Goal: Task Accomplishment & Management: Manage account settings

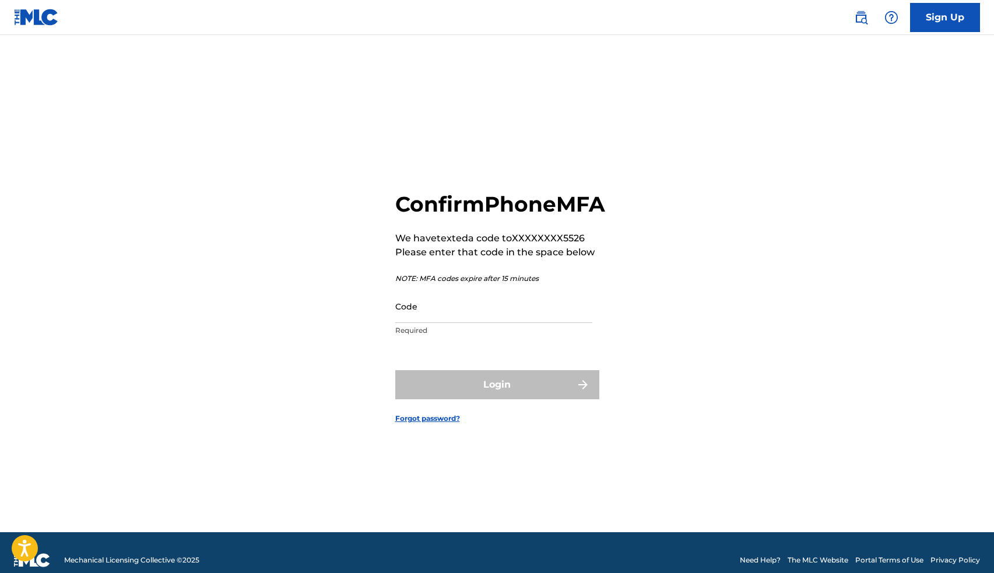
click at [510, 317] on input "Code" at bounding box center [493, 306] width 197 height 33
click at [474, 323] on input "Code" at bounding box center [493, 306] width 197 height 33
click at [475, 323] on input "Code" at bounding box center [493, 306] width 197 height 33
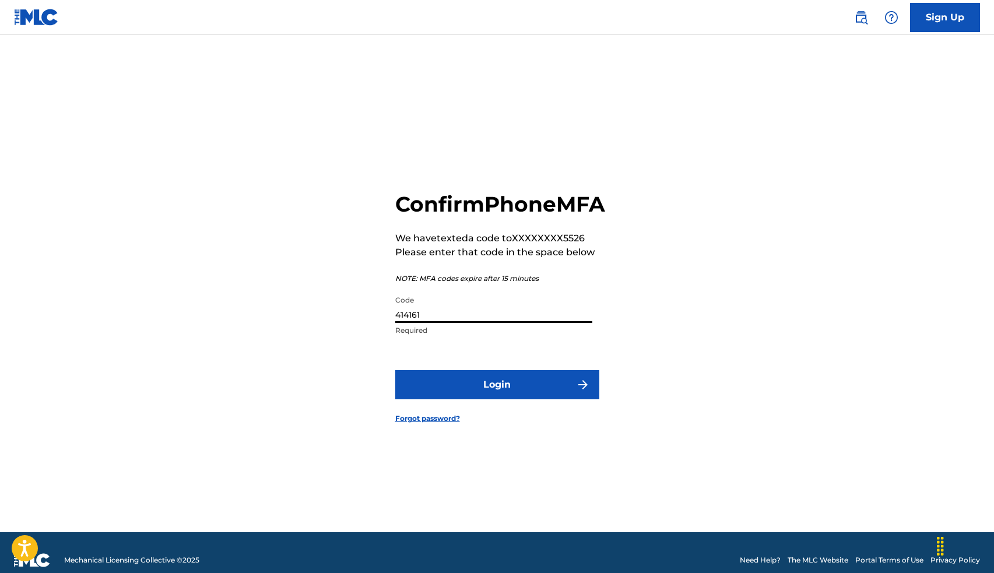
type input "414161"
click at [558, 400] on button "Login" at bounding box center [497, 384] width 204 height 29
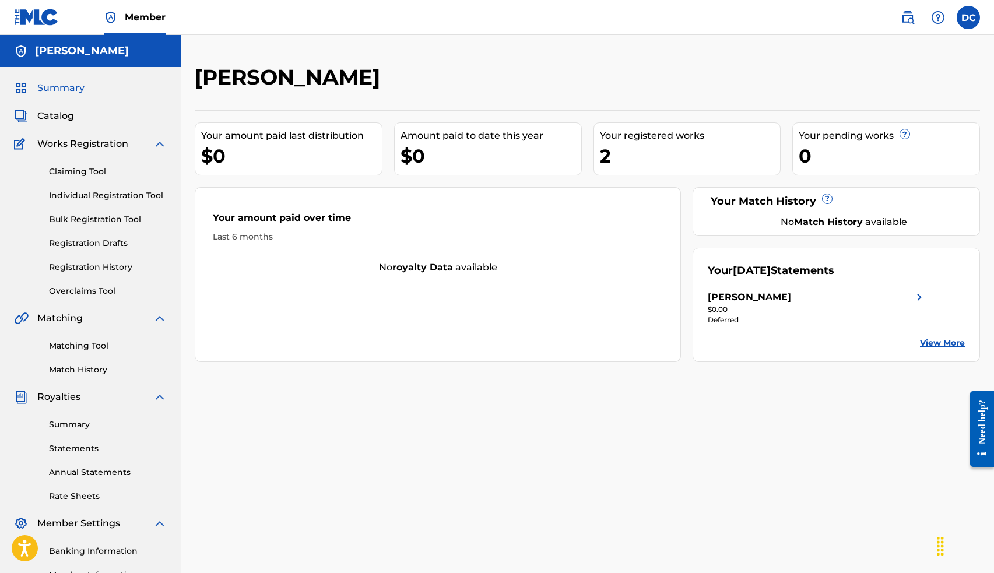
click at [48, 120] on span "Catalog" at bounding box center [55, 116] width 37 height 14
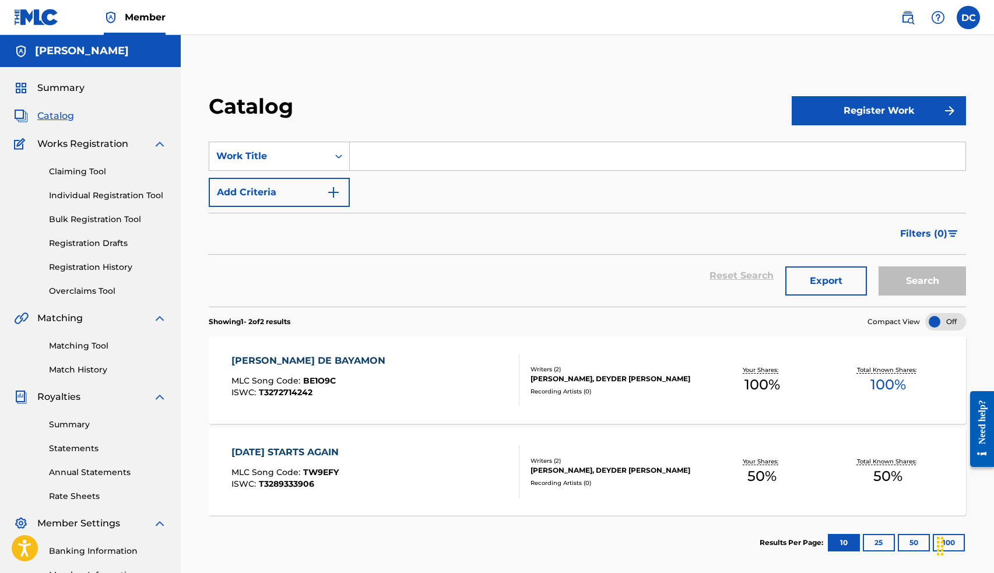
click at [891, 108] on button "Register Work" at bounding box center [879, 110] width 174 height 29
click at [869, 150] on link "Individual" at bounding box center [879, 149] width 174 height 28
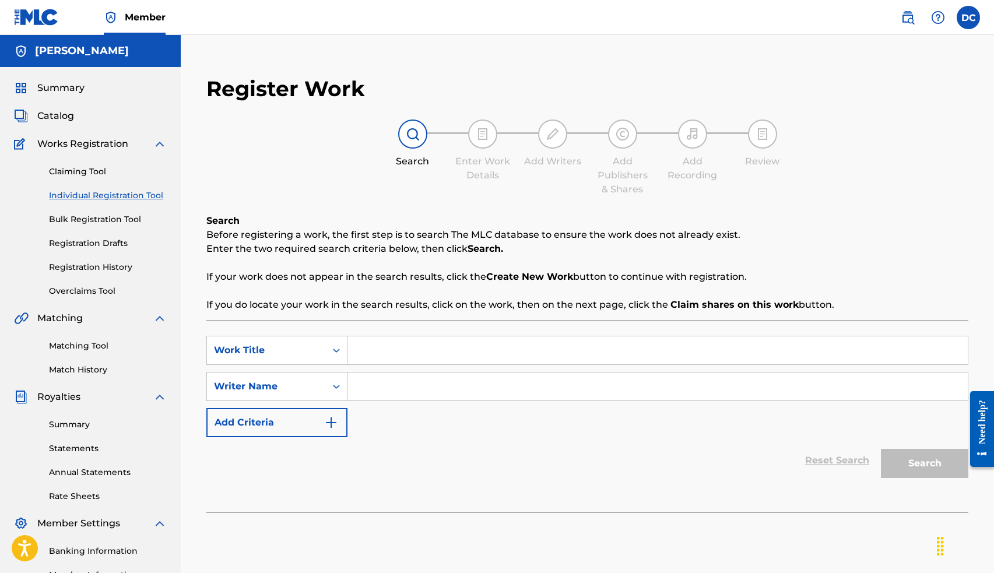
click at [421, 359] on input "Search Form" at bounding box center [658, 351] width 621 height 28
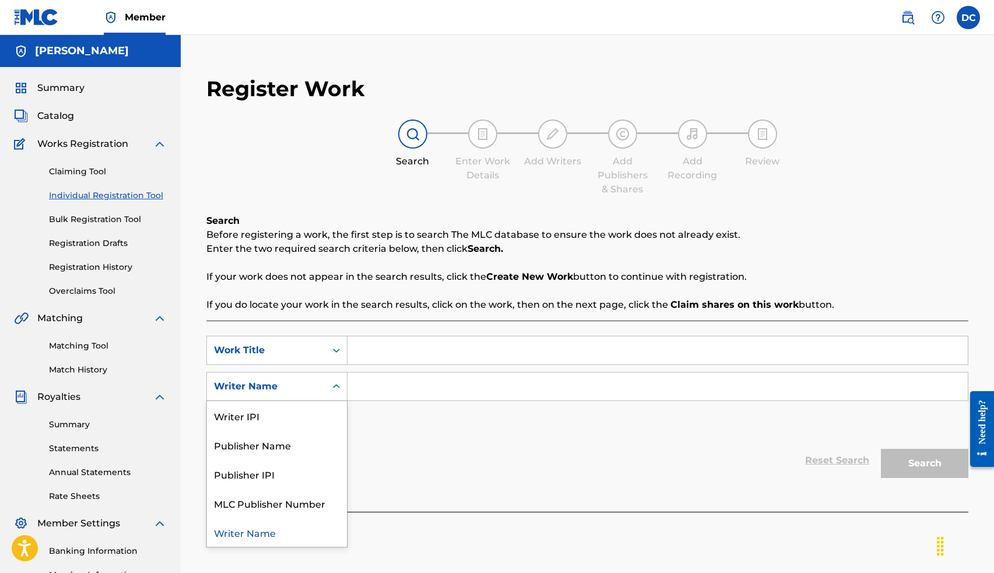
click at [315, 397] on div "Writer Name" at bounding box center [266, 387] width 119 height 22
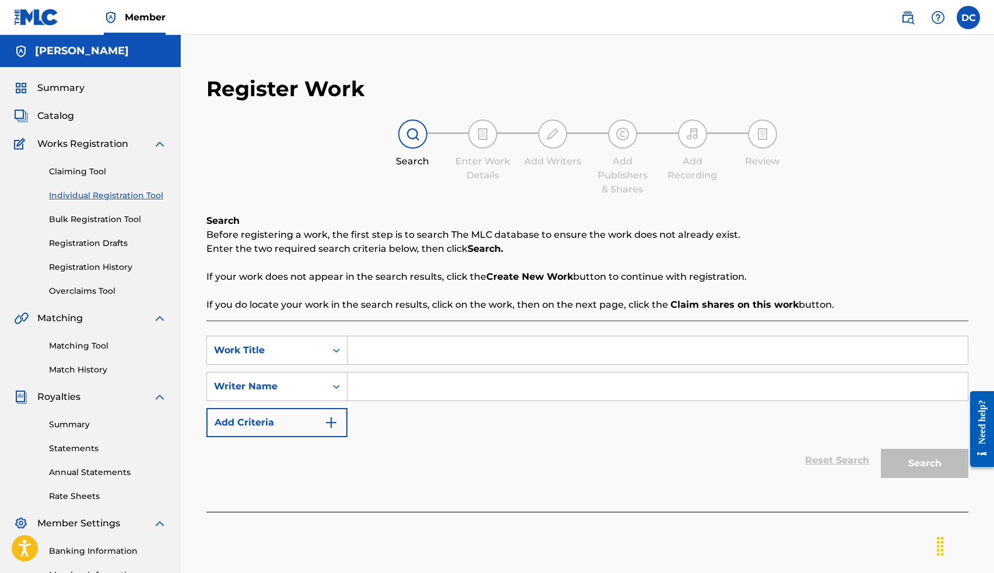
click at [398, 417] on div "SearchWithCriteriae0cc9ba3-ae3a-41d4-b535-7de1f43b8227 Work Title SearchWithCri…" at bounding box center [587, 386] width 762 height 101
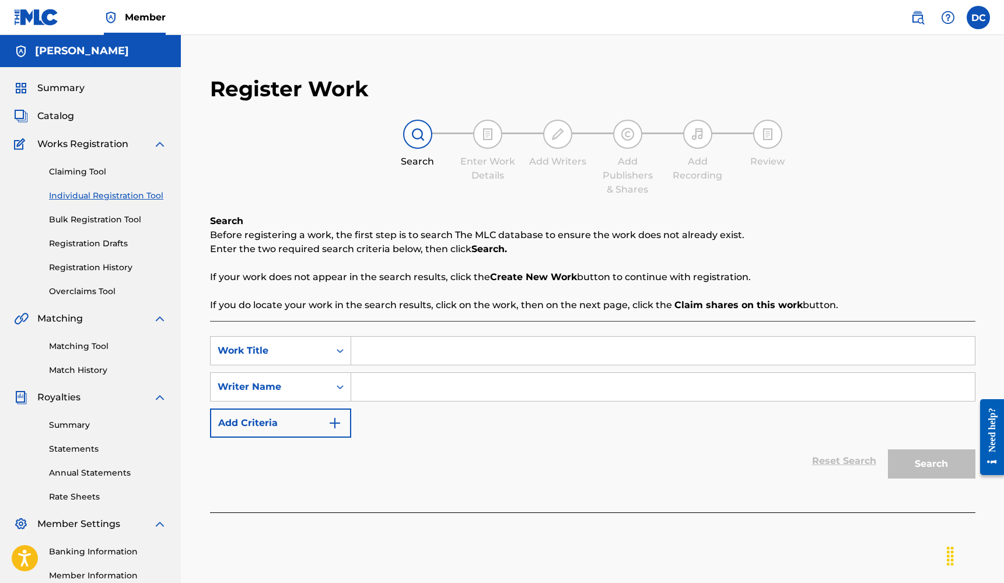
click at [388, 351] on input "Search Form" at bounding box center [662, 351] width 623 height 28
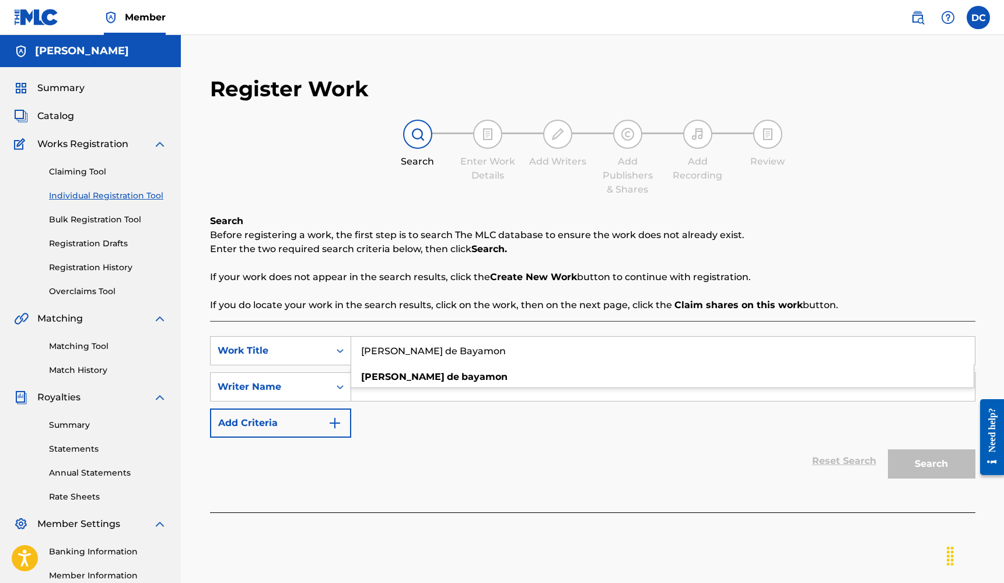
type input "[PERSON_NAME] de Bayamon"
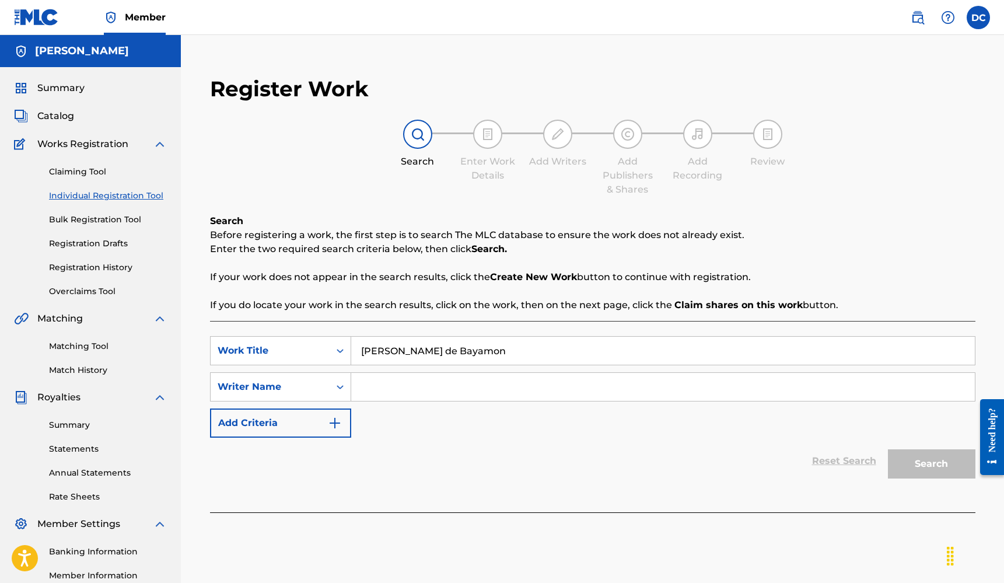
click at [463, 449] on div "Reset Search Search" at bounding box center [592, 460] width 765 height 47
click at [397, 387] on input "Search Form" at bounding box center [662, 387] width 623 height 28
type input "[PERSON_NAME]"
click at [943, 454] on button "Search" at bounding box center [931, 463] width 87 height 29
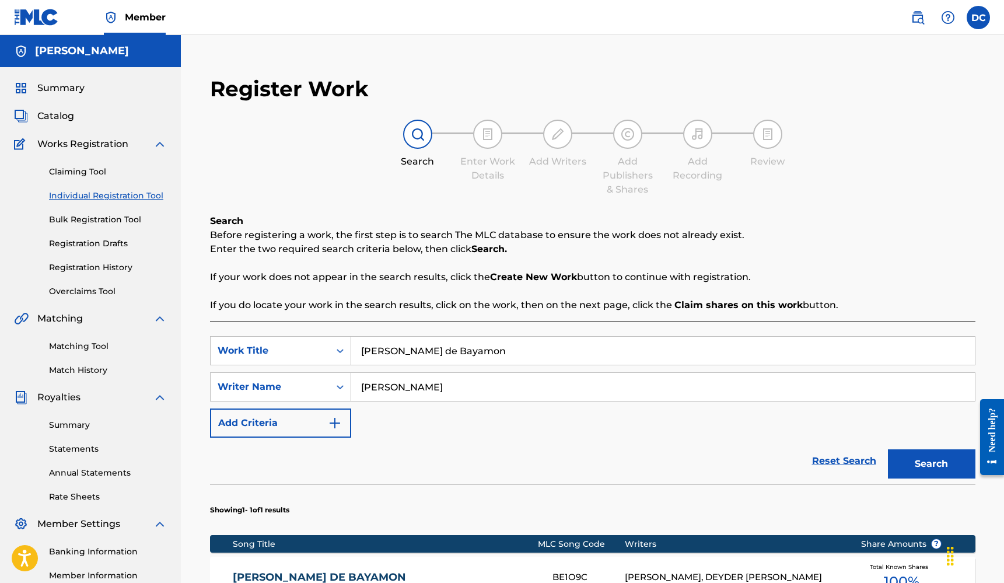
scroll to position [97, 0]
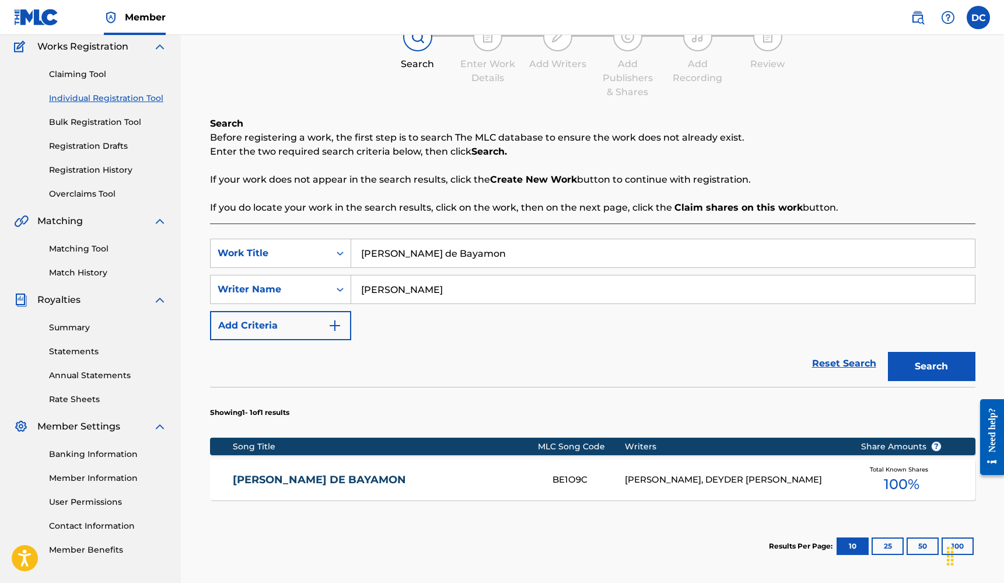
click at [392, 479] on link "[PERSON_NAME] DE BAYAMON" at bounding box center [385, 479] width 304 height 13
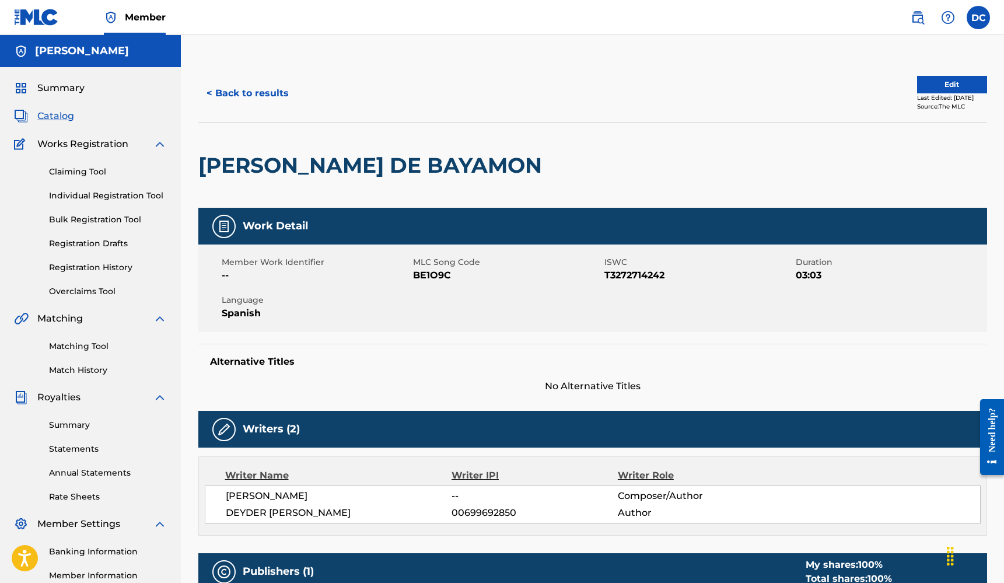
click at [237, 85] on button "< Back to results" at bounding box center [247, 93] width 99 height 29
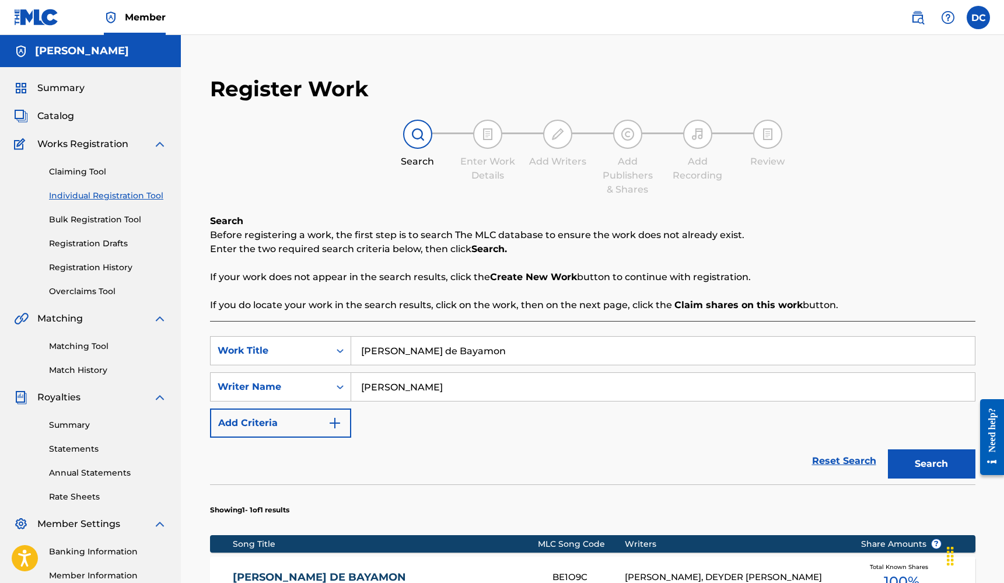
click at [66, 89] on span "Summary" at bounding box center [60, 88] width 47 height 14
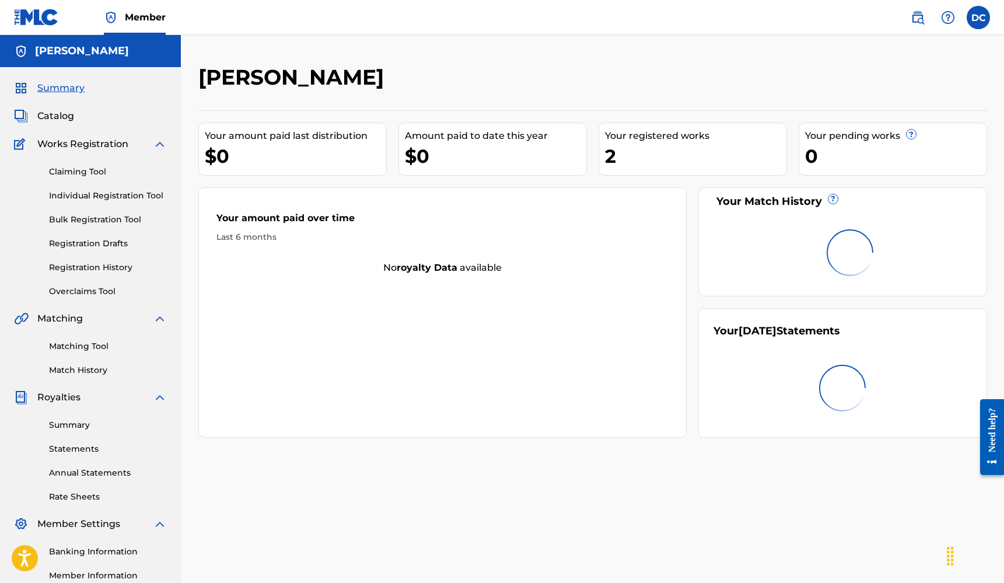
click at [46, 118] on span "Catalog" at bounding box center [55, 116] width 37 height 14
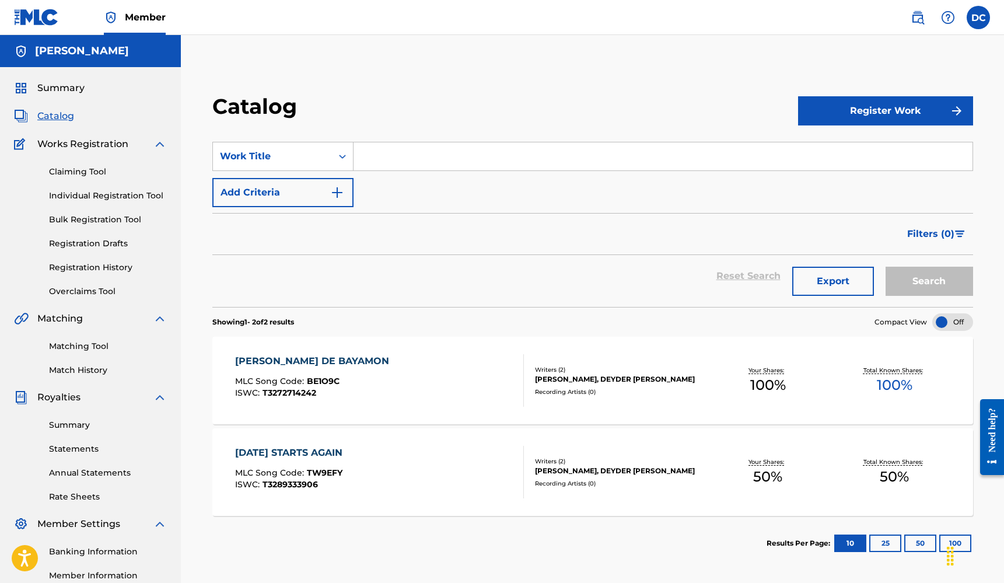
click at [882, 379] on span "100 %" at bounding box center [895, 384] width 36 height 21
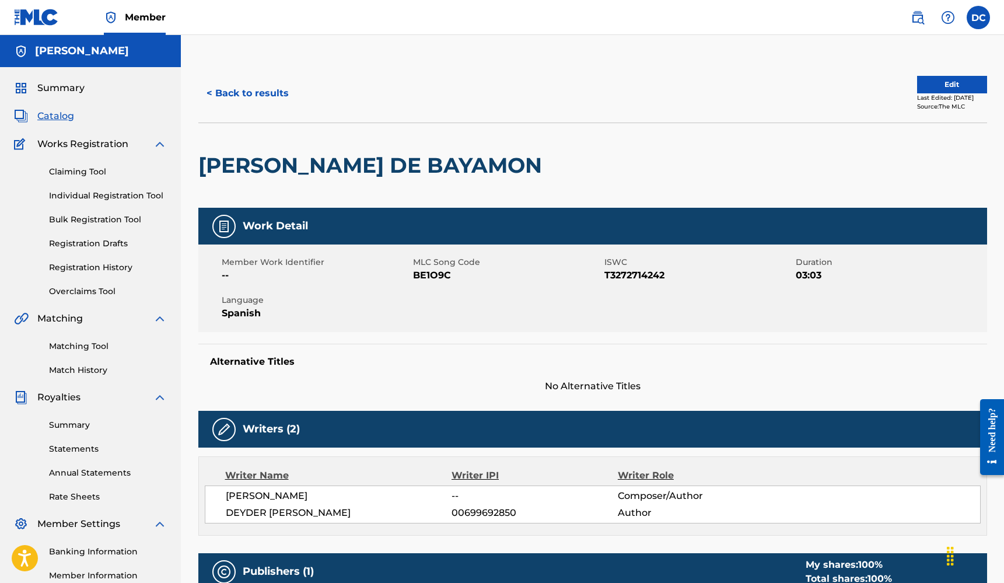
click at [945, 78] on button "Edit" at bounding box center [952, 84] width 70 height 17
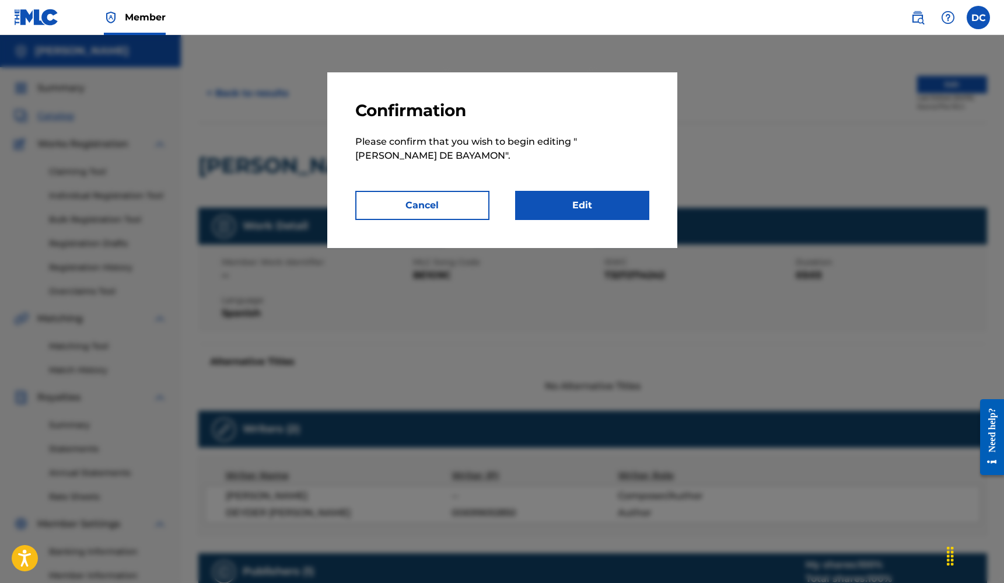
click at [570, 199] on link "Edit" at bounding box center [582, 205] width 134 height 29
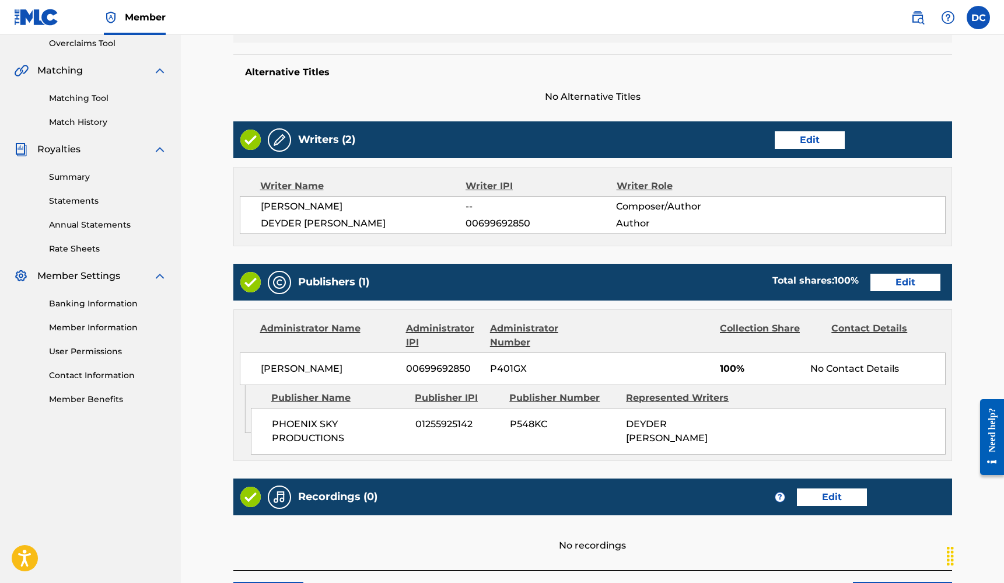
scroll to position [267, 0]
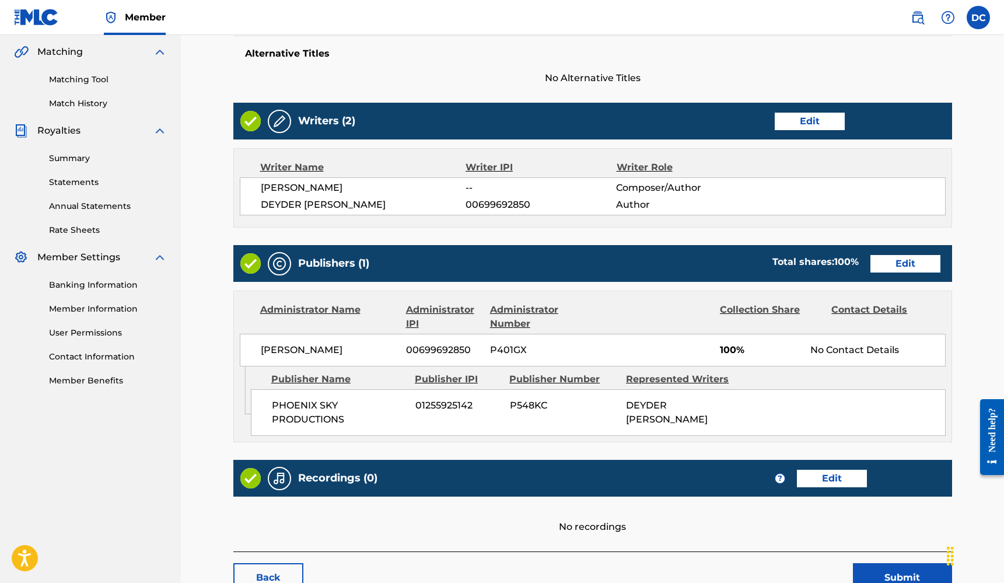
click at [902, 259] on link "Edit" at bounding box center [905, 263] width 70 height 17
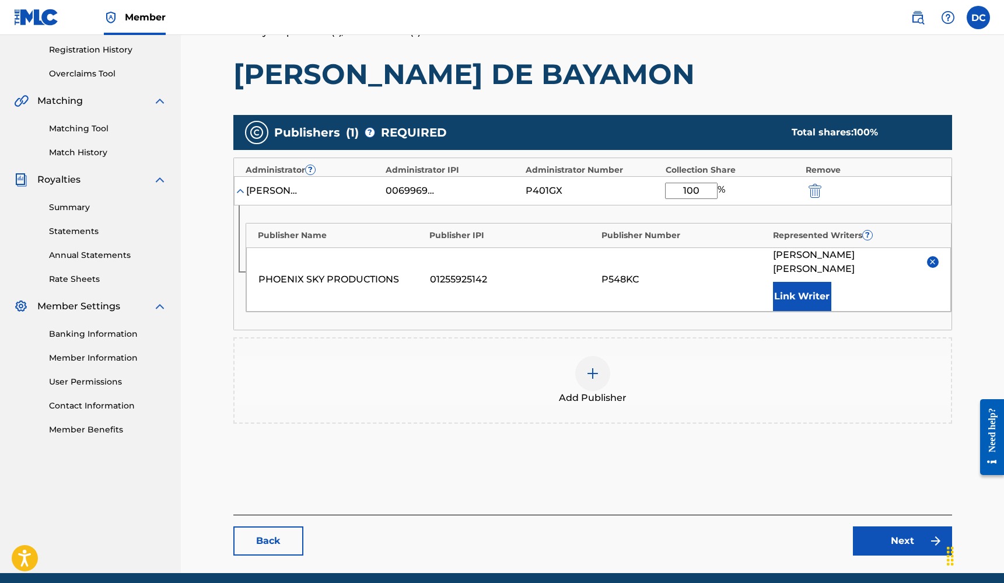
scroll to position [261, 0]
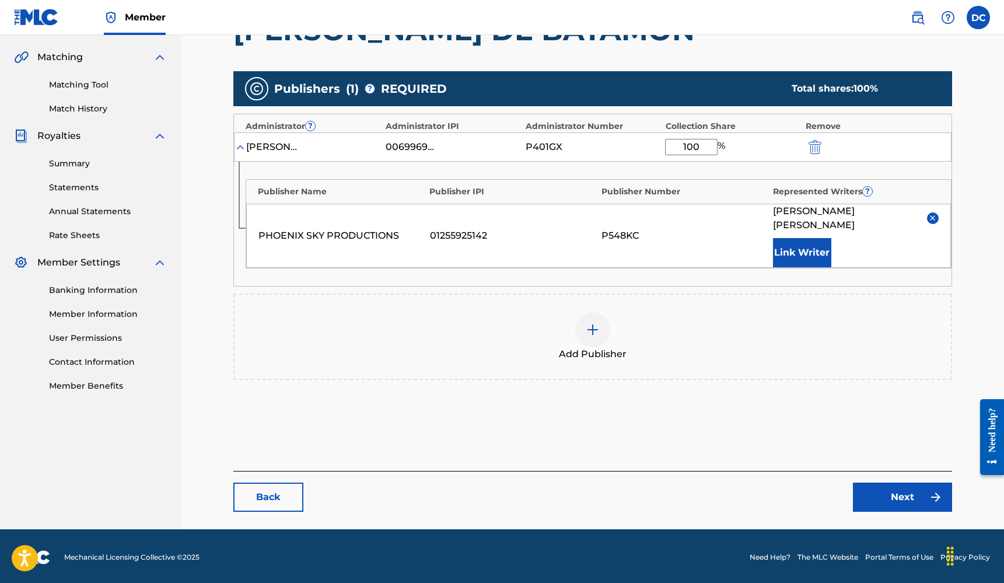
click at [710, 142] on input "100" at bounding box center [691, 147] width 52 height 16
type input "50"
click at [707, 309] on div "Add Publisher" at bounding box center [592, 336] width 719 height 86
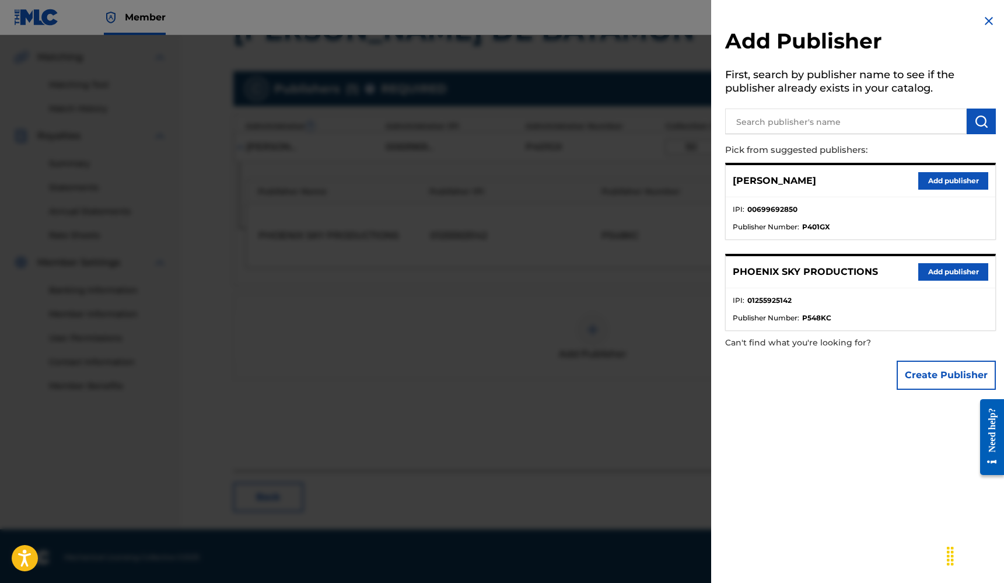
click at [987, 23] on img at bounding box center [989, 21] width 14 height 14
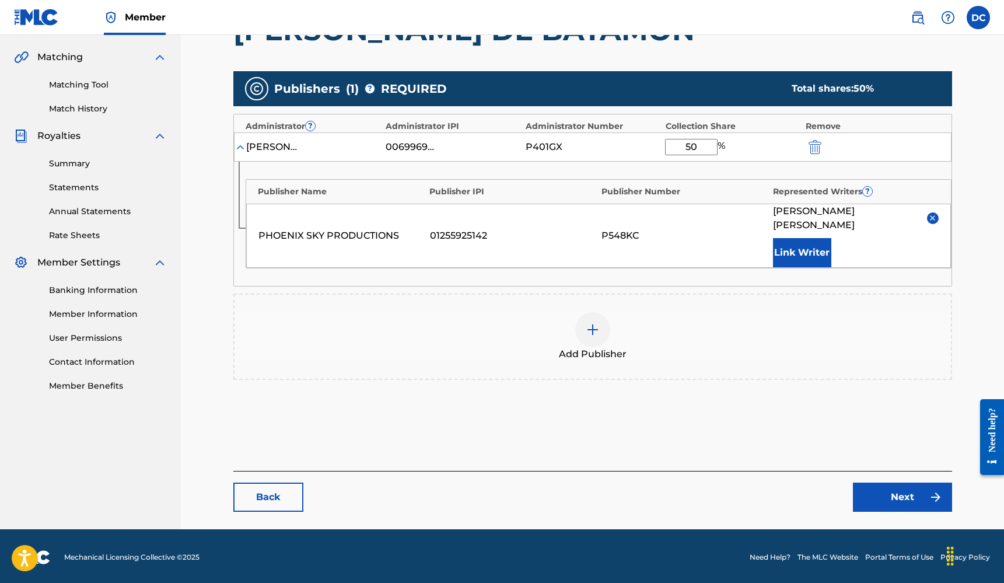
click at [893, 491] on link "Next" at bounding box center [902, 496] width 99 height 29
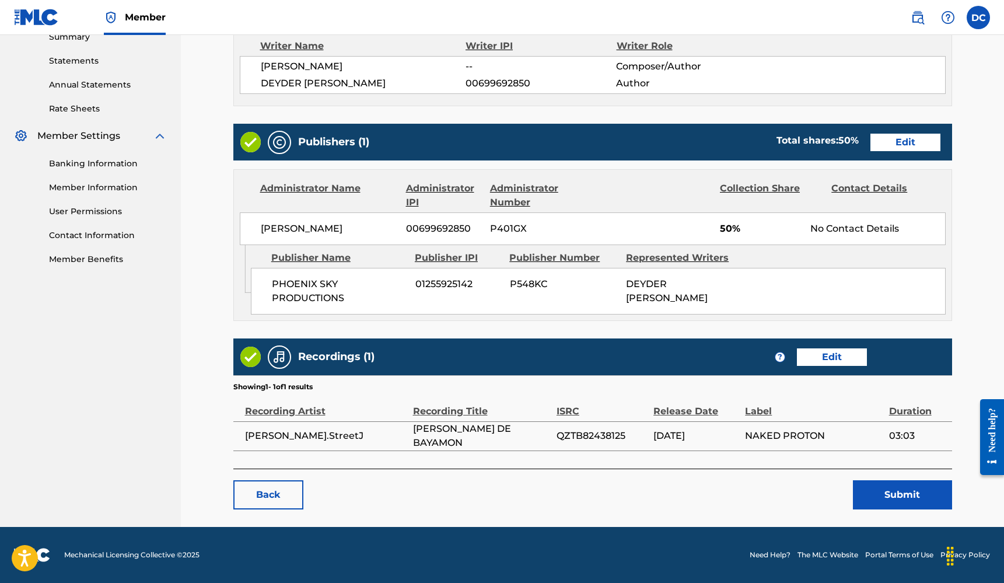
scroll to position [402, 0]
click at [915, 491] on button "Submit" at bounding box center [902, 494] width 99 height 29
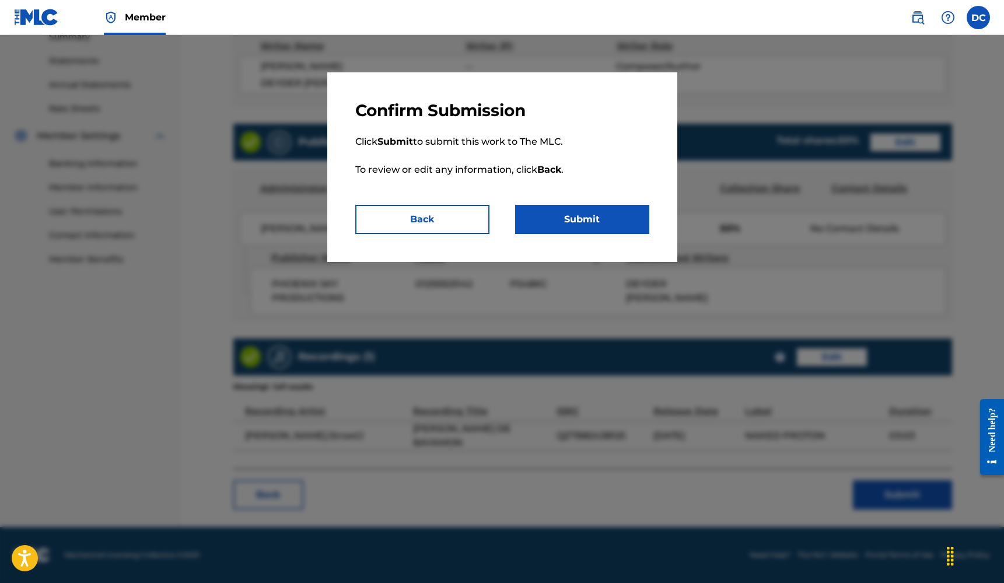
click at [616, 233] on button "Submit" at bounding box center [582, 219] width 134 height 29
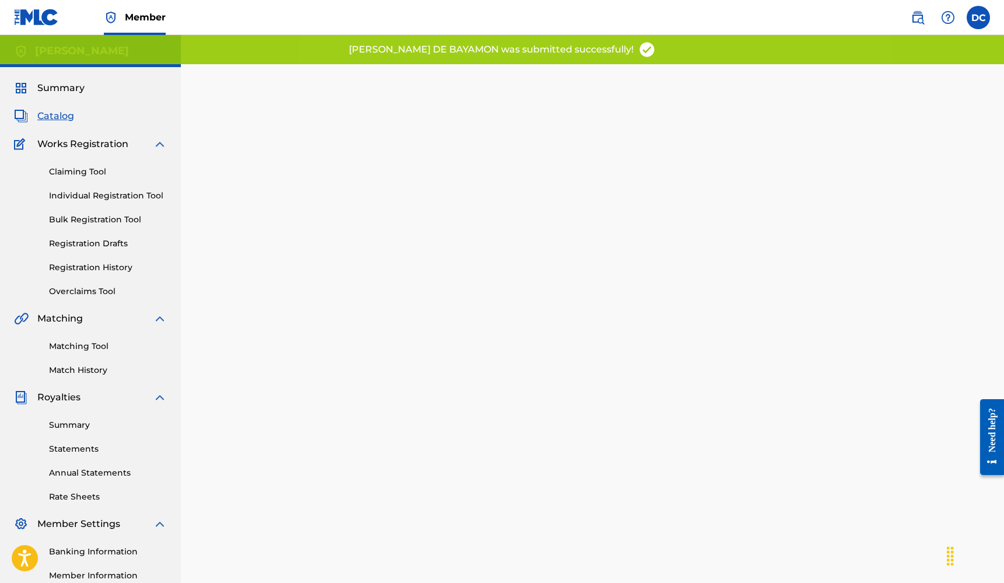
click at [62, 120] on span "Catalog" at bounding box center [55, 116] width 37 height 14
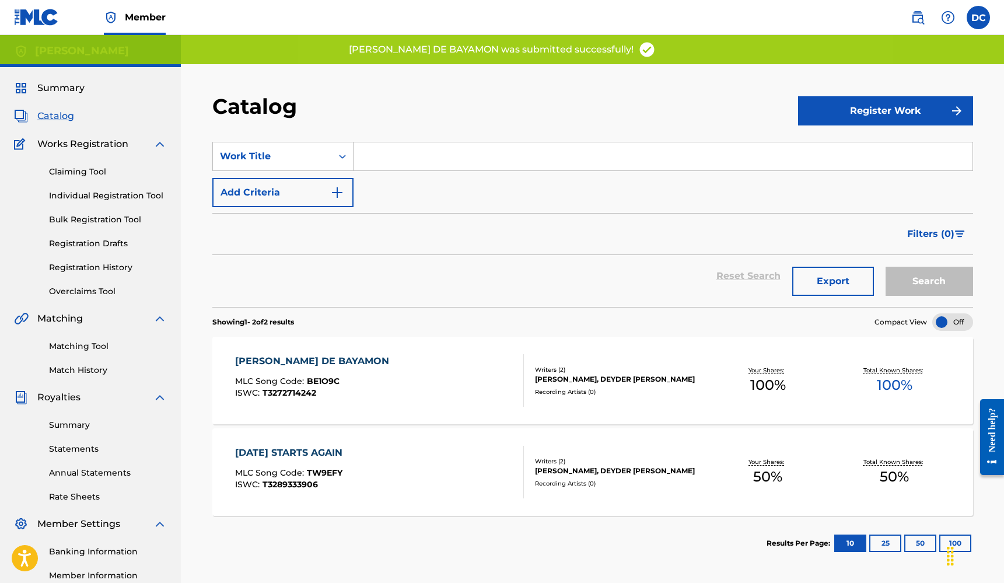
click at [671, 365] on div "Writers ( 2 )" at bounding box center [620, 369] width 170 height 9
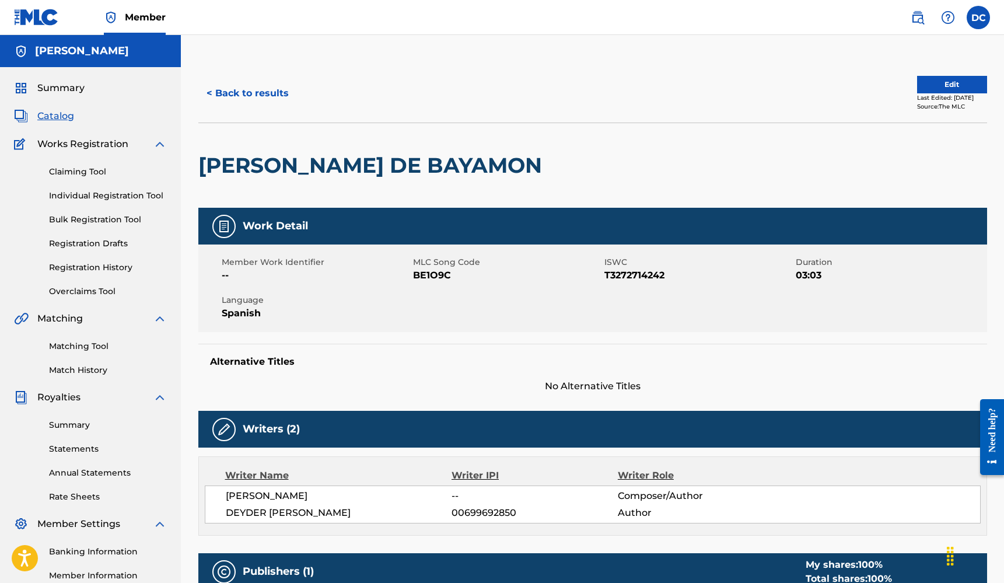
click at [954, 86] on button "Edit" at bounding box center [952, 84] width 70 height 17
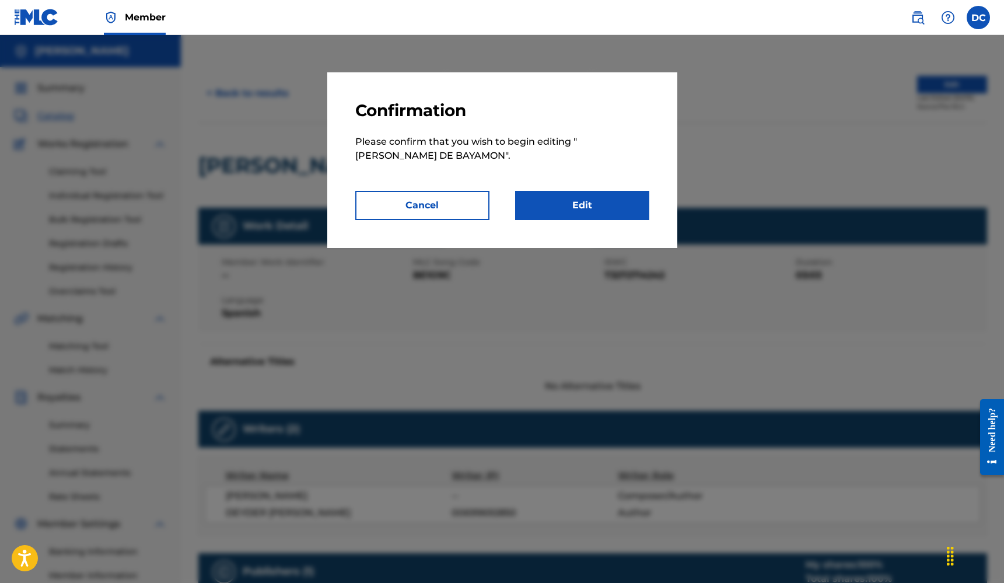
click at [583, 219] on link "Edit" at bounding box center [582, 205] width 134 height 29
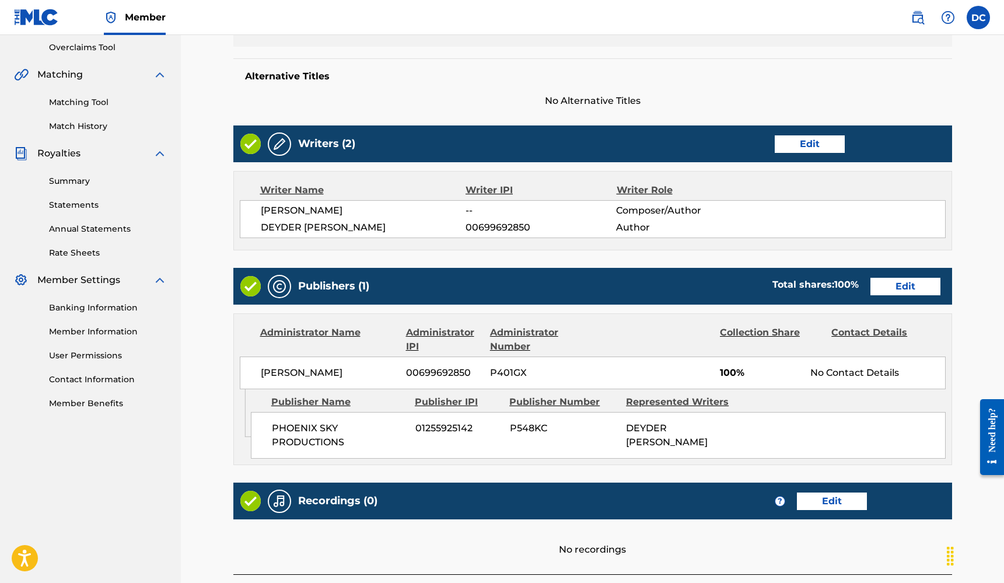
scroll to position [363, 0]
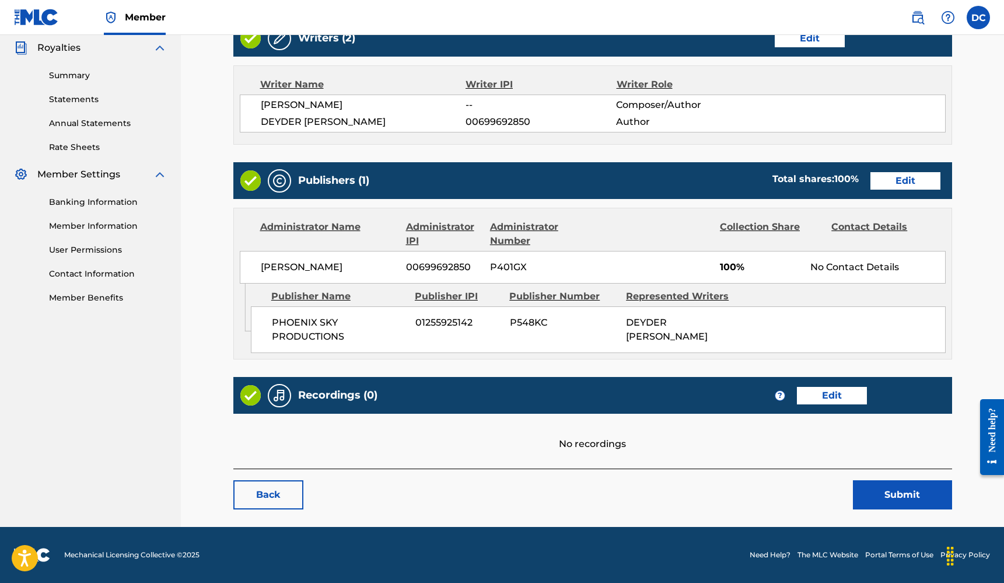
click at [891, 172] on link "Edit" at bounding box center [905, 180] width 70 height 17
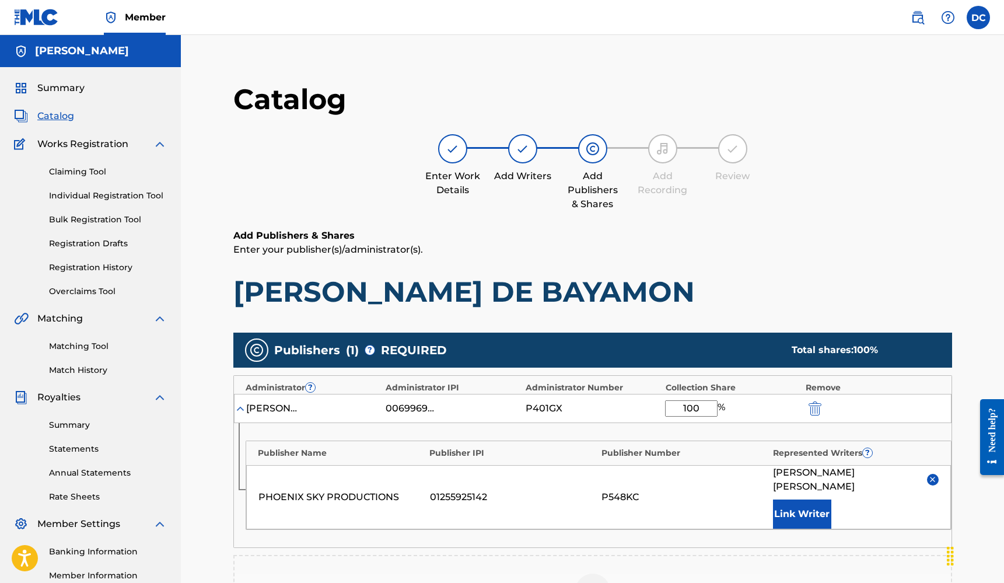
scroll to position [261, 0]
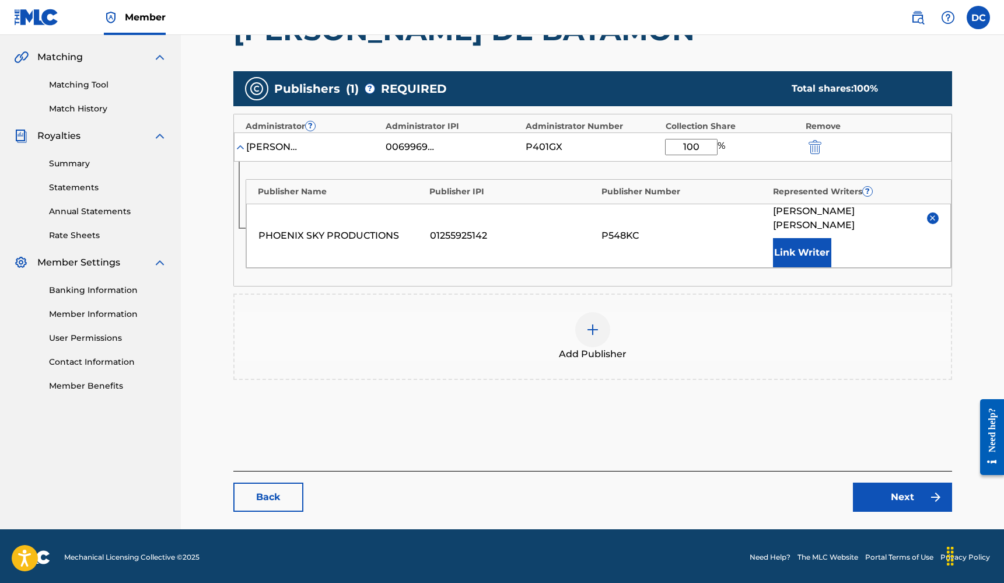
click at [696, 147] on input "100" at bounding box center [691, 147] width 52 height 16
type input "50"
click at [734, 314] on div "Add Publisher" at bounding box center [592, 336] width 716 height 49
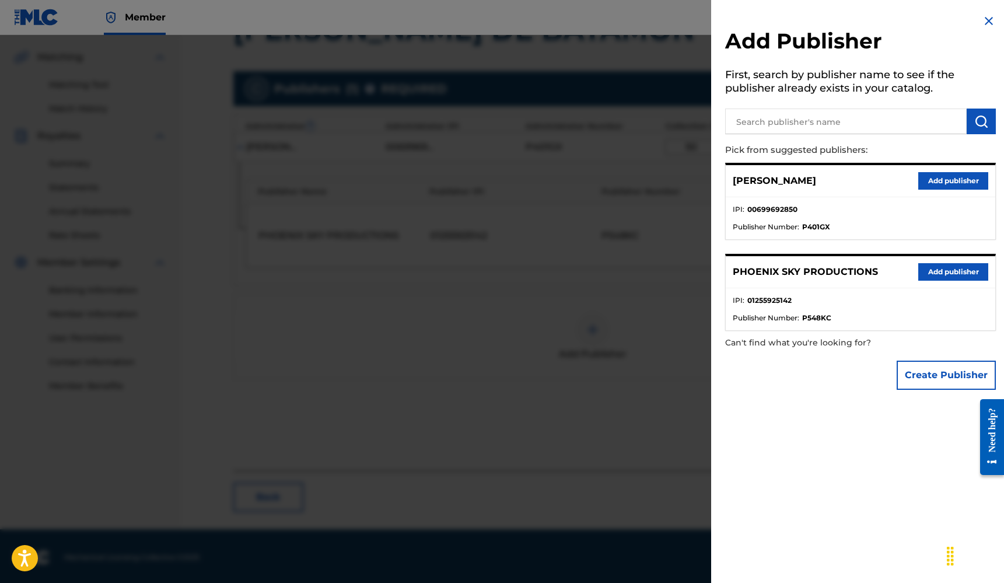
click at [982, 15] on img at bounding box center [989, 21] width 14 height 14
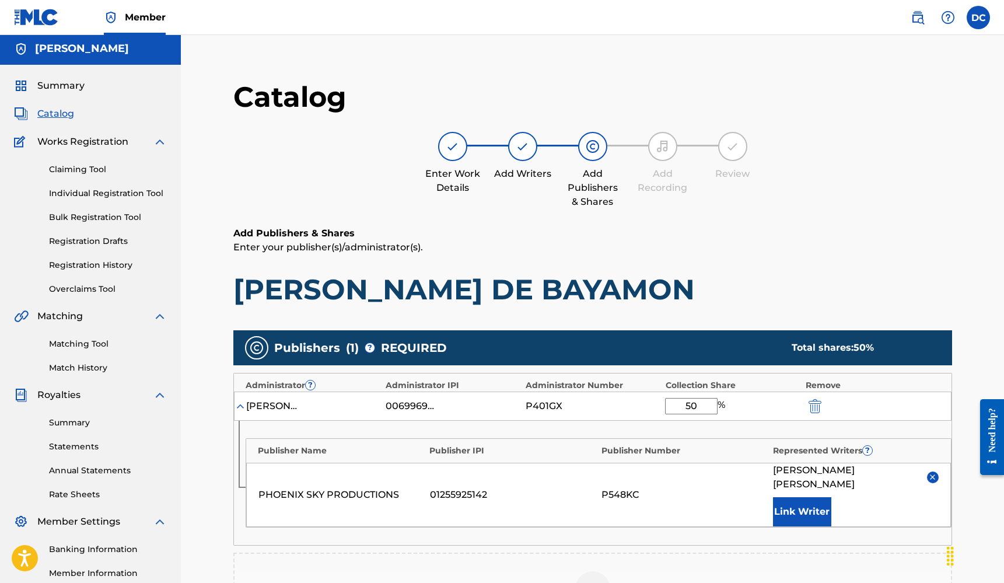
scroll to position [229, 0]
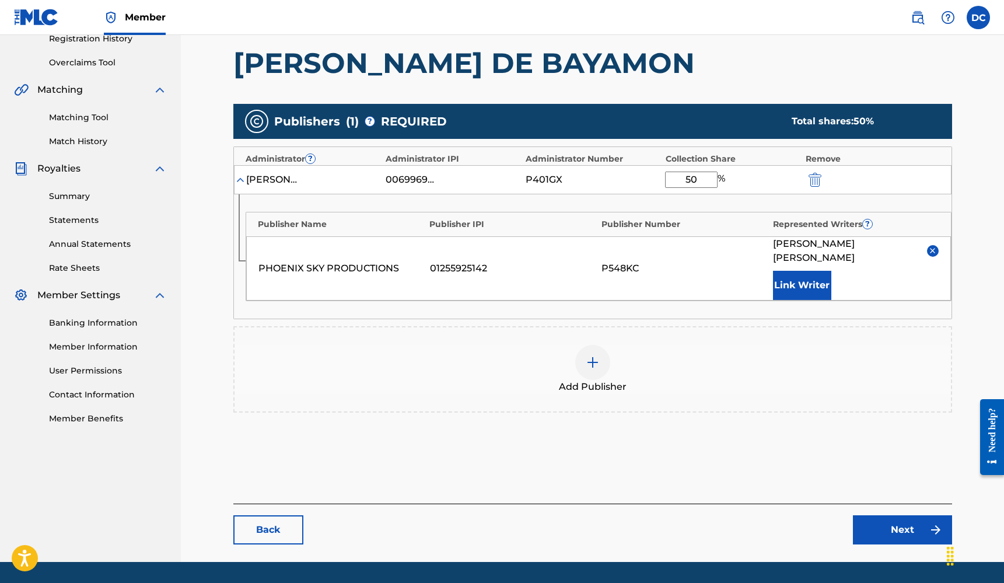
click at [885, 534] on link "Next" at bounding box center [902, 529] width 99 height 29
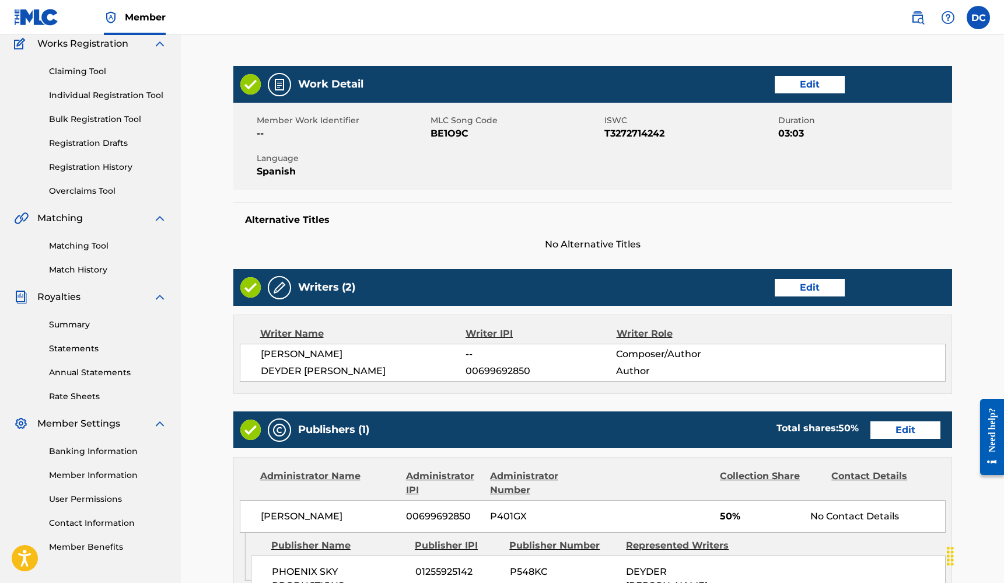
scroll to position [402, 0]
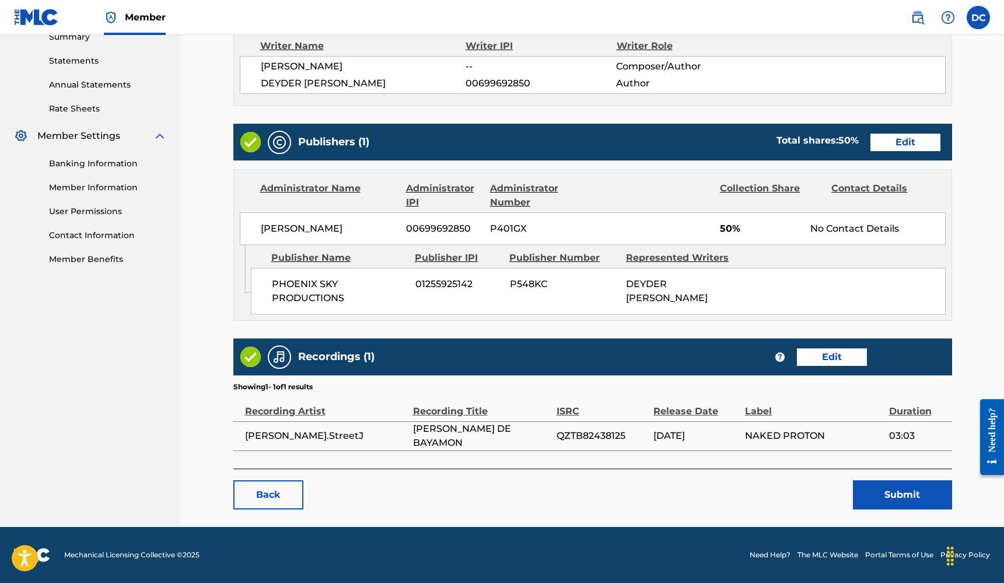
click at [908, 490] on button "Submit" at bounding box center [902, 494] width 99 height 29
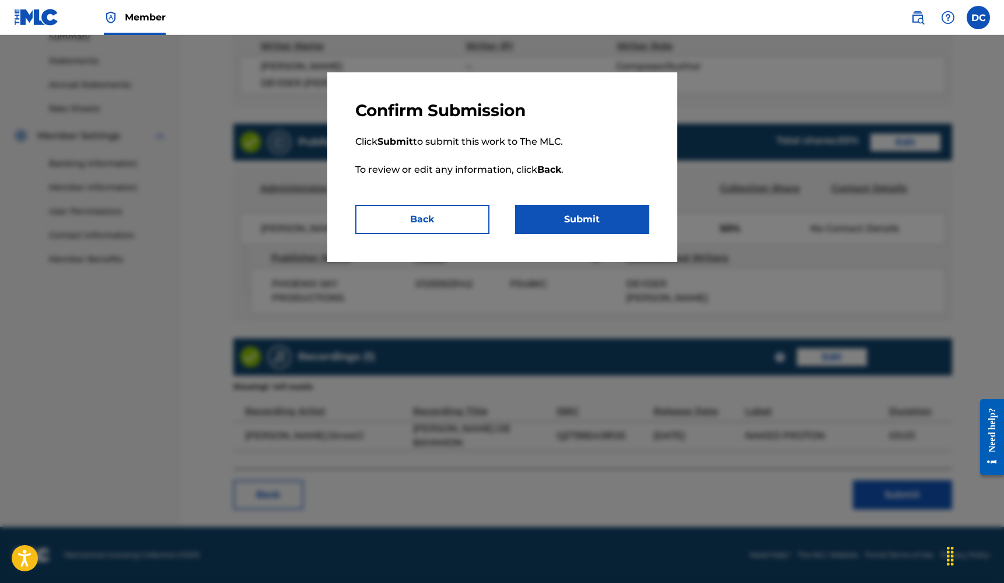
click at [589, 237] on div "Confirm Submission Click Submit to submit this work to The MLC. To review or ed…" at bounding box center [502, 167] width 350 height 190
click at [595, 217] on button "Submit" at bounding box center [582, 219] width 134 height 29
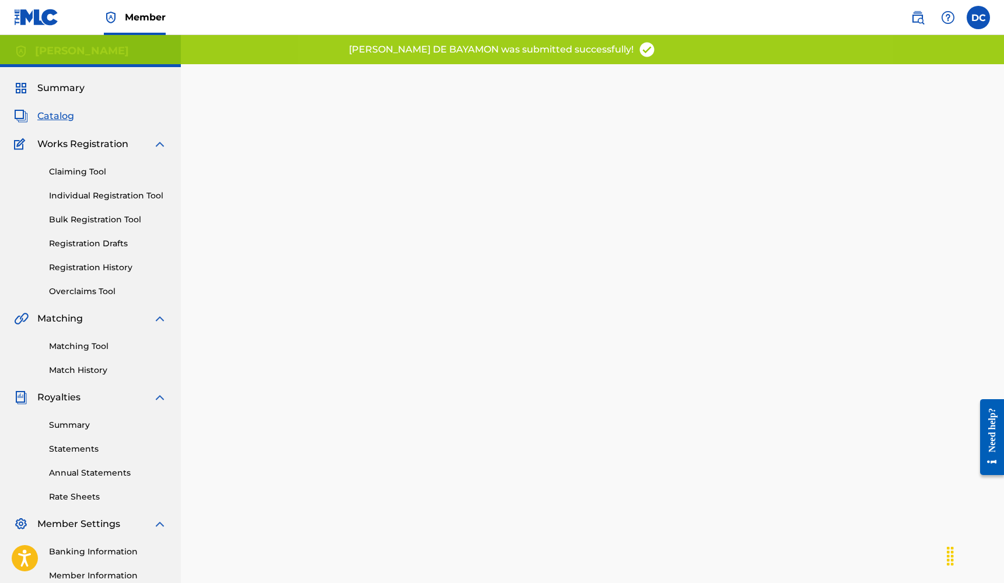
click at [52, 104] on div "Summary Catalog Works Registration Claiming Tool Individual Registration Tool B…" at bounding box center [90, 367] width 181 height 600
click at [54, 110] on span "Catalog" at bounding box center [55, 116] width 37 height 14
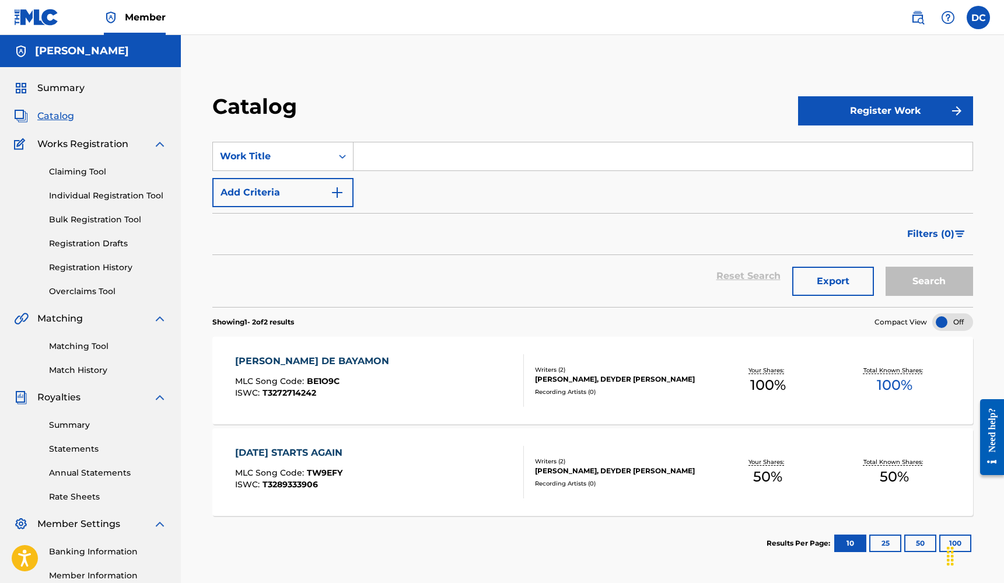
click at [860, 110] on button "Register Work" at bounding box center [885, 110] width 175 height 29
click at [858, 155] on link "Individual" at bounding box center [885, 149] width 175 height 28
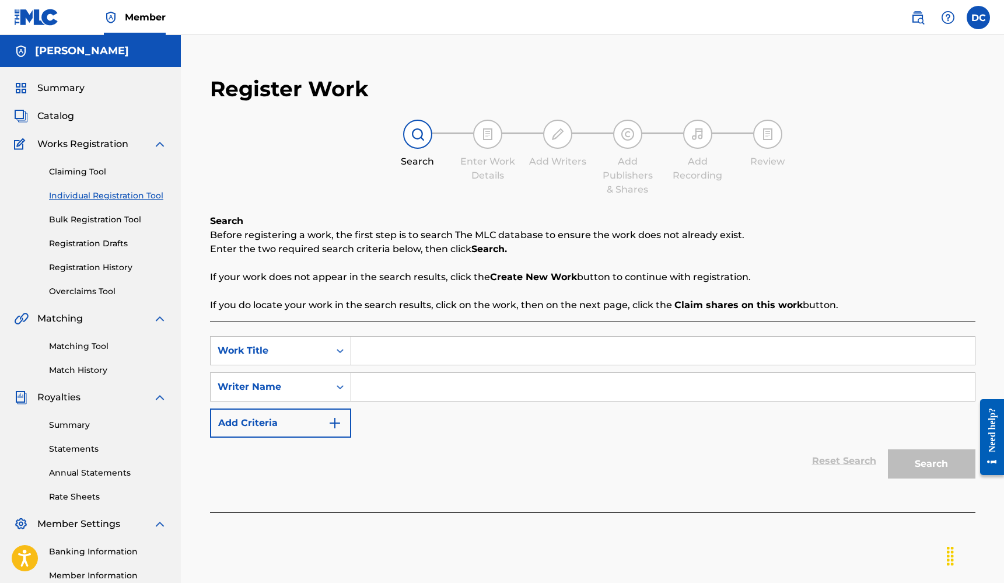
click at [389, 339] on input "Search Form" at bounding box center [662, 351] width 623 height 28
type input "Los Colores Boricua"
click at [365, 381] on input "Search Form" at bounding box center [662, 387] width 623 height 28
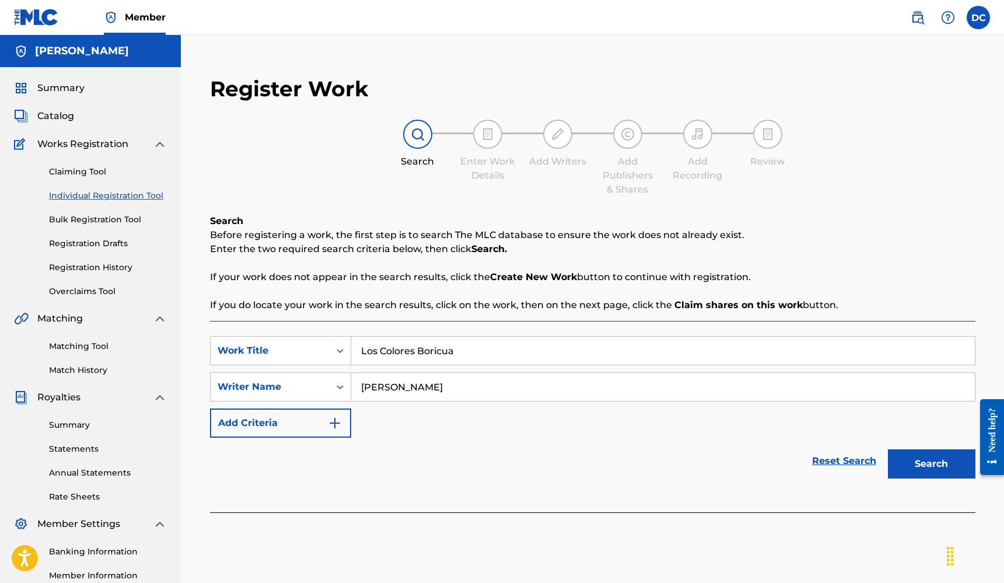
type input "[PERSON_NAME]"
click at [954, 465] on button "Search" at bounding box center [931, 463] width 87 height 29
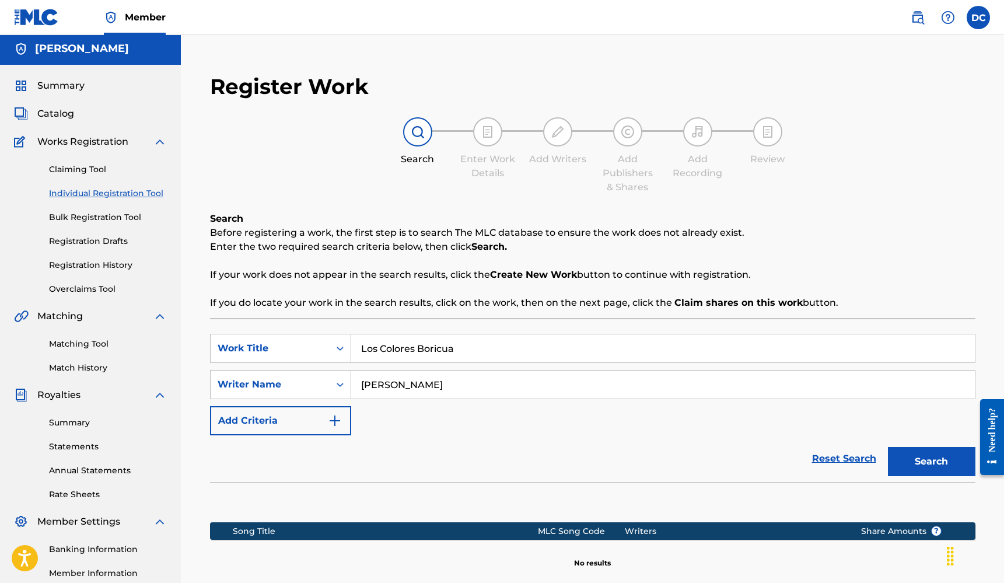
scroll to position [143, 0]
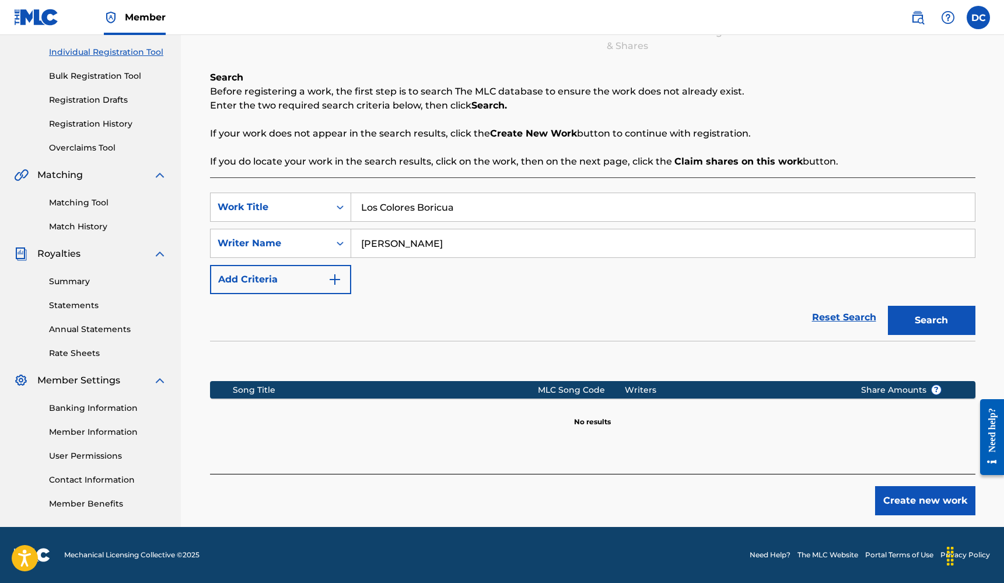
click at [909, 509] on button "Create new work" at bounding box center [925, 500] width 100 height 29
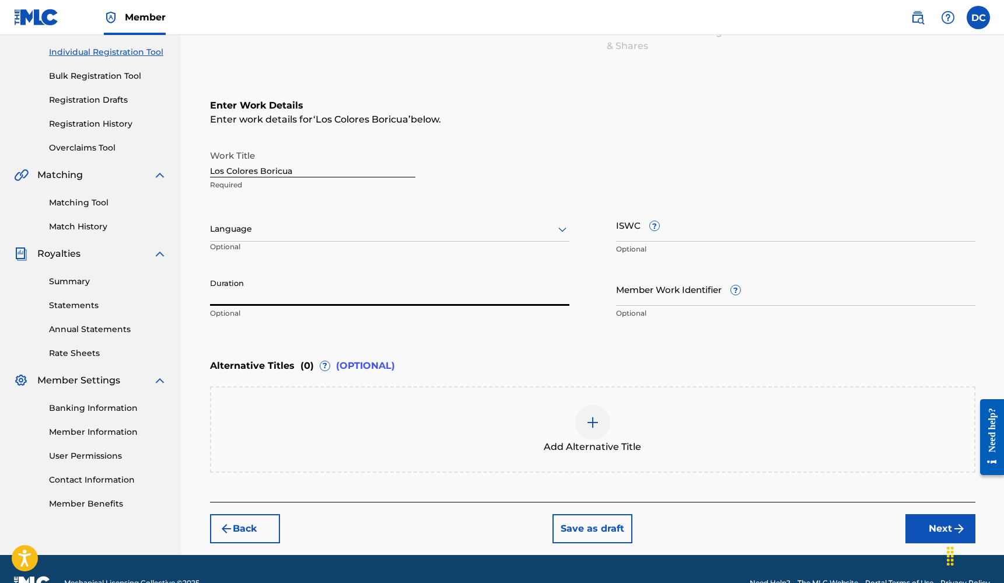
click at [276, 288] on input "Duration" at bounding box center [389, 288] width 359 height 33
type input "08:28"
click at [637, 223] on input "ISWC ?" at bounding box center [795, 224] width 359 height 33
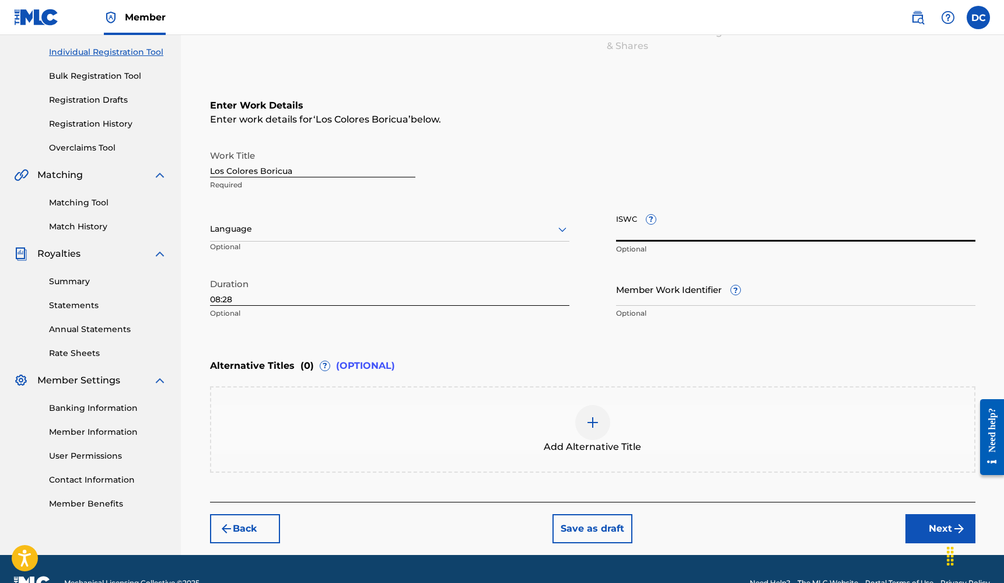
paste input "T3338927376"
type input "T3338927376"
click at [665, 293] on input "Member Work Identifier ?" at bounding box center [795, 288] width 359 height 33
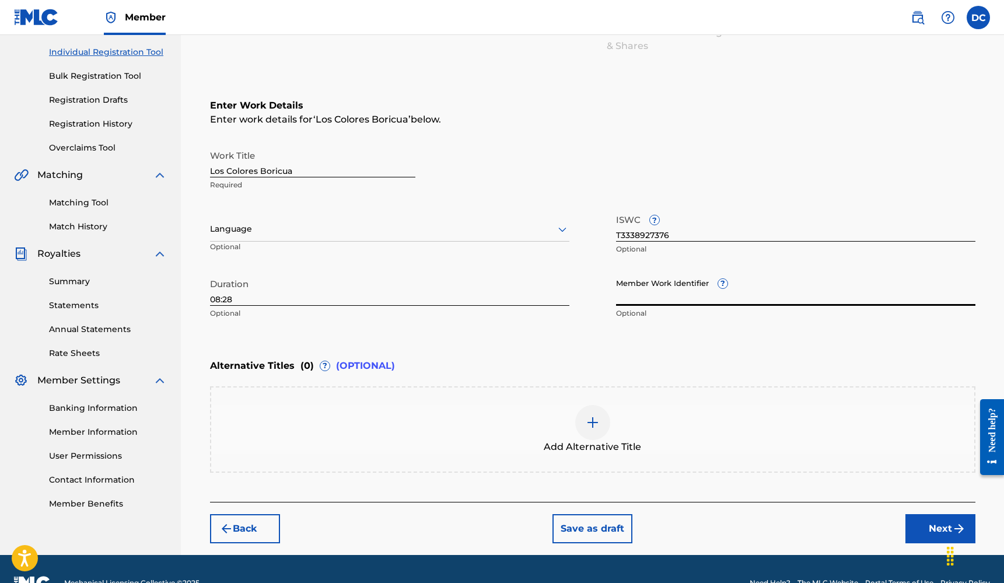
click at [284, 231] on div at bounding box center [389, 229] width 359 height 15
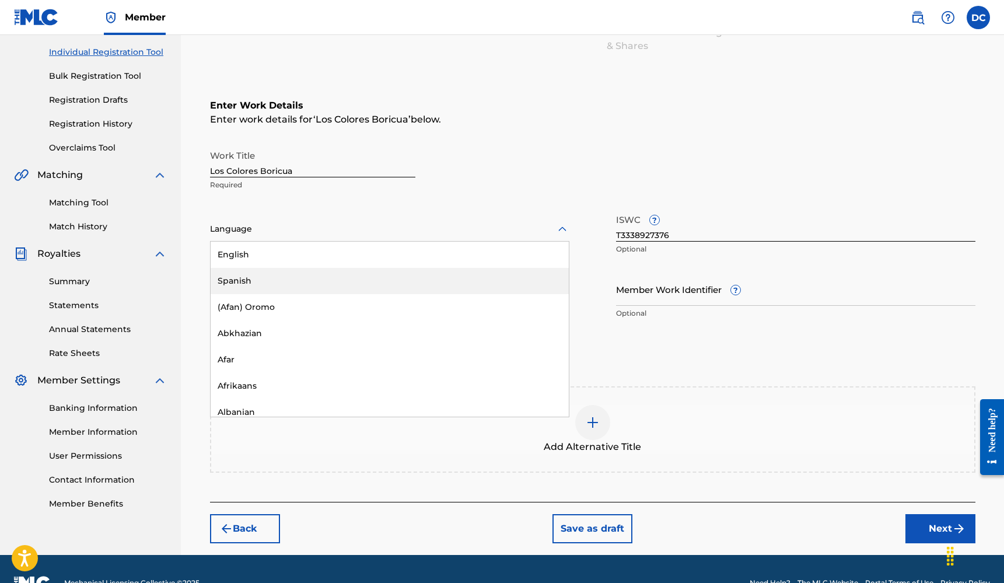
click at [256, 274] on div "Spanish" at bounding box center [390, 281] width 358 height 26
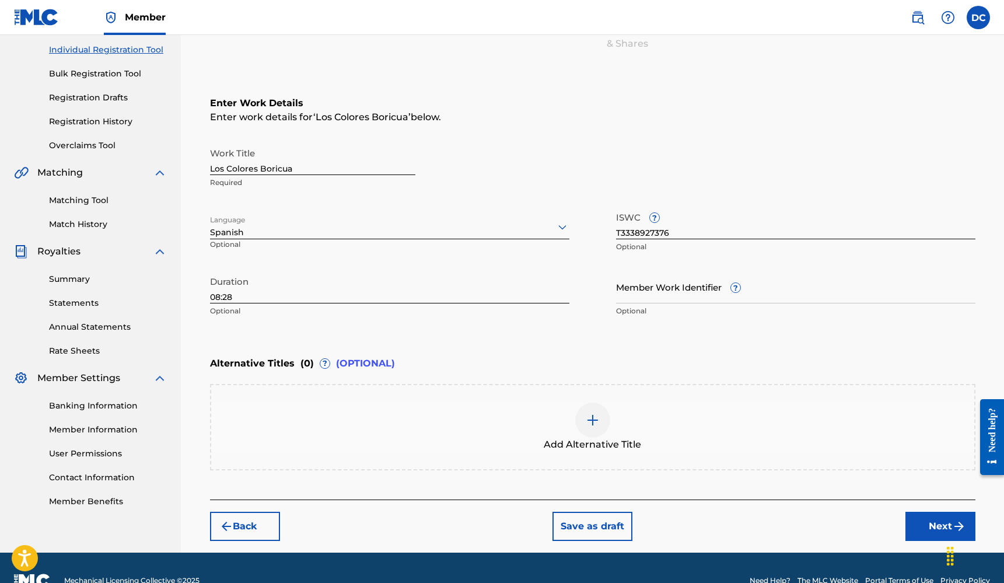
scroll to position [171, 0]
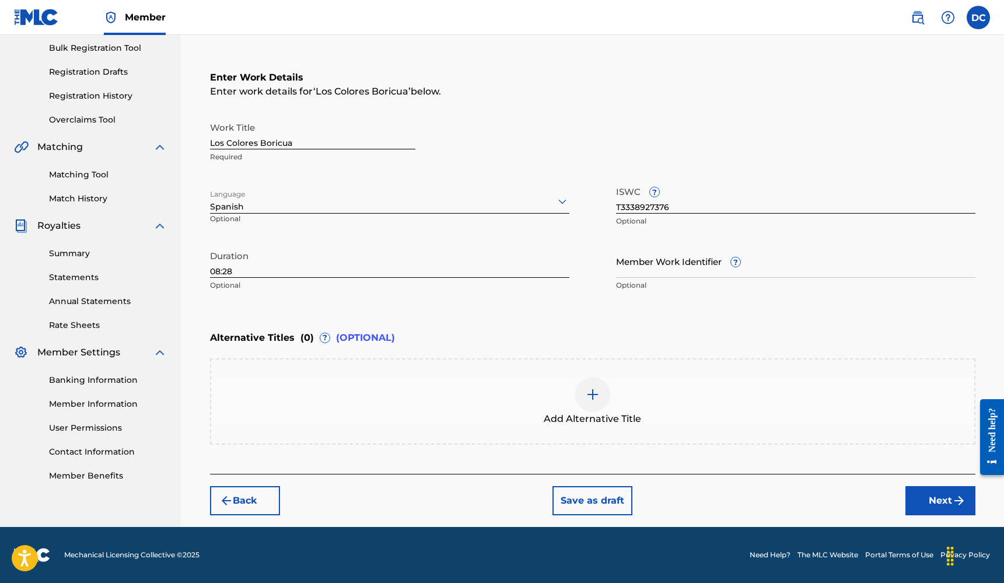
click at [360, 340] on span "(OPTIONAL)" at bounding box center [365, 338] width 59 height 14
click at [921, 494] on button "Next" at bounding box center [940, 500] width 70 height 29
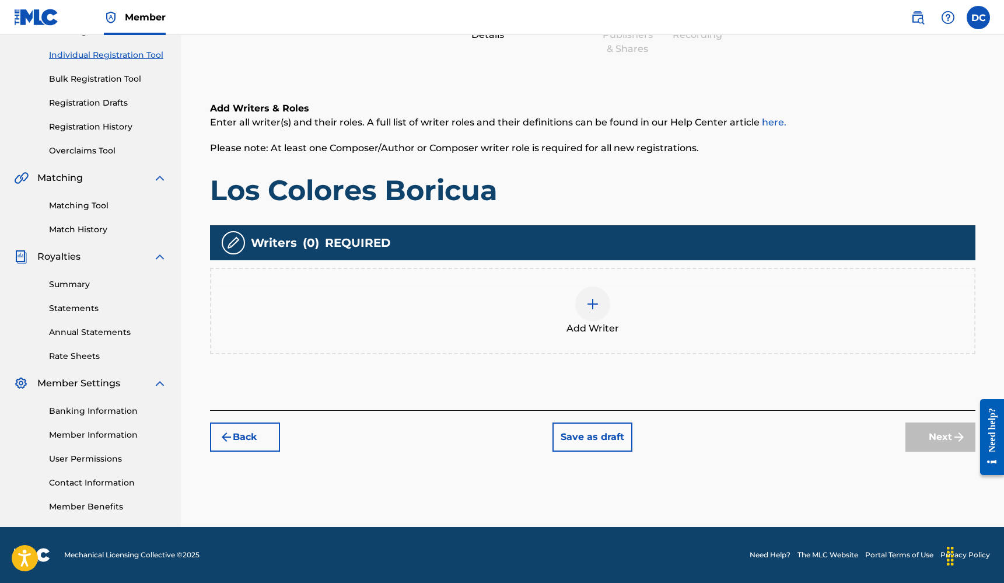
click at [591, 314] on div at bounding box center [592, 303] width 35 height 35
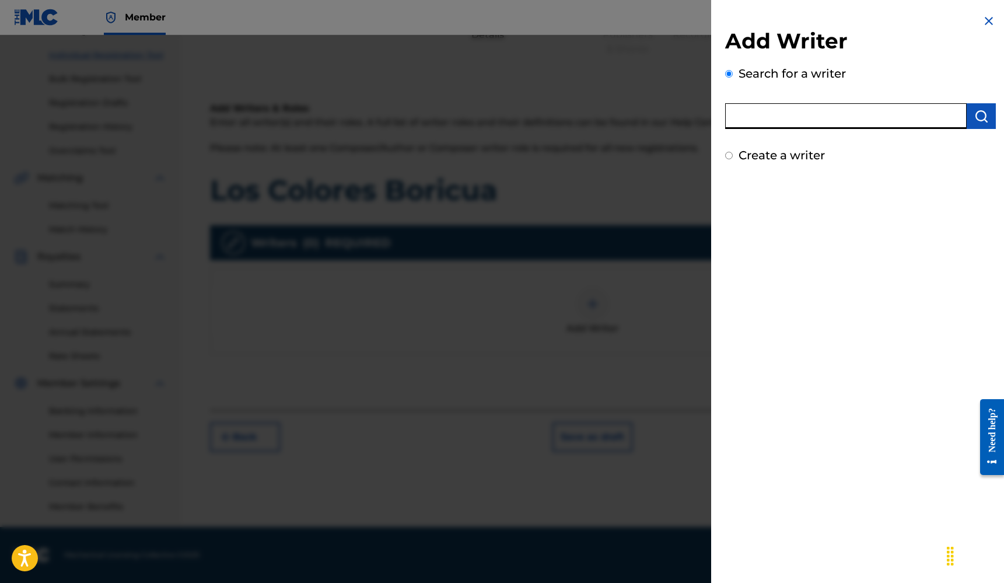
click at [760, 113] on input "text" at bounding box center [845, 116] width 241 height 26
type input "[PERSON_NAME]"
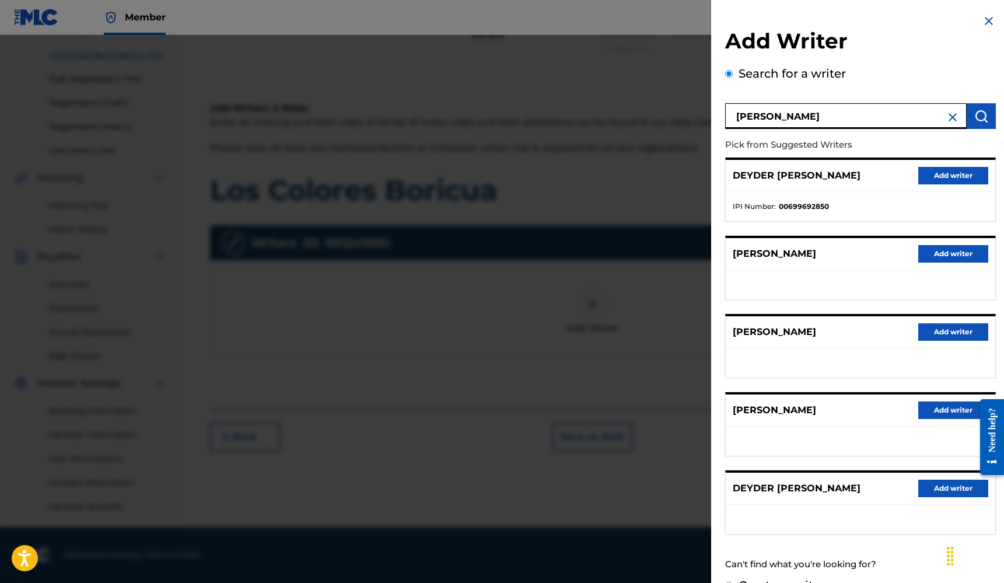
click at [941, 167] on button "Add writer" at bounding box center [953, 175] width 70 height 17
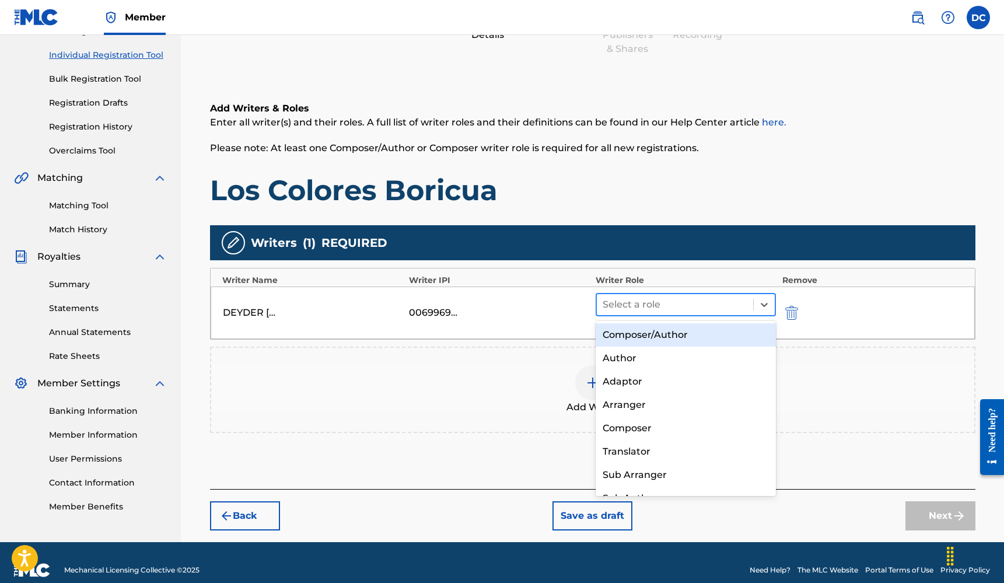
click at [613, 296] on div at bounding box center [674, 304] width 145 height 16
click at [644, 333] on div "Composer/Author" at bounding box center [685, 334] width 181 height 23
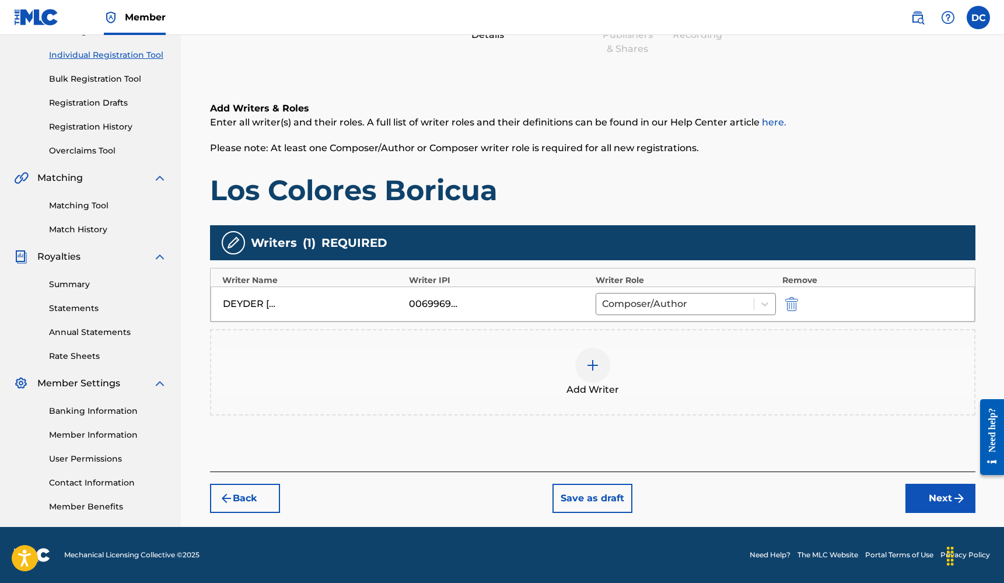
click at [933, 493] on button "Next" at bounding box center [940, 498] width 70 height 29
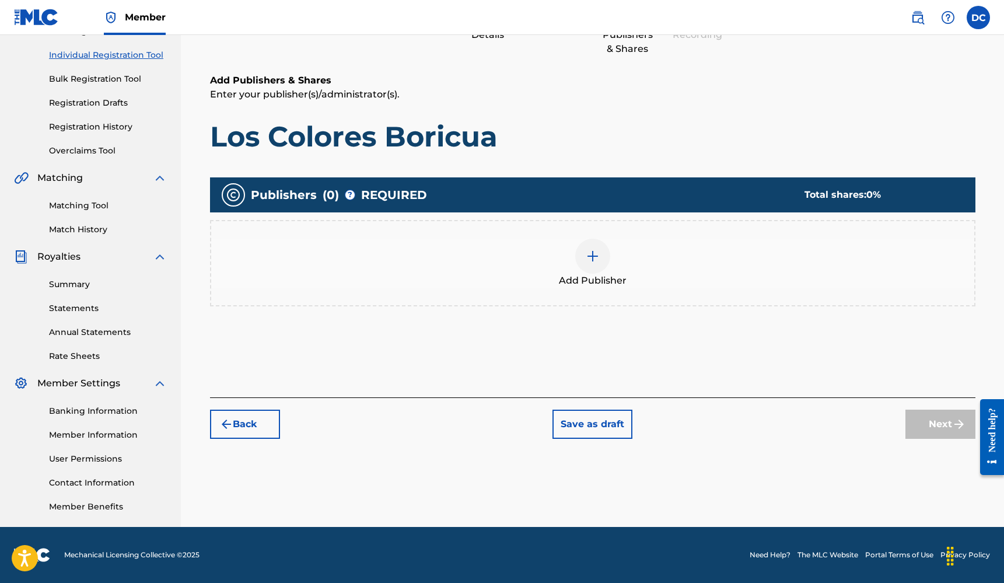
scroll to position [52, 0]
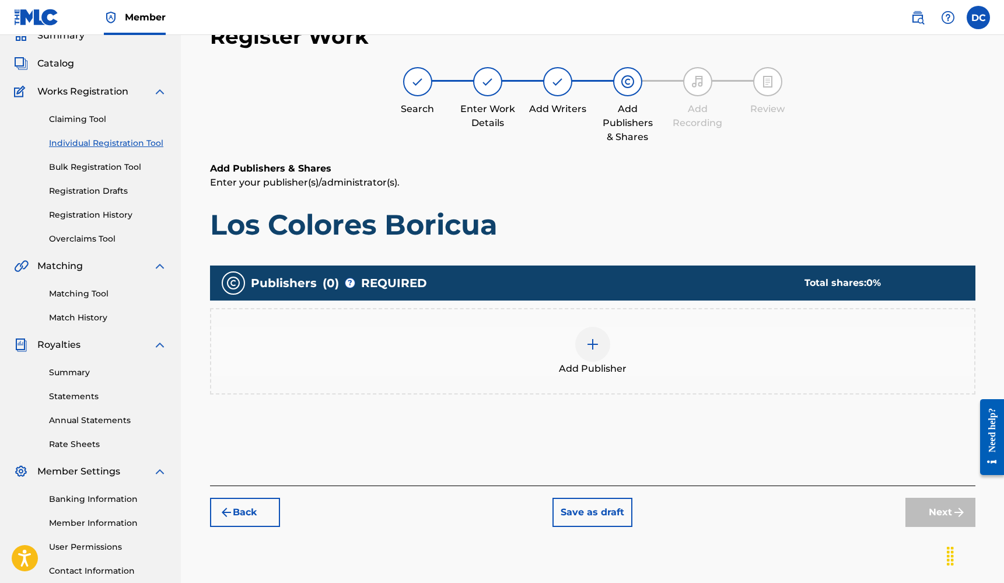
click at [584, 354] on div at bounding box center [592, 344] width 35 height 35
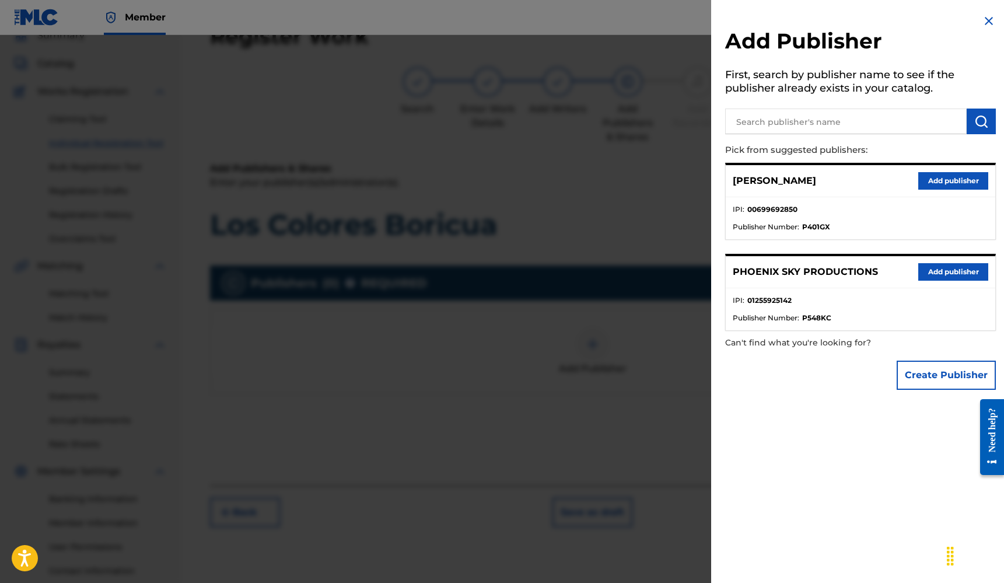
click at [779, 125] on input "text" at bounding box center [845, 121] width 241 height 26
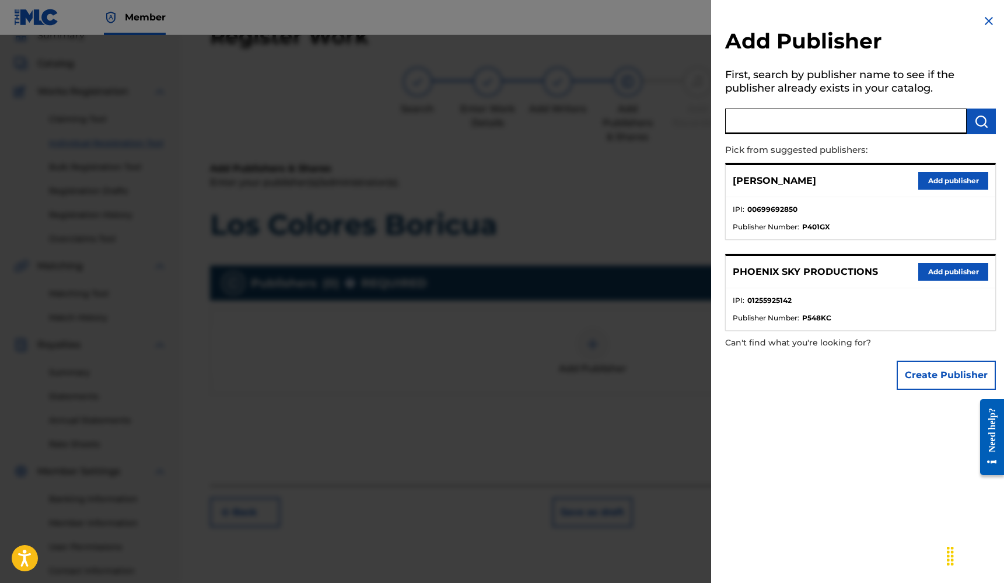
click at [947, 258] on div "PHOENIX SKY PRODUCTIONS Add publisher" at bounding box center [860, 272] width 269 height 32
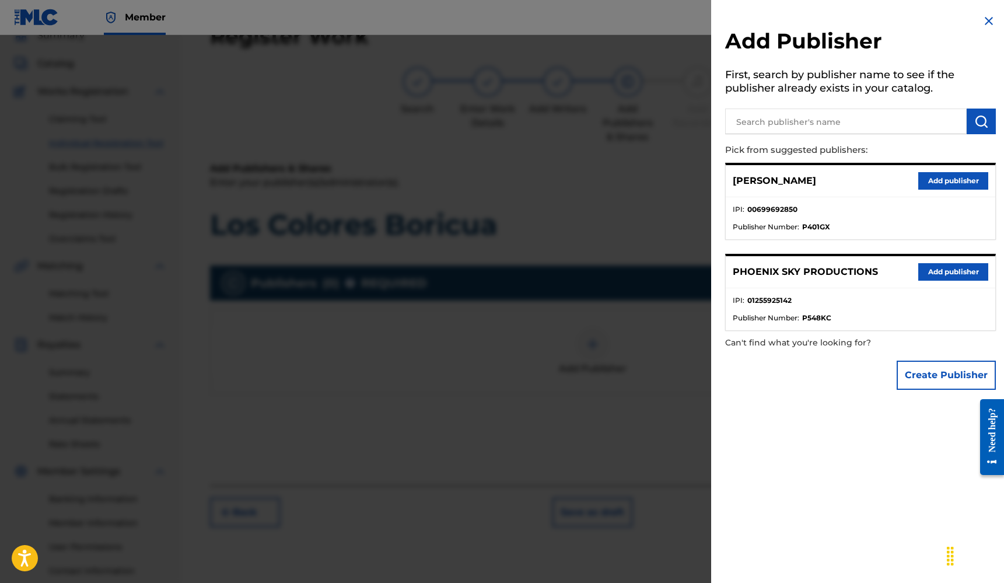
click at [949, 263] on button "Add publisher" at bounding box center [953, 271] width 70 height 17
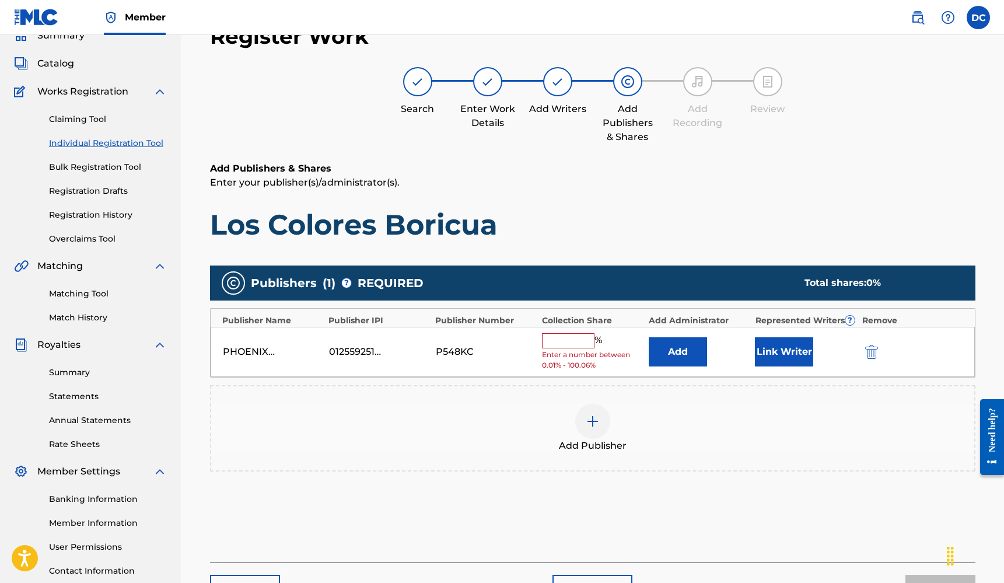
click at [571, 337] on input "text" at bounding box center [568, 340] width 52 height 15
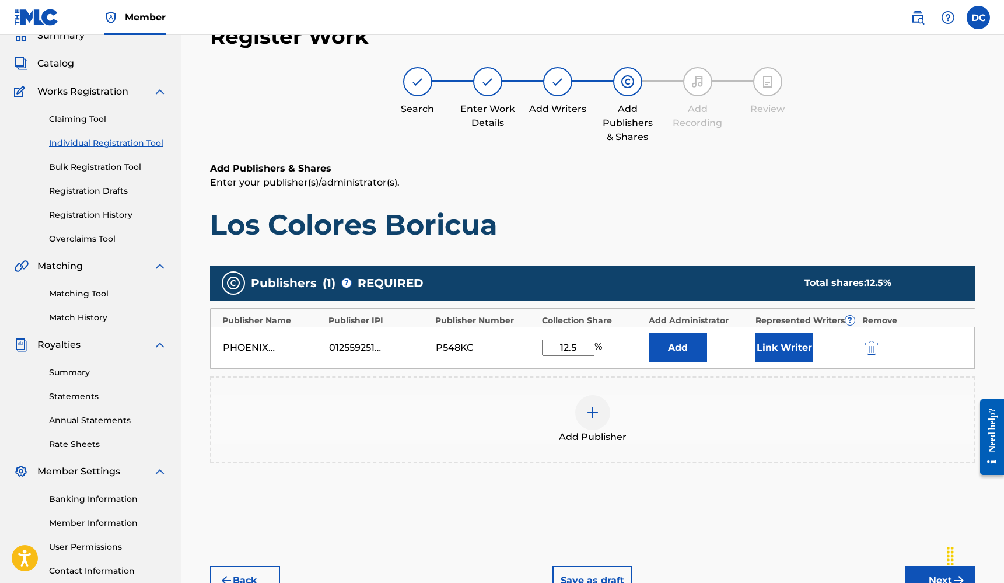
type input "12.5"
click at [765, 422] on div "Add Publisher" at bounding box center [592, 419] width 763 height 49
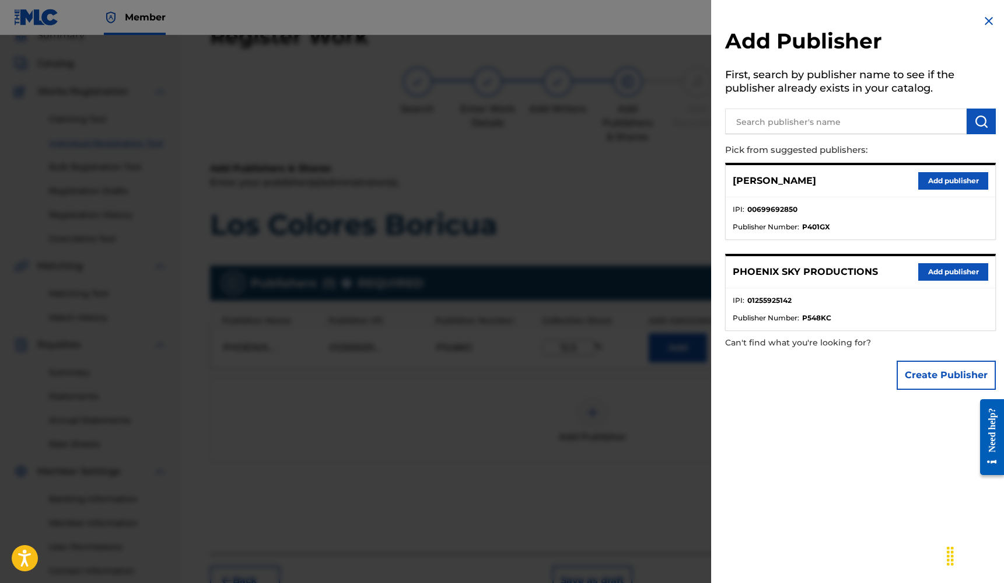
click at [987, 22] on img at bounding box center [989, 21] width 14 height 14
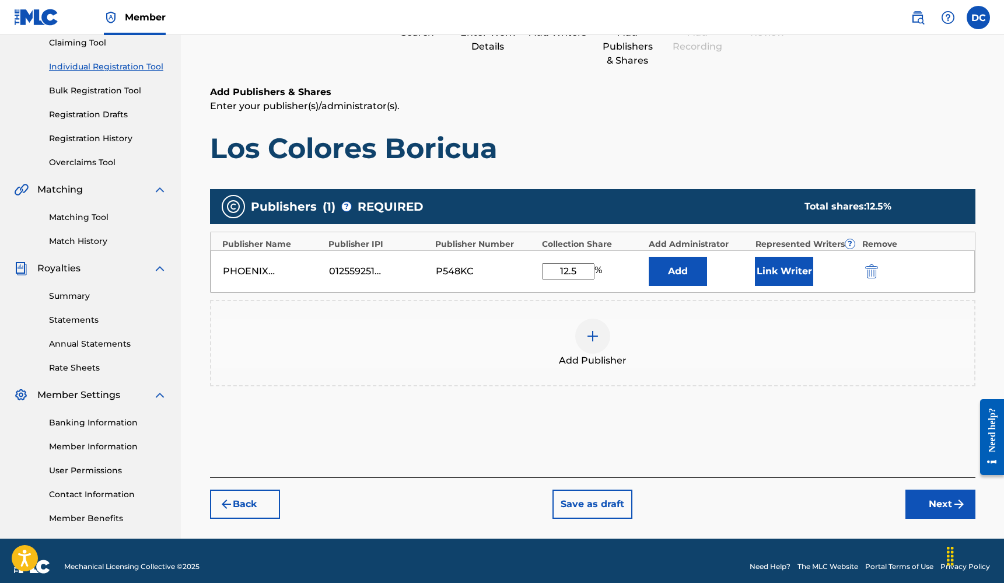
scroll to position [141, 0]
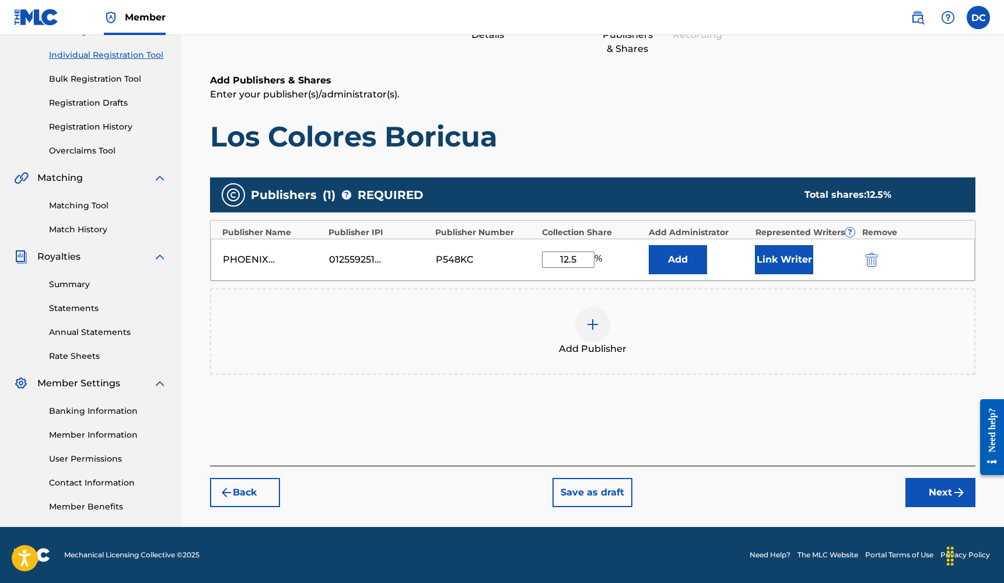
click at [799, 255] on button "Link Writer" at bounding box center [784, 259] width 58 height 29
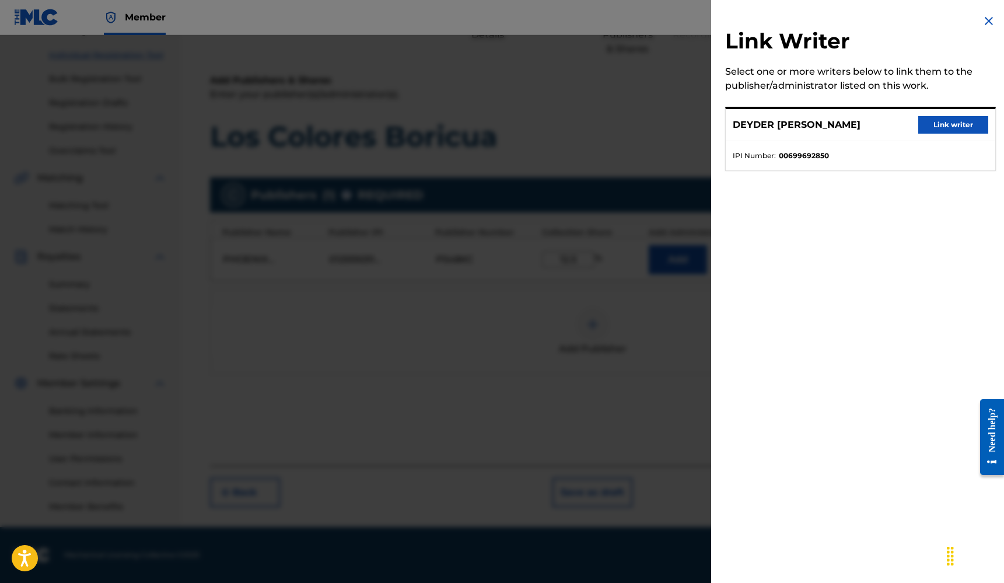
click at [928, 124] on button "Link writer" at bounding box center [953, 124] width 70 height 17
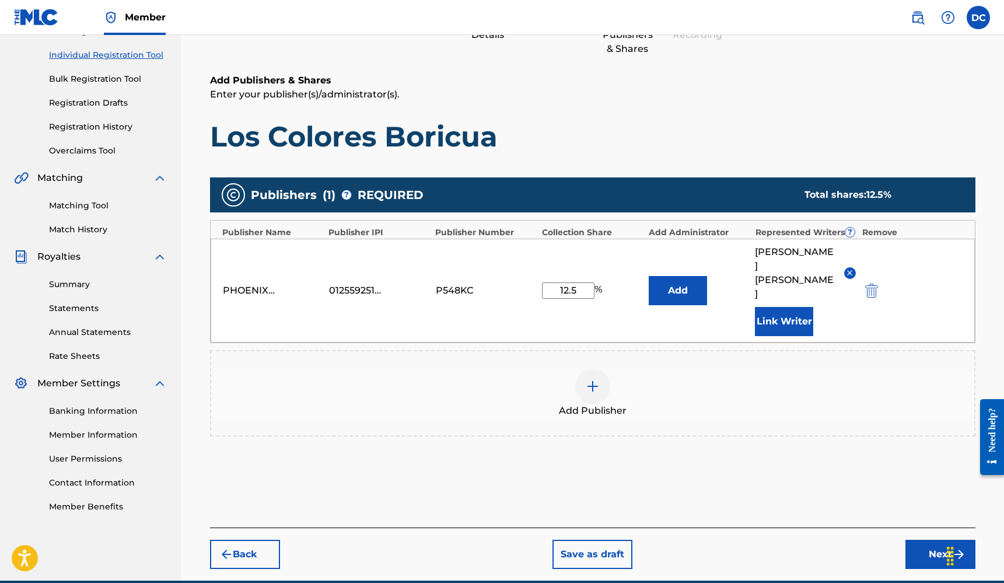
click at [931, 539] on button "Next" at bounding box center [940, 553] width 70 height 29
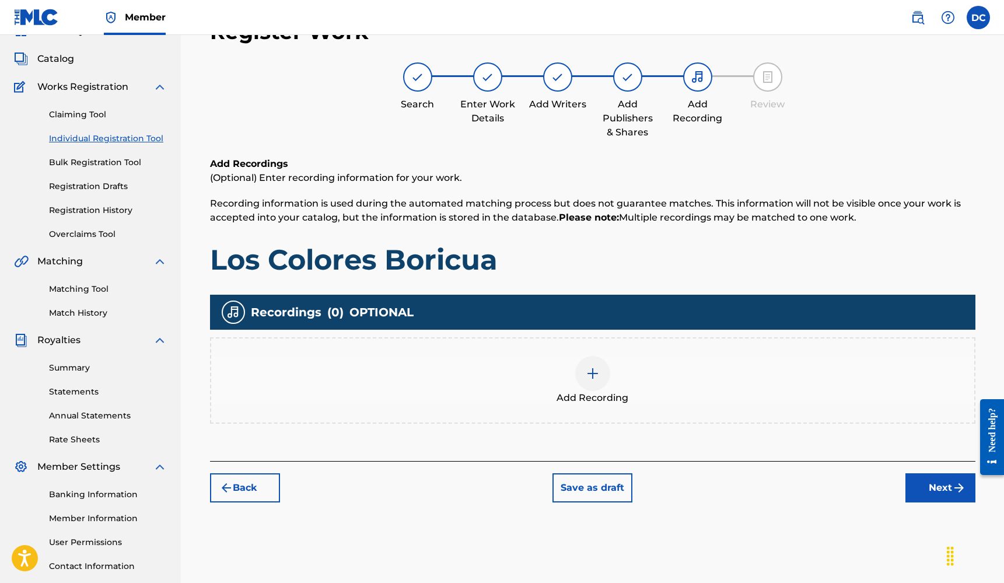
scroll to position [52, 0]
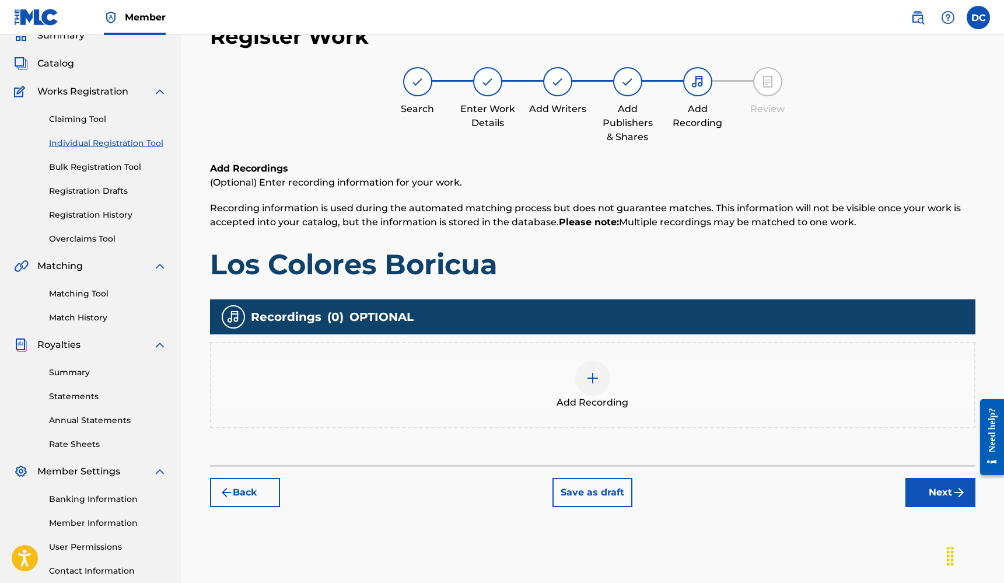
click at [605, 384] on div at bounding box center [592, 377] width 35 height 35
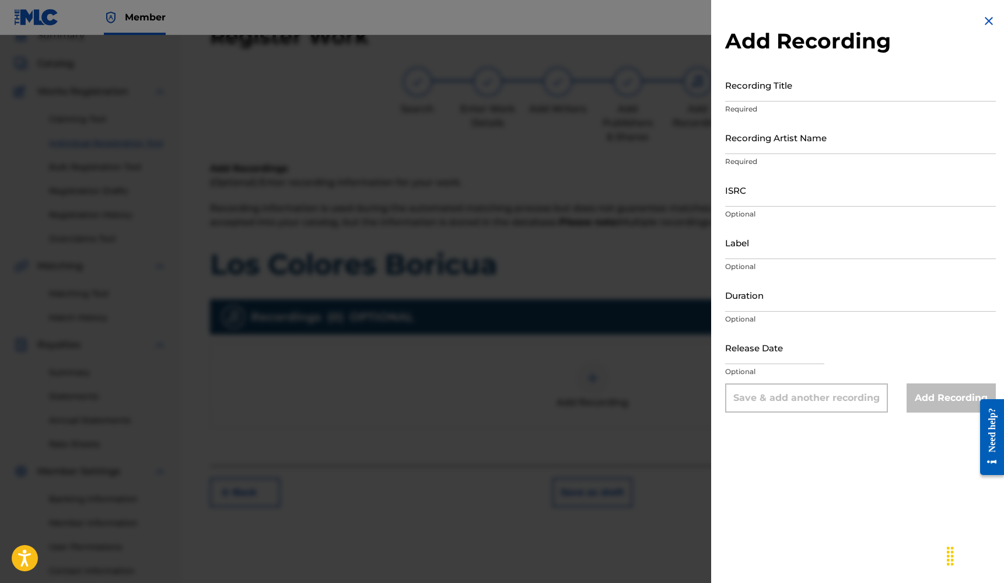
click at [802, 93] on input "Recording Title" at bounding box center [860, 84] width 271 height 33
type input "Los Colores Boricua"
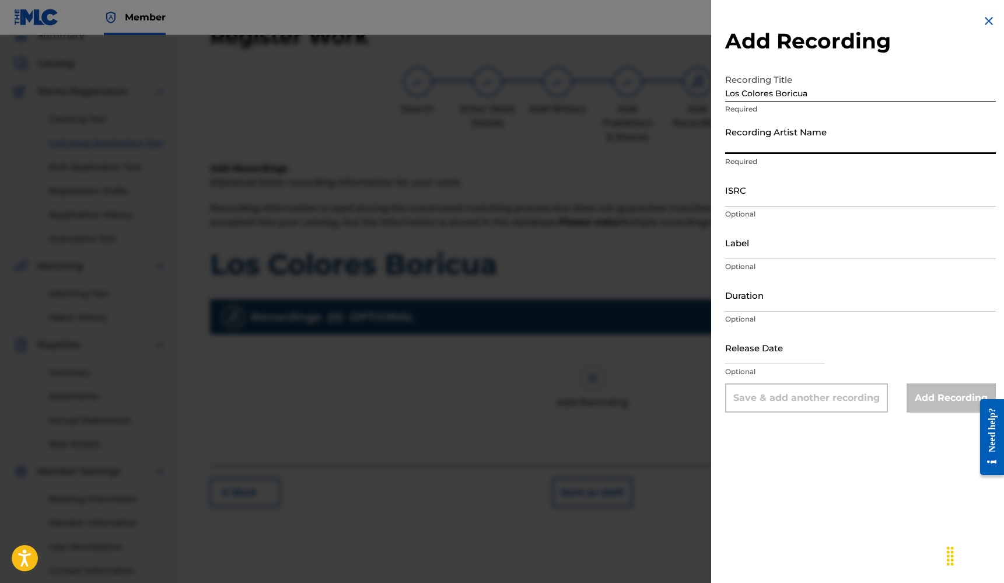
click at [815, 136] on input "Recording Artist Name" at bounding box center [860, 137] width 271 height 33
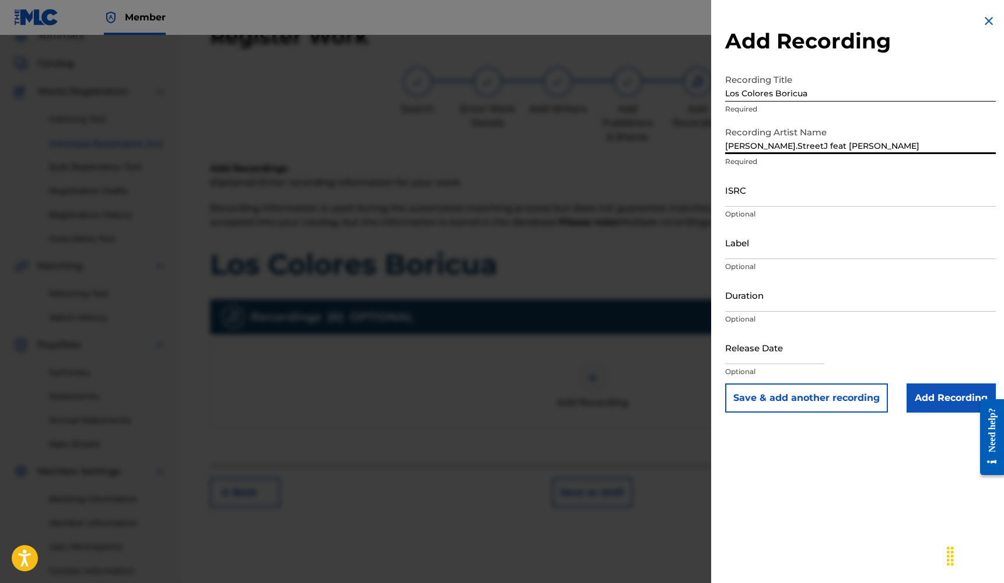
click at [782, 187] on input "ISRC" at bounding box center [860, 189] width 271 height 33
drag, startPoint x: 786, startPoint y: 145, endPoint x: 908, endPoint y: 145, distance: 121.3
click at [904, 145] on input "[PERSON_NAME].StreetJ feat [PERSON_NAME]" at bounding box center [860, 137] width 271 height 33
type input "[PERSON_NAME].StreetJ"
click at [794, 197] on input "ISRC" at bounding box center [860, 189] width 271 height 33
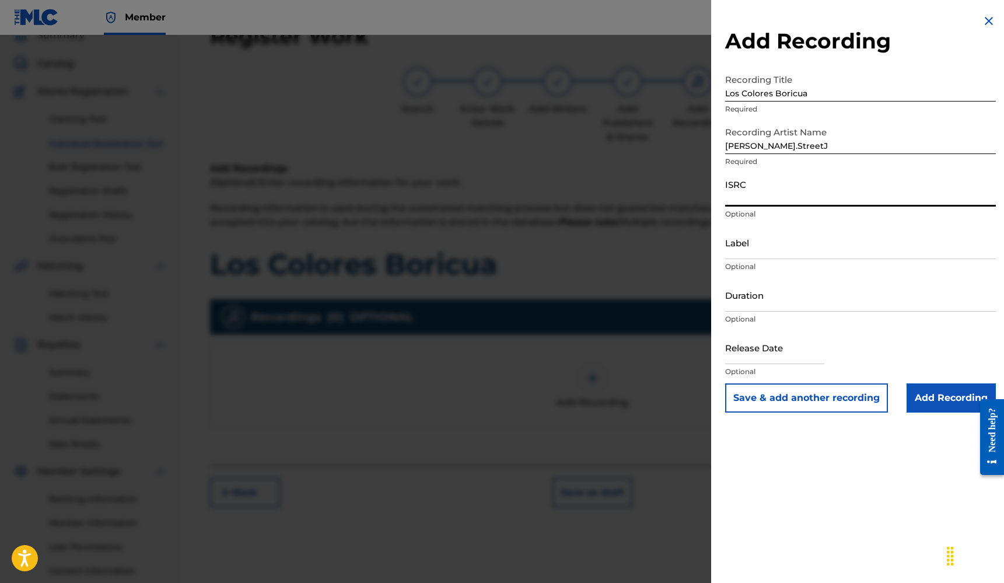
paste input "QZWFL2580655"
type input "QZWFL2580655"
click at [752, 244] on input "Label" at bounding box center [860, 242] width 271 height 33
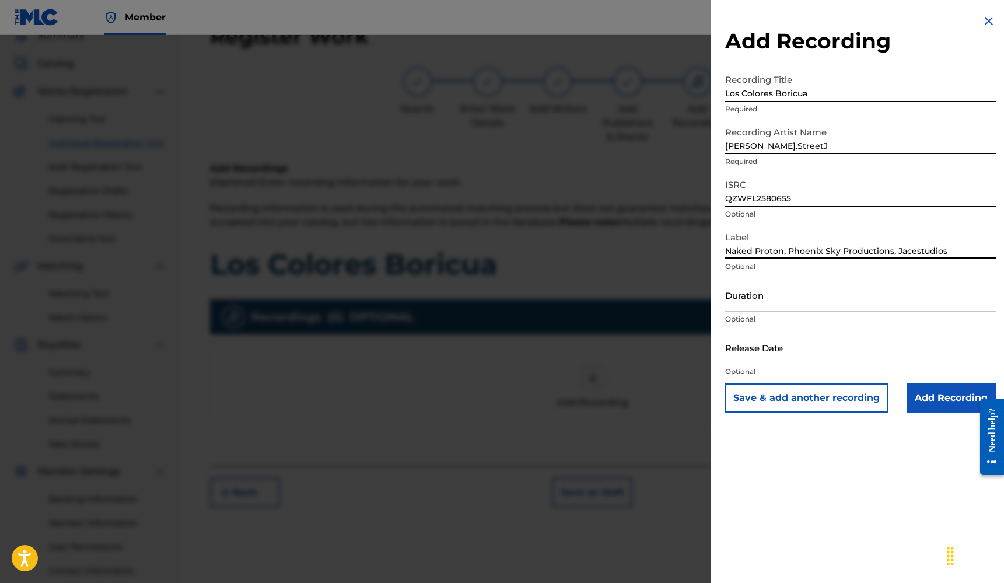
type input "Naked Proton, Phoenix Sky Productions, Jacestudios"
click at [762, 306] on input "Duration" at bounding box center [860, 294] width 271 height 33
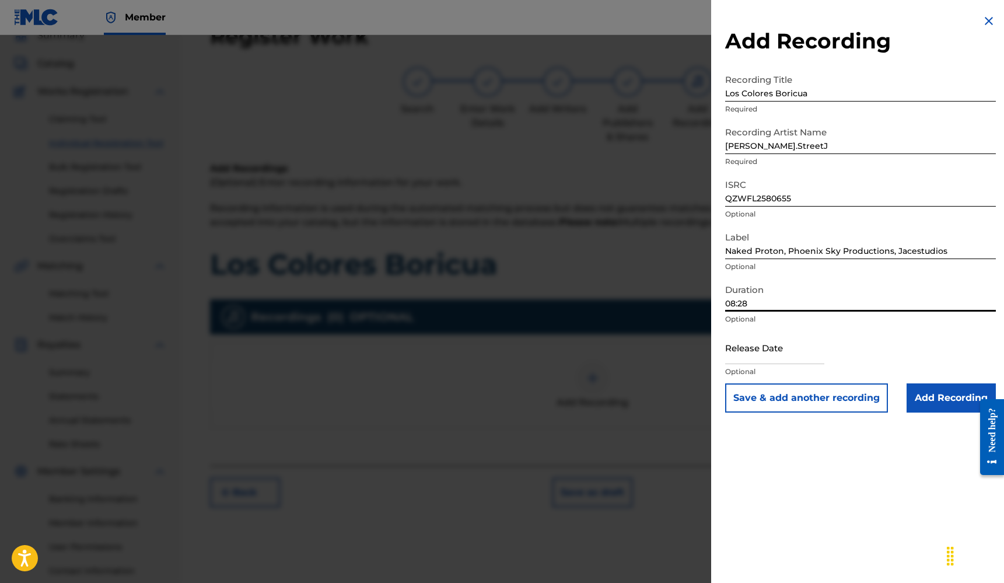
type input "08:28"
click at [803, 358] on input "text" at bounding box center [774, 347] width 99 height 33
select select "7"
select select "2025"
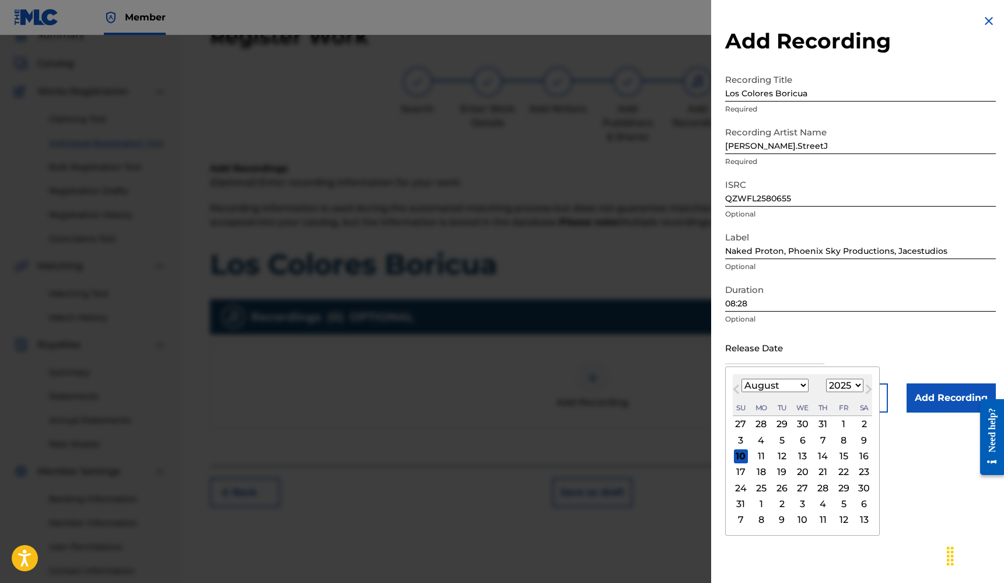
click at [737, 386] on span "Previous Month" at bounding box center [737, 390] width 0 height 17
select select "6"
click at [797, 471] on div "23" at bounding box center [803, 472] width 14 height 14
type input "[DATE]"
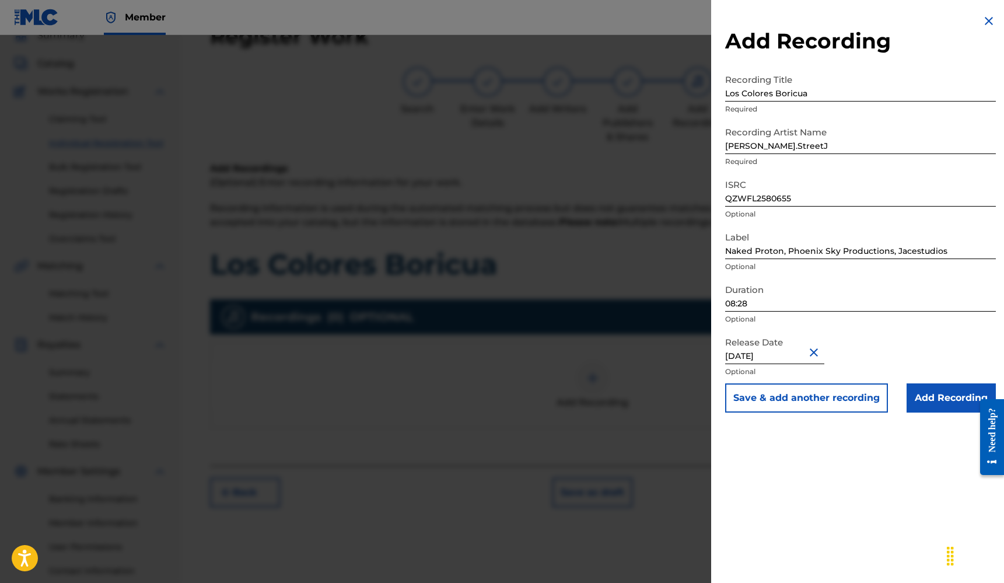
click at [934, 401] on input "Add Recording" at bounding box center [950, 397] width 89 height 29
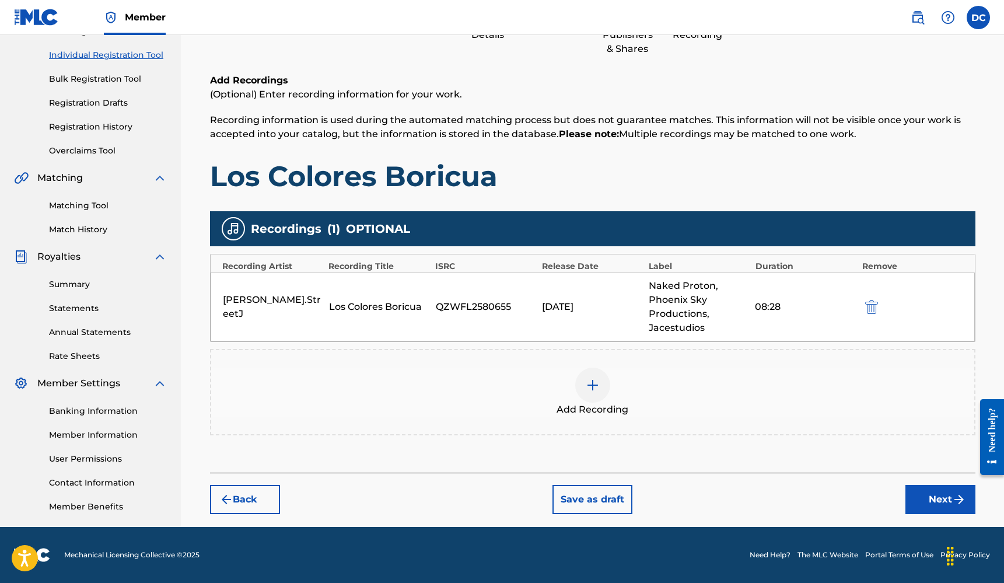
click at [934, 506] on button "Next" at bounding box center [940, 499] width 70 height 29
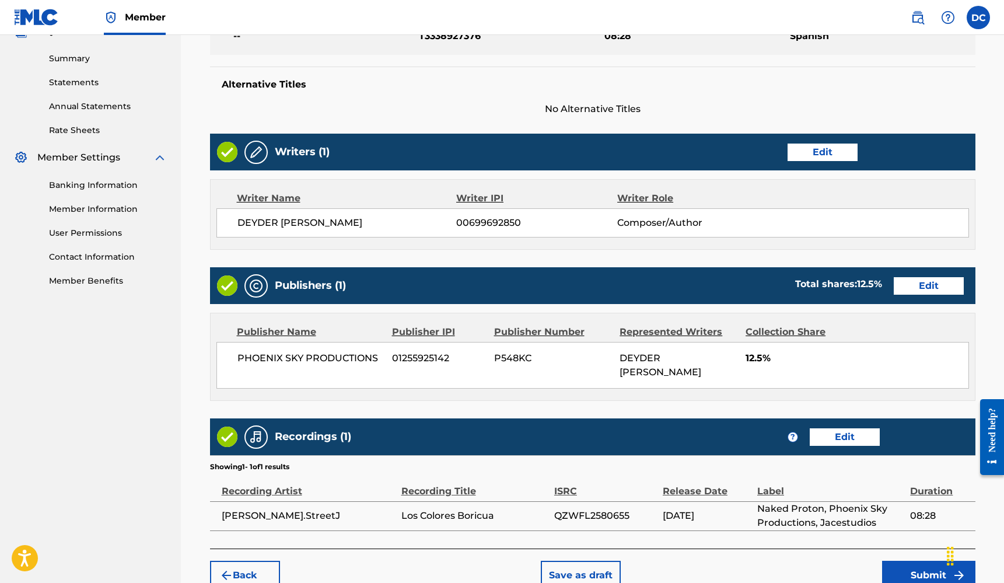
scroll to position [369, 0]
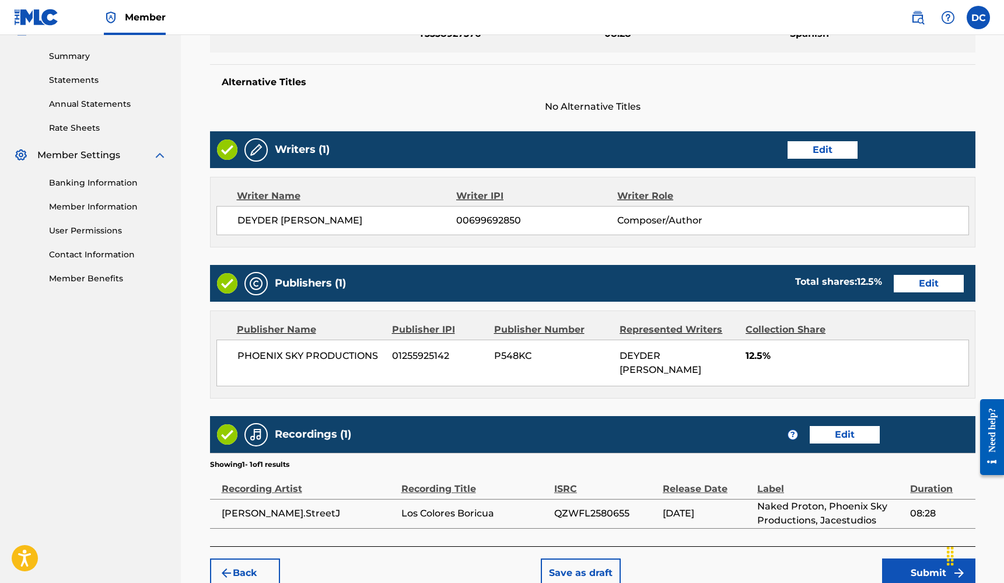
click at [818, 156] on button "Edit" at bounding box center [822, 149] width 70 height 17
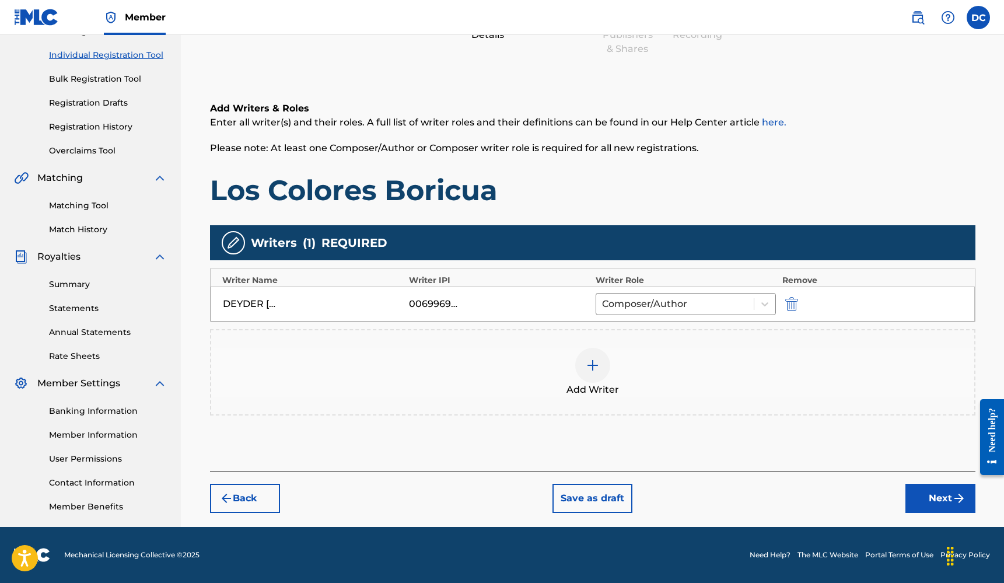
scroll to position [141, 0]
click at [918, 502] on button "Next" at bounding box center [940, 498] width 70 height 29
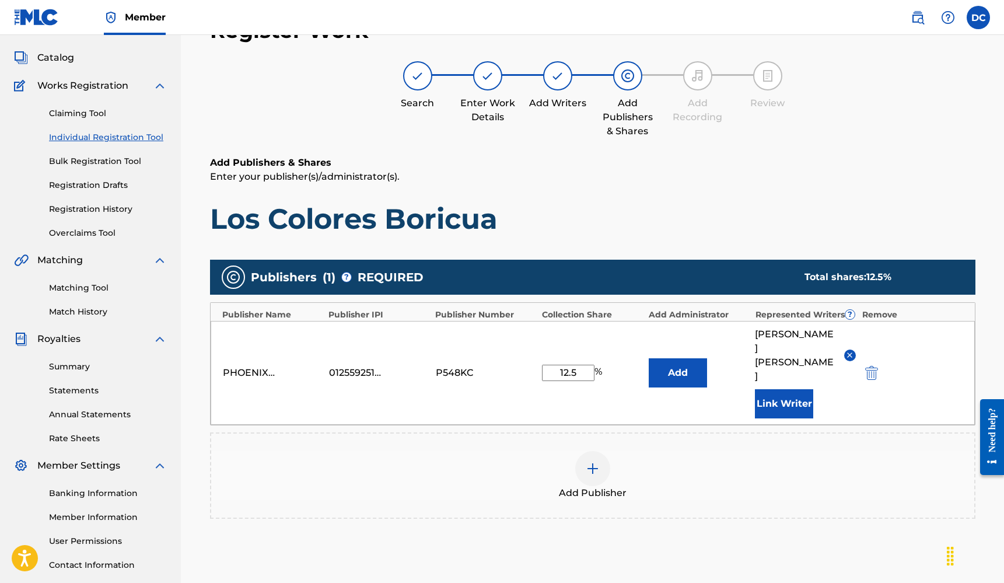
scroll to position [52, 0]
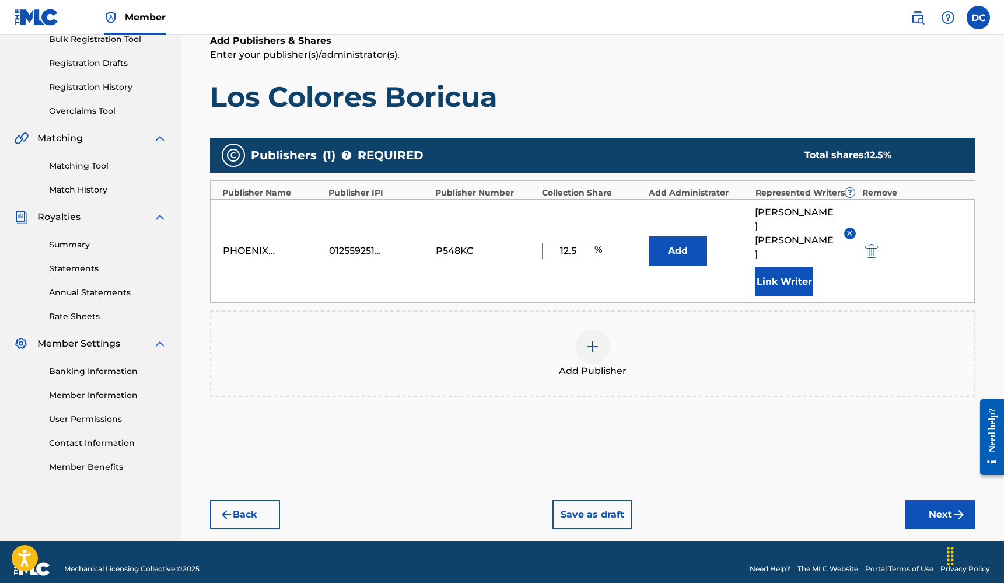
click at [926, 500] on button "Next" at bounding box center [940, 514] width 70 height 29
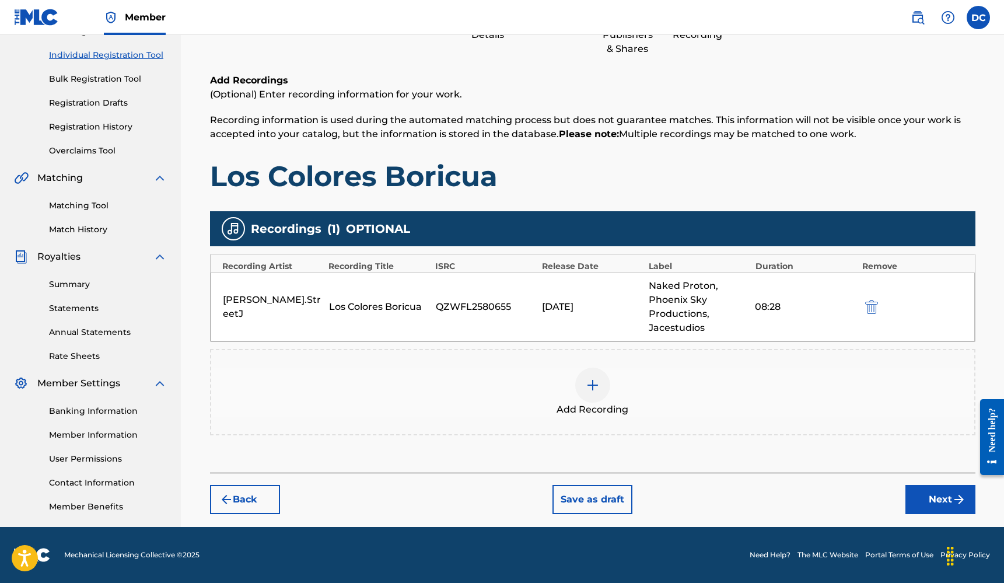
click at [925, 491] on button "Next" at bounding box center [940, 499] width 70 height 29
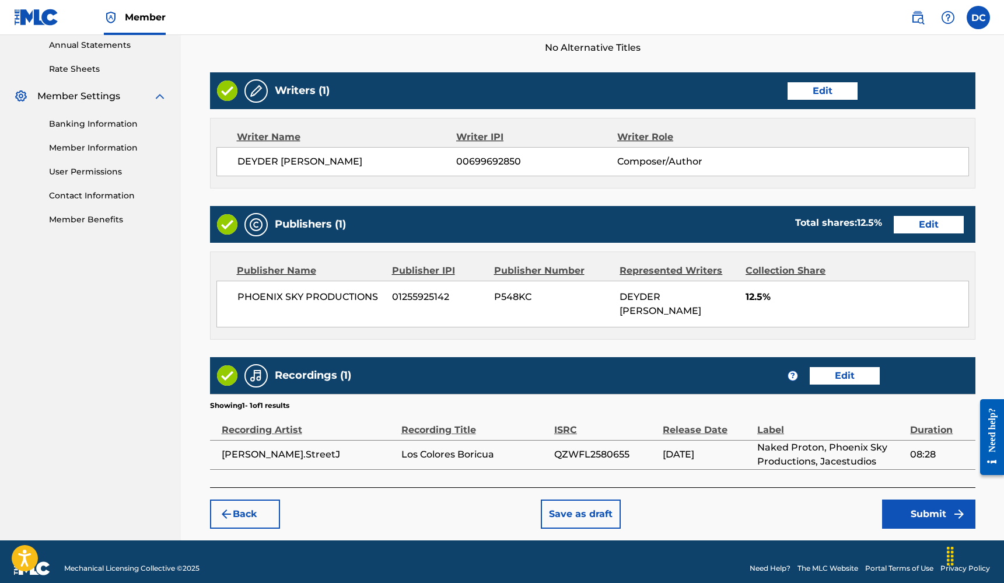
scroll to position [441, 0]
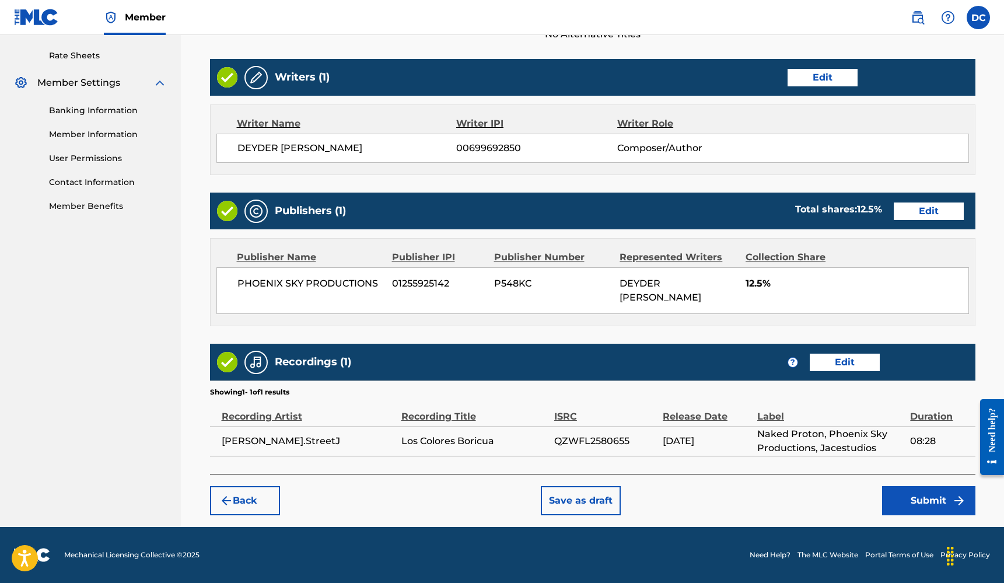
click at [918, 503] on button "Submit" at bounding box center [928, 500] width 93 height 29
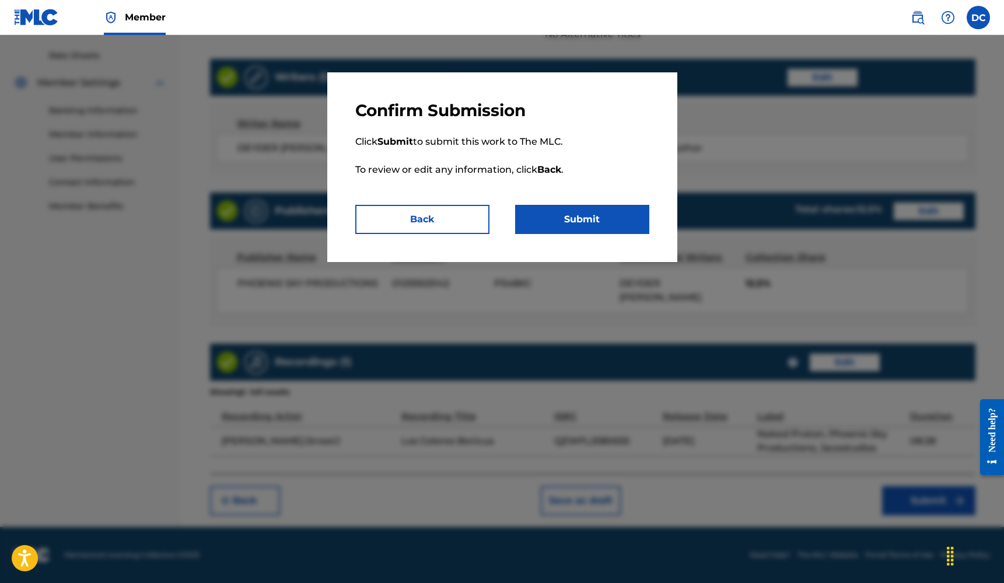
click at [614, 212] on button "Submit" at bounding box center [582, 219] width 134 height 29
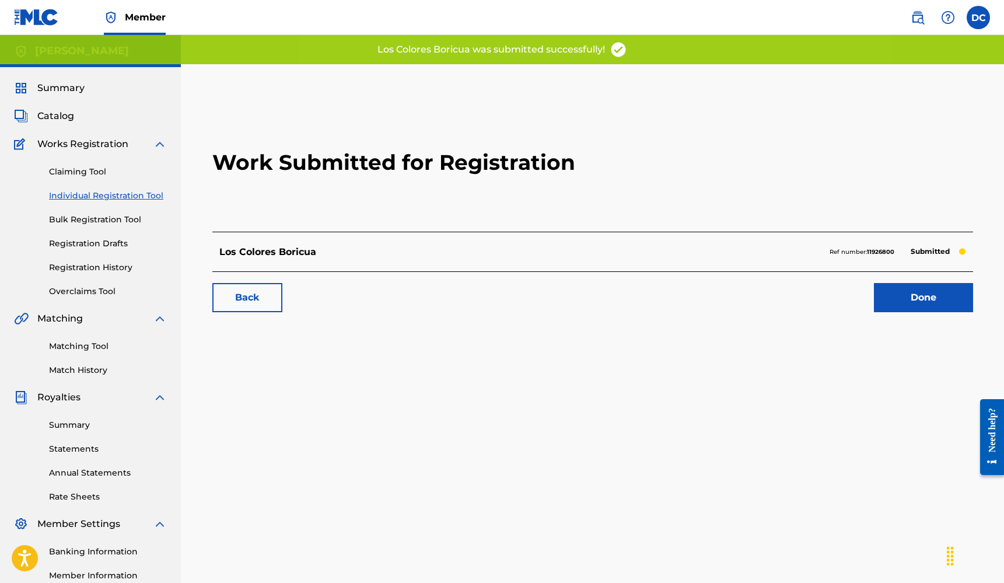
click at [40, 108] on div "Summary Catalog Works Registration Claiming Tool Individual Registration Tool B…" at bounding box center [90, 367] width 181 height 600
click at [44, 112] on span "Catalog" at bounding box center [55, 116] width 37 height 14
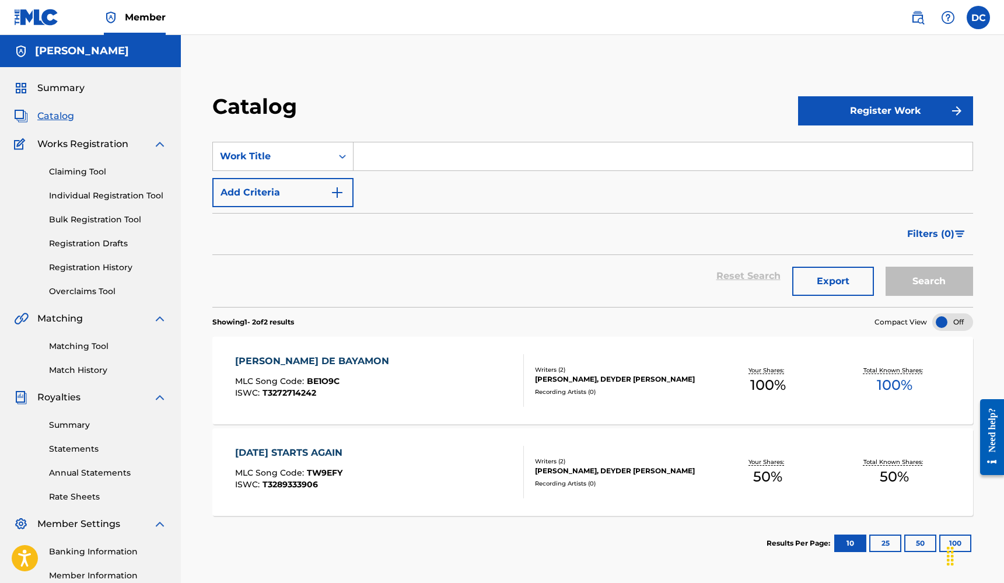
click at [77, 93] on span "Summary" at bounding box center [60, 88] width 47 height 14
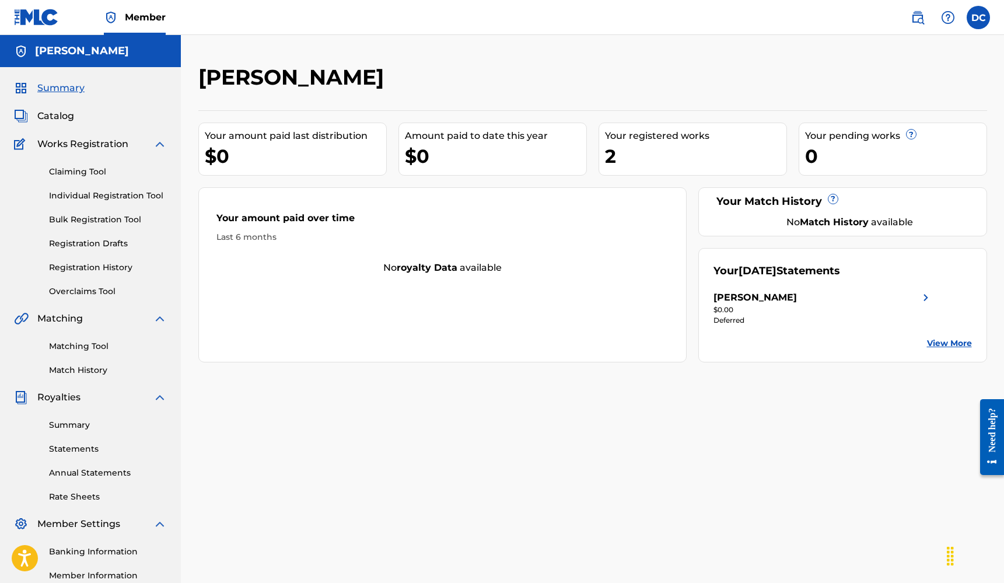
click at [797, 293] on div "[PERSON_NAME]" at bounding box center [754, 297] width 83 height 14
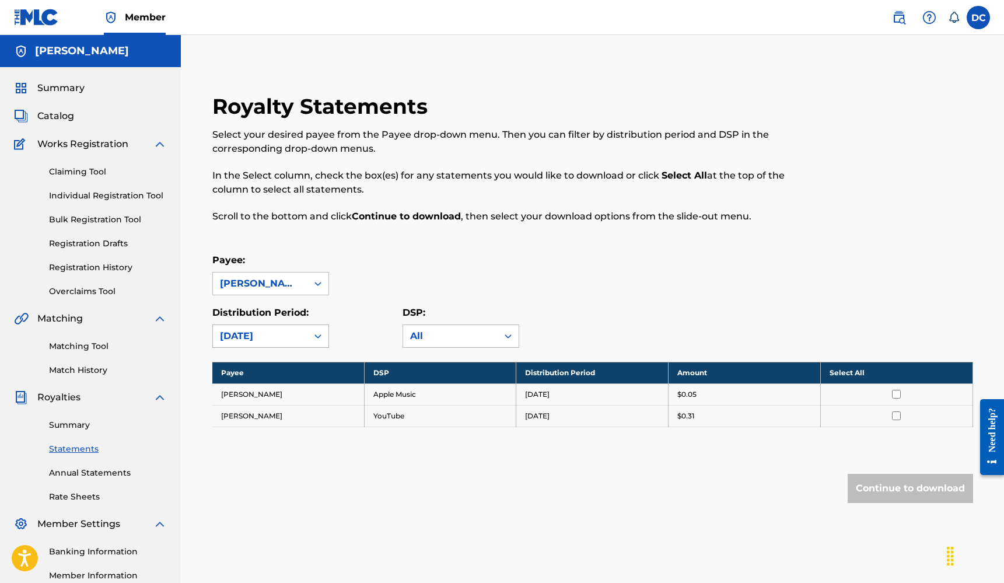
click at [272, 334] on div "July 2025" at bounding box center [260, 336] width 80 height 14
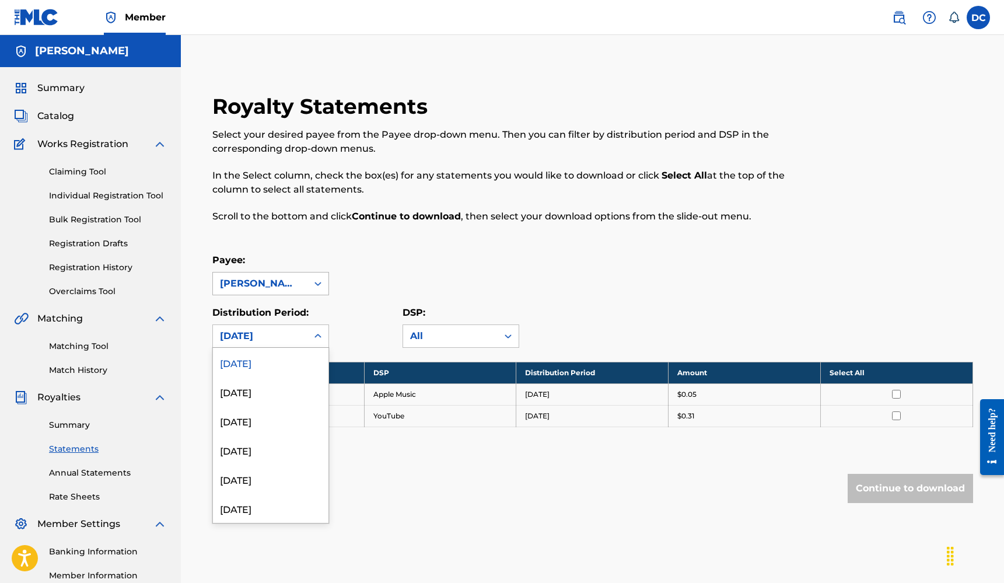
click at [262, 288] on div "Deyder Emmanuel Cintron Santiago" at bounding box center [260, 283] width 80 height 14
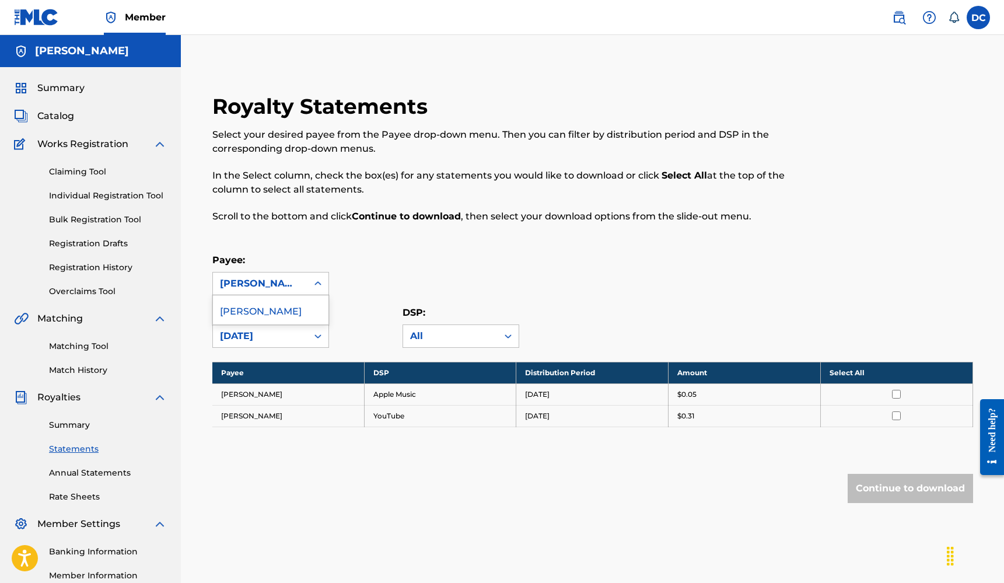
click at [358, 251] on div "Royalty Statements Select your desired payee from the Payee drop-down menu. The…" at bounding box center [592, 321] width 789 height 456
click at [268, 337] on div "[DATE]" at bounding box center [260, 336] width 80 height 14
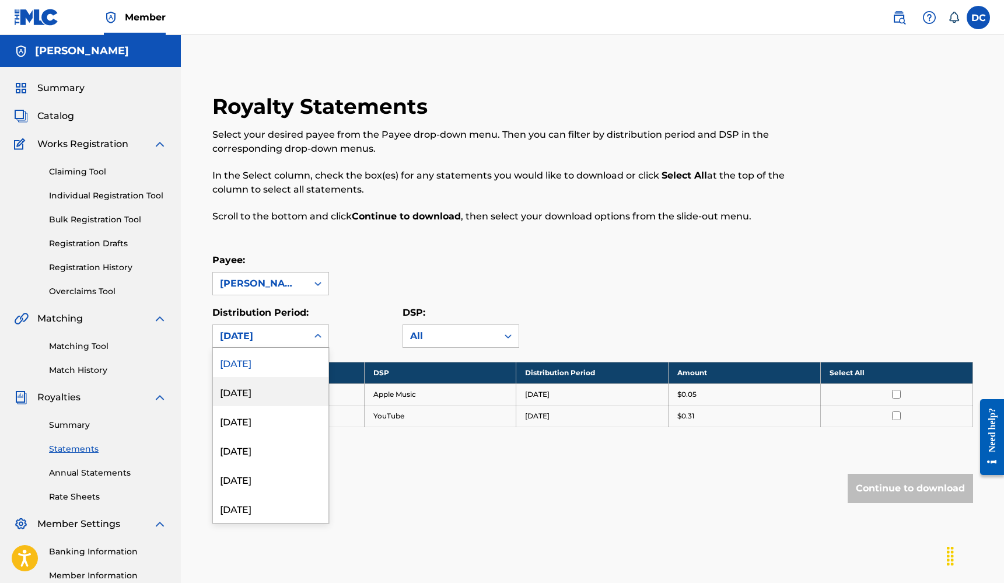
click at [261, 397] on div "[DATE]" at bounding box center [270, 391] width 115 height 29
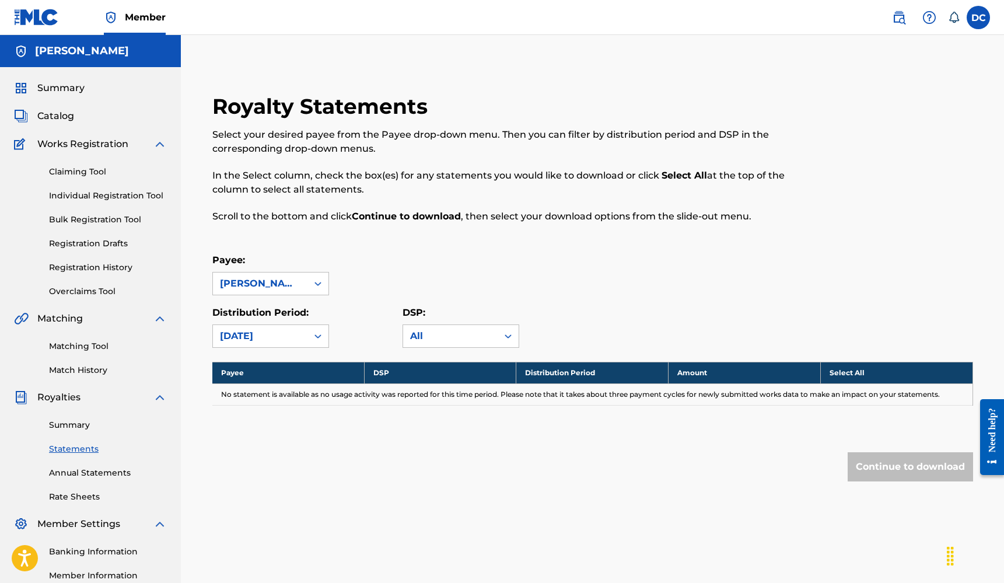
click at [283, 341] on div "June 2025" at bounding box center [260, 336] width 80 height 14
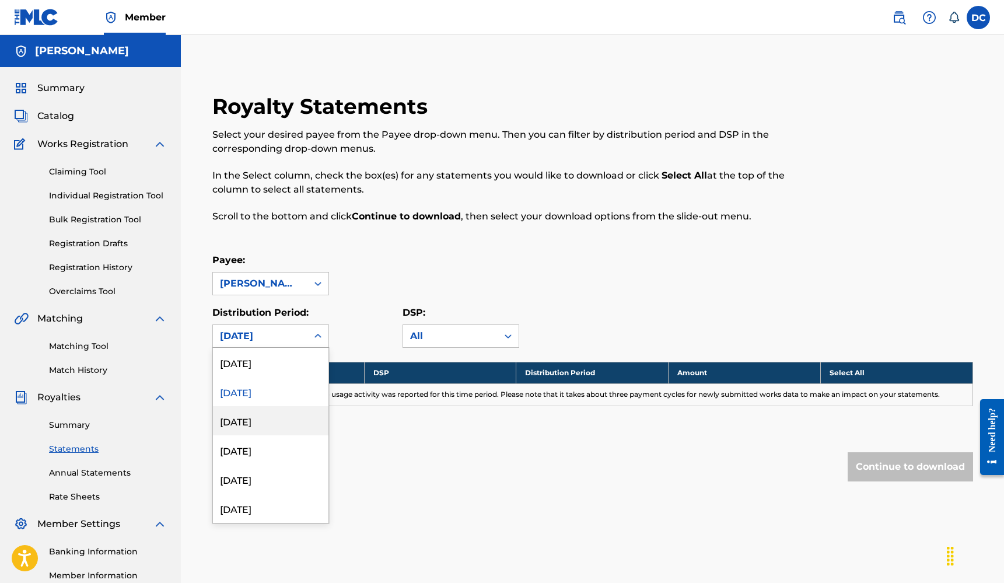
click at [258, 413] on div "May 2025" at bounding box center [270, 420] width 115 height 29
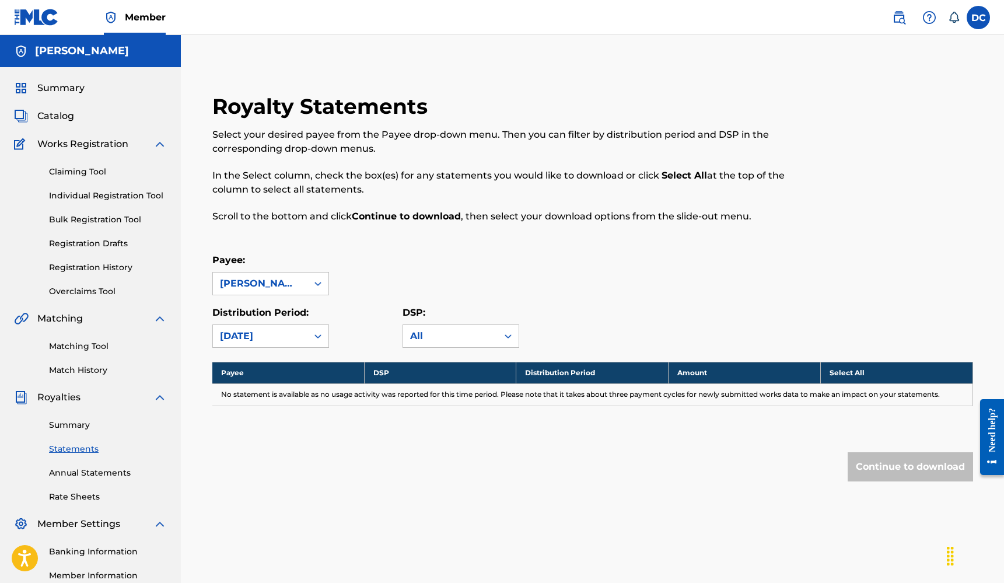
click at [281, 332] on div "May 2025" at bounding box center [260, 336] width 80 height 14
click at [252, 372] on div "[DATE]" at bounding box center [270, 362] width 115 height 29
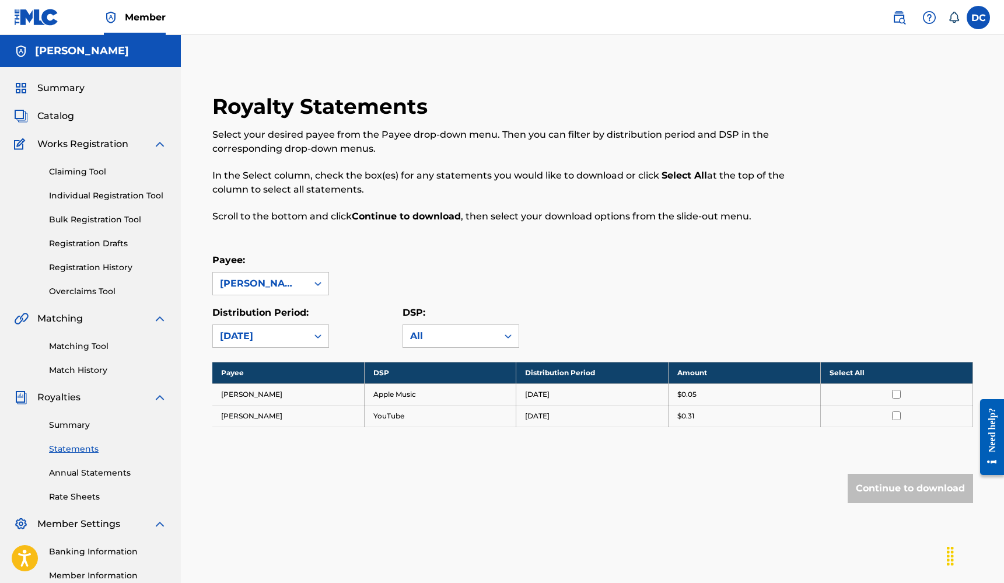
click at [72, 87] on span "Summary" at bounding box center [60, 88] width 47 height 14
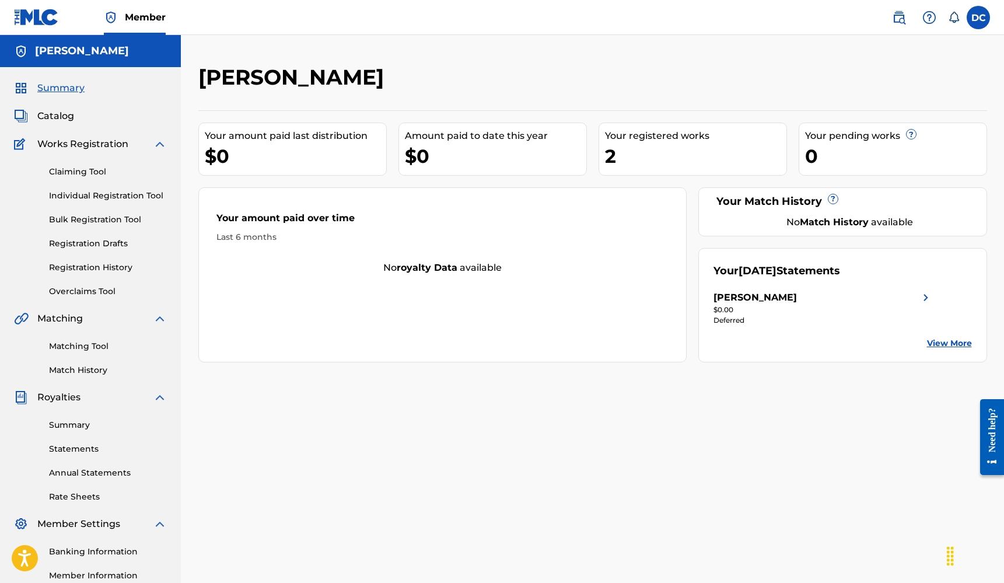
click at [58, 80] on div "Summary Catalog Works Registration Claiming Tool Individual Registration Tool B…" at bounding box center [90, 367] width 181 height 600
click at [55, 89] on span "Summary" at bounding box center [60, 88] width 47 height 14
click at [72, 175] on link "Claiming Tool" at bounding box center [108, 172] width 118 height 12
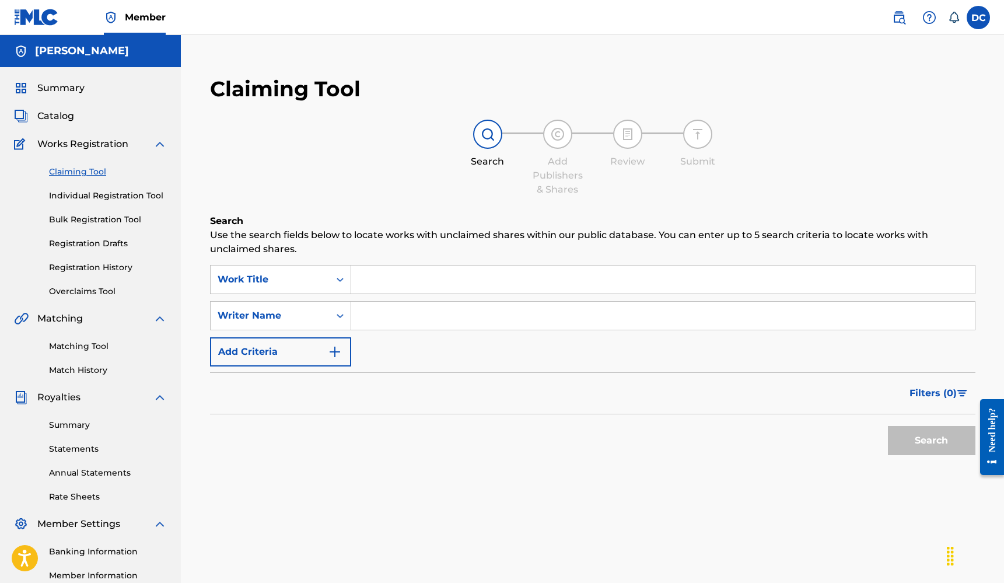
click at [42, 120] on span "Catalog" at bounding box center [55, 116] width 37 height 14
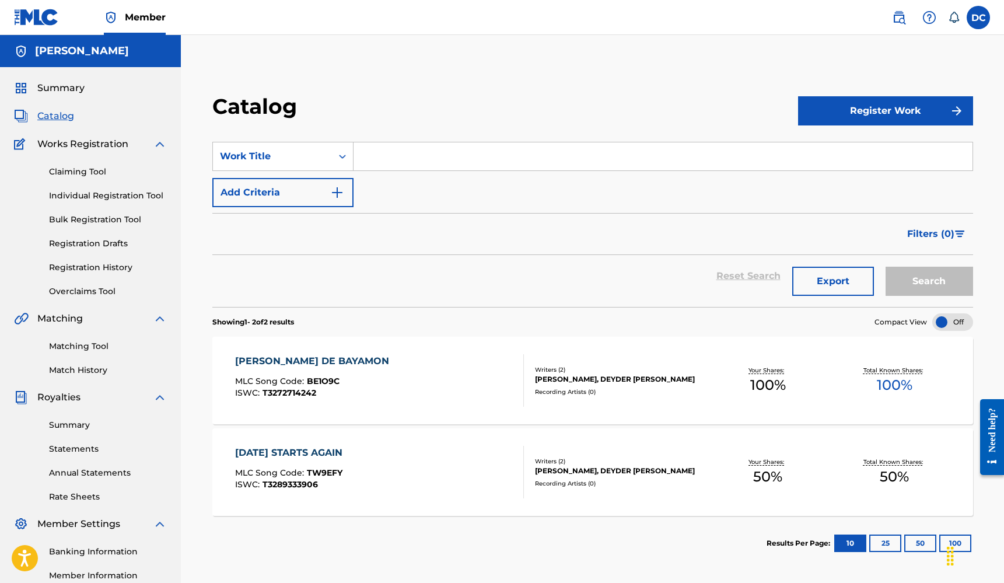
click at [860, 111] on button "Register Work" at bounding box center [885, 110] width 175 height 29
click at [838, 146] on link "Individual" at bounding box center [885, 149] width 175 height 28
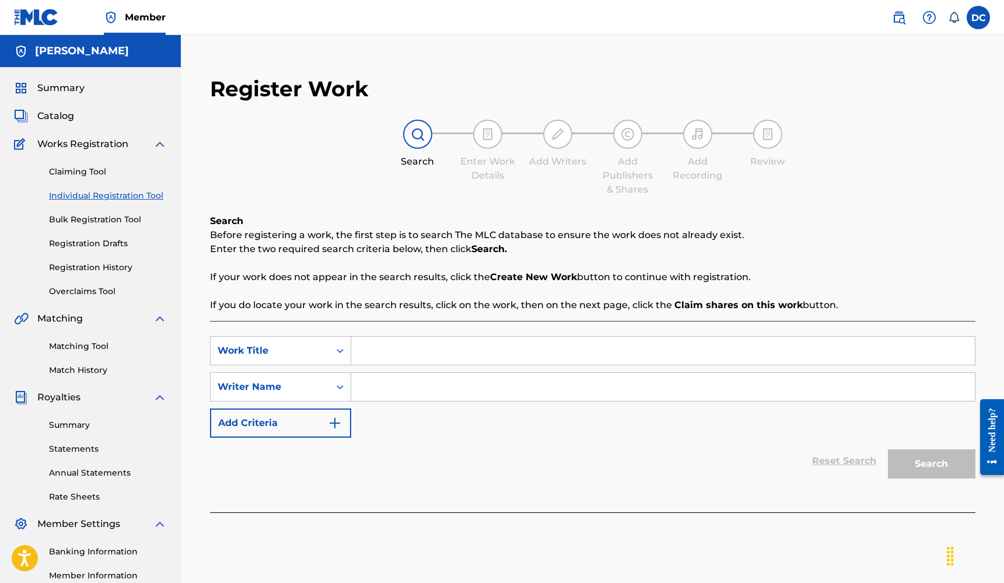
click at [436, 344] on input "Search Form" at bounding box center [662, 351] width 623 height 28
type input "Bear Witness"
click at [421, 393] on input "Search Form" at bounding box center [662, 387] width 623 height 28
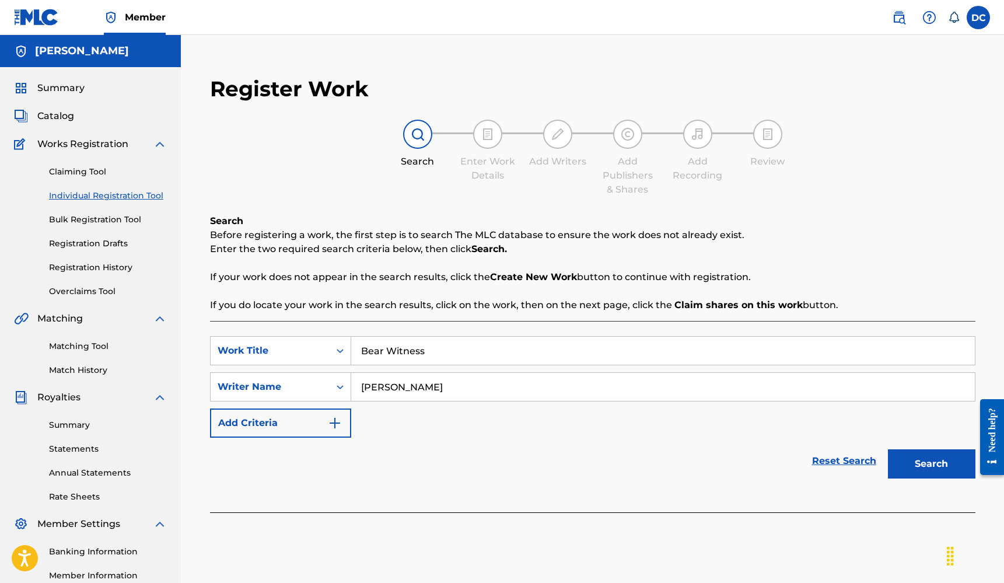
type input "Frederic Kaye"
click at [931, 464] on button "Search" at bounding box center [931, 463] width 87 height 29
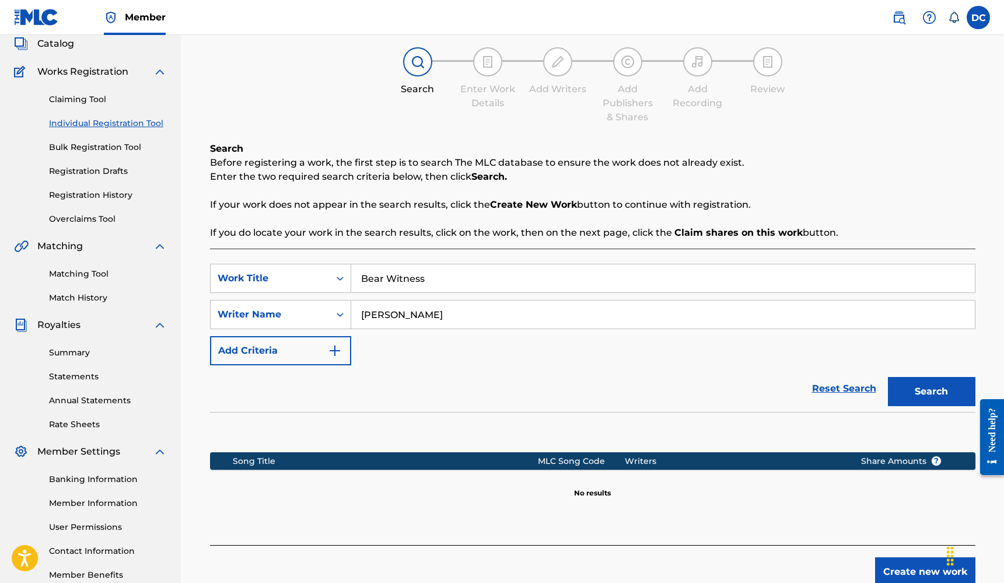
scroll to position [143, 0]
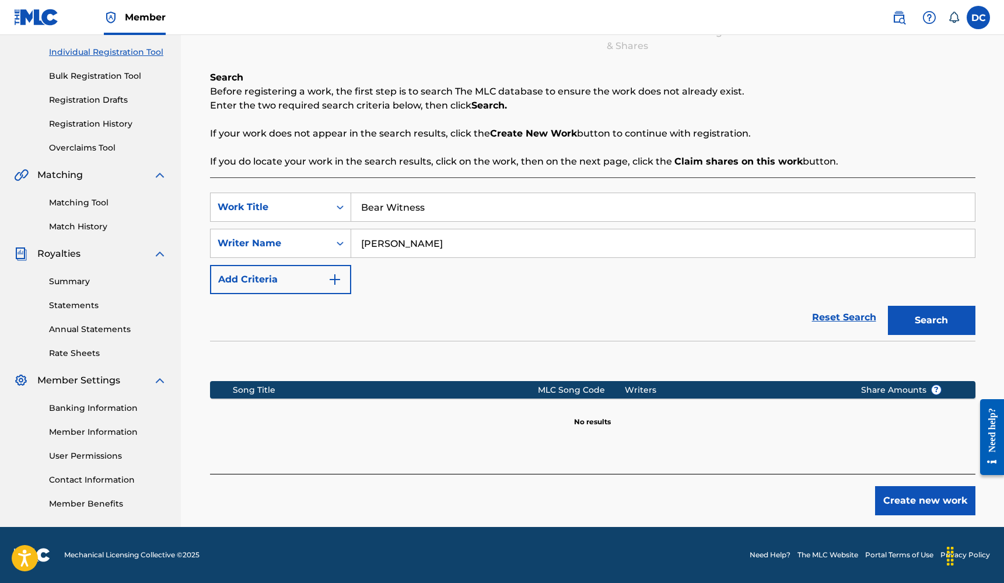
click at [904, 502] on button "Create new work" at bounding box center [925, 500] width 100 height 29
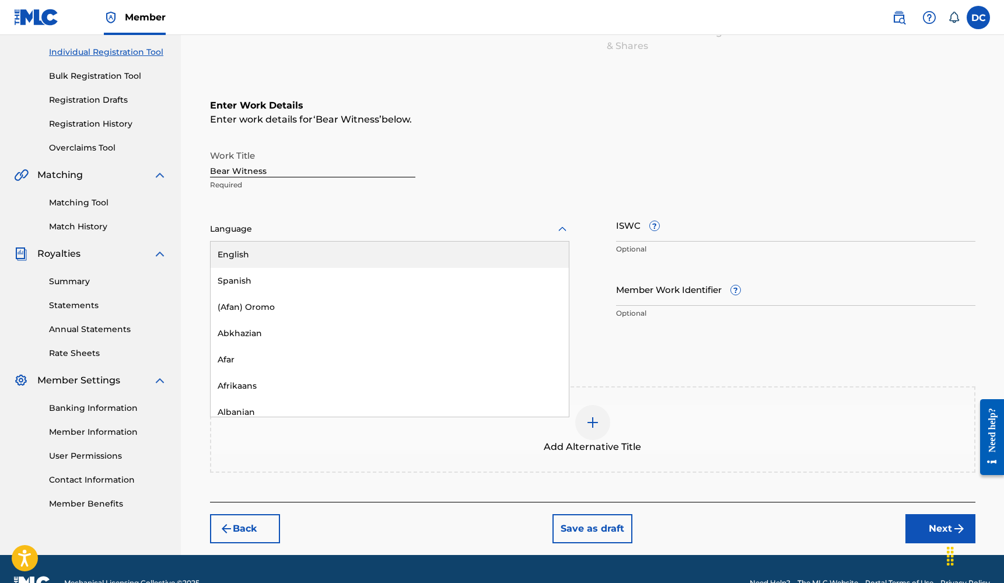
click at [255, 224] on div at bounding box center [389, 229] width 359 height 15
click at [256, 257] on div "English" at bounding box center [390, 254] width 358 height 26
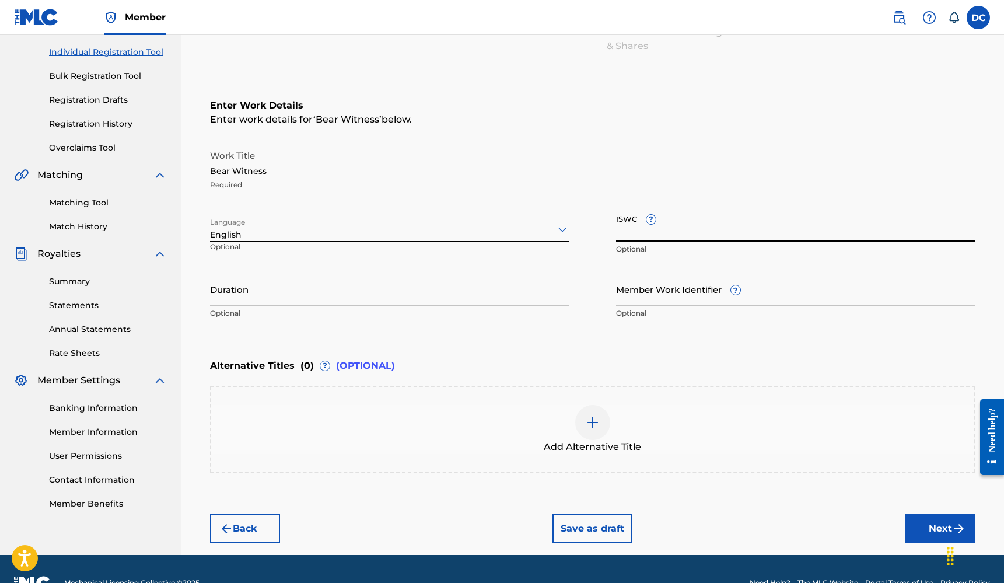
click at [638, 227] on input "ISWC ?" at bounding box center [795, 224] width 359 height 33
paste input "T3334854574"
type input "T3334854574"
click at [335, 301] on input "Duration" at bounding box center [389, 288] width 359 height 33
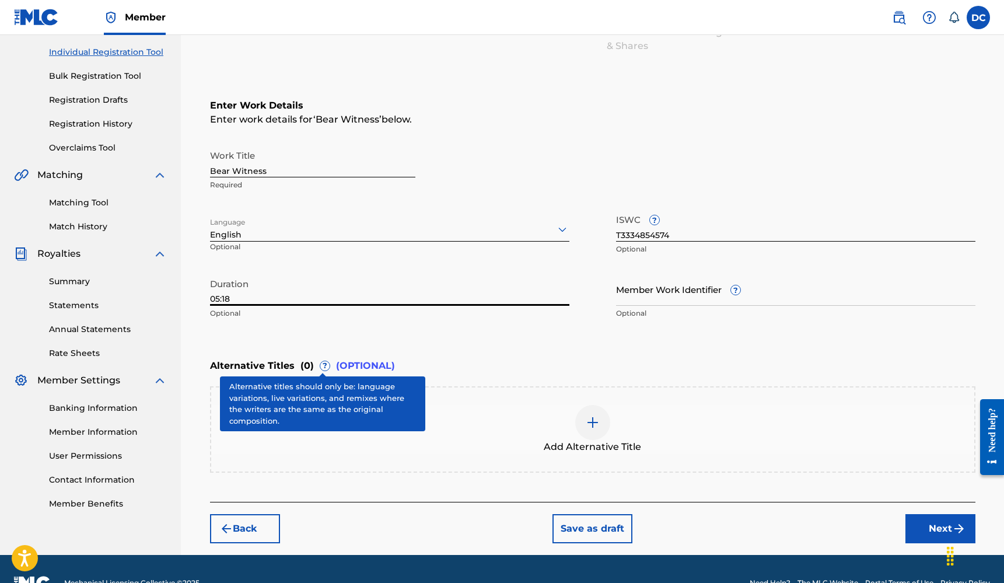
scroll to position [171, 0]
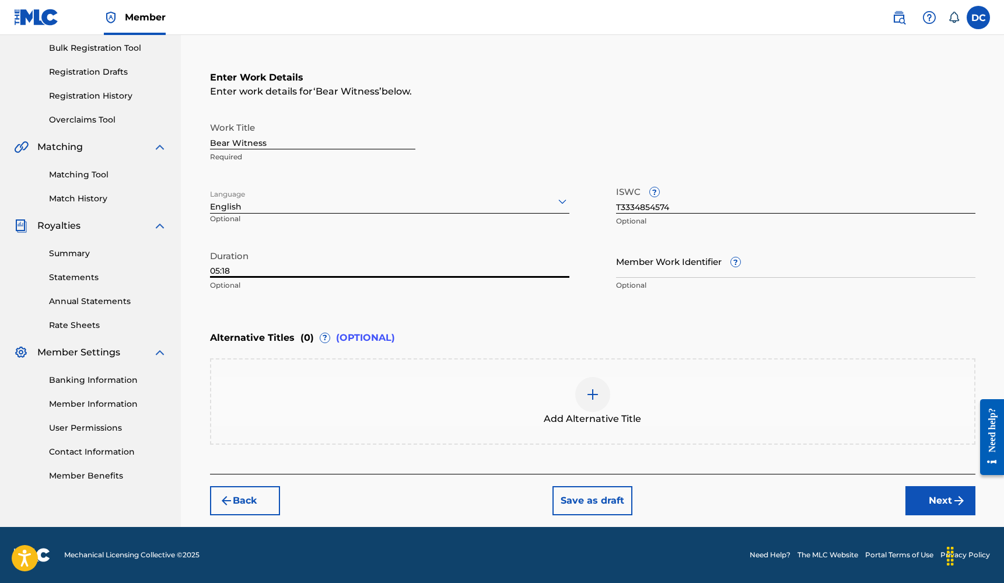
type input "05:18"
click at [921, 503] on button "Next" at bounding box center [940, 500] width 70 height 29
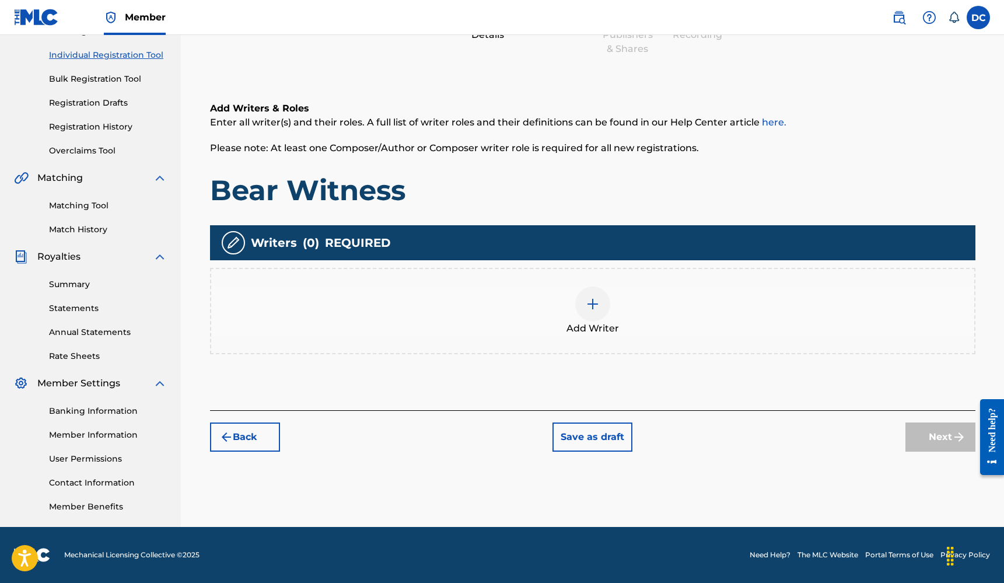
click at [598, 308] on img at bounding box center [593, 304] width 14 height 14
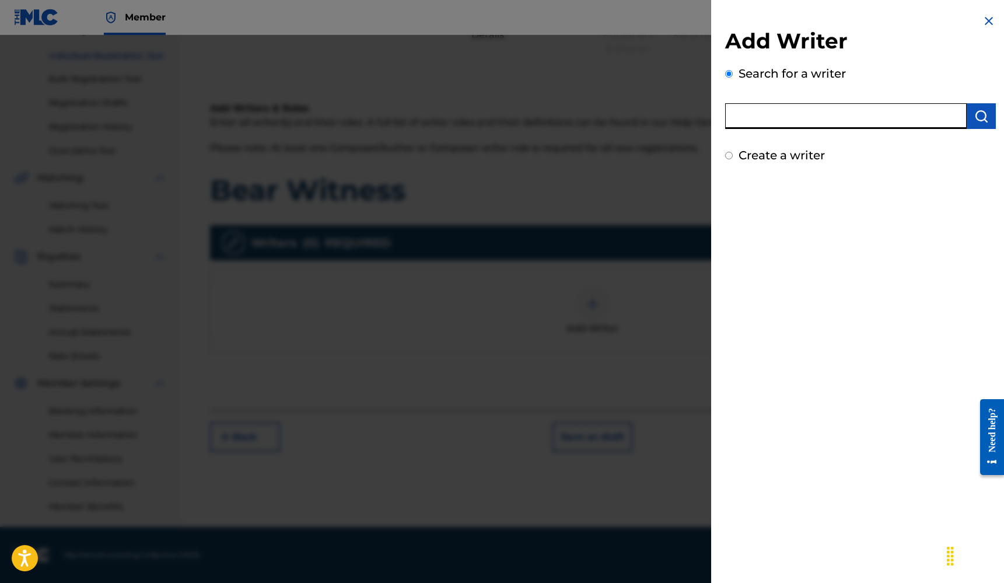
click at [790, 120] on input "text" at bounding box center [845, 116] width 241 height 26
type input "Deyder"
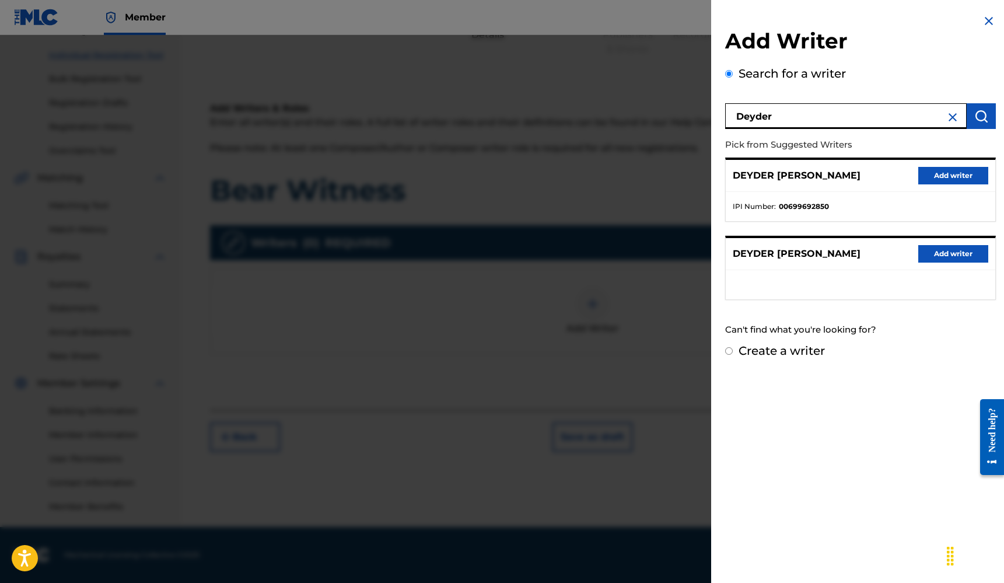
click at [938, 169] on button "Add writer" at bounding box center [953, 175] width 70 height 17
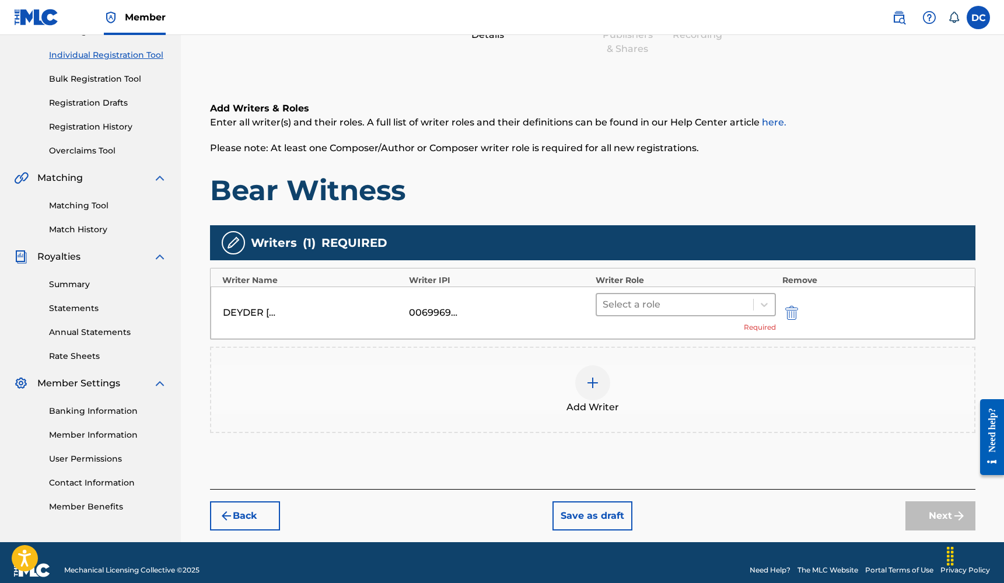
click at [674, 306] on div at bounding box center [674, 304] width 145 height 16
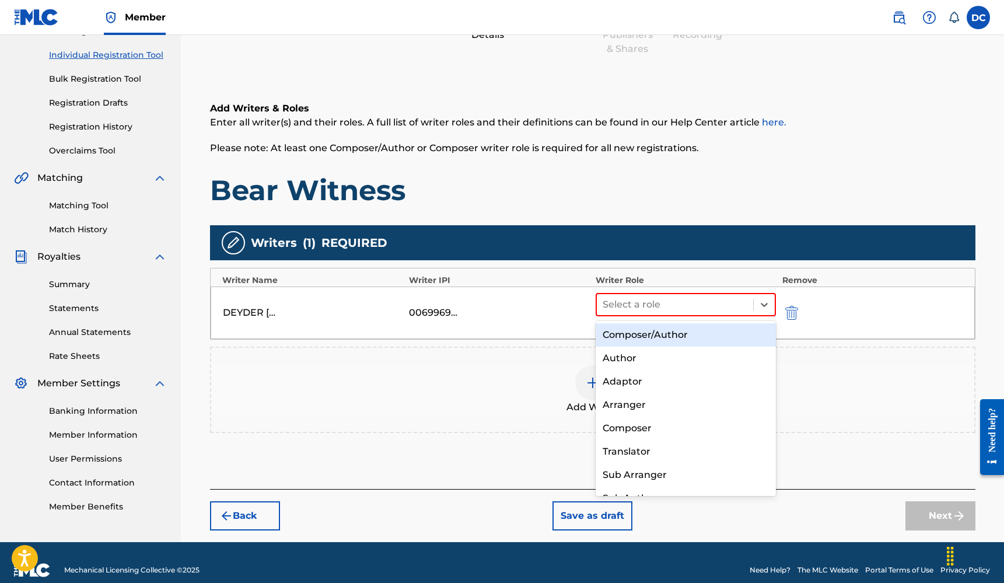
click at [649, 328] on div "Composer/Author" at bounding box center [685, 334] width 181 height 23
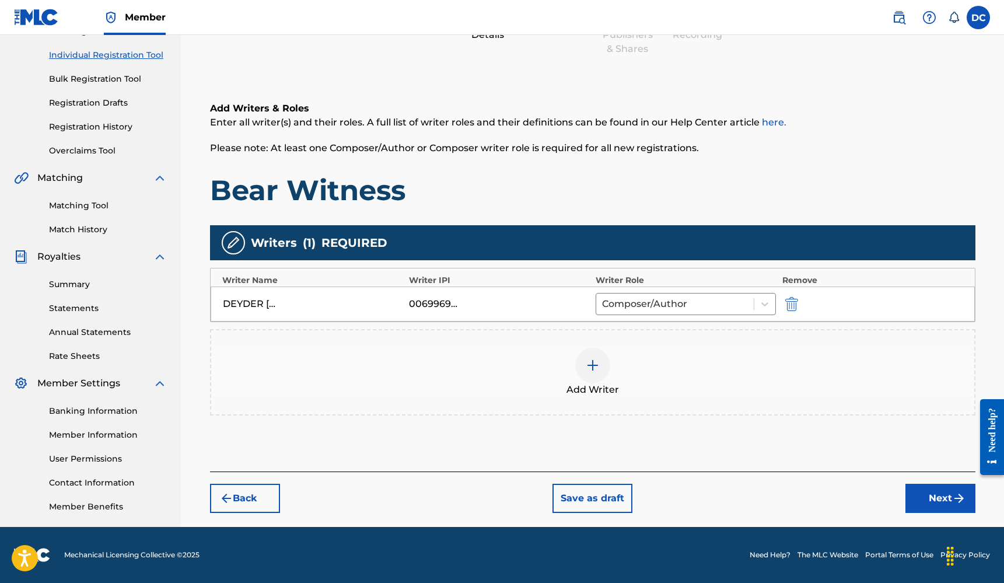
click at [929, 500] on button "Next" at bounding box center [940, 498] width 70 height 29
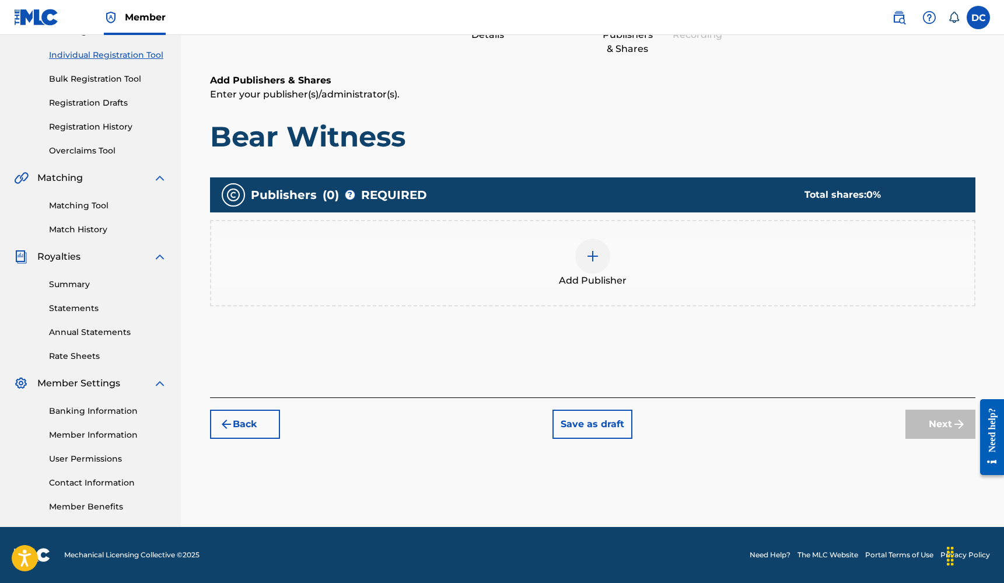
scroll to position [52, 0]
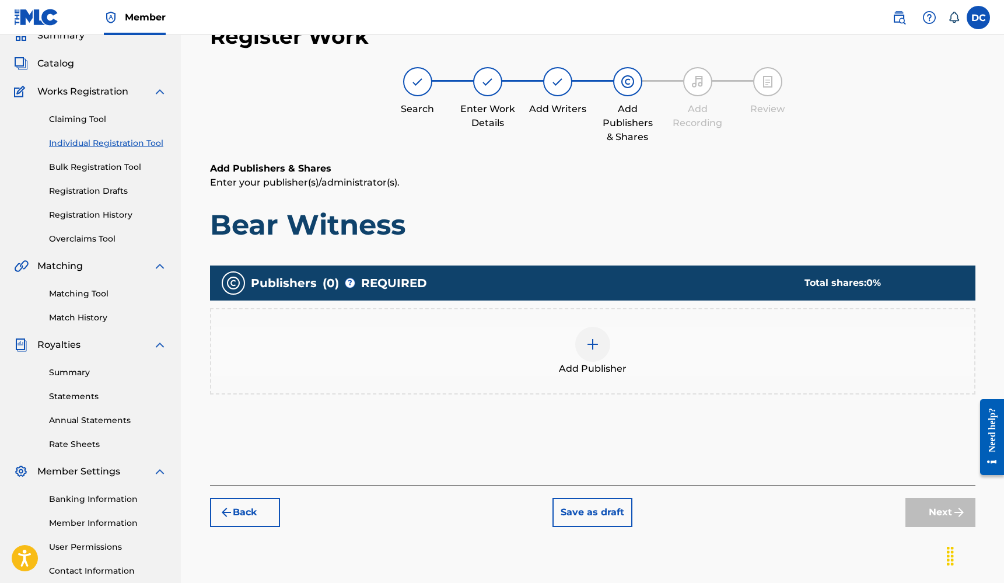
click at [598, 346] on img at bounding box center [593, 344] width 14 height 14
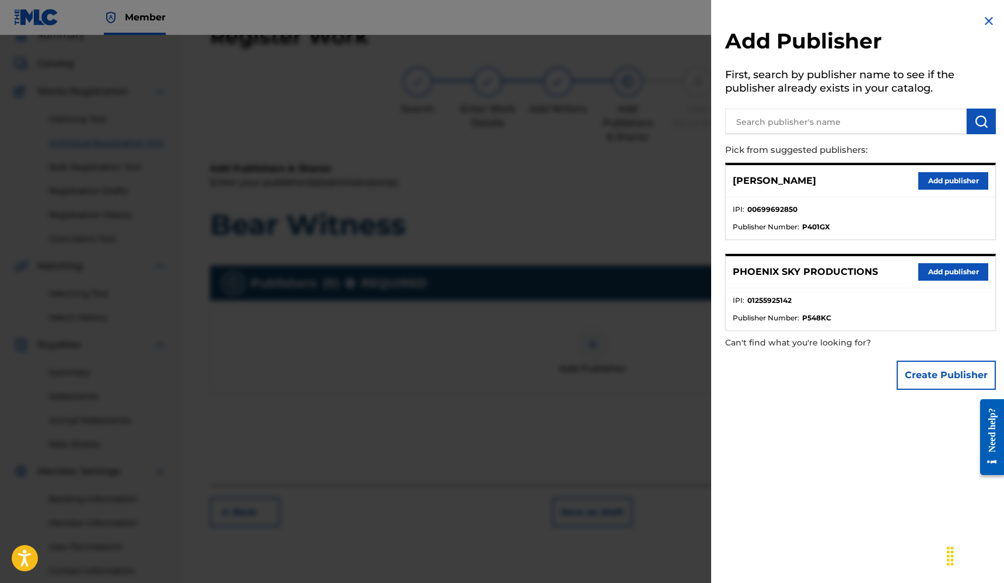
click at [938, 276] on button "Add publisher" at bounding box center [953, 271] width 70 height 17
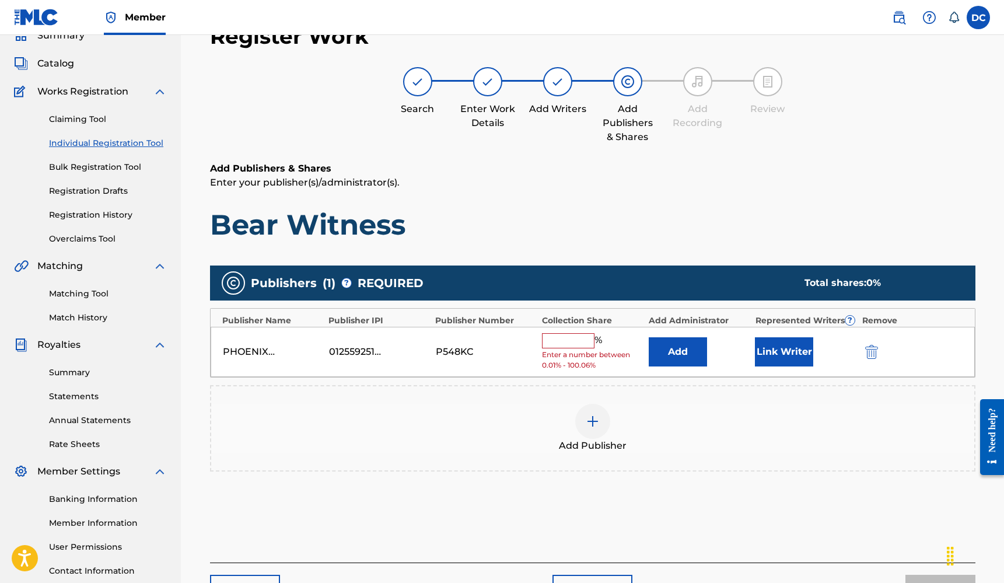
click at [556, 337] on input "text" at bounding box center [568, 340] width 52 height 15
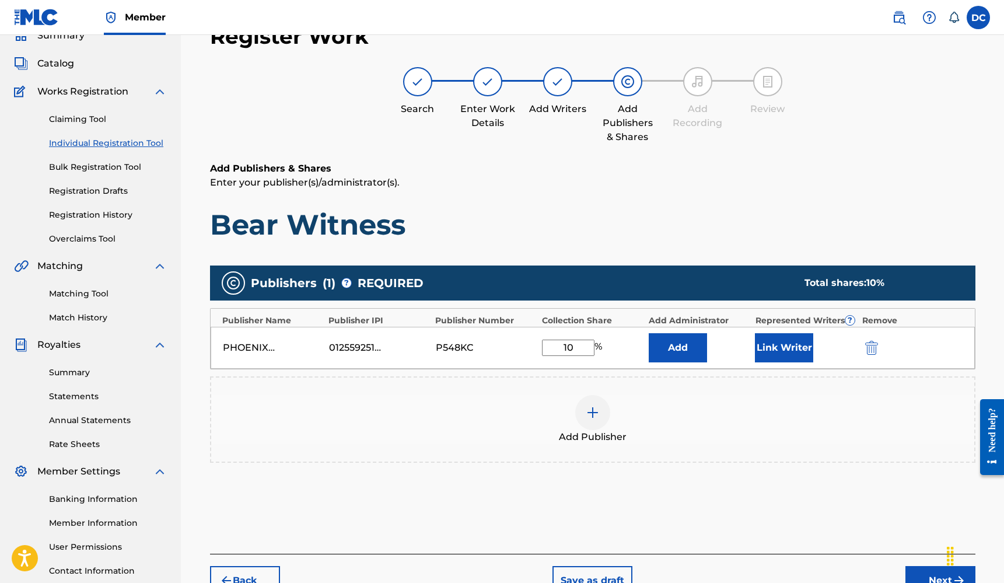
type input "10"
click at [768, 343] on button "Link Writer" at bounding box center [784, 347] width 58 height 29
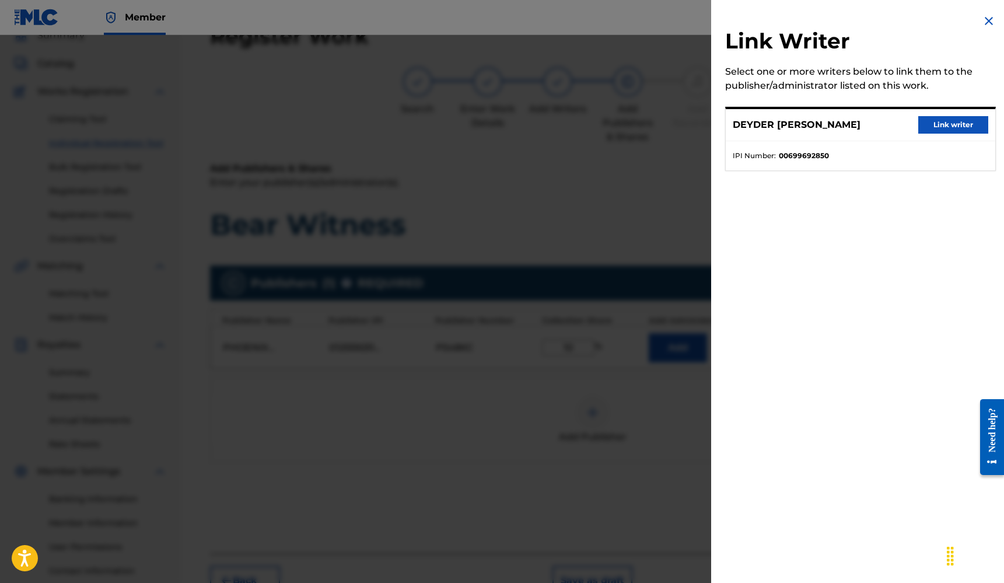
click at [933, 123] on button "Link writer" at bounding box center [953, 124] width 70 height 17
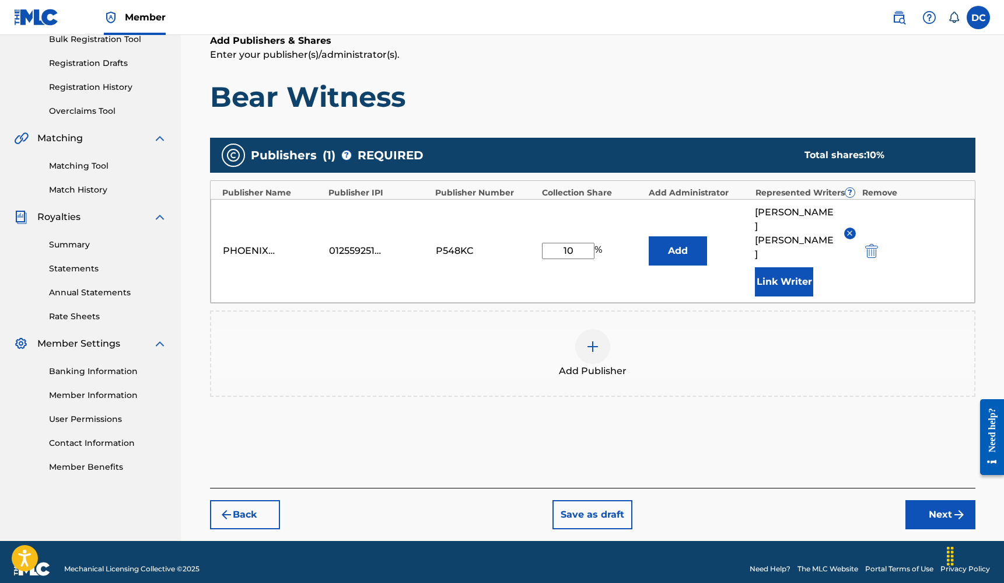
click at [937, 500] on button "Next" at bounding box center [940, 514] width 70 height 29
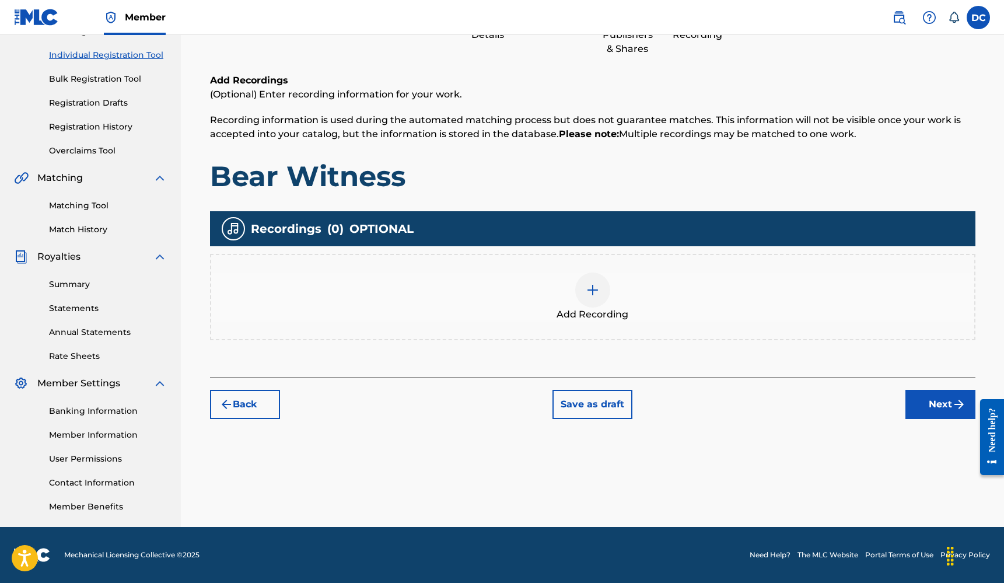
click at [576, 287] on div at bounding box center [592, 289] width 35 height 35
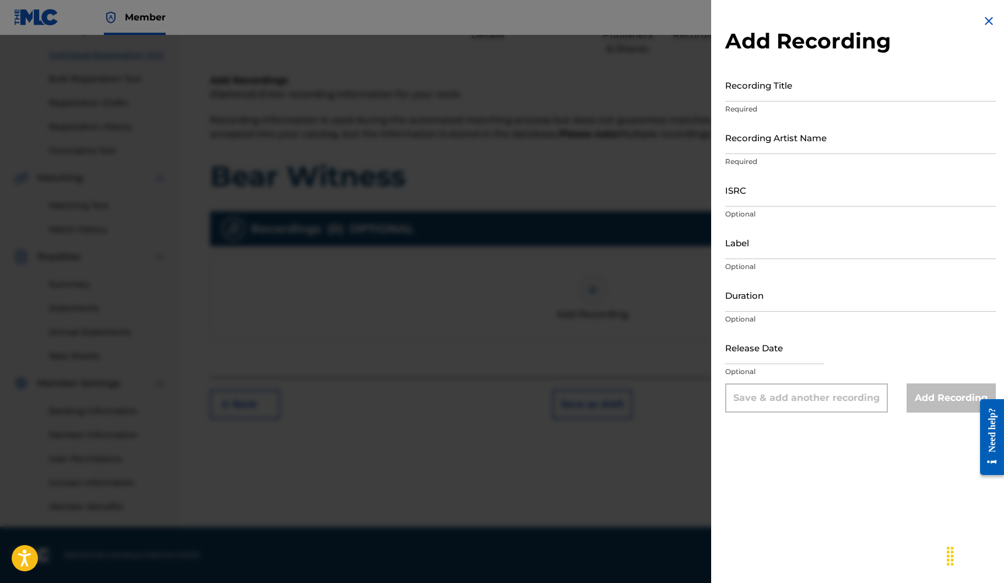
click at [756, 103] on div "Recording Title Required" at bounding box center [860, 94] width 271 height 52
click at [756, 95] on input "Recording Title" at bounding box center [860, 84] width 271 height 33
type input "Bear Witness"
click at [787, 141] on input "Recording Artist Name" at bounding box center [860, 137] width 271 height 33
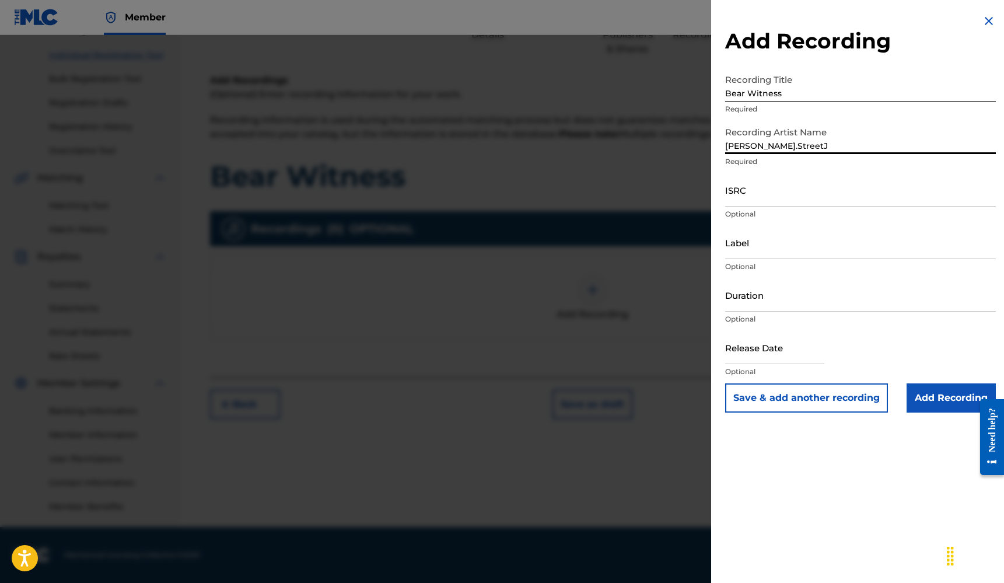
type input "[PERSON_NAME].StreetJ"
click at [773, 196] on input "ISRC" at bounding box center [860, 189] width 271 height 33
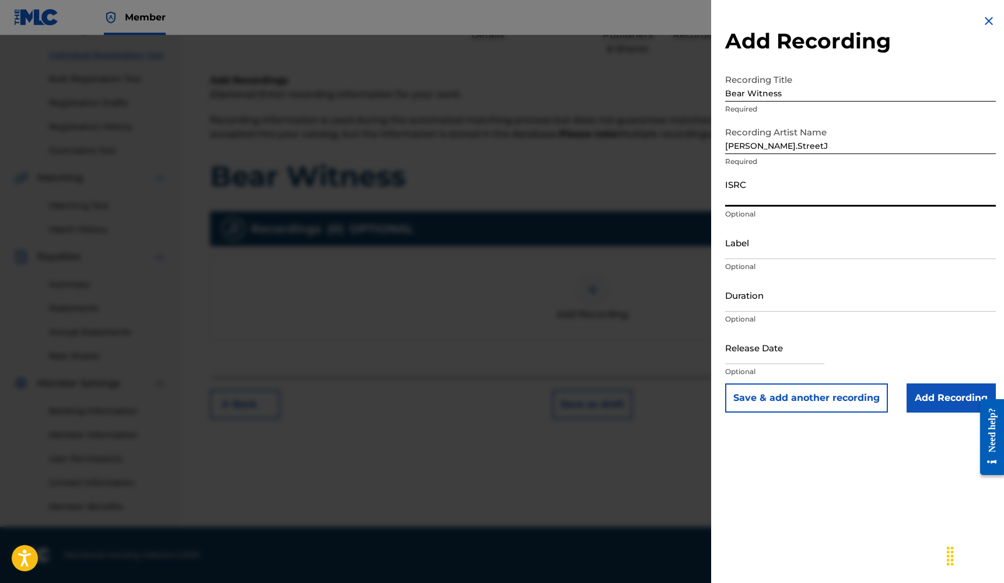
paste input "QZTB72571966"
type input "QZTB72571966"
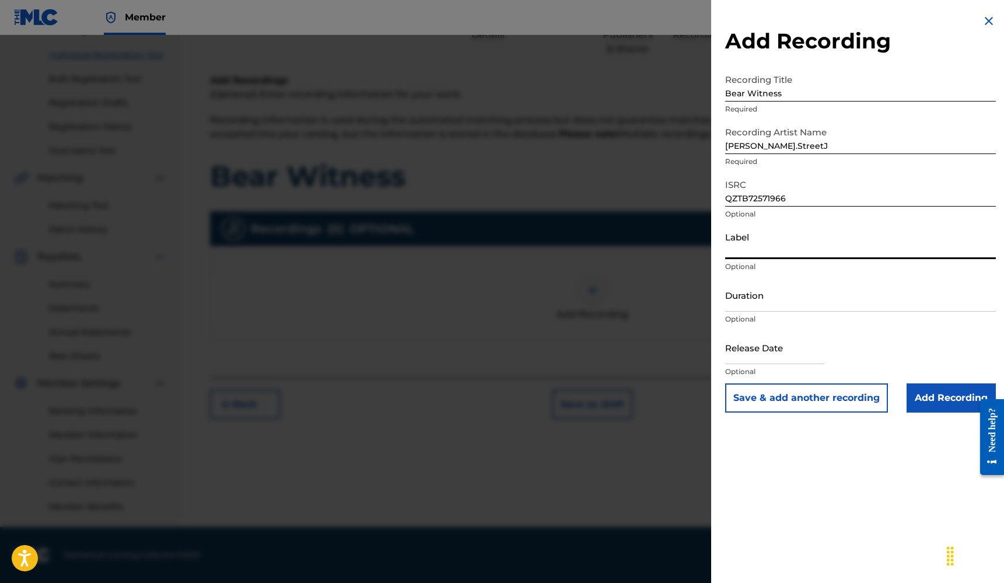
click at [758, 248] on input "Label" at bounding box center [860, 242] width 271 height 33
type input "B"
click at [783, 250] on input "Naked-Proton, Phoenix Sky Productions," at bounding box center [860, 242] width 271 height 33
type input "Naked-Proton"
click at [754, 300] on input "Duration" at bounding box center [860, 294] width 271 height 33
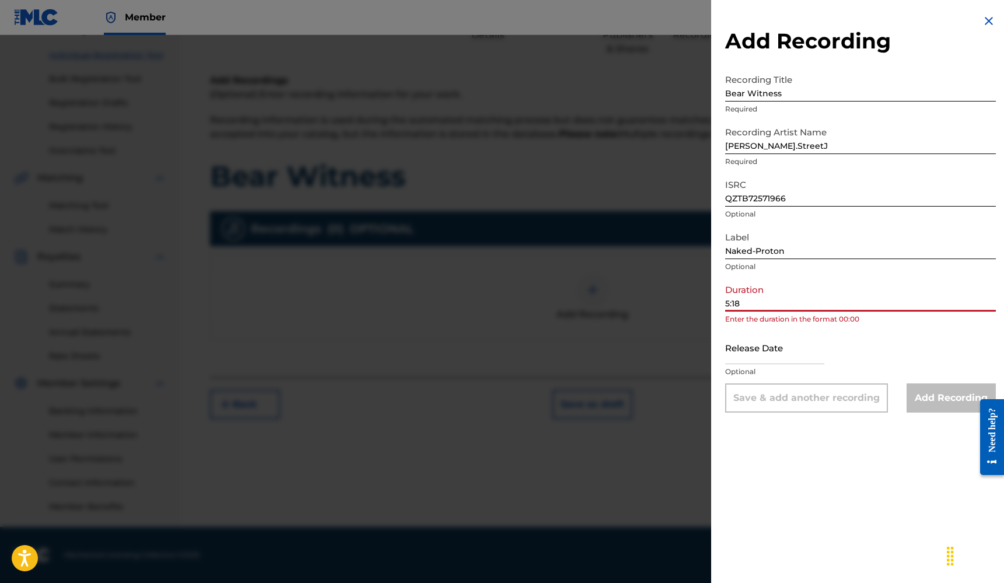
type input "5:18"
click at [740, 358] on input "text" at bounding box center [774, 347] width 99 height 33
select select "7"
select select "2025"
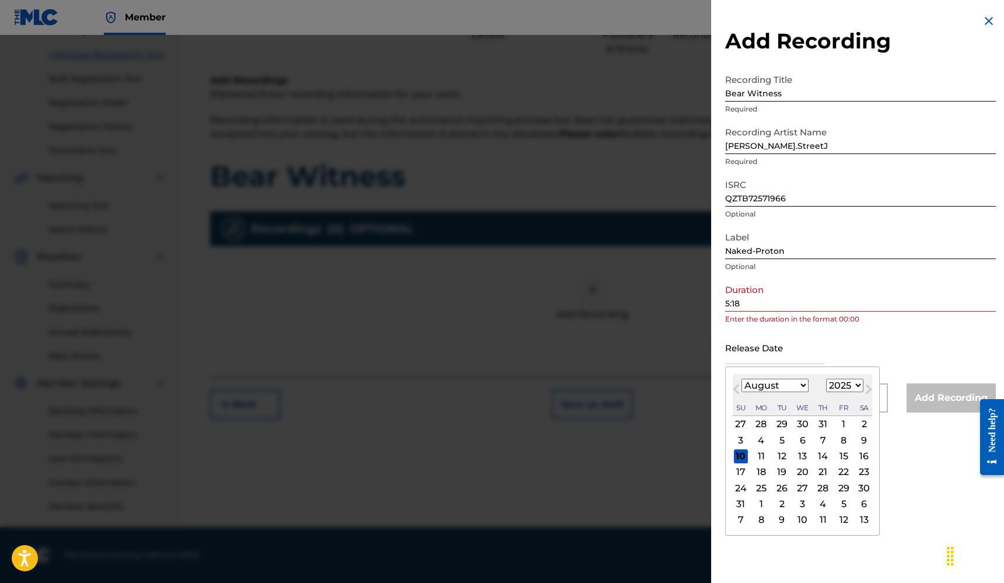
click at [721, 298] on div "Add Recording Recording Title Bear Witness Required Recording Artist Name Fredd…" at bounding box center [860, 213] width 299 height 426
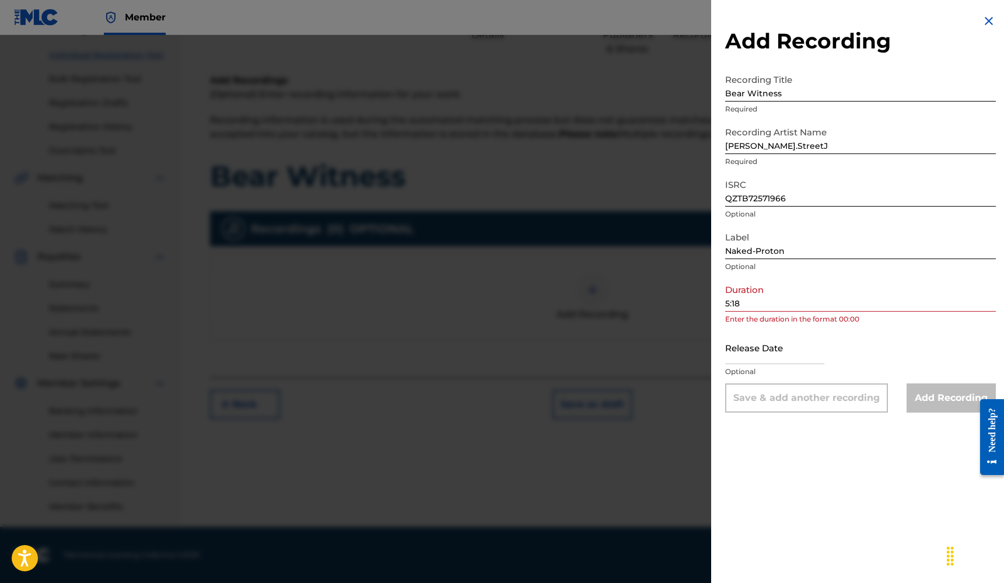
click at [724, 302] on div "Add Recording Recording Title Bear Witness Required Recording Artist Name Fredd…" at bounding box center [860, 213] width 299 height 426
click at [727, 303] on input "5:18" at bounding box center [860, 294] width 271 height 33
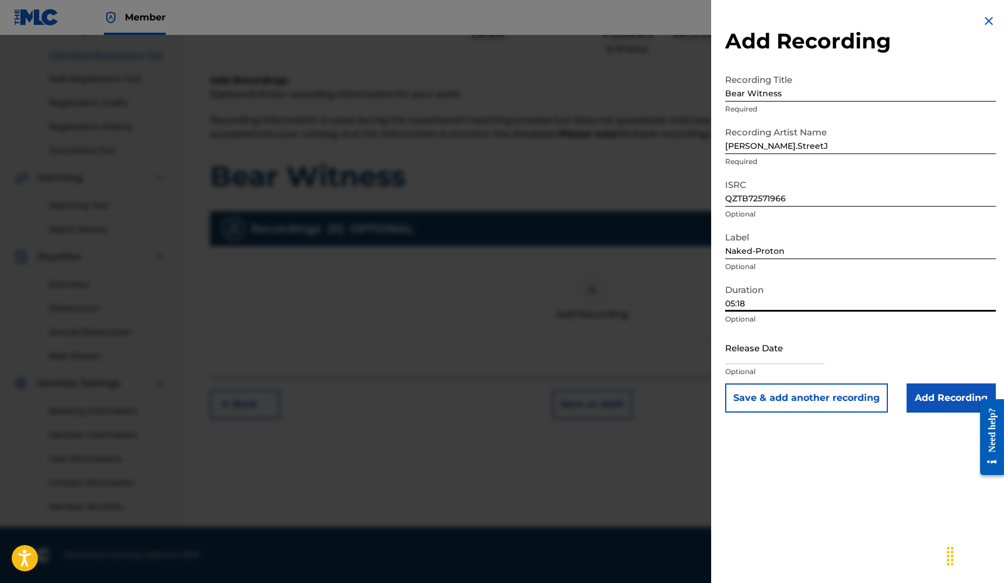
type input "05:18"
select select "7"
select select "2025"
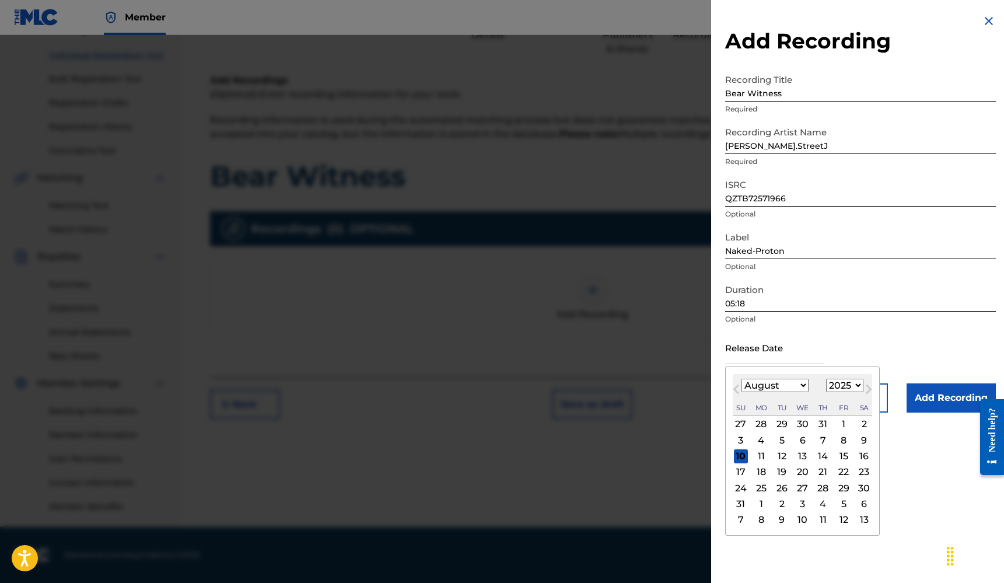
click at [764, 352] on input "text" at bounding box center [774, 347] width 99 height 33
click at [740, 458] on div "10" at bounding box center [741, 456] width 14 height 14
type input "August 10 2025"
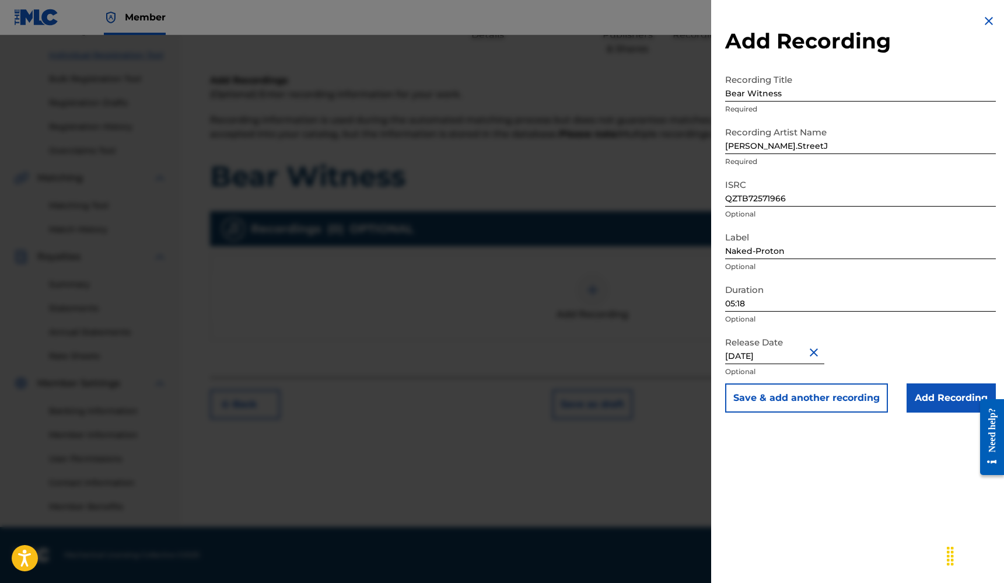
click at [765, 347] on input "August 10 2025" at bounding box center [774, 347] width 99 height 33
select select "7"
select select "2025"
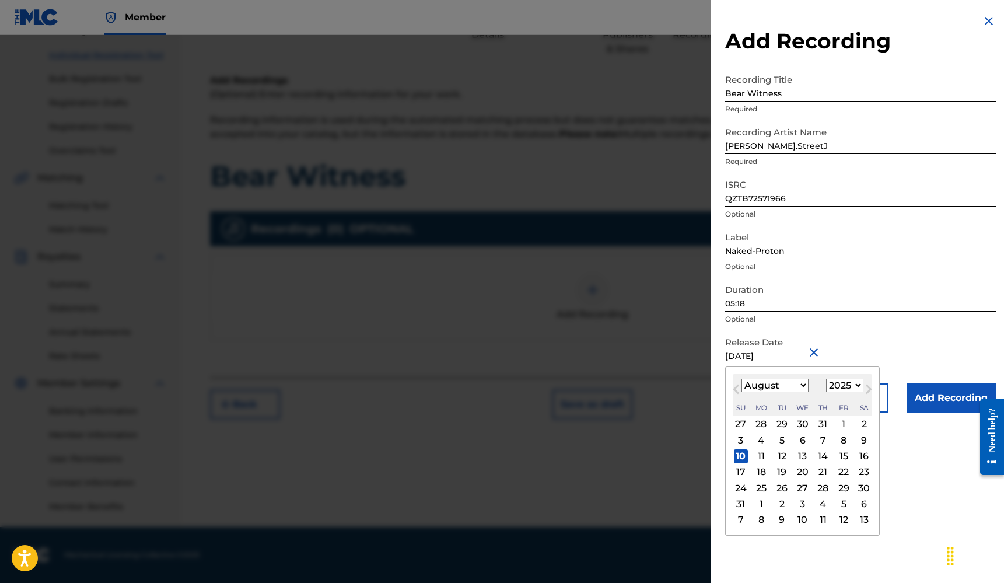
click at [737, 391] on span "Previous Month" at bounding box center [737, 390] width 0 height 17
select select "5"
click at [836, 454] on div "20" at bounding box center [843, 456] width 14 height 14
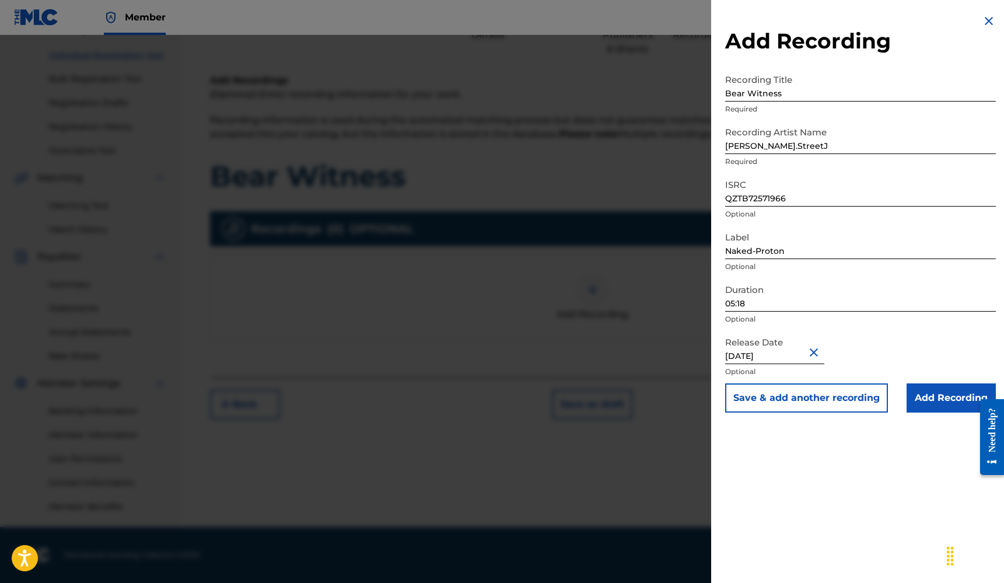
type input "June 20 2025"
click at [948, 404] on input "Add Recording" at bounding box center [950, 397] width 89 height 29
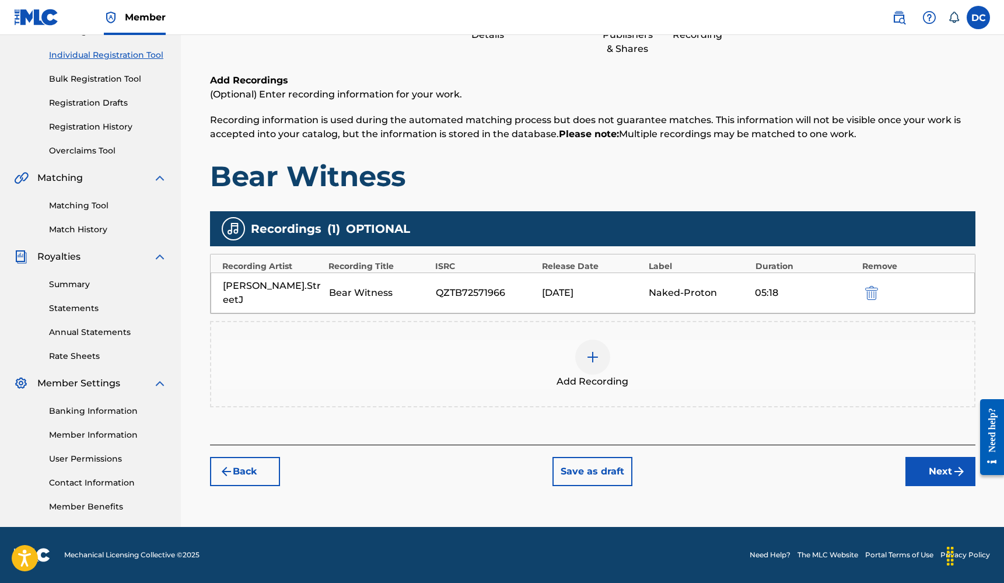
click at [923, 460] on button "Next" at bounding box center [940, 471] width 70 height 29
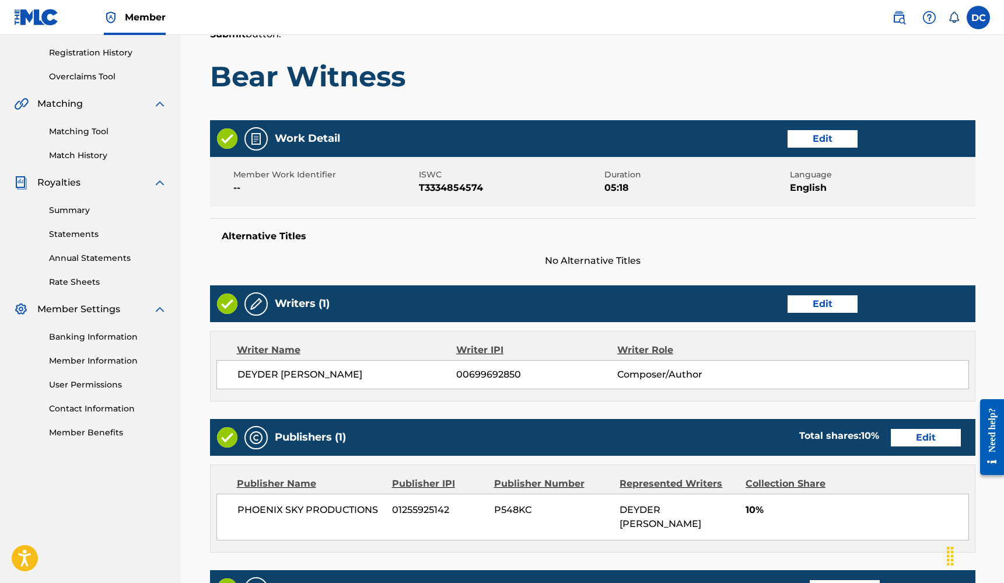
scroll to position [441, 0]
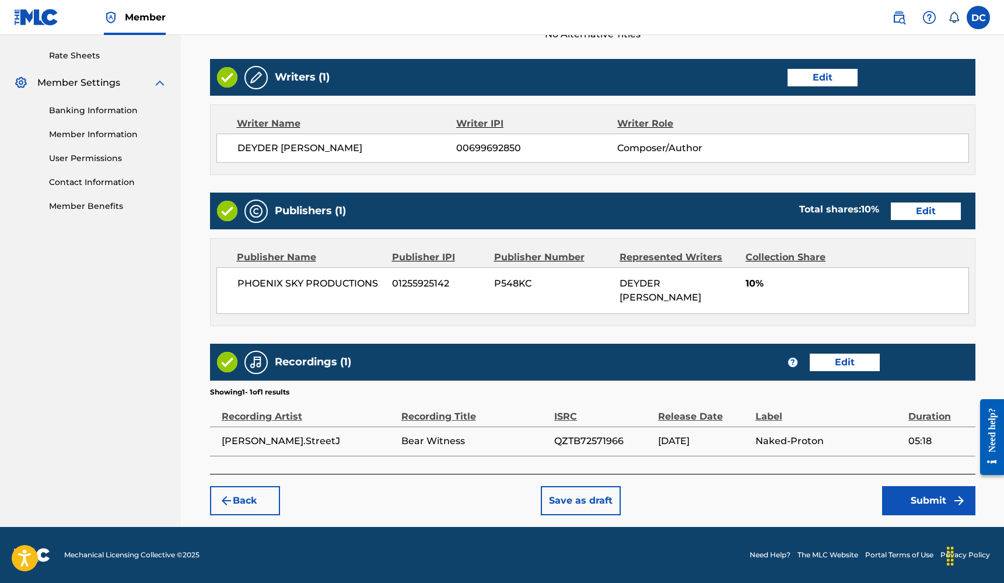
click at [913, 498] on button "Submit" at bounding box center [928, 500] width 93 height 29
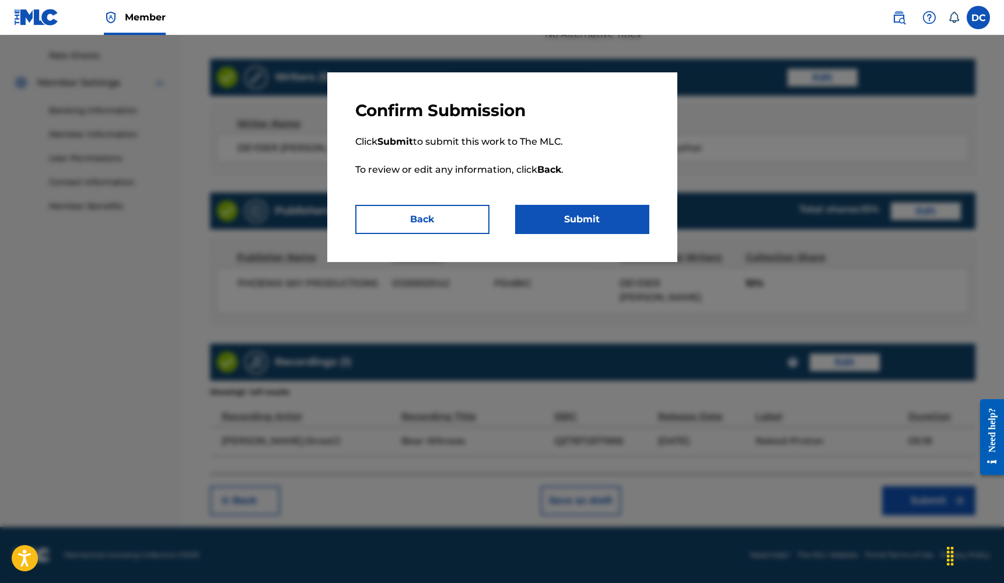
click at [621, 227] on button "Submit" at bounding box center [582, 219] width 134 height 29
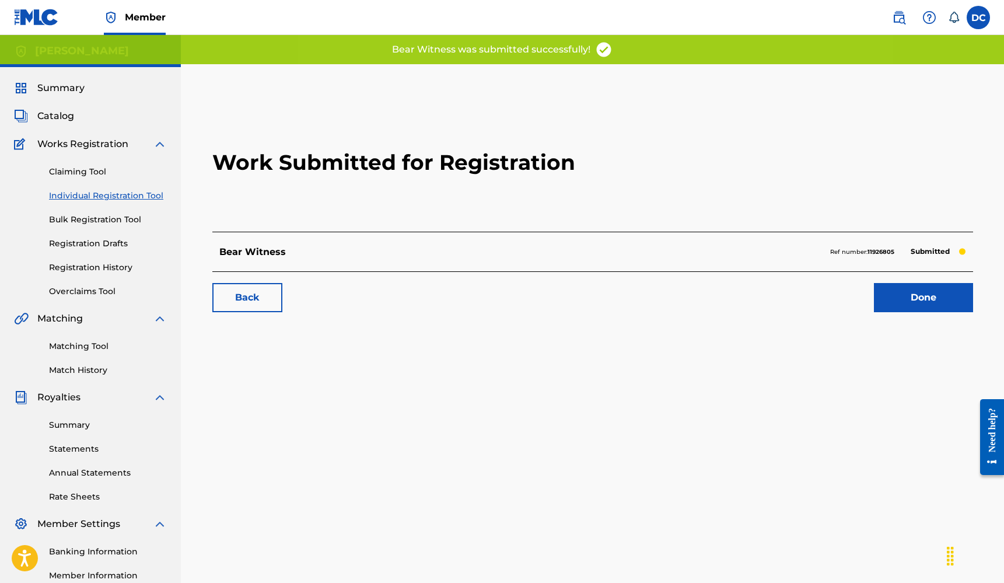
click at [62, 91] on span "Summary" at bounding box center [60, 88] width 47 height 14
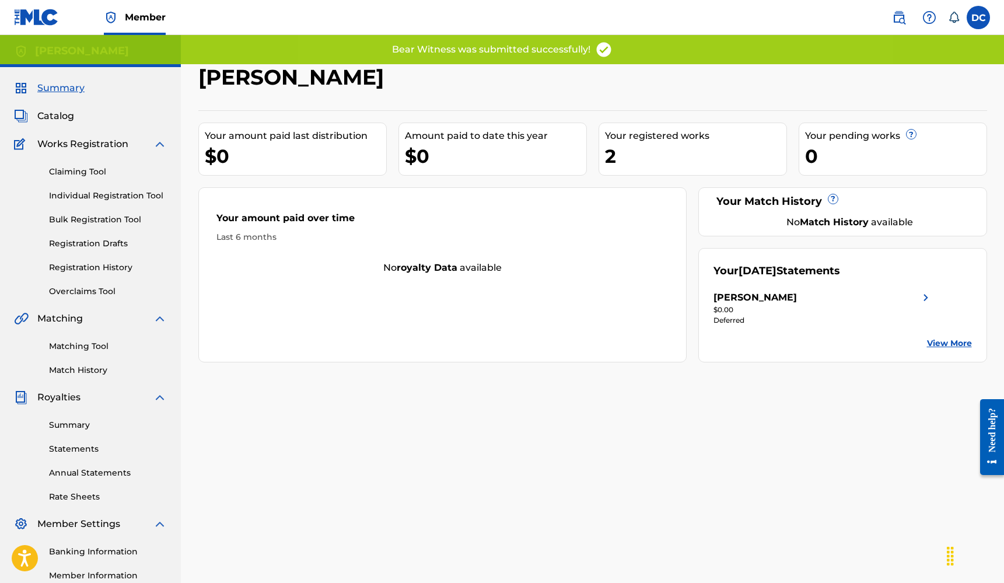
click at [58, 107] on div "Summary Catalog Works Registration Claiming Tool Individual Registration Tool B…" at bounding box center [90, 367] width 181 height 600
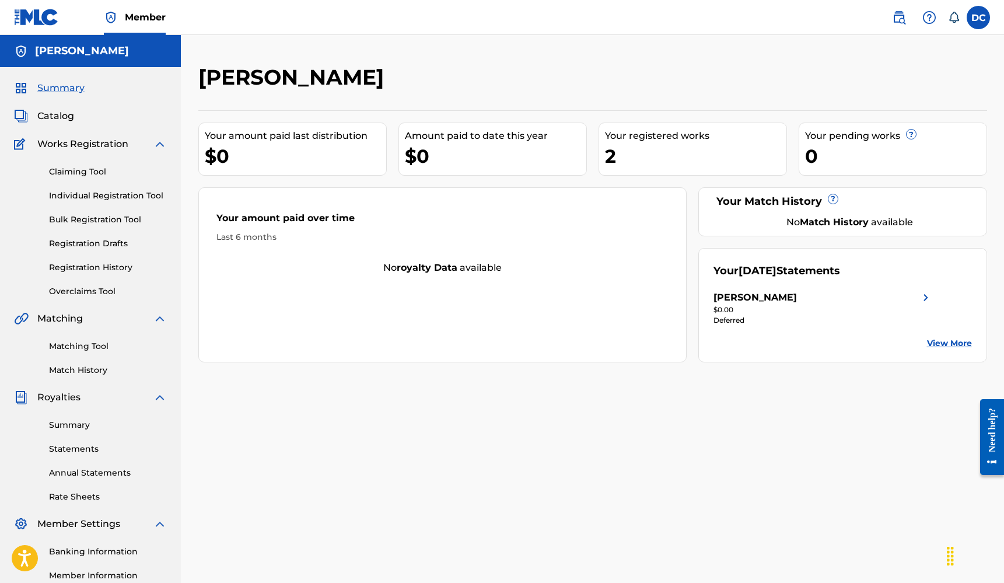
click at [65, 87] on span "Summary" at bounding box center [60, 88] width 47 height 14
click at [65, 88] on span "Summary" at bounding box center [60, 88] width 47 height 14
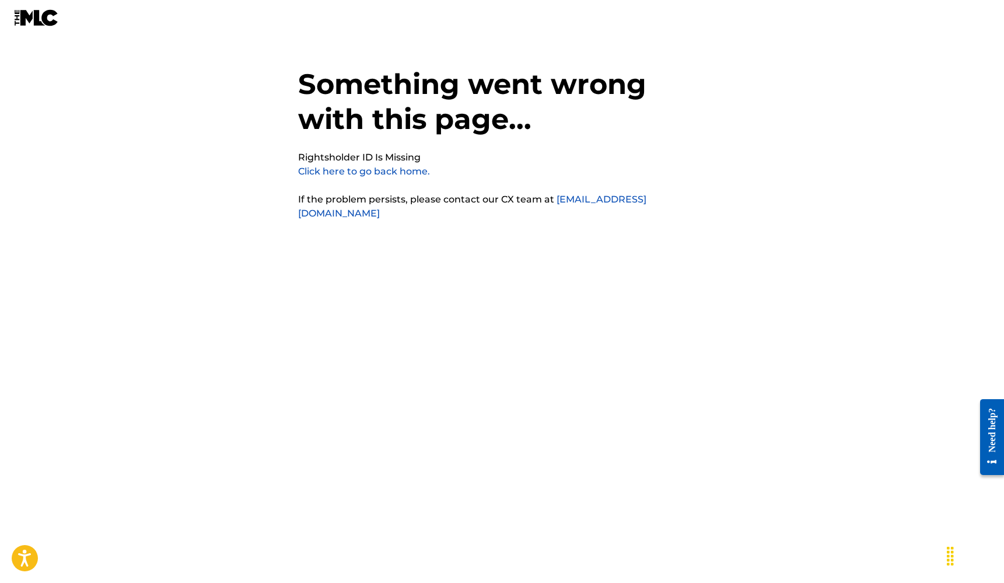
click at [377, 169] on link "Click here to go back home." at bounding box center [364, 171] width 132 height 11
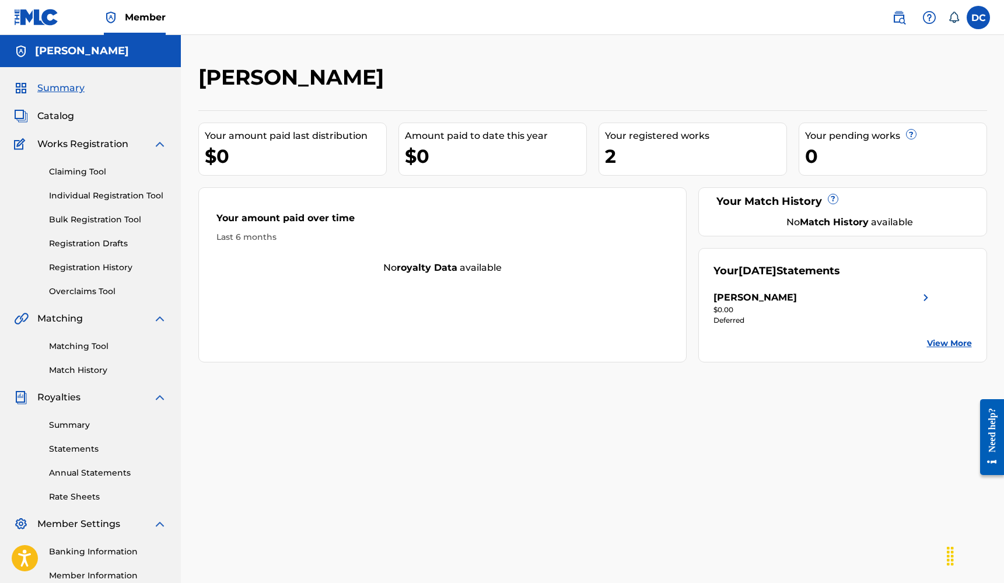
click at [865, 149] on div "0" at bounding box center [895, 156] width 181 height 26
click at [842, 136] on div "Your pending works ?" at bounding box center [895, 136] width 181 height 14
click at [271, 140] on div "Your amount paid last distribution" at bounding box center [295, 136] width 181 height 14
click at [69, 171] on link "Claiming Tool" at bounding box center [108, 172] width 118 height 12
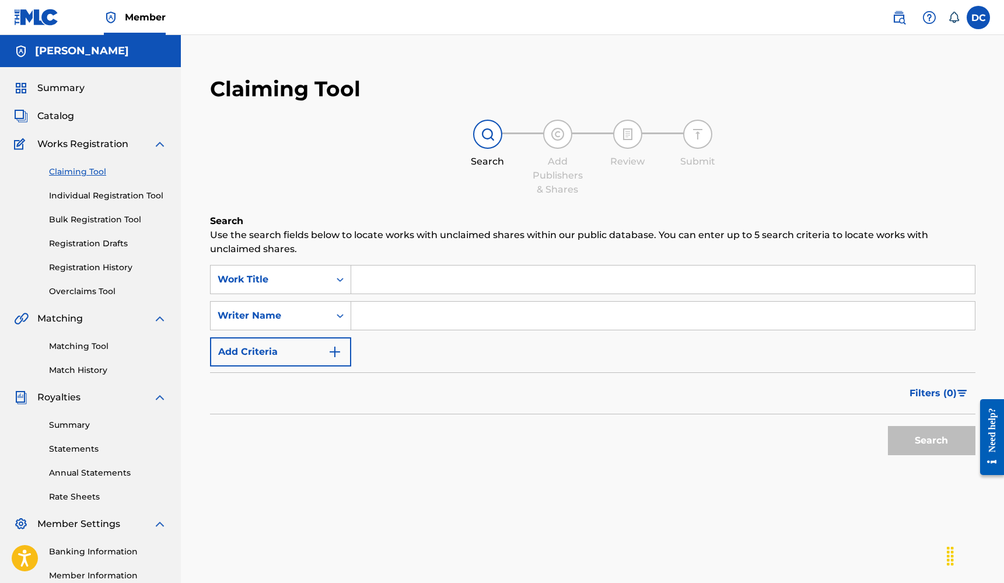
click at [80, 195] on link "Individual Registration Tool" at bounding box center [108, 196] width 118 height 12
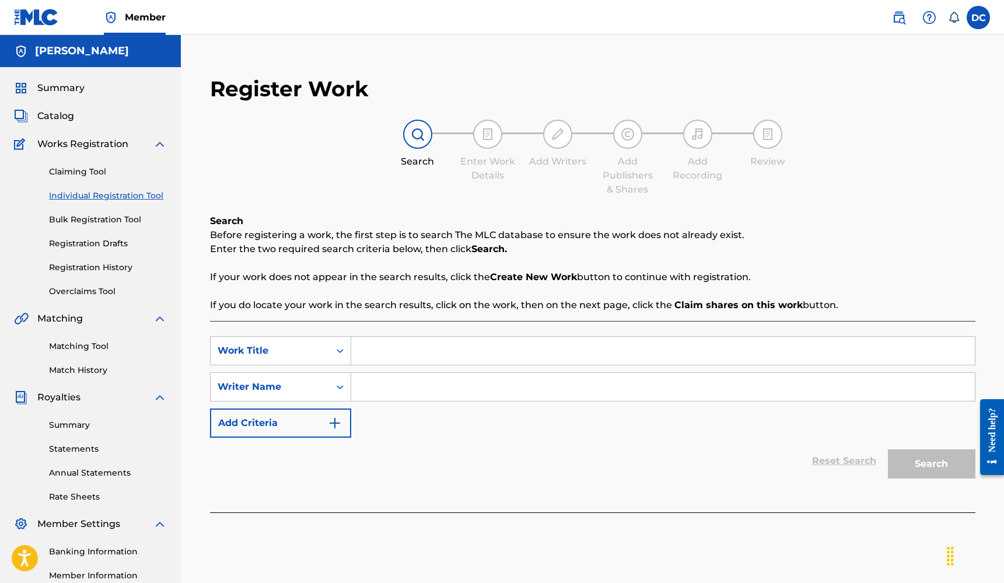
click at [408, 341] on input "Search Form" at bounding box center [662, 351] width 623 height 28
type input "Today Is Your Birthday"
click at [406, 394] on input "Search Form" at bounding box center [662, 387] width 623 height 28
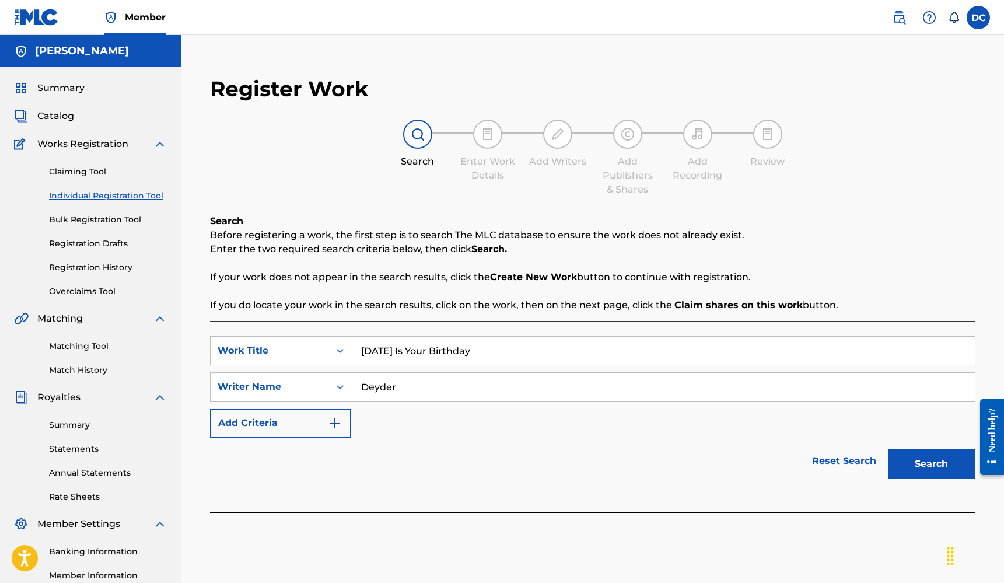
type input "Deyder"
click at [931, 464] on button "Search" at bounding box center [931, 463] width 87 height 29
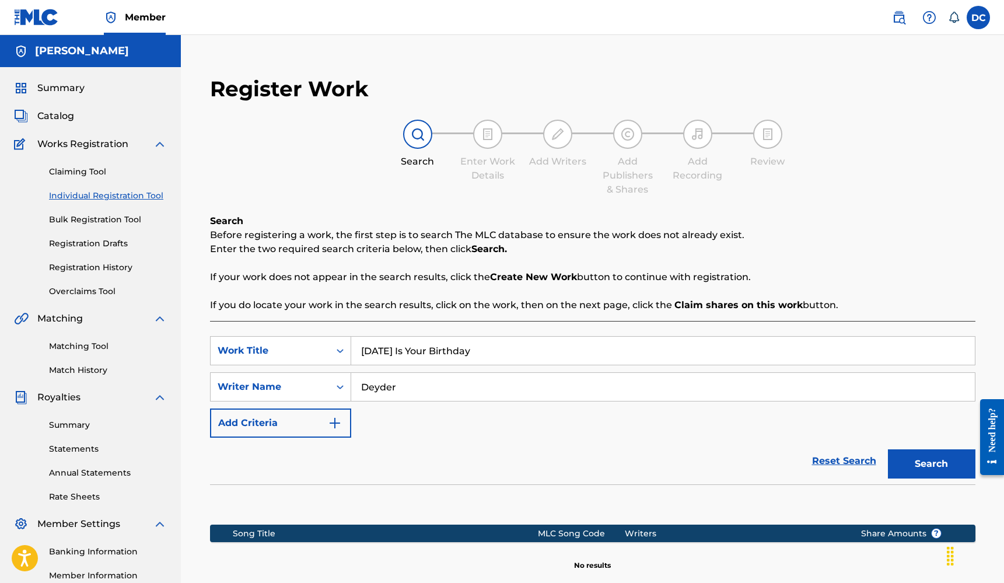
scroll to position [143, 0]
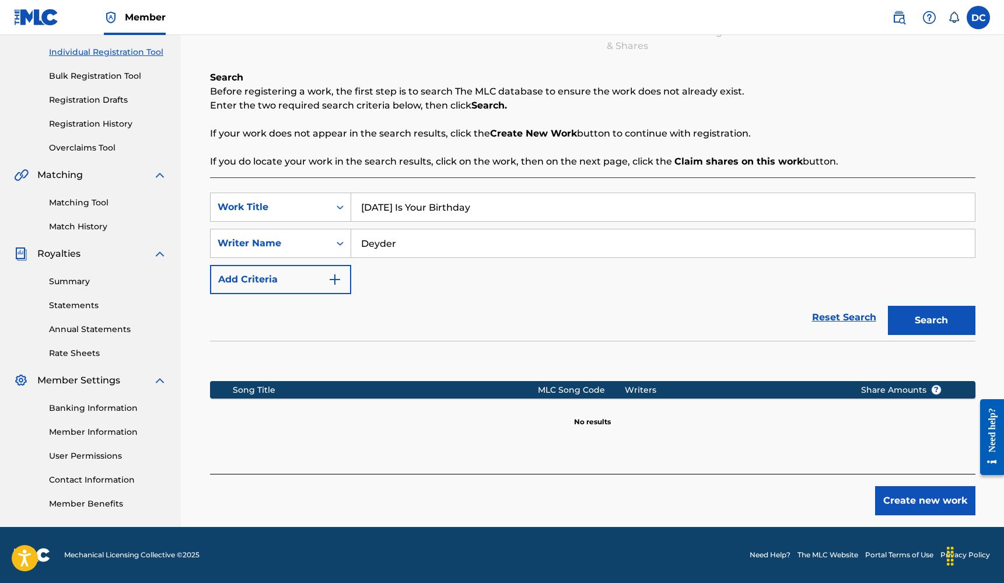
click at [928, 492] on button "Create new work" at bounding box center [925, 500] width 100 height 29
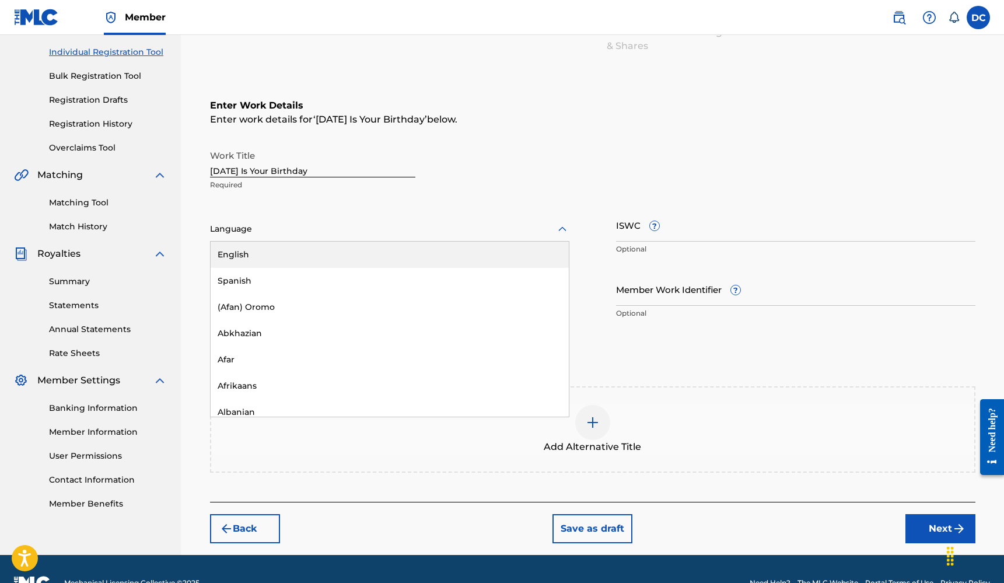
click at [259, 226] on div at bounding box center [389, 229] width 359 height 15
click at [262, 251] on div "English" at bounding box center [390, 254] width 358 height 26
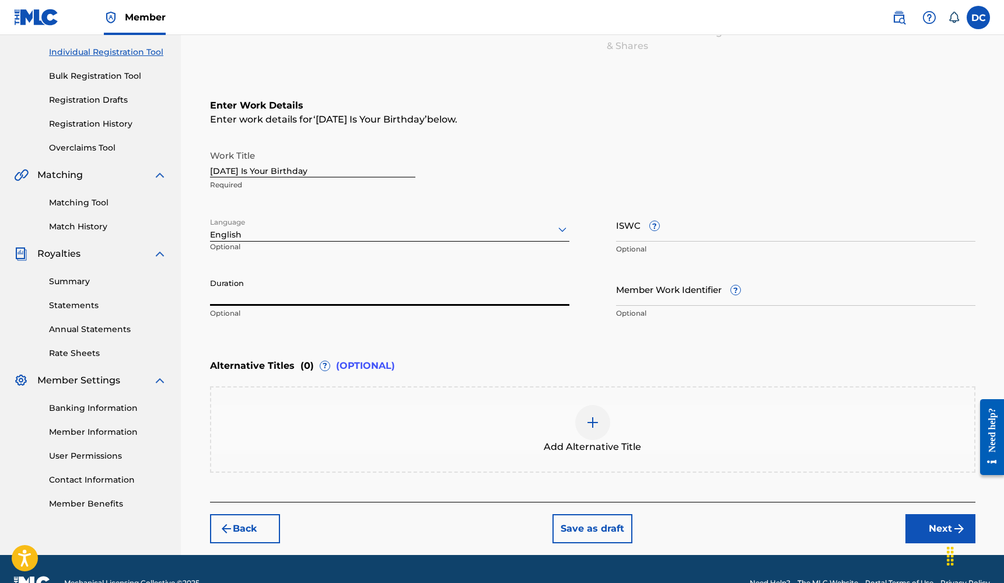
click at [251, 293] on input "Duration" at bounding box center [389, 288] width 359 height 33
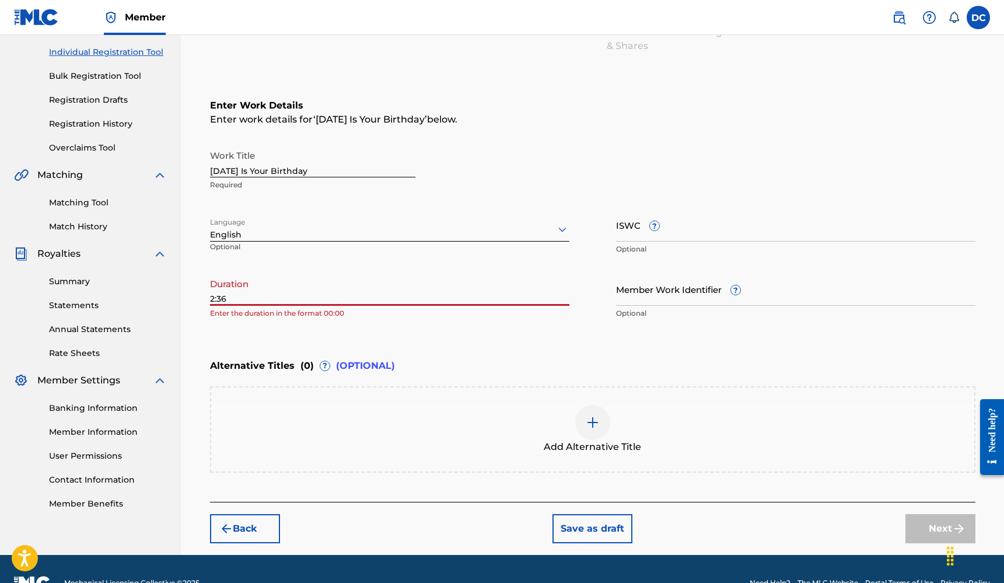
type input "2:36"
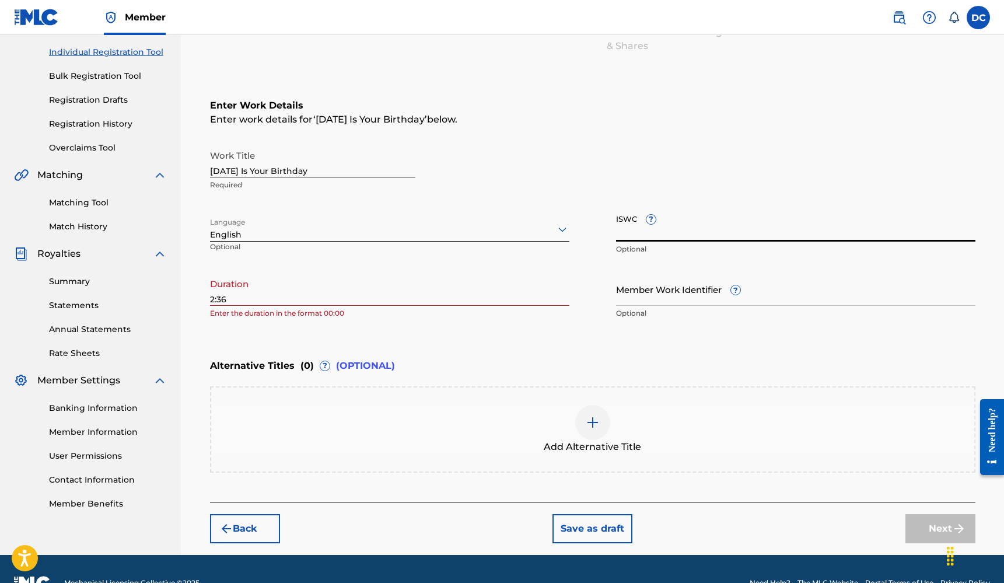
click at [618, 220] on input "ISWC ?" at bounding box center [795, 224] width 359 height 33
paste input "T3334666905"
type input "T3334666905"
click at [675, 303] on input "Member Work Identifier ?" at bounding box center [795, 288] width 359 height 33
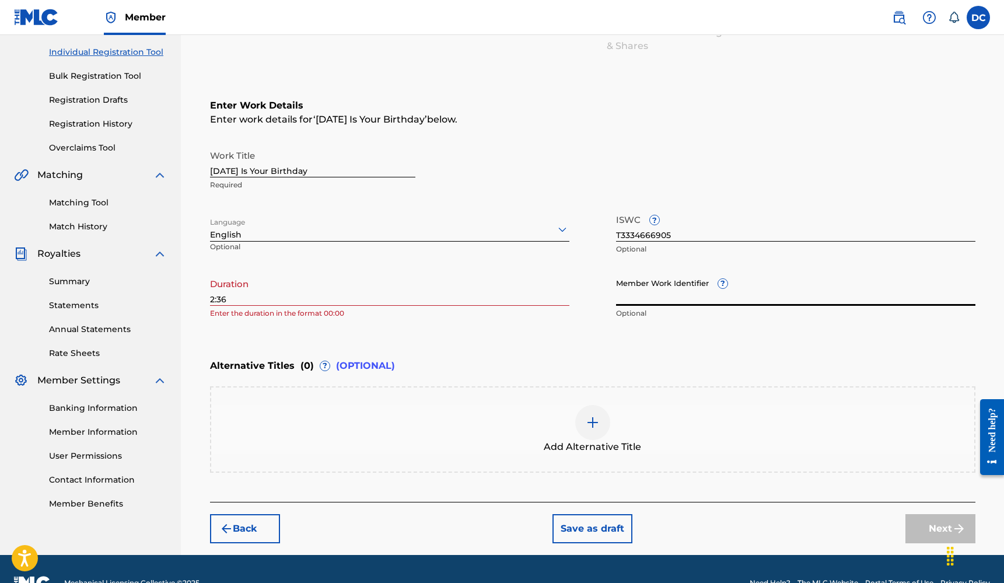
click at [211, 299] on input "2:36" at bounding box center [389, 288] width 359 height 33
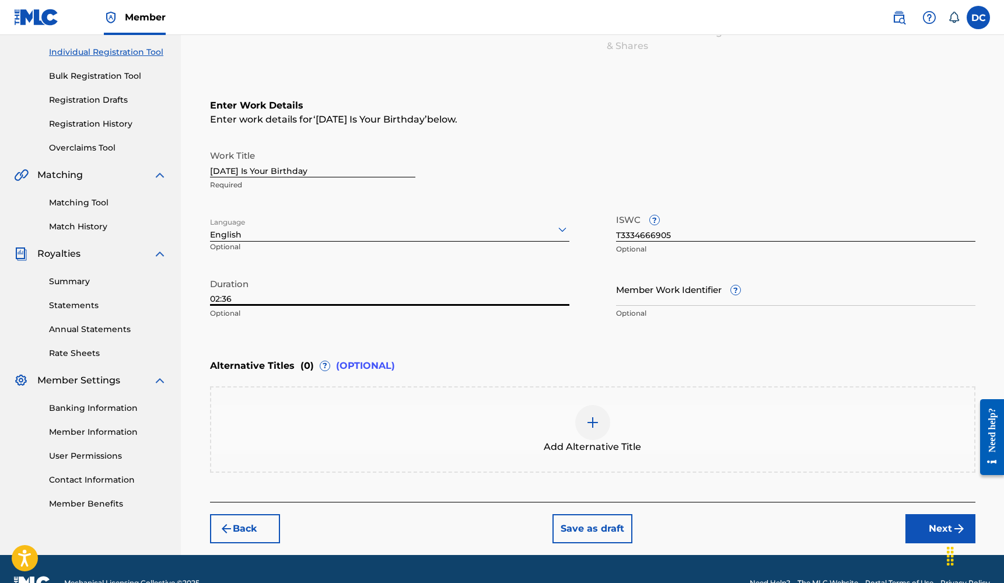
type input "02:36"
click at [719, 288] on input "Member Work Identifier ?" at bounding box center [795, 288] width 359 height 33
click at [926, 529] on button "Next" at bounding box center [940, 528] width 70 height 29
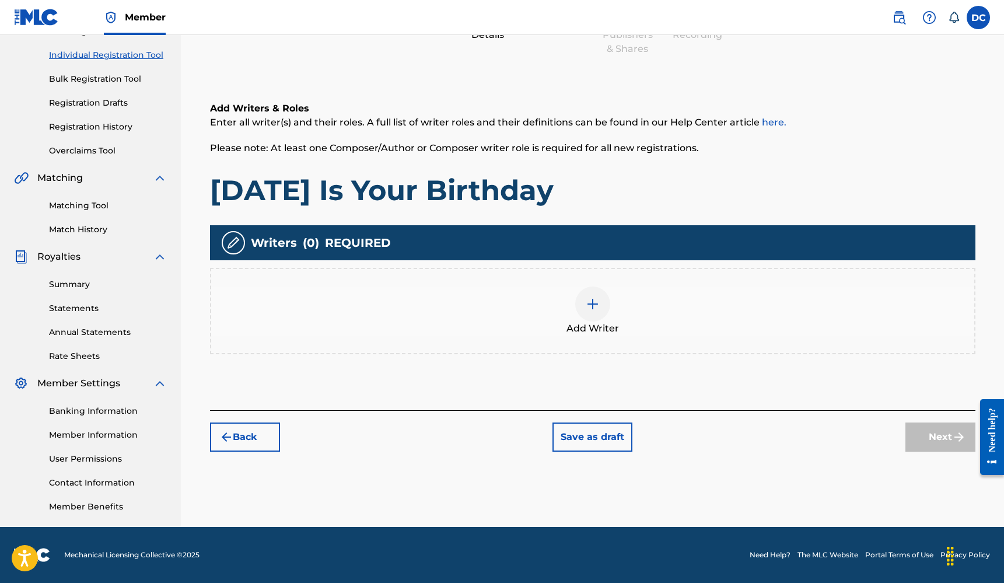
click at [593, 310] on img at bounding box center [593, 304] width 14 height 14
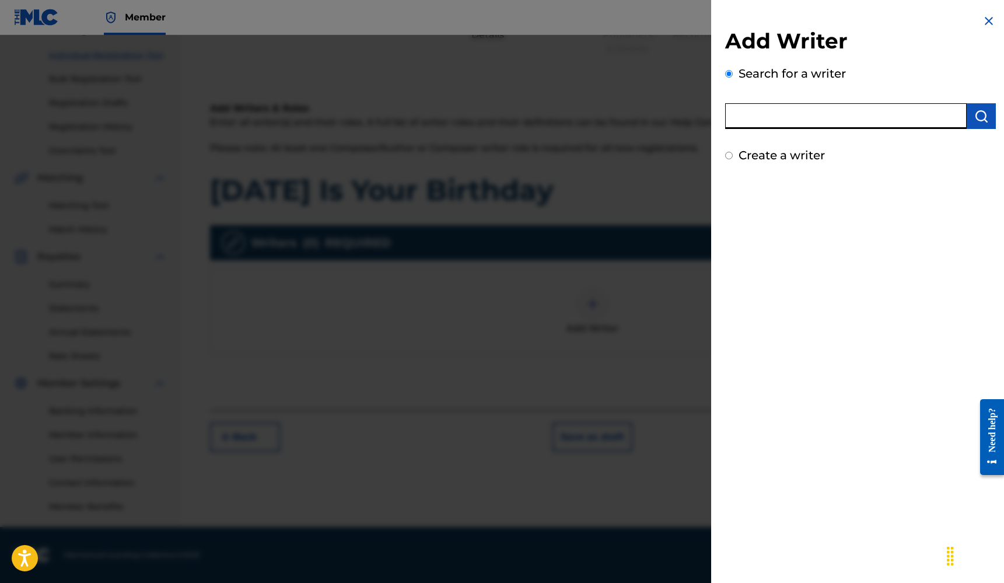
click at [777, 111] on input "text" at bounding box center [845, 116] width 241 height 26
type input "Deyder"
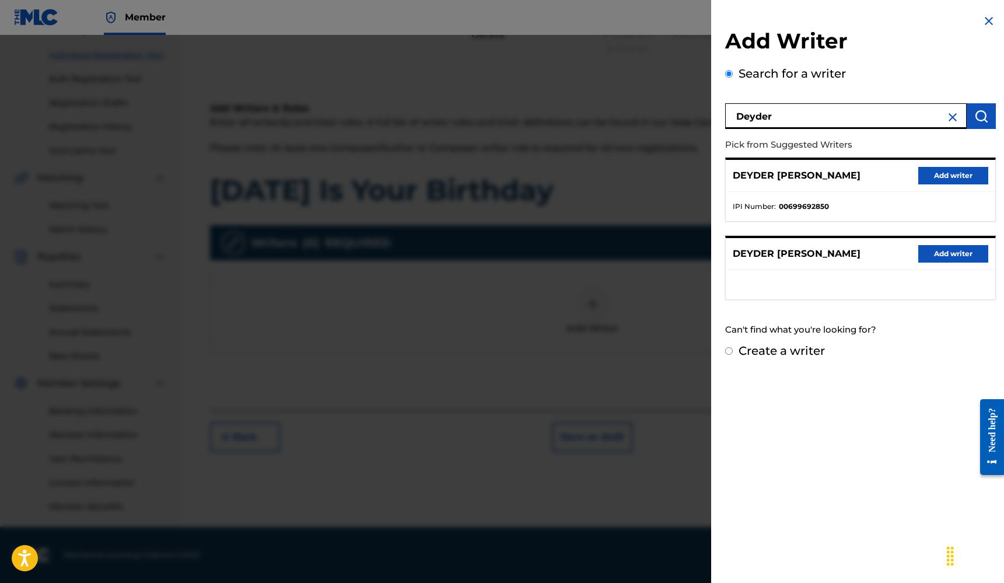
click at [931, 170] on button "Add writer" at bounding box center [953, 175] width 70 height 17
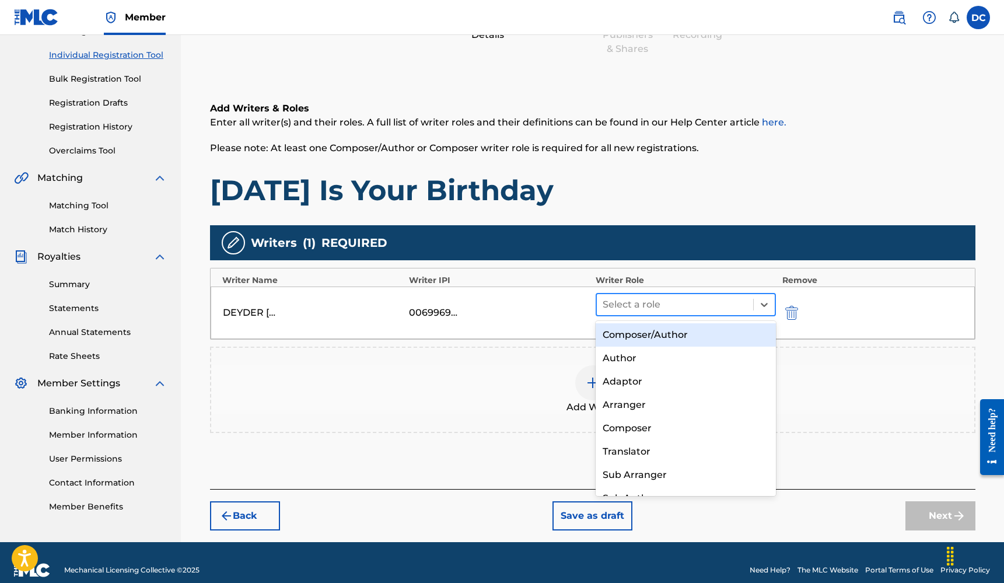
click at [682, 303] on div at bounding box center [674, 304] width 145 height 16
click at [671, 327] on div "Composer/Author" at bounding box center [685, 334] width 181 height 23
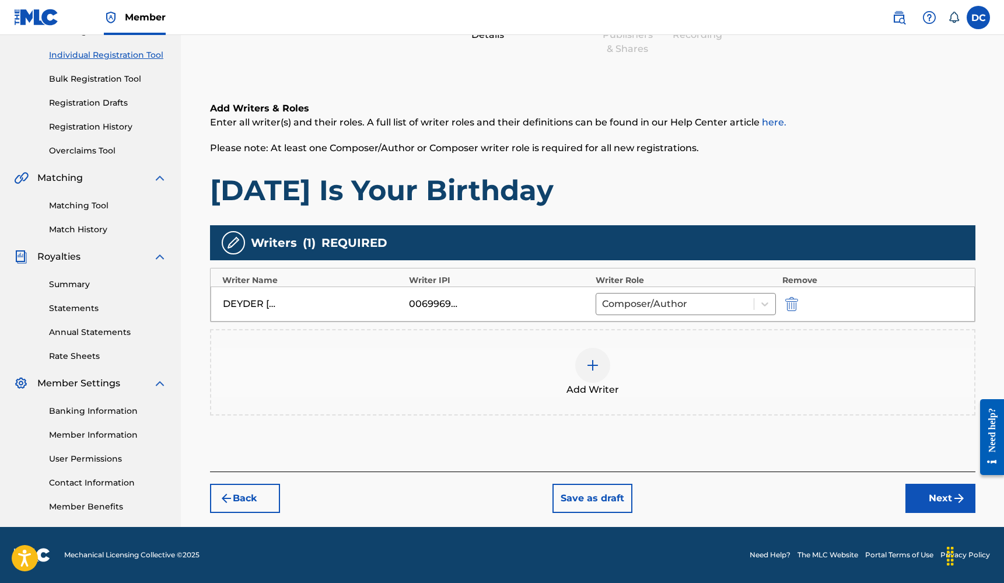
click at [581, 369] on div at bounding box center [592, 365] width 35 height 35
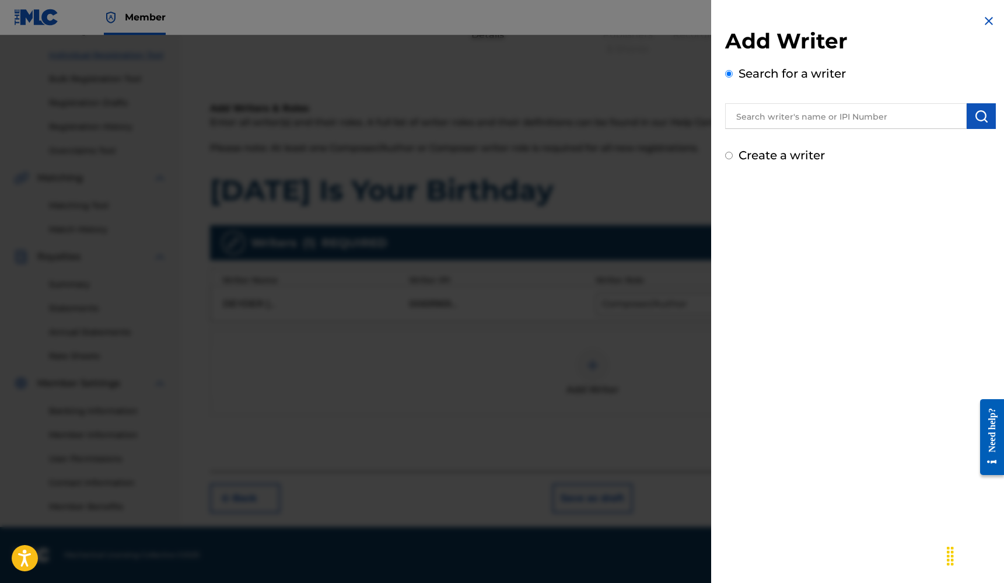
click at [768, 128] on input "text" at bounding box center [845, 116] width 241 height 26
type input "Frederic Kaye"
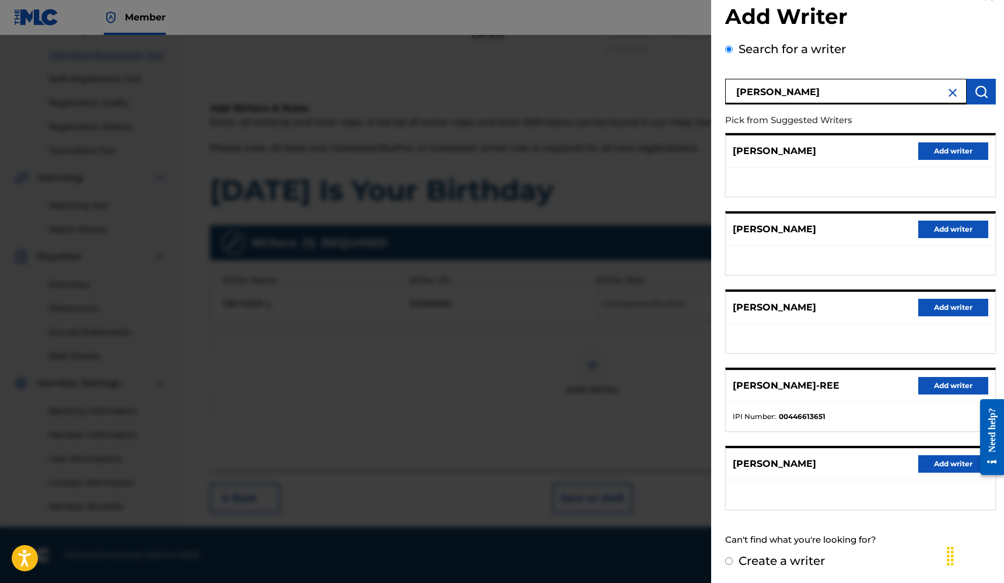
click at [805, 560] on label "Create a writer" at bounding box center [781, 560] width 86 height 14
radio input "true"
click at [733, 560] on input "Create a writer" at bounding box center [729, 561] width 8 height 8
radio input "false"
radio input "true"
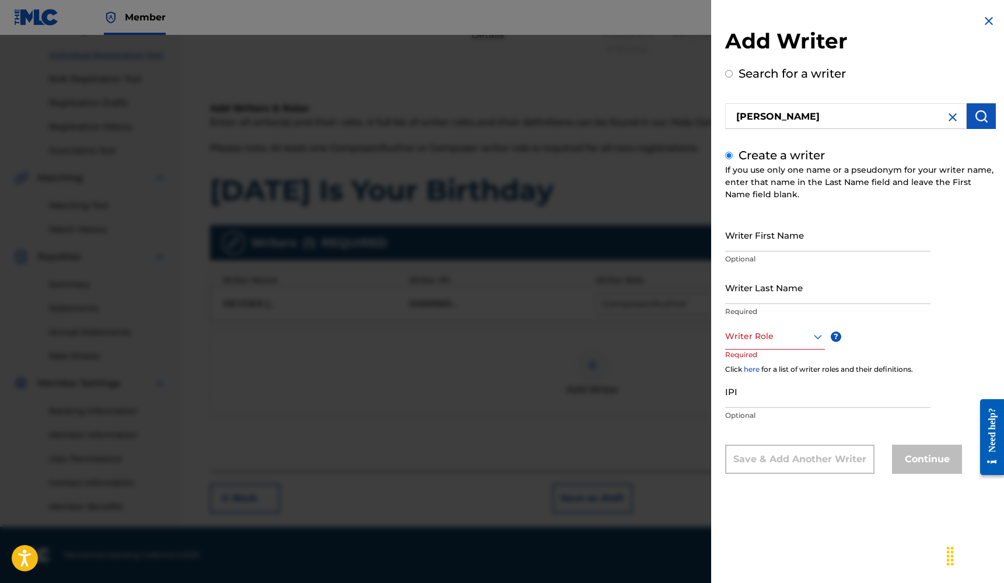
scroll to position [0, 0]
click at [771, 244] on input "Writer First Name" at bounding box center [827, 234] width 205 height 33
type input "Frederic"
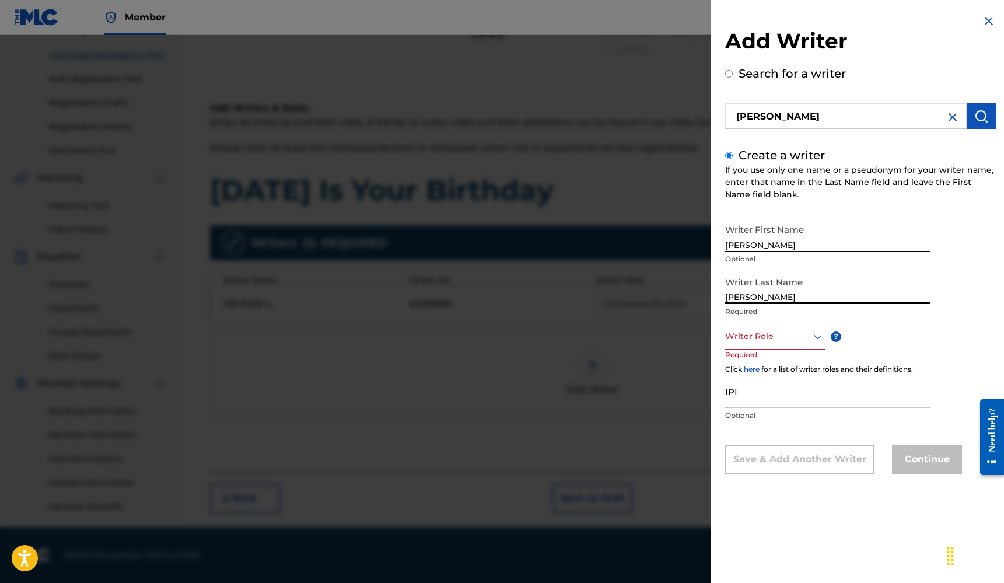
type input "Kaye"
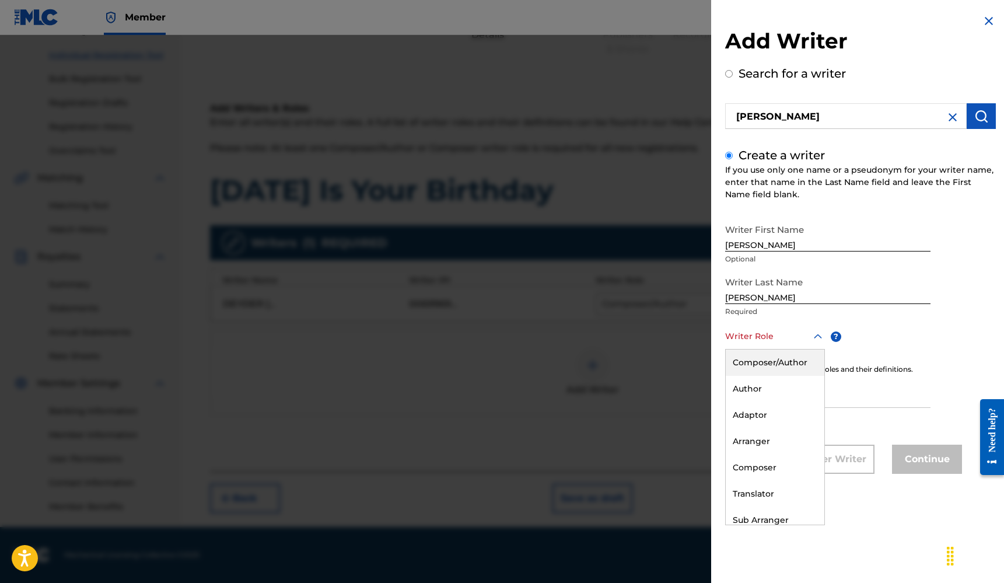
click at [749, 338] on div at bounding box center [775, 336] width 100 height 15
click at [755, 357] on div "Composer/Author" at bounding box center [775, 362] width 99 height 26
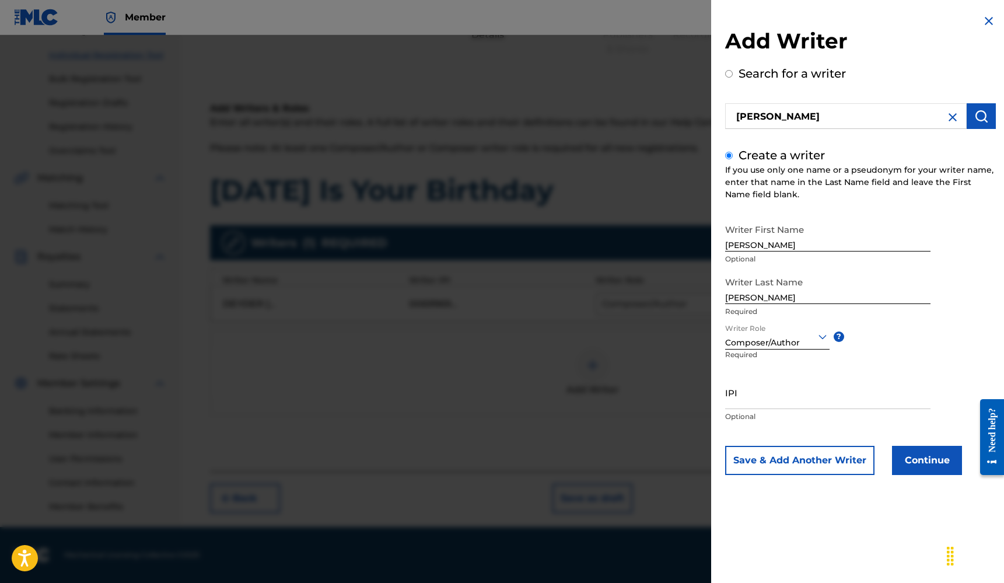
click at [759, 393] on input "IPI" at bounding box center [827, 392] width 205 height 33
paste input "1255586821"
type input "1255586821"
click at [841, 464] on button "Save & Add Another Writer" at bounding box center [799, 460] width 149 height 29
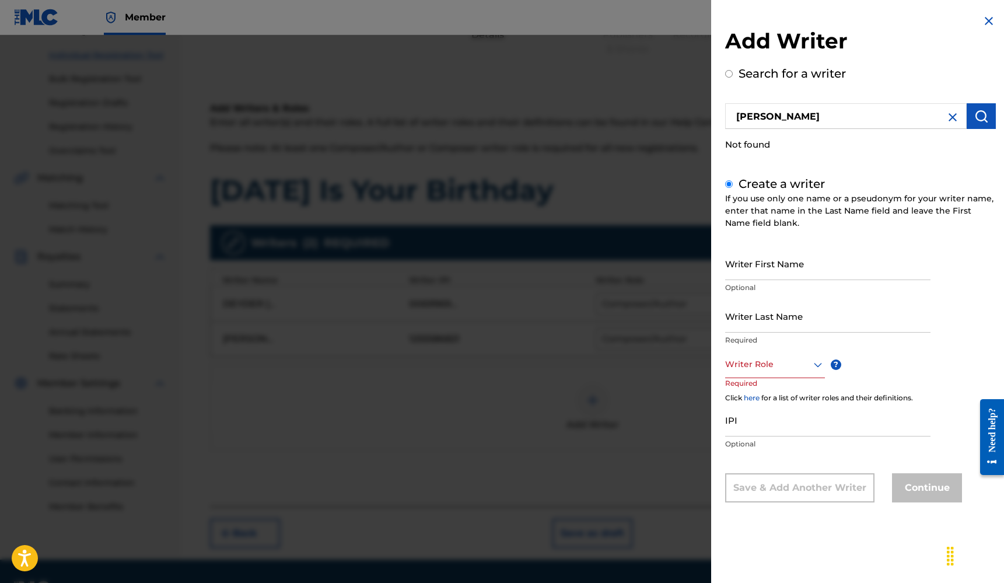
click at [759, 272] on input "Writer First Name" at bounding box center [827, 263] width 205 height 33
type input "Jacob"
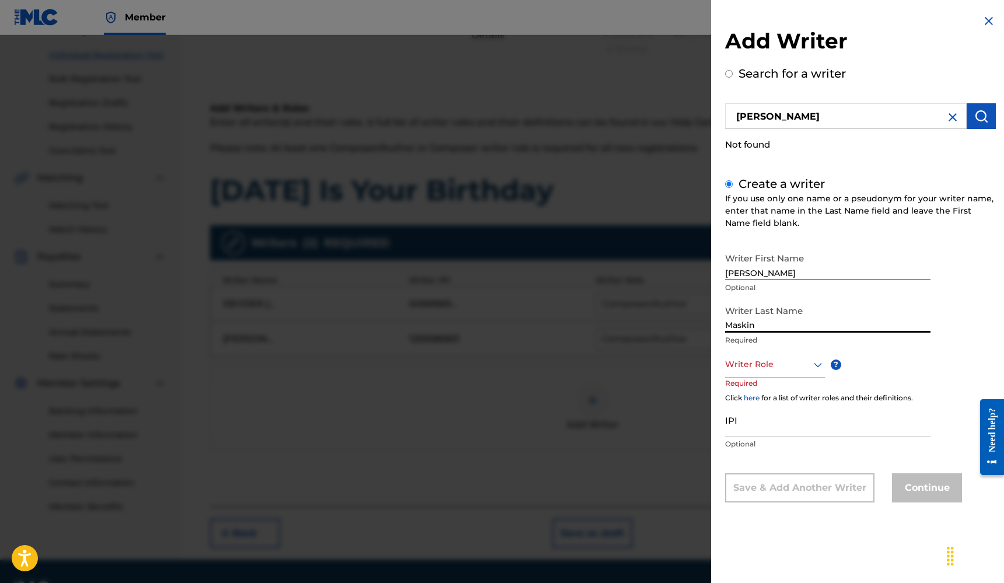
type input "Maskin"
drag, startPoint x: 748, startPoint y: 363, endPoint x: 753, endPoint y: 376, distance: 13.9
click at [748, 363] on div at bounding box center [775, 364] width 100 height 15
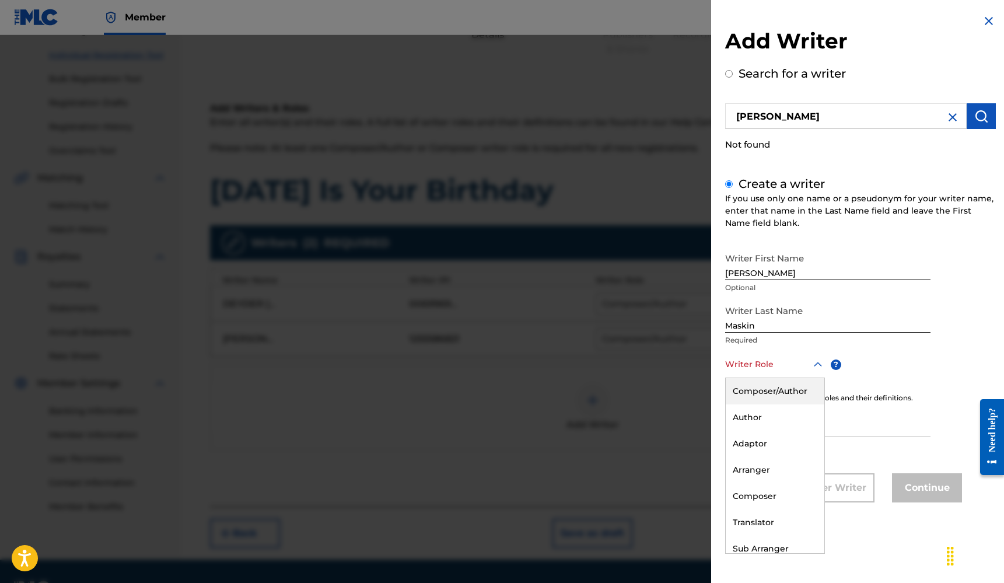
click at [758, 386] on div "Composer/Author" at bounding box center [775, 391] width 99 height 26
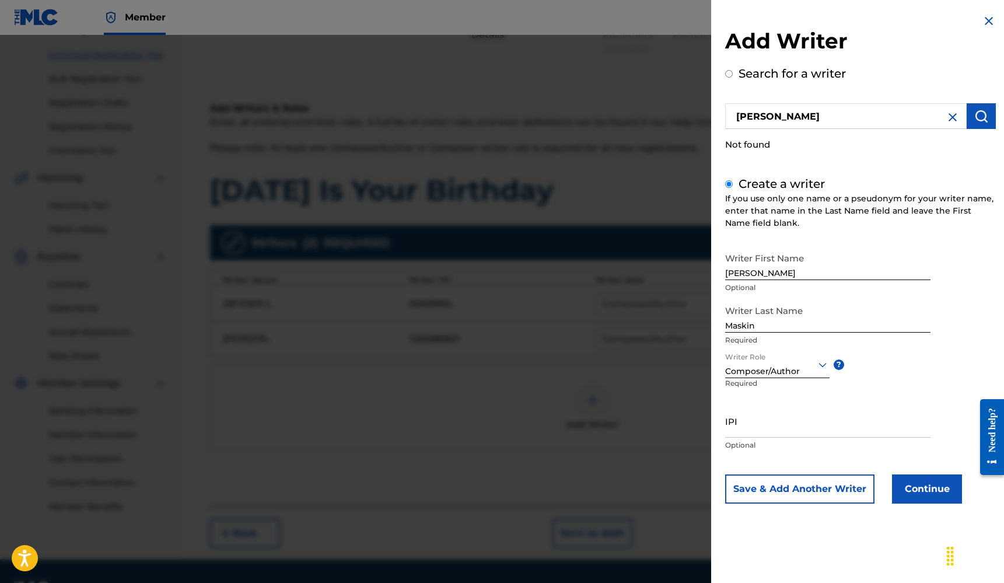
click at [762, 325] on input "Maskin" at bounding box center [827, 315] width 205 height 33
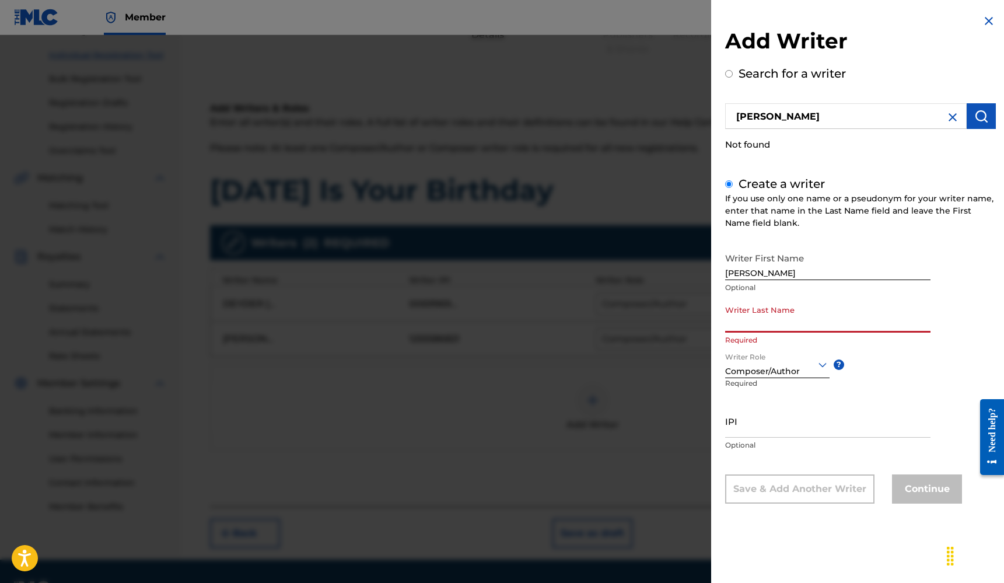
click at [771, 369] on div at bounding box center [777, 364] width 104 height 15
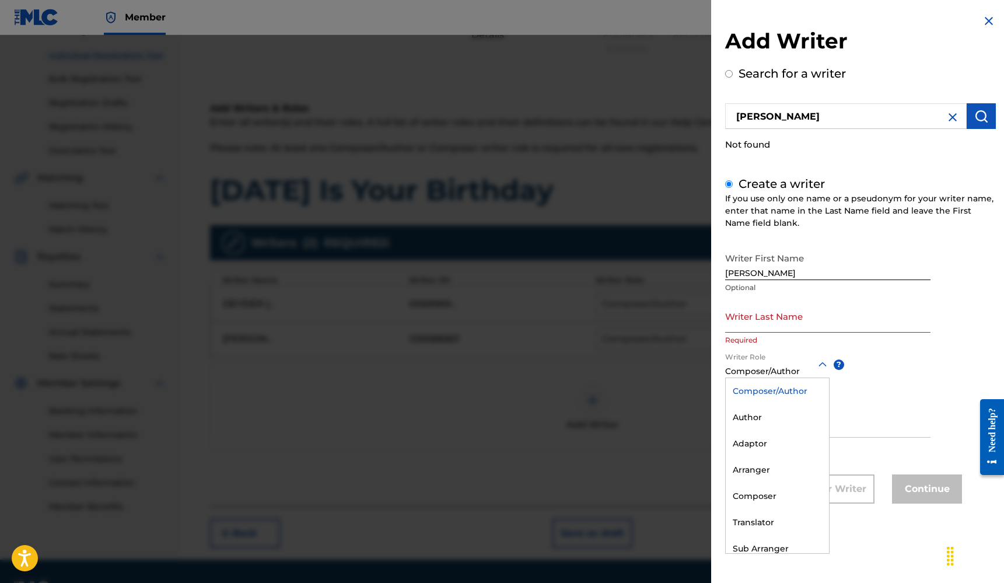
click at [771, 369] on div at bounding box center [777, 364] width 104 height 15
click at [763, 276] on input "Jacob" at bounding box center [827, 263] width 205 height 33
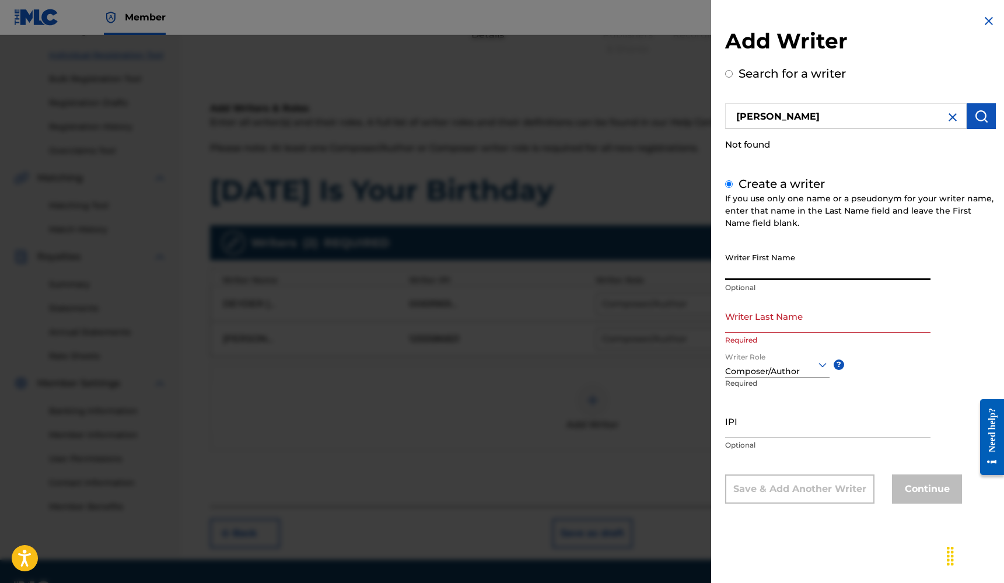
click at [984, 15] on img at bounding box center [989, 21] width 14 height 14
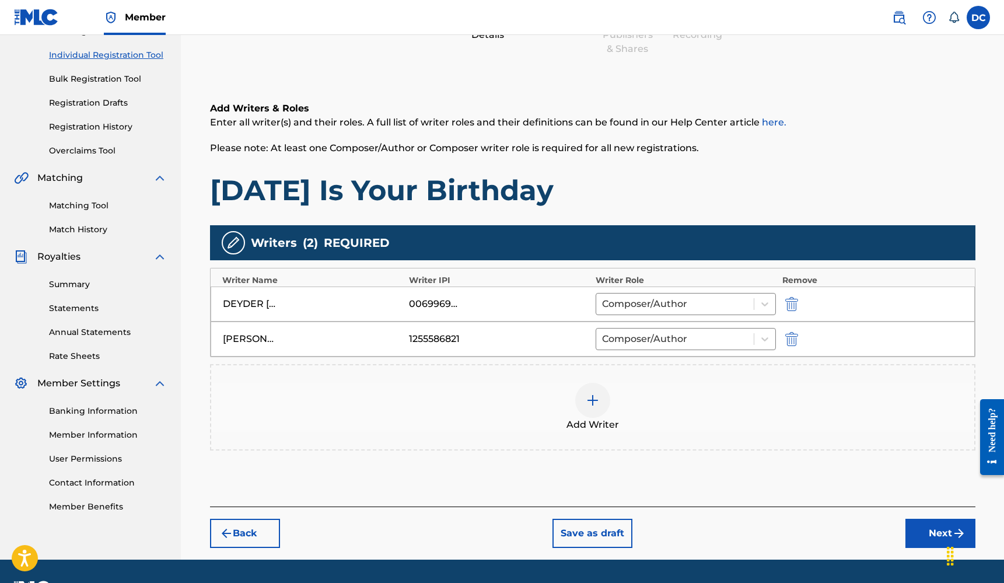
click at [922, 525] on button "Next" at bounding box center [940, 533] width 70 height 29
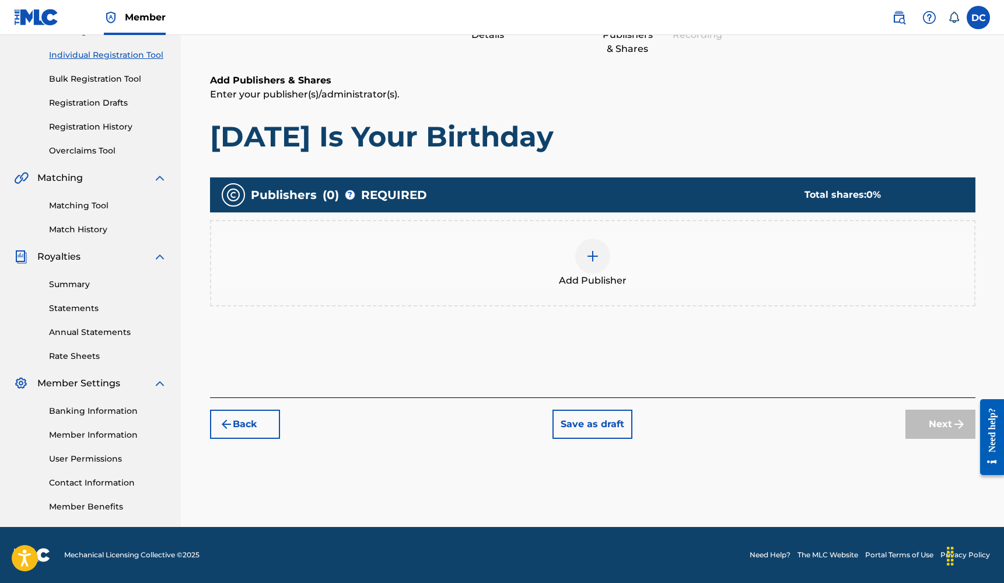
scroll to position [52, 0]
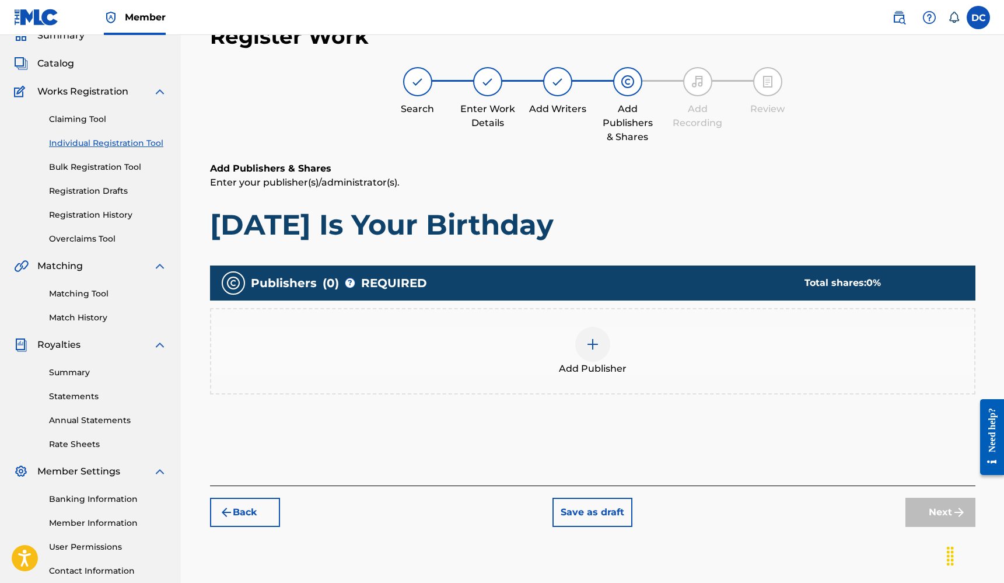
click at [600, 352] on div at bounding box center [592, 344] width 35 height 35
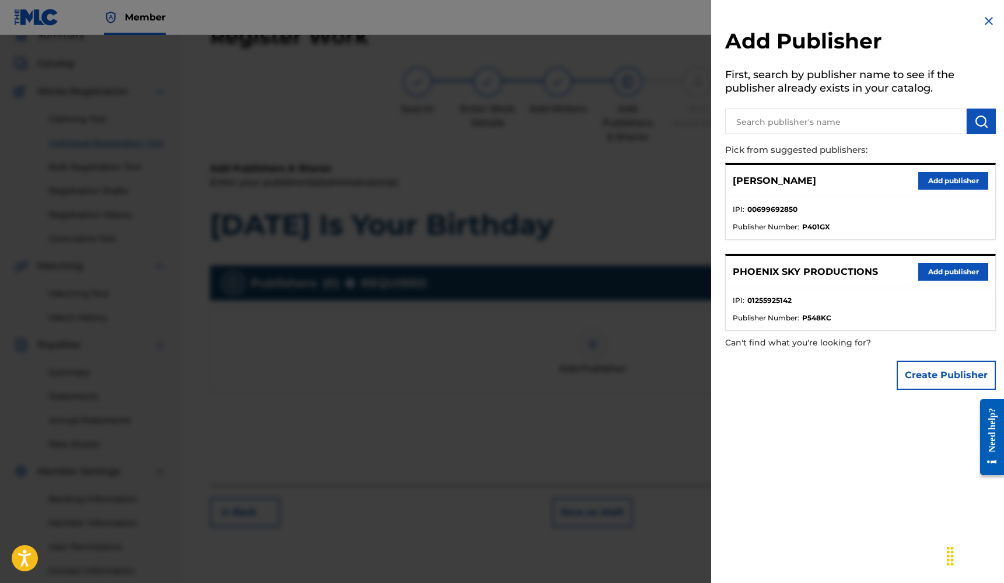
click at [779, 117] on input "text" at bounding box center [845, 121] width 241 height 26
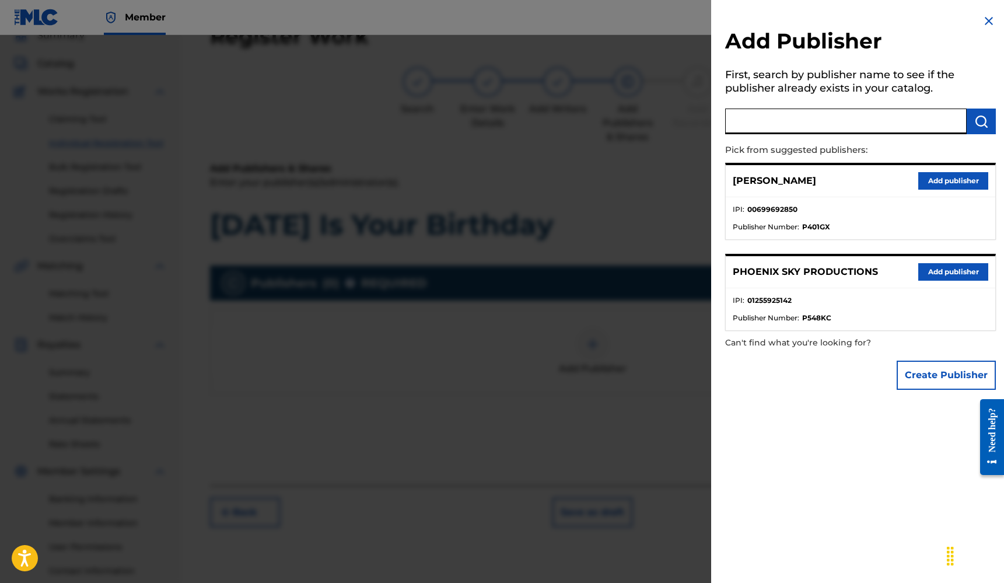
click at [949, 180] on button "Add publisher" at bounding box center [953, 180] width 70 height 17
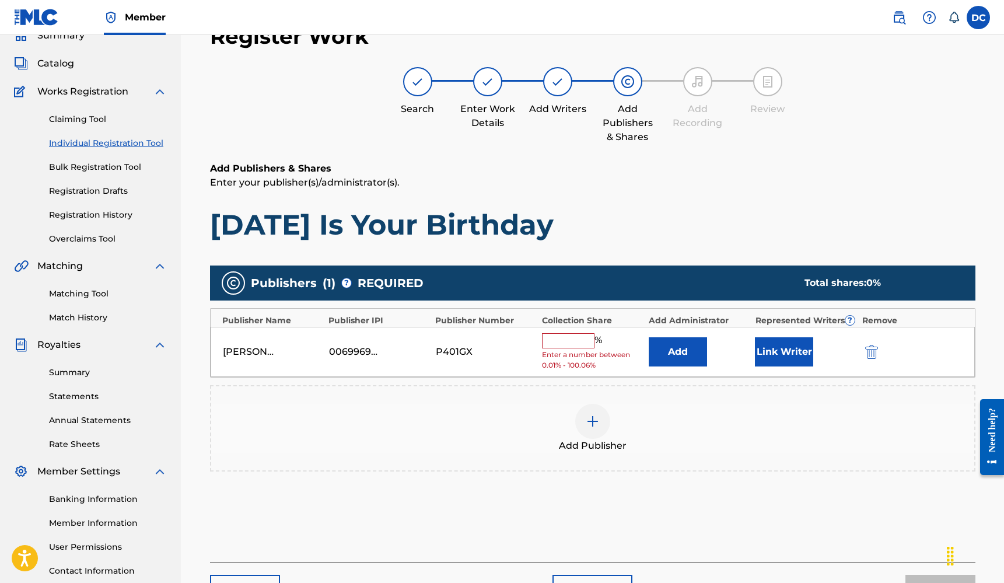
click at [557, 339] on input "text" at bounding box center [568, 340] width 52 height 15
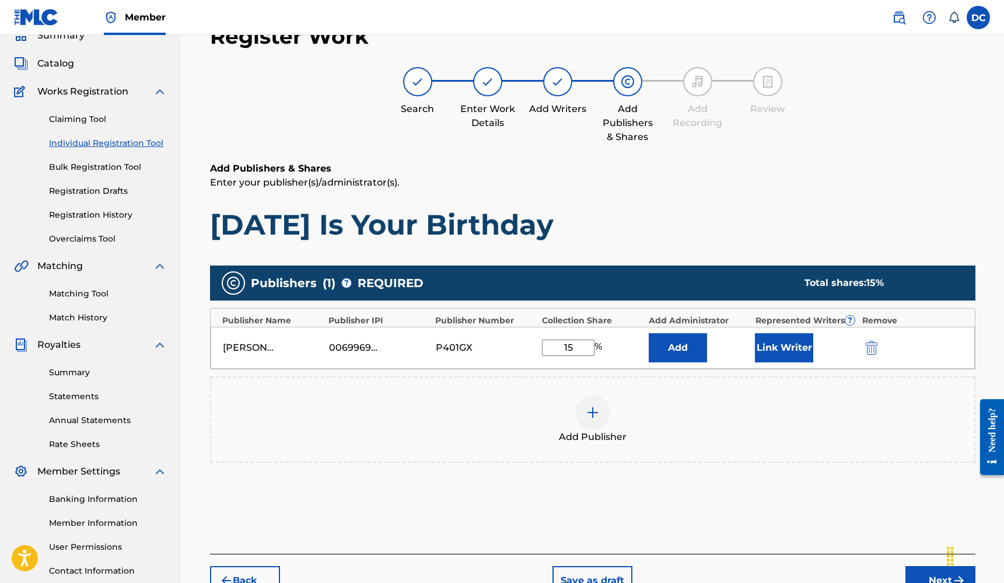
click at [762, 403] on div "Add Publisher" at bounding box center [592, 419] width 763 height 49
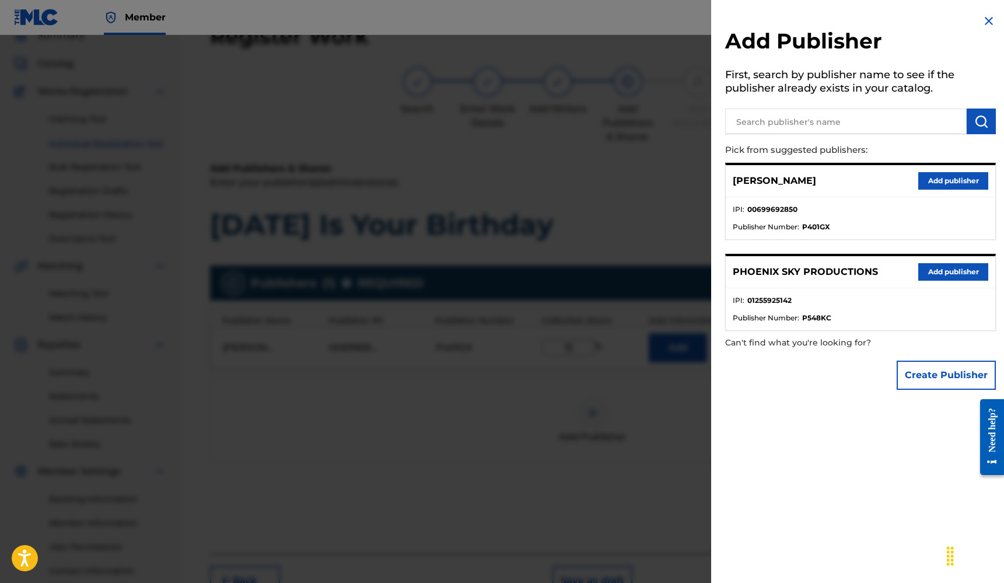
click at [677, 414] on div at bounding box center [502, 326] width 1004 height 583
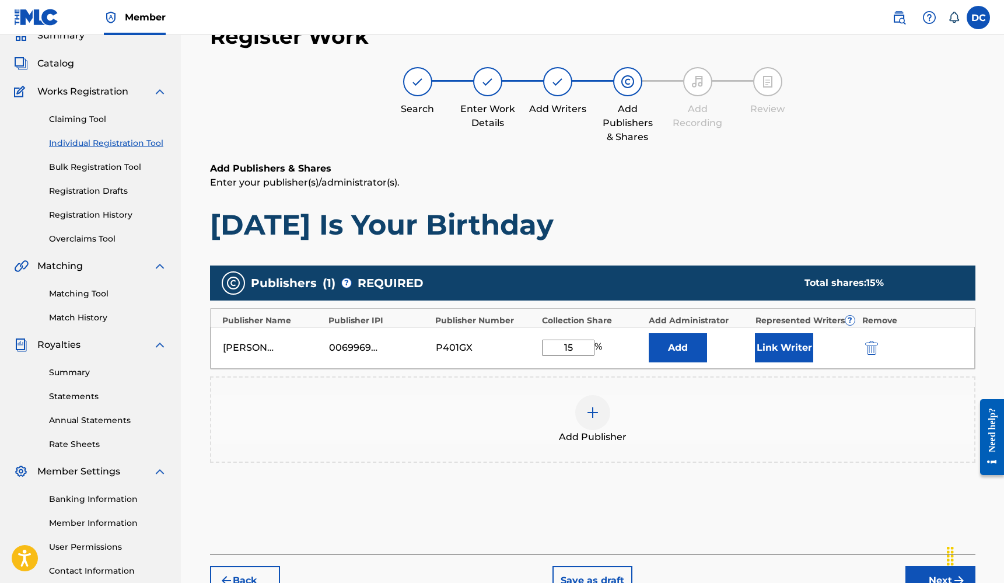
click at [760, 342] on button "Link Writer" at bounding box center [784, 347] width 58 height 29
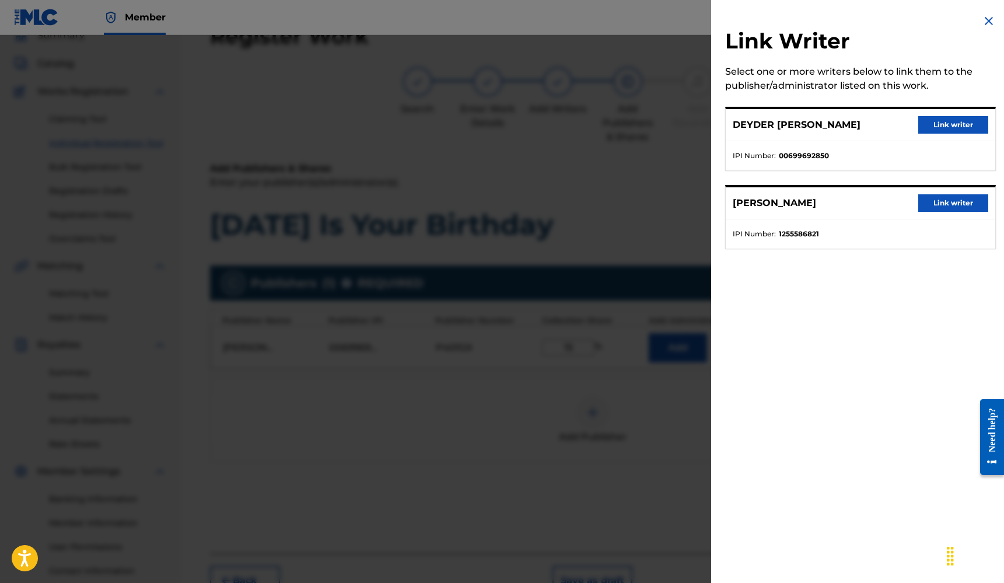
click at [929, 119] on button "Link writer" at bounding box center [953, 124] width 70 height 17
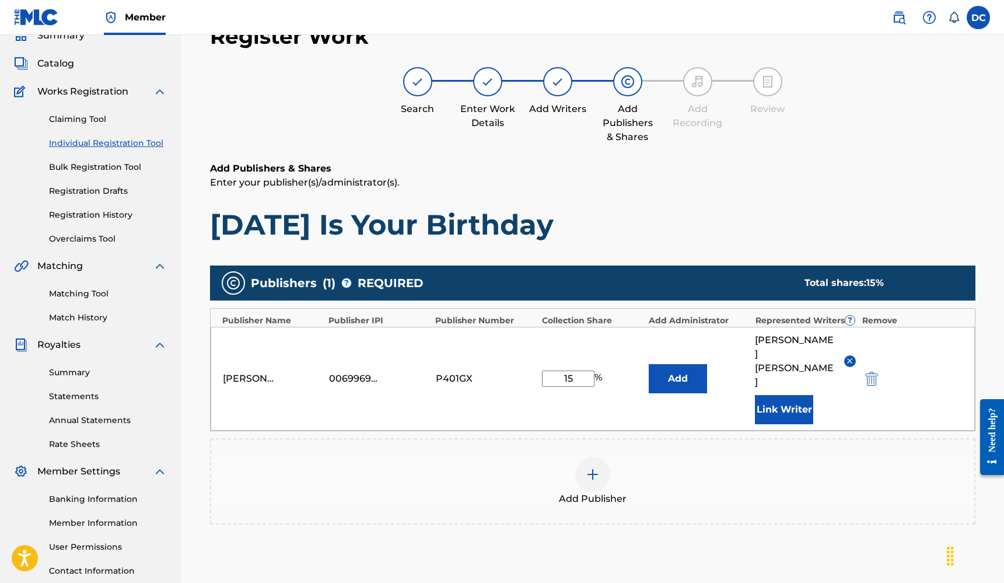
scroll to position [180, 0]
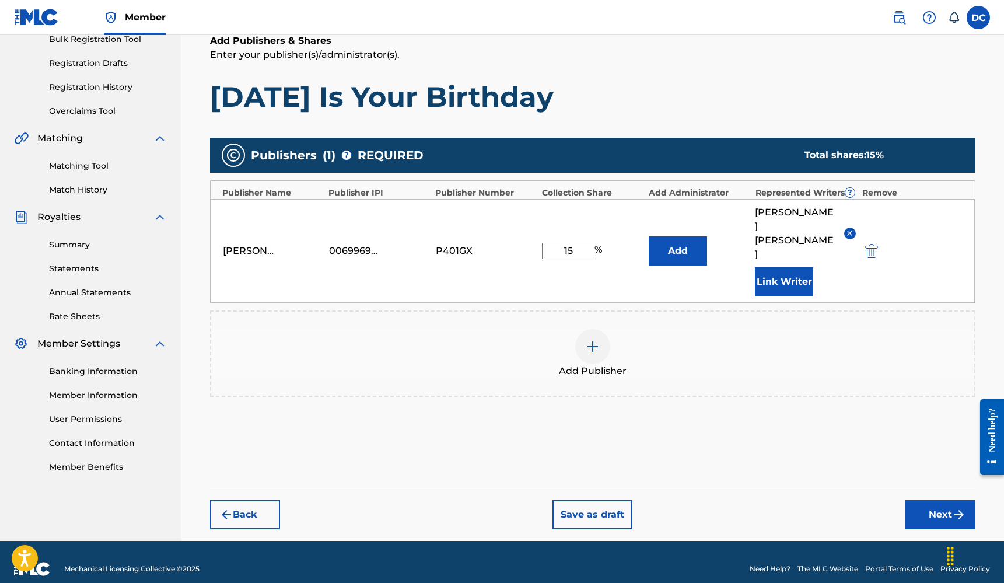
click at [569, 244] on input "15" at bounding box center [568, 251] width 52 height 16
type input "7.5"
click at [732, 383] on div "Publishers ( 1 ) ? REQUIRED Total shares: 7.5 % Publisher Name Publisher IPI Pu…" at bounding box center [592, 273] width 765 height 271
click at [921, 500] on button "Next" at bounding box center [940, 514] width 70 height 29
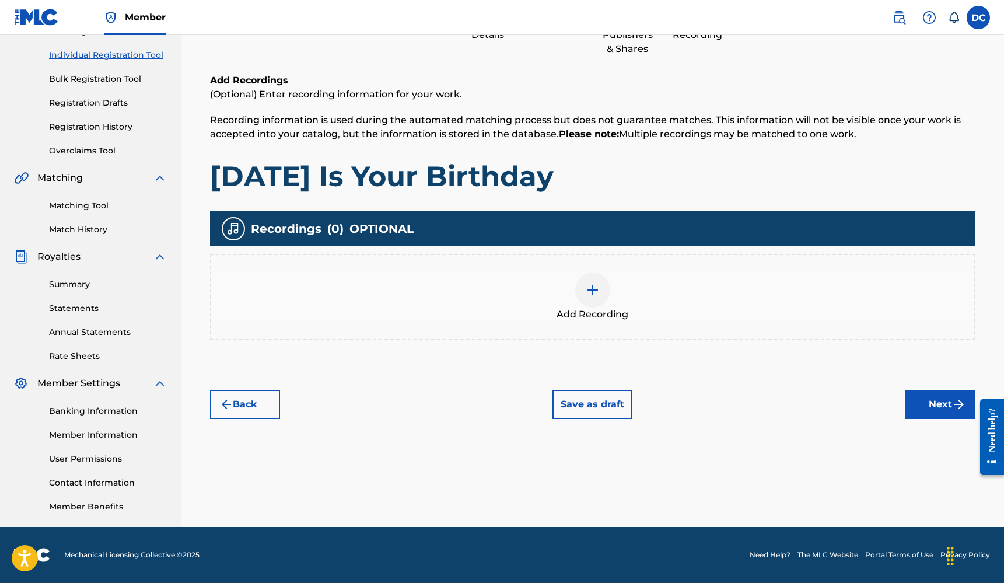
scroll to position [141, 0]
click at [589, 302] on div at bounding box center [592, 289] width 35 height 35
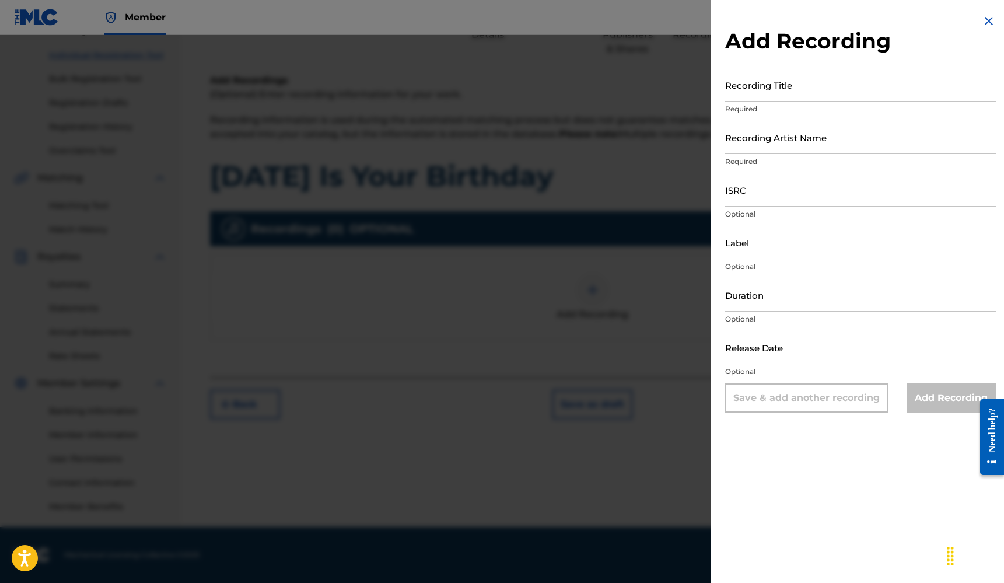
click at [755, 93] on input "Recording Title" at bounding box center [860, 84] width 271 height 33
type input "Today is Your Birthday"
click at [772, 156] on p "Required" at bounding box center [860, 161] width 271 height 10
click at [790, 144] on input "Recording Artist Name" at bounding box center [860, 137] width 271 height 33
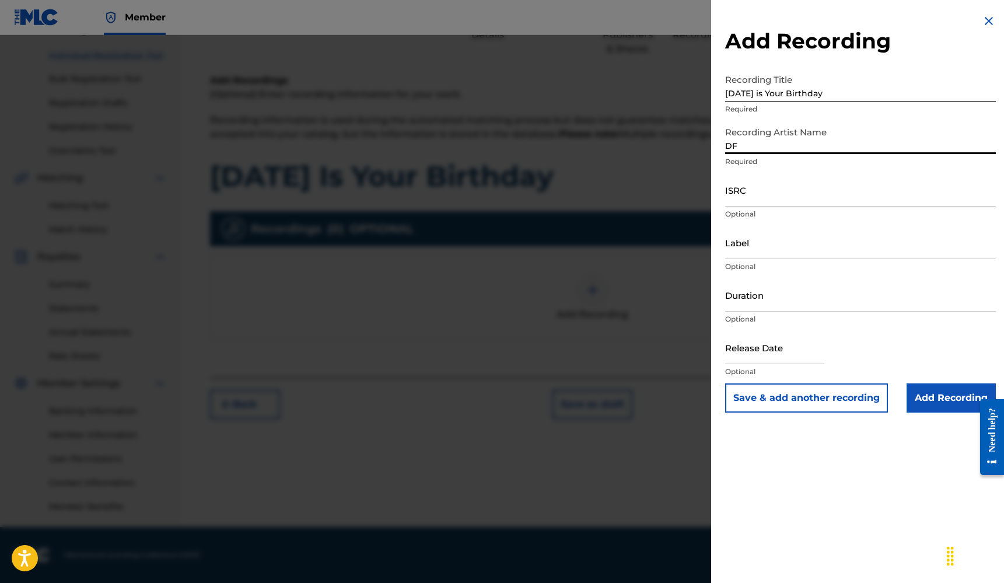
type input "D"
type input "Freddy.StreetJ feat Phoenix Skyes"
click at [766, 195] on input "ISRC" at bounding box center [860, 189] width 271 height 33
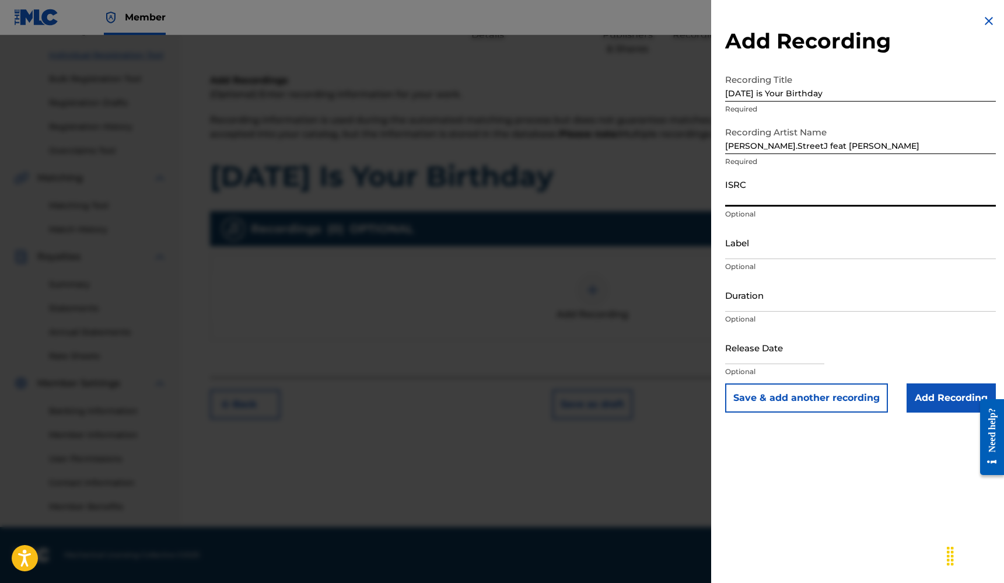
paste input "QZTB62579535"
type input "QZTB62579535"
click at [766, 251] on input "Label" at bounding box center [860, 242] width 271 height 33
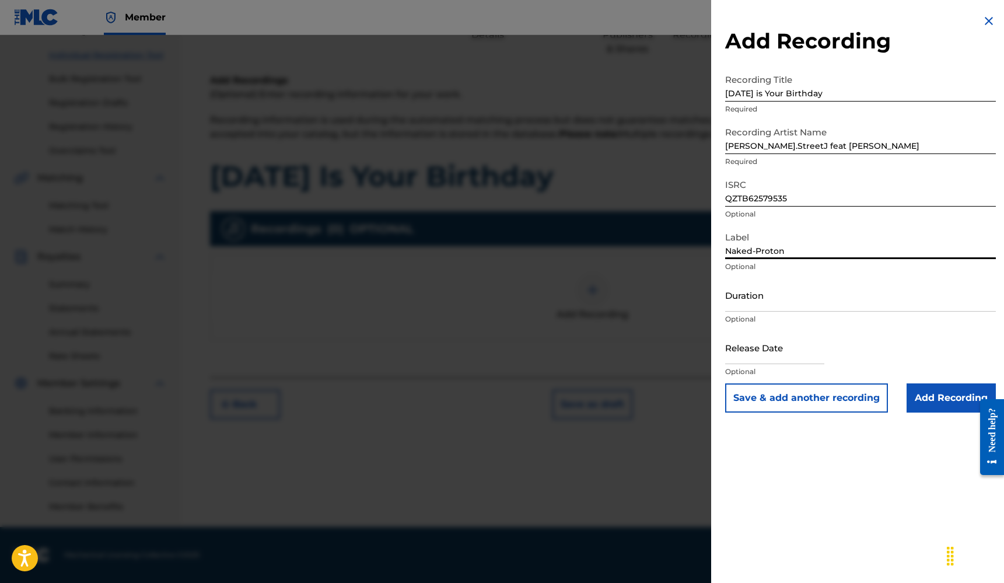
type input "Naked-Proton"
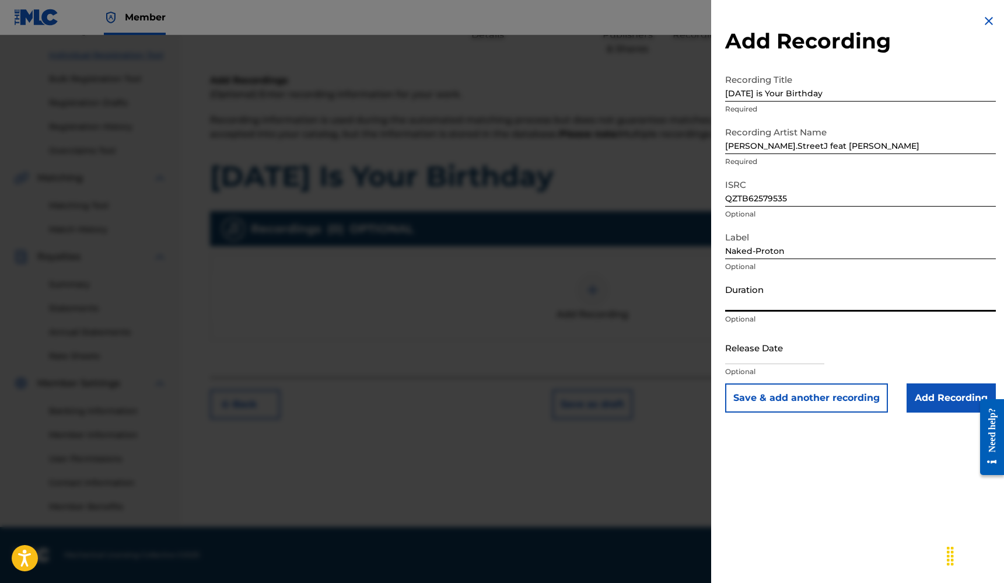
click at [801, 301] on input "Duration" at bounding box center [860, 294] width 271 height 33
type input "02:36"
click at [745, 354] on input "text" at bounding box center [774, 347] width 99 height 33
select select "7"
select select "2025"
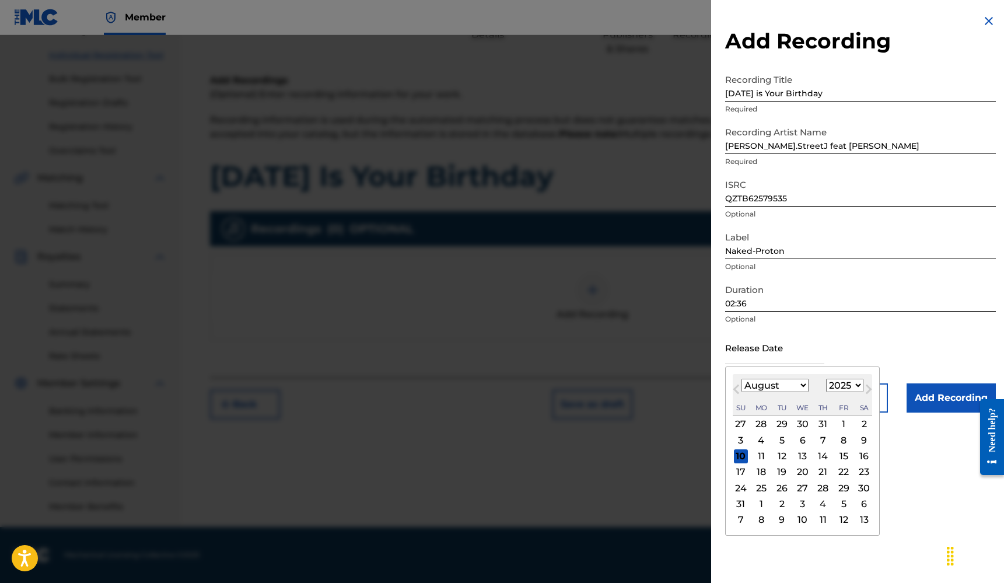
click at [738, 384] on button "Previous Month" at bounding box center [736, 391] width 19 height 19
select select "5"
click at [799, 460] on div "18" at bounding box center [803, 456] width 14 height 14
type input "June 18 2025"
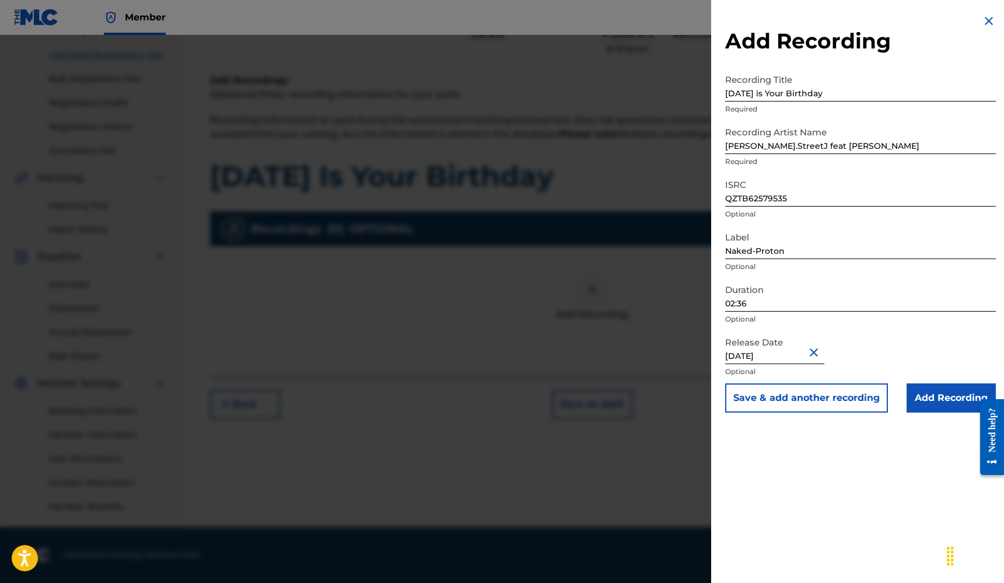
click at [953, 398] on input "Add Recording" at bounding box center [950, 397] width 89 height 29
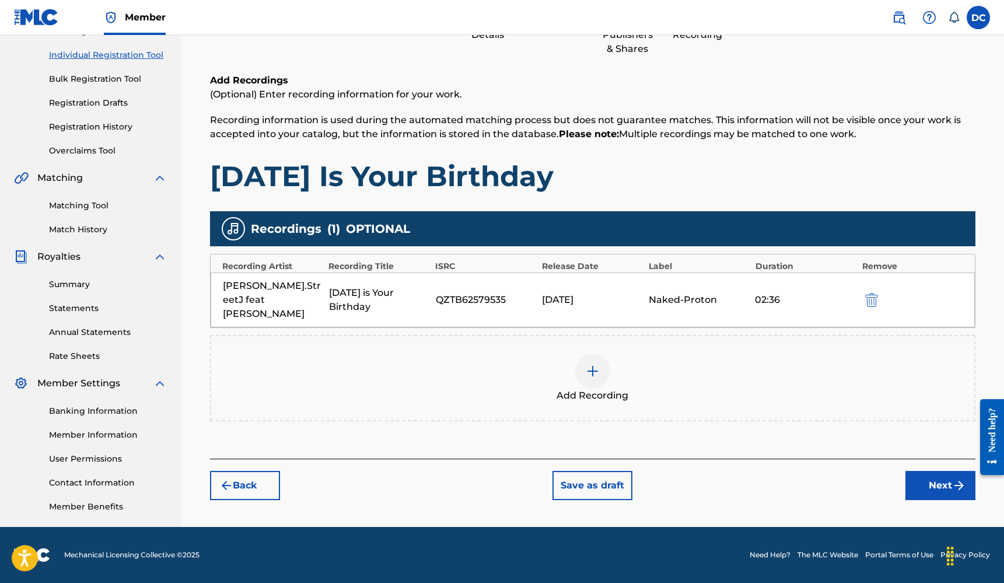
click at [938, 471] on button "Next" at bounding box center [940, 485] width 70 height 29
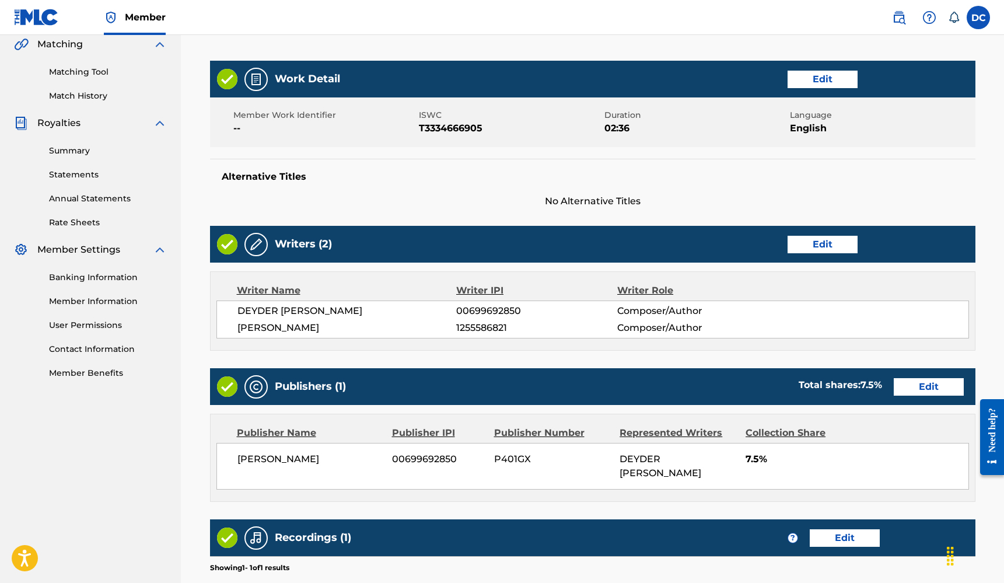
scroll to position [450, 0]
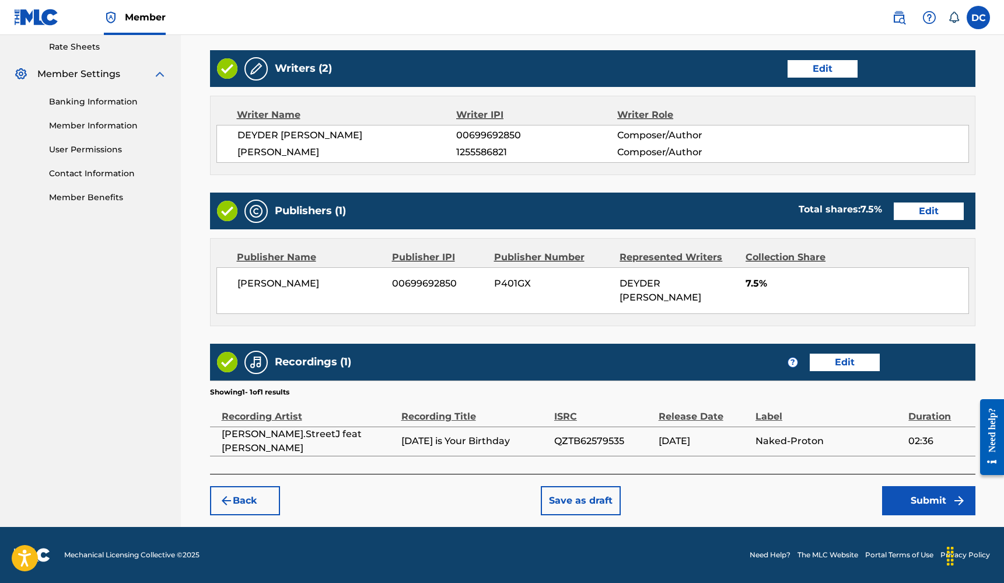
click at [922, 507] on button "Submit" at bounding box center [928, 500] width 93 height 29
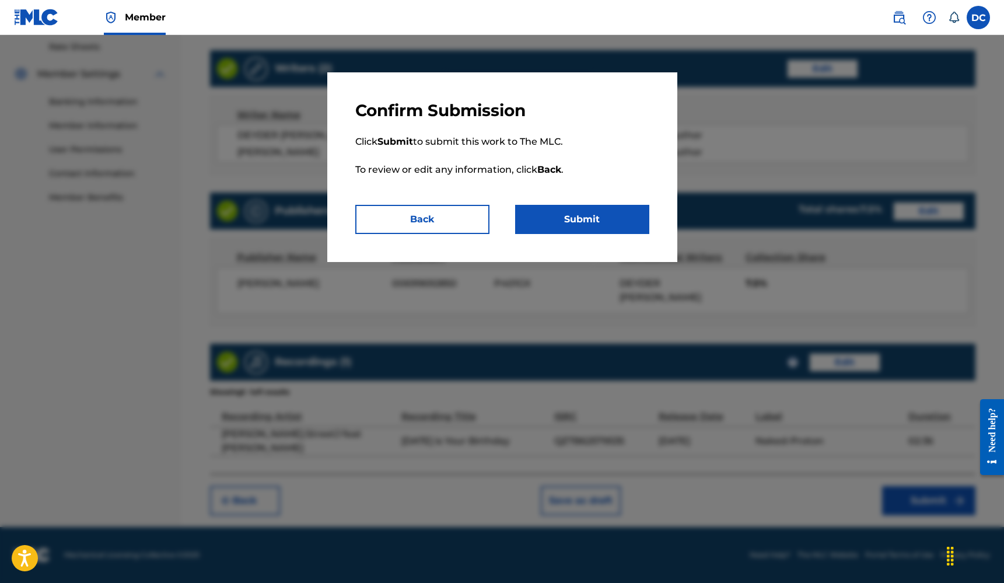
click at [581, 231] on button "Submit" at bounding box center [582, 219] width 134 height 29
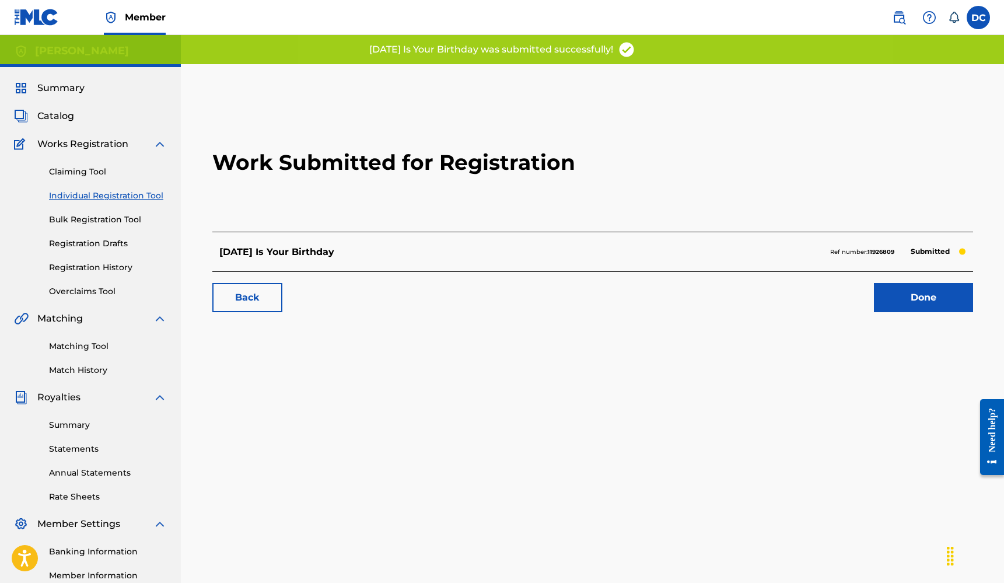
click at [919, 302] on link "Done" at bounding box center [923, 297] width 99 height 29
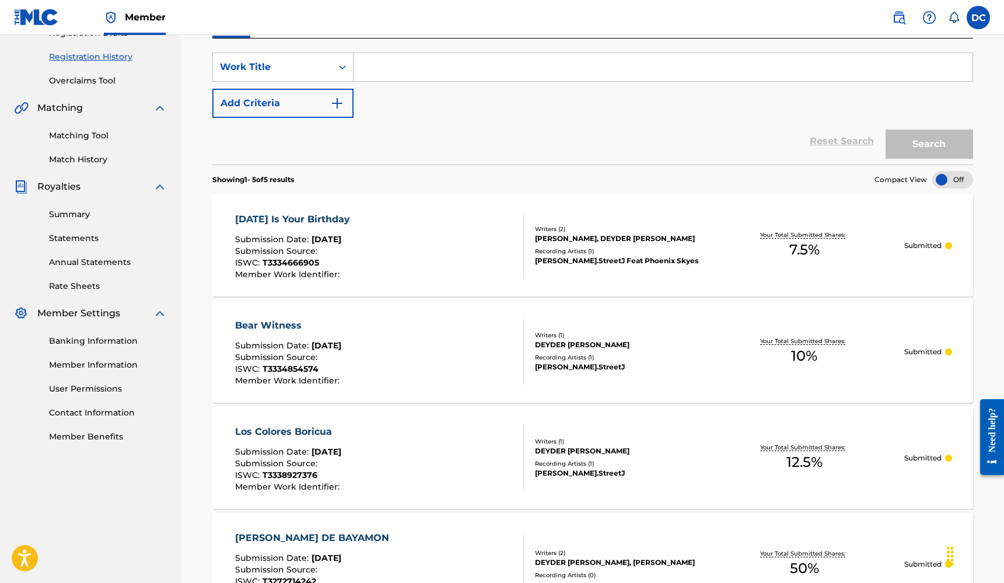
scroll to position [441, 0]
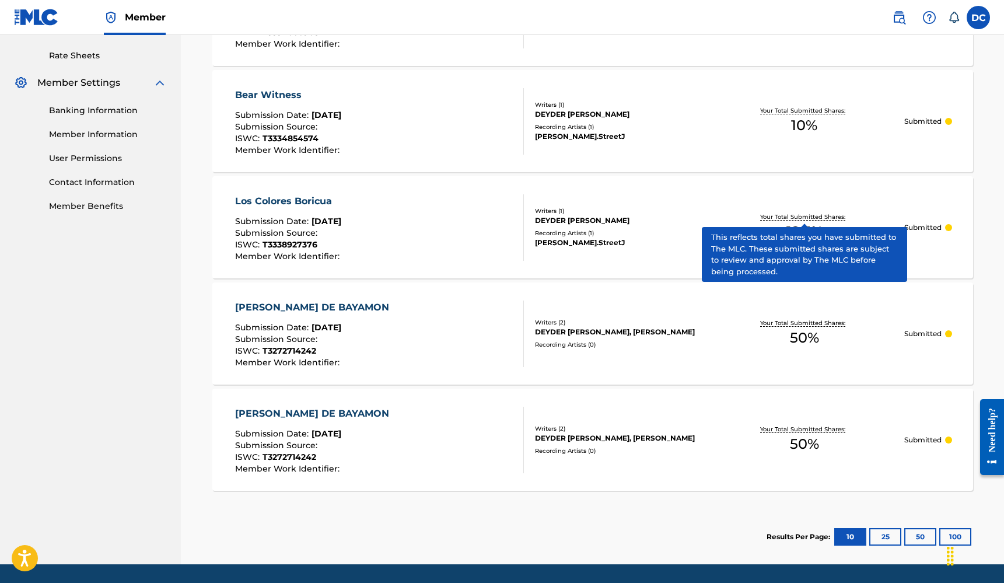
click at [773, 214] on p "Your Total Submitted Shares:" at bounding box center [804, 216] width 88 height 9
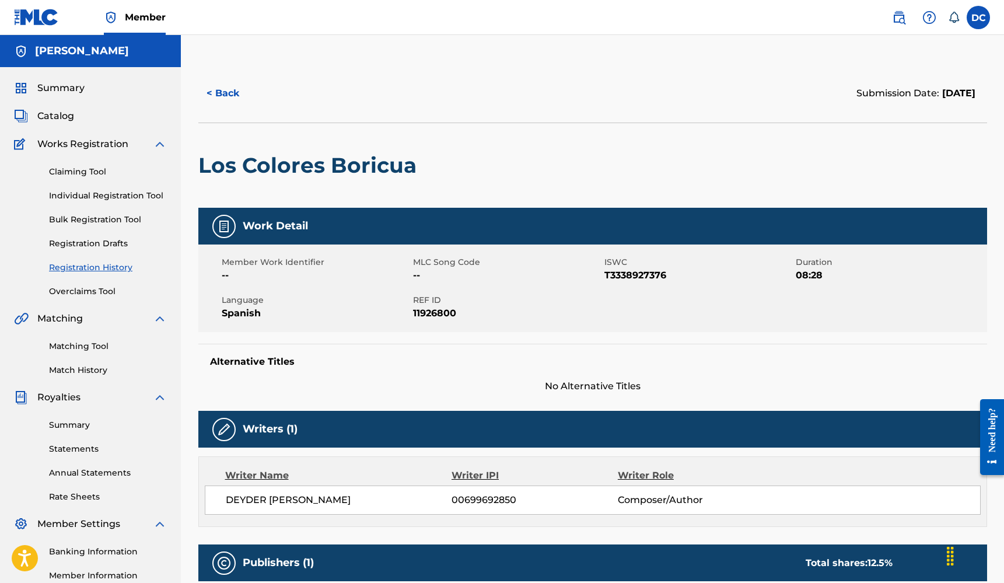
click at [230, 97] on button "< Back" at bounding box center [233, 93] width 70 height 29
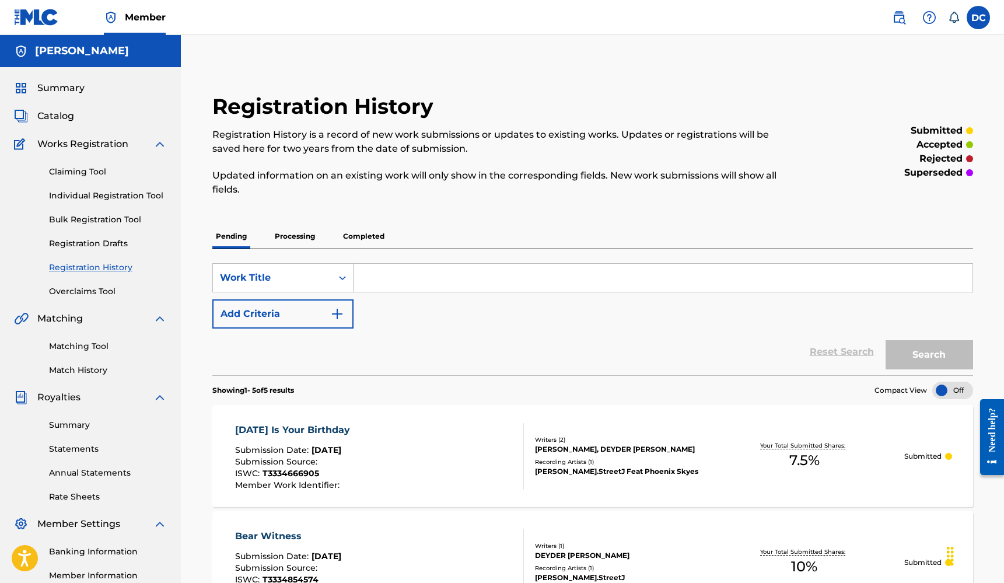
scroll to position [2, 0]
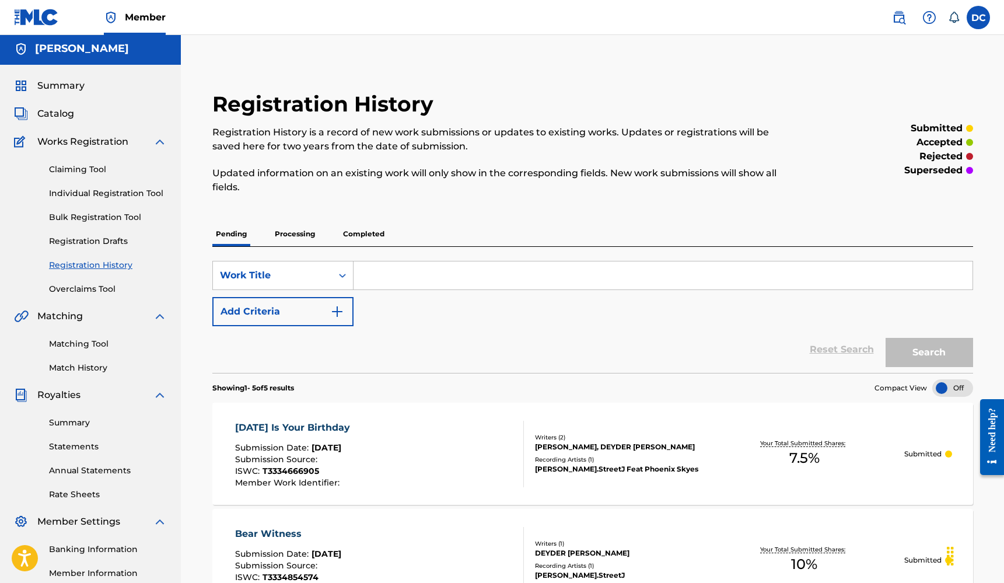
click at [965, 171] on div "superseded" at bounding box center [938, 170] width 69 height 14
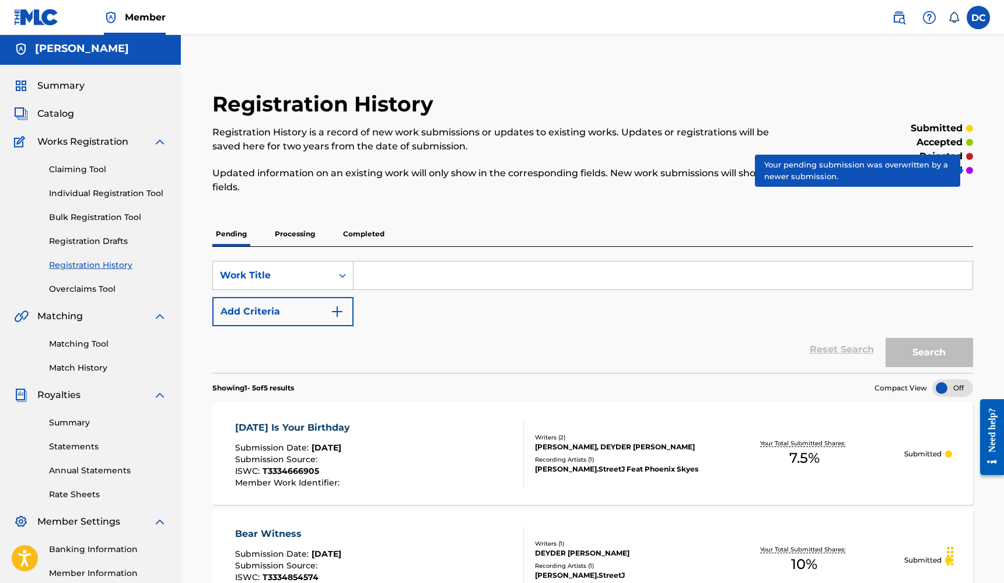
click at [968, 169] on div at bounding box center [969, 170] width 7 height 7
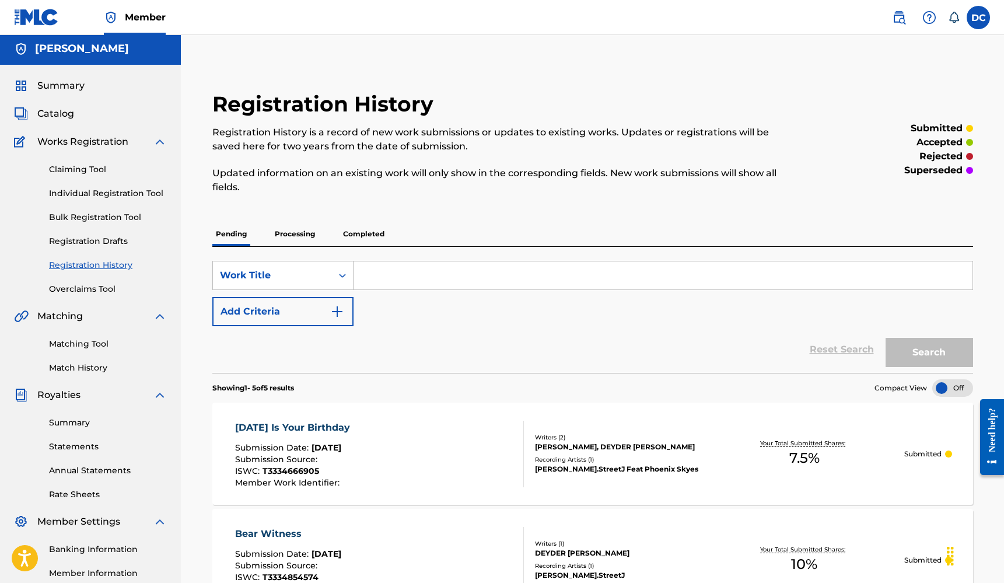
click at [957, 165] on p "superseded" at bounding box center [933, 170] width 58 height 14
click at [292, 227] on p "Processing" at bounding box center [294, 234] width 47 height 24
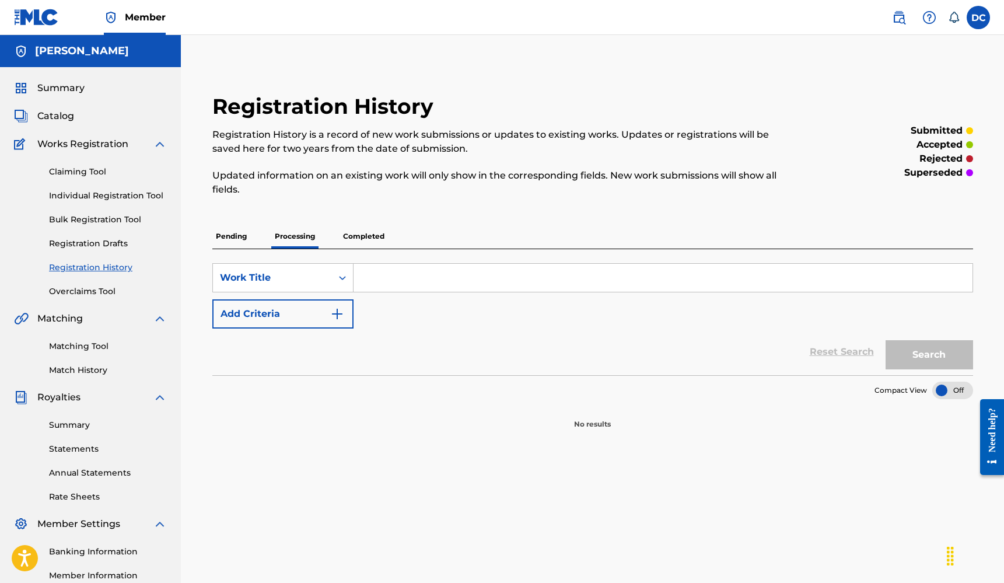
click at [349, 231] on p "Completed" at bounding box center [363, 236] width 48 height 24
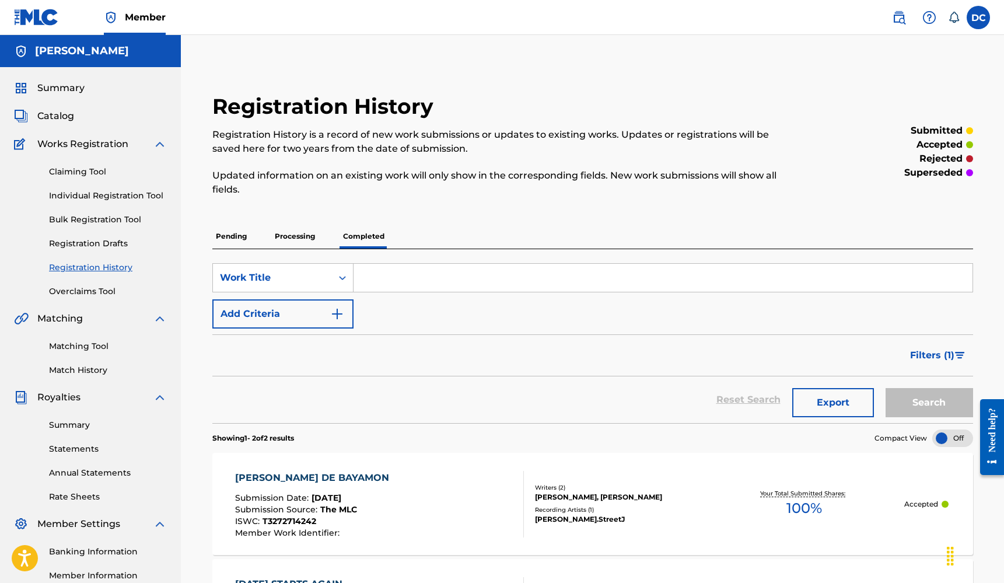
click at [274, 232] on p "Processing" at bounding box center [294, 236] width 47 height 24
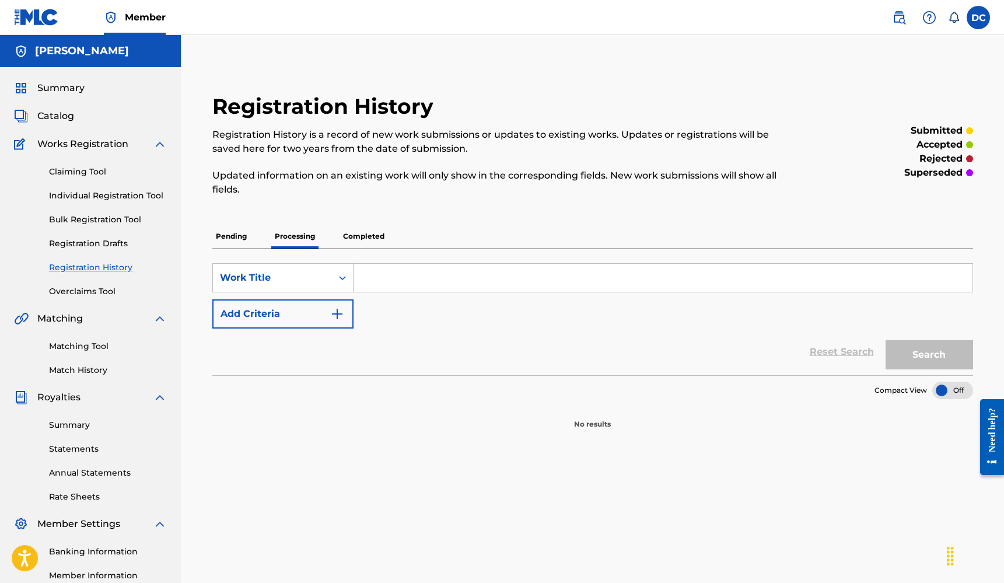
click at [243, 230] on p "Pending" at bounding box center [231, 236] width 38 height 24
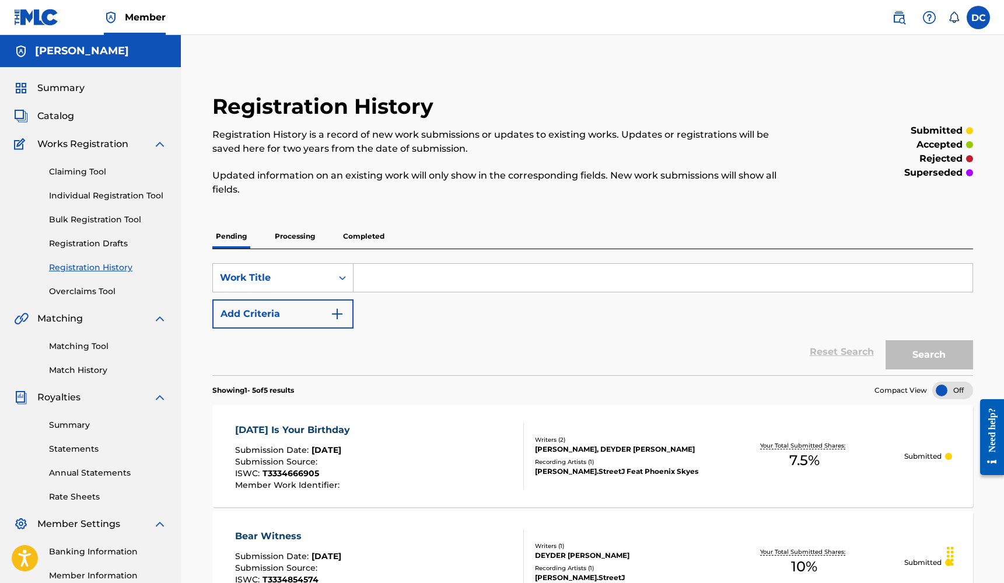
click at [65, 219] on link "Bulk Registration Tool" at bounding box center [108, 219] width 118 height 12
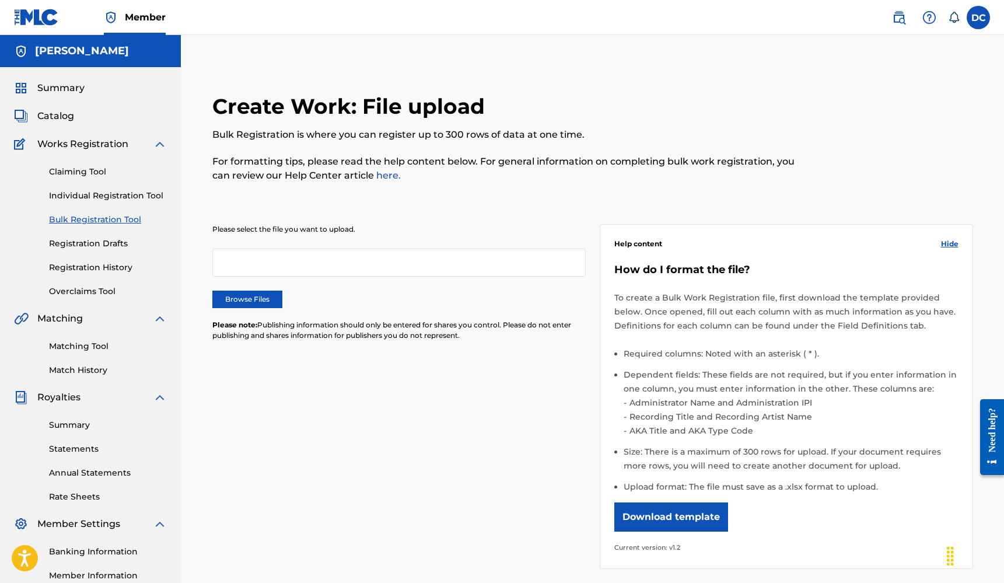
click at [79, 185] on div "Claiming Tool Individual Registration Tool Bulk Registration Tool Registration …" at bounding box center [90, 224] width 153 height 146
click at [78, 173] on link "Claiming Tool" at bounding box center [108, 172] width 118 height 12
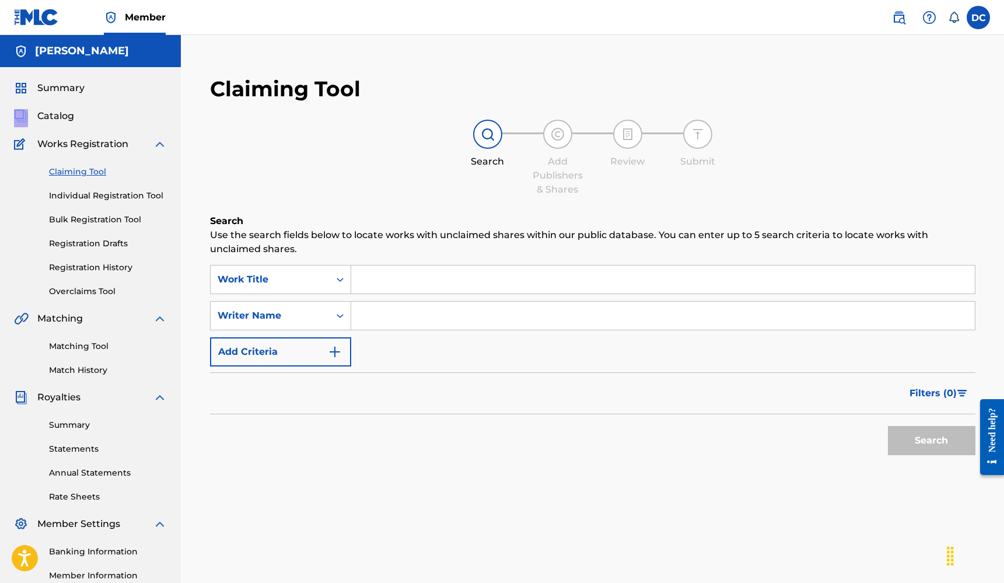
click at [56, 106] on div "Summary Catalog Works Registration Claiming Tool Individual Registration Tool B…" at bounding box center [90, 367] width 181 height 600
click at [55, 118] on span "Catalog" at bounding box center [55, 116] width 37 height 14
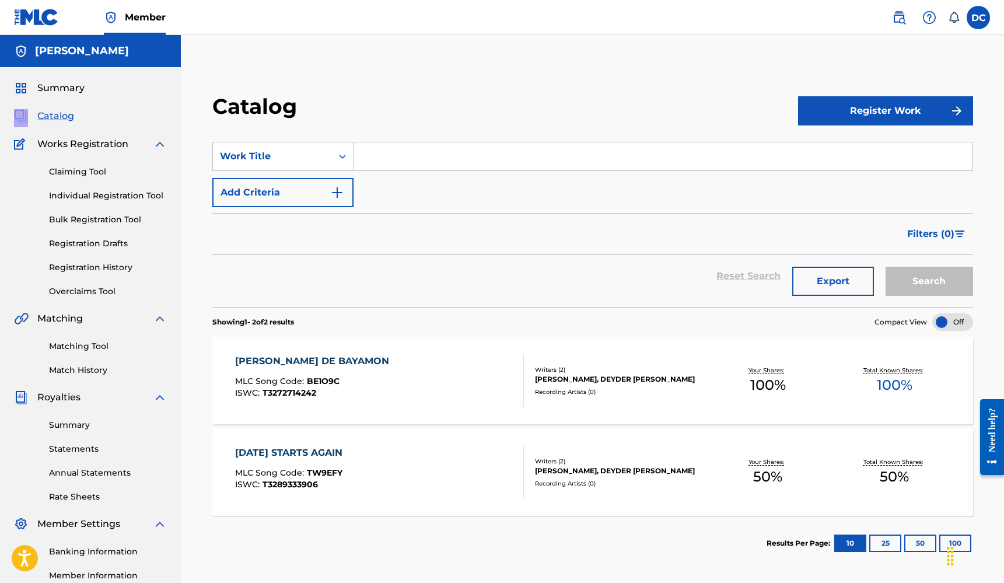
click at [900, 114] on button "Register Work" at bounding box center [885, 110] width 175 height 29
click at [836, 143] on link "Individual" at bounding box center [885, 149] width 175 height 28
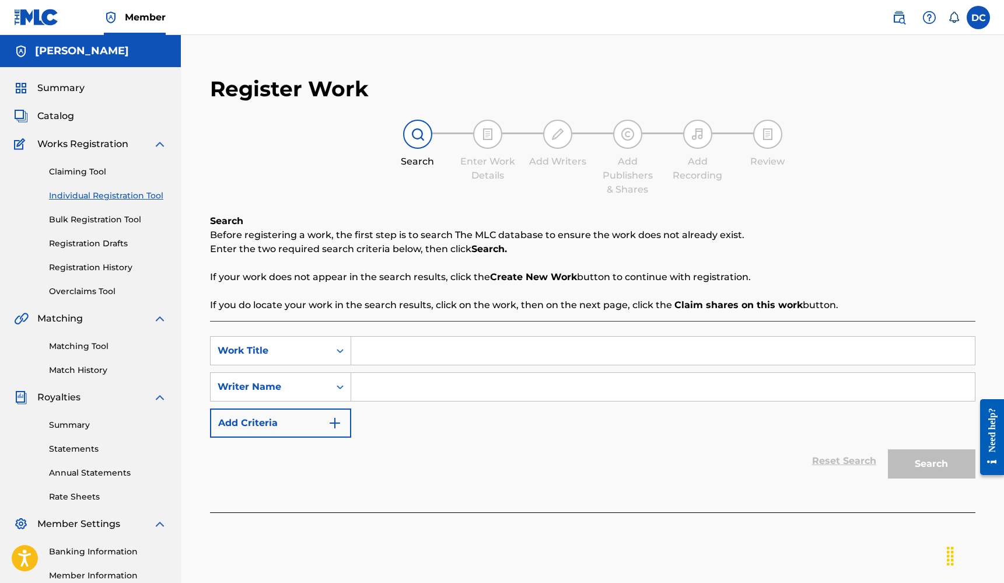
click at [412, 361] on input "Search Form" at bounding box center [662, 351] width 623 height 28
type input "A For Effort"
click at [435, 387] on input "Search Form" at bounding box center [662, 387] width 623 height 28
type input "Deyder"
click at [931, 464] on button "Search" at bounding box center [931, 463] width 87 height 29
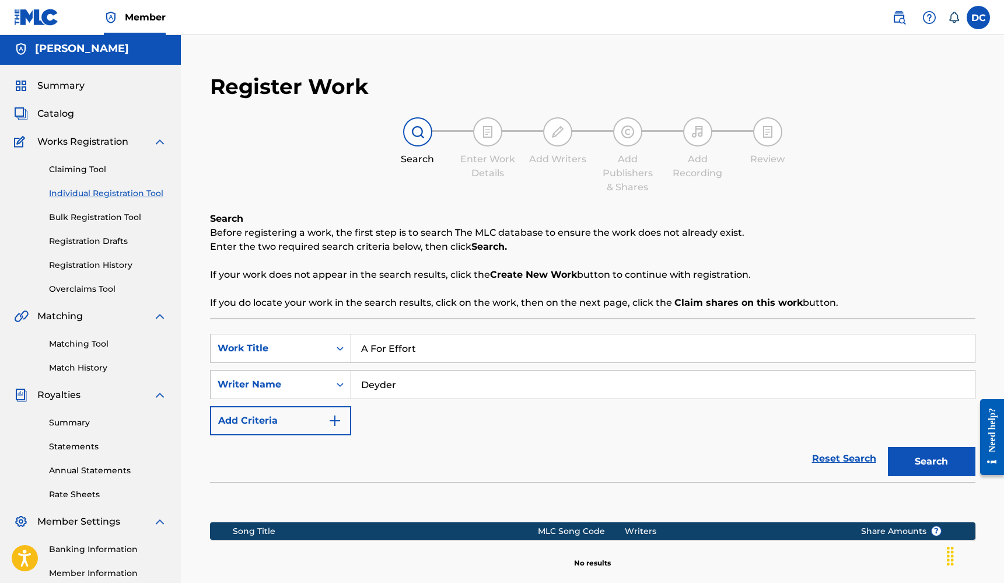
scroll to position [143, 0]
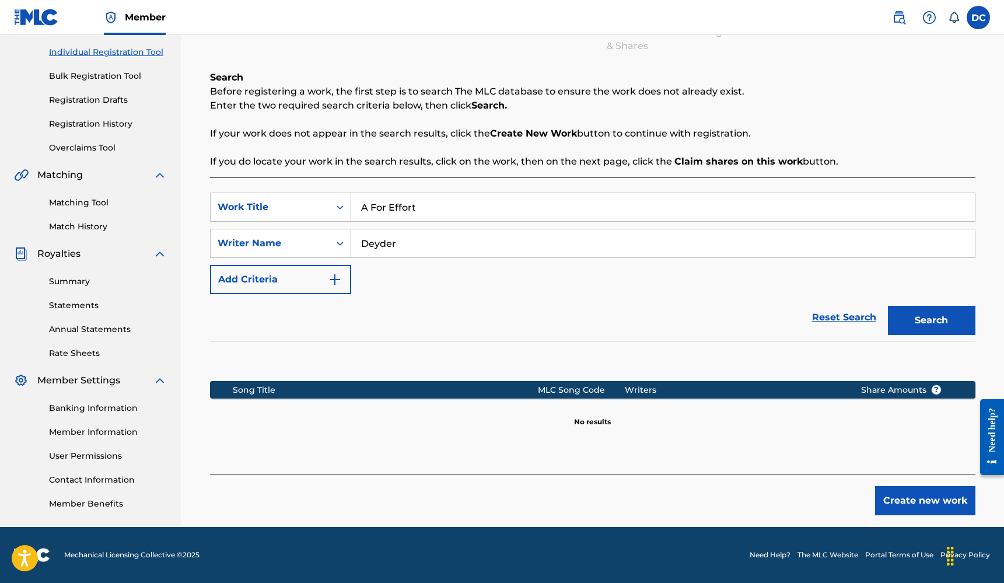
click at [915, 498] on button "Create new work" at bounding box center [925, 500] width 100 height 29
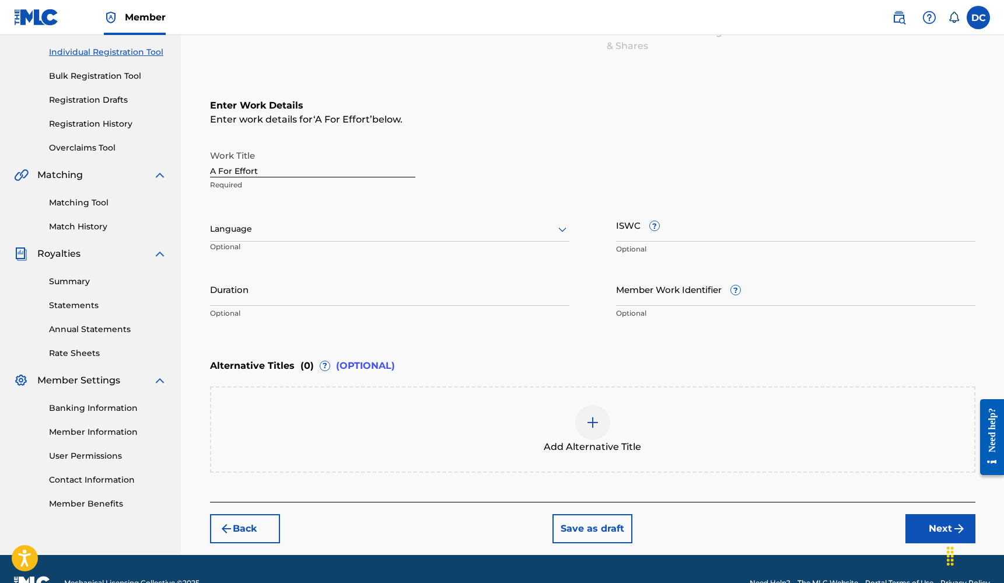
click at [276, 226] on div at bounding box center [389, 229] width 359 height 15
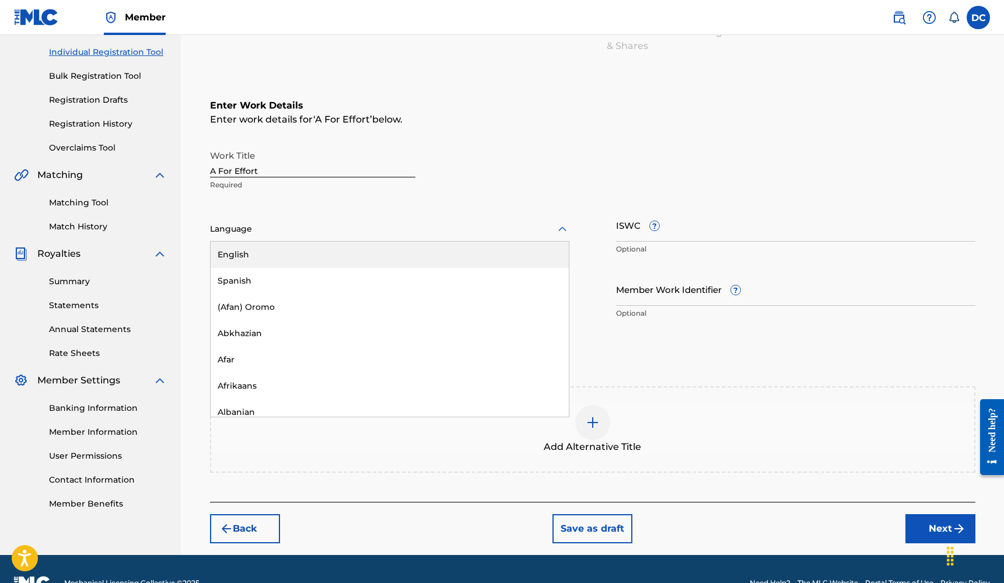
click at [262, 247] on div "English" at bounding box center [390, 254] width 358 height 26
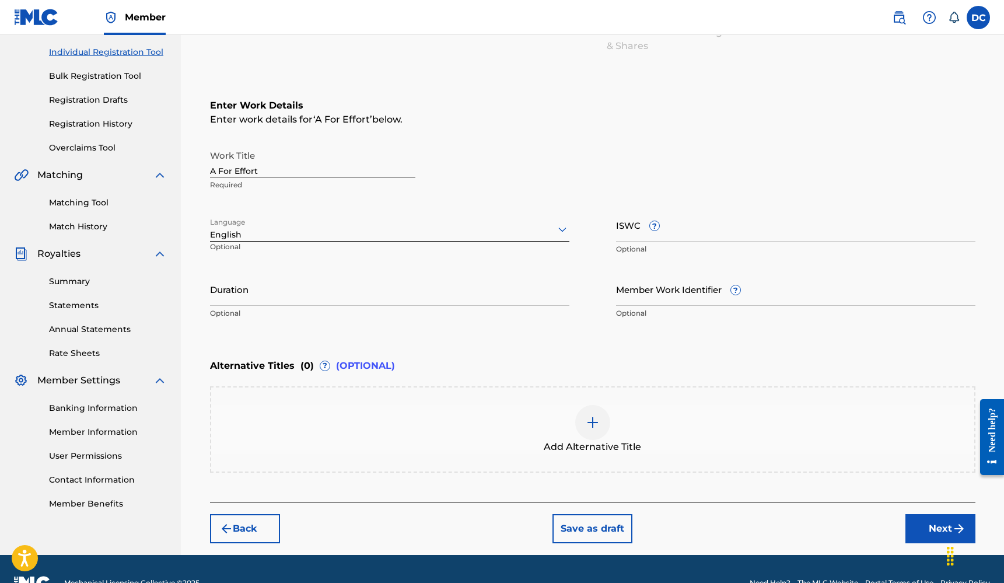
click at [278, 299] on input "Duration" at bounding box center [389, 288] width 359 height 33
click at [310, 318] on p "Enter the duration in the format 00:00" at bounding box center [389, 313] width 359 height 10
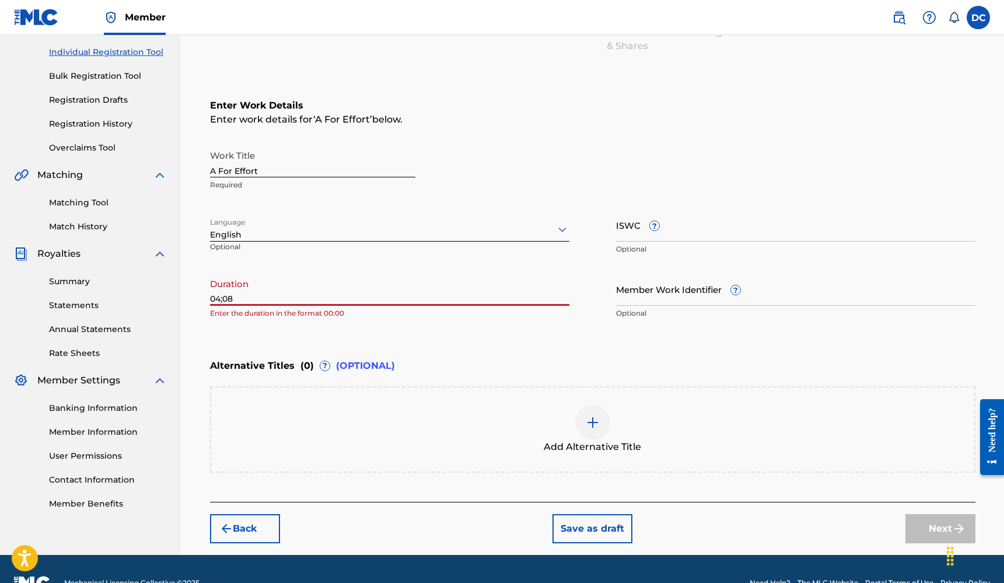
click at [224, 298] on input "04;08" at bounding box center [389, 288] width 359 height 33
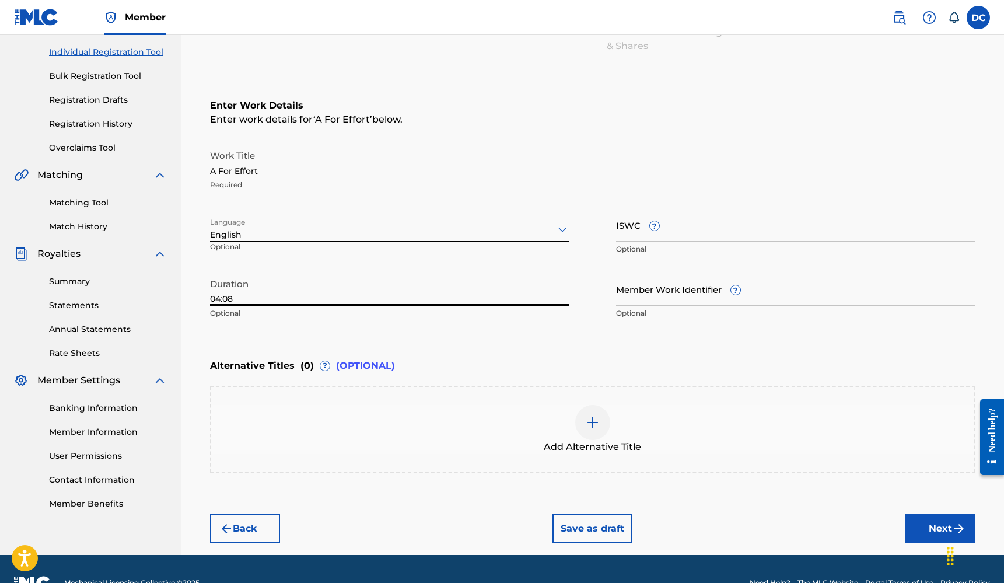
type input "04:08"
click at [658, 235] on input "ISWC ?" at bounding box center [795, 224] width 359 height 33
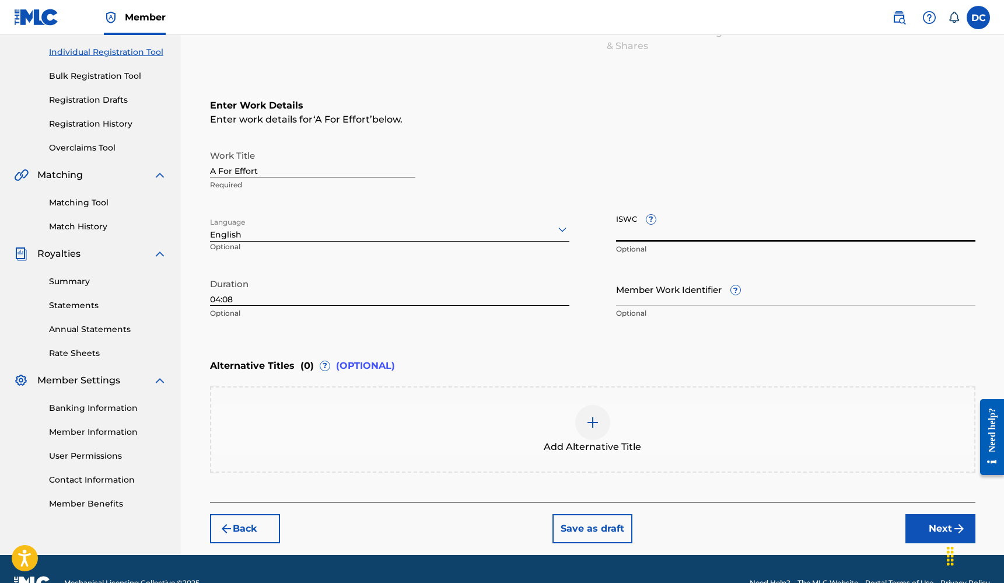
paste input "T3326099194"
type input "T3326099194"
click at [937, 530] on button "Next" at bounding box center [940, 528] width 70 height 29
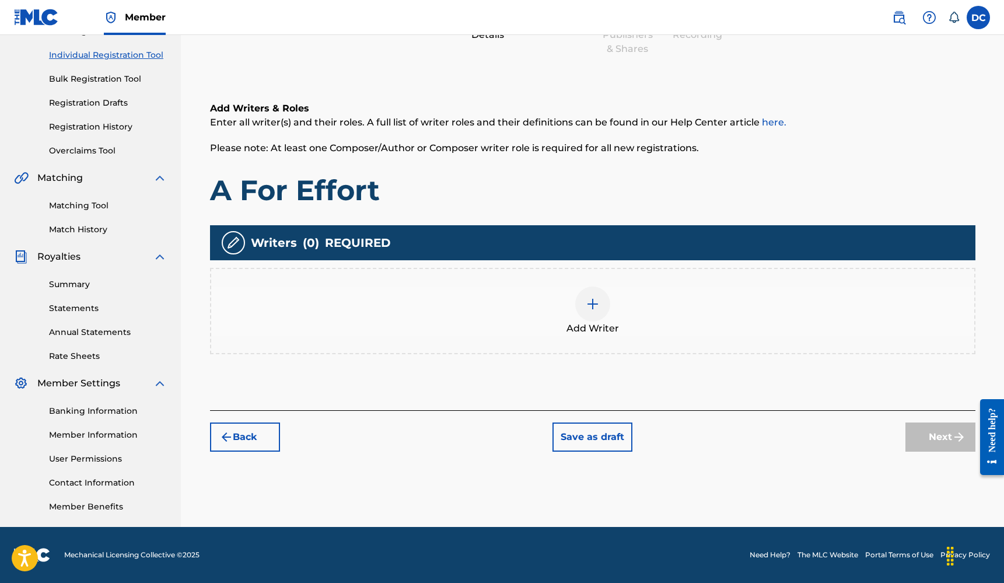
click at [586, 301] on img at bounding box center [593, 304] width 14 height 14
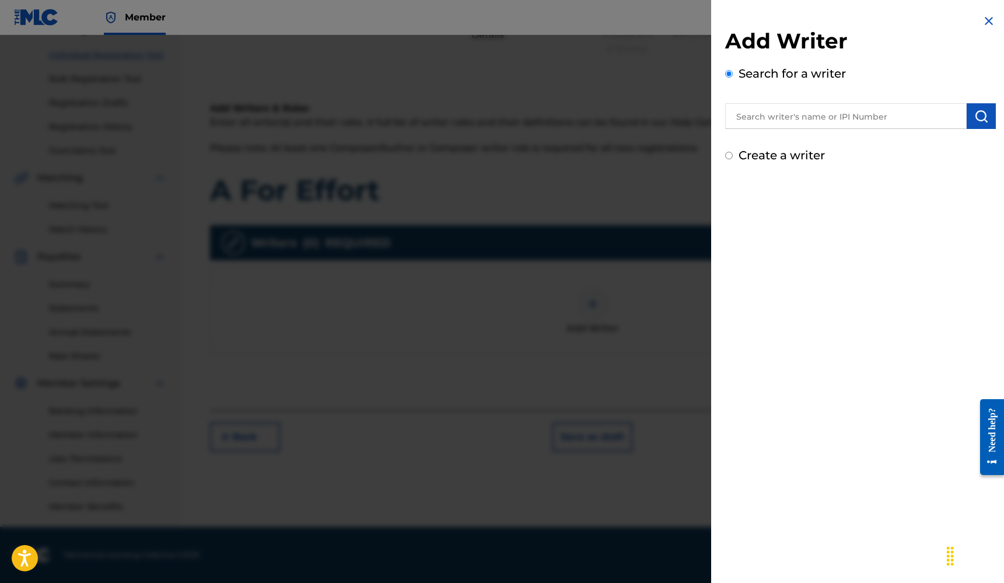
click at [799, 120] on input "text" at bounding box center [845, 116] width 241 height 26
type input "deyder"
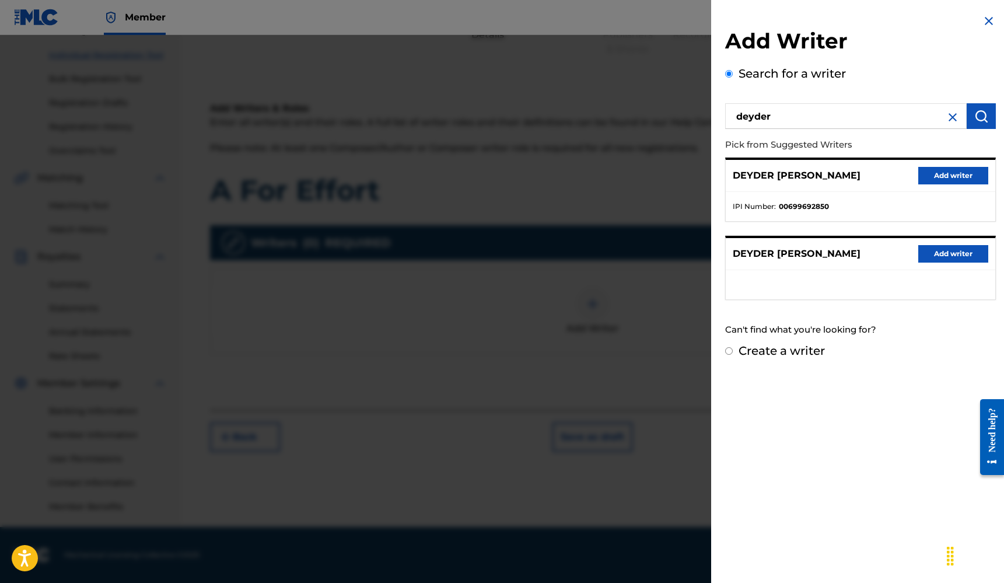
click at [930, 170] on button "Add writer" at bounding box center [953, 175] width 70 height 17
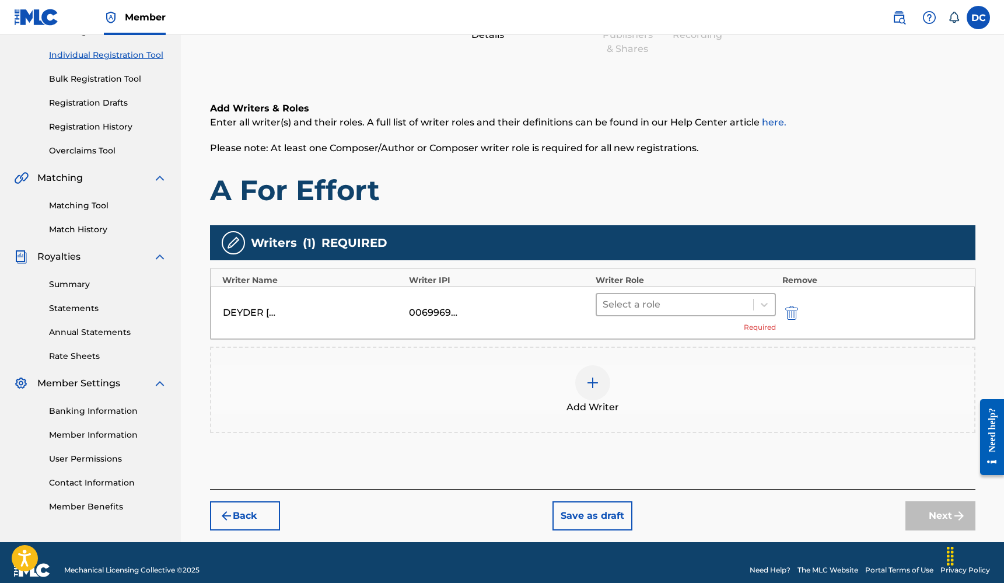
click at [633, 309] on div at bounding box center [674, 304] width 145 height 16
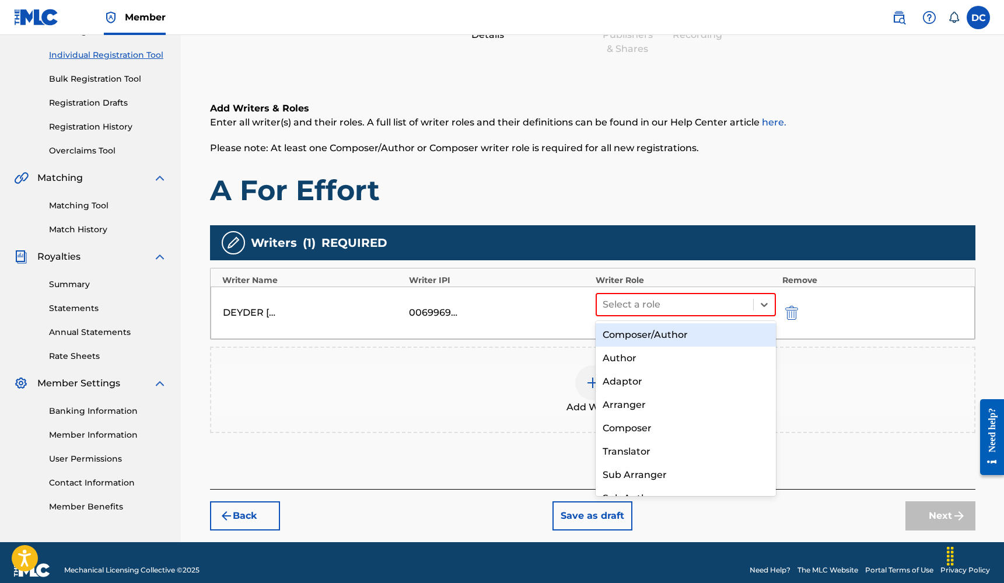
click at [625, 332] on div "Composer/Author" at bounding box center [685, 334] width 181 height 23
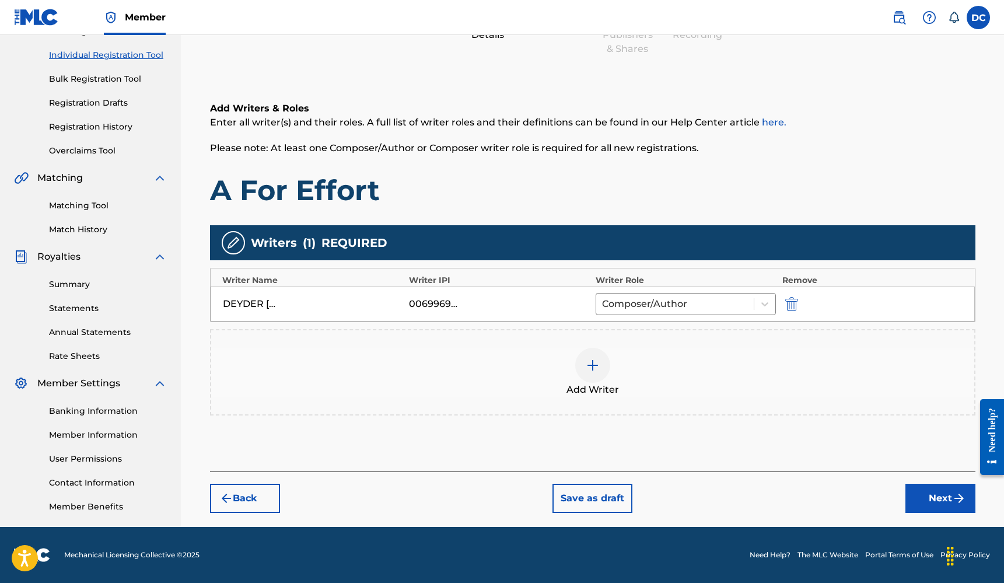
click at [598, 356] on div at bounding box center [592, 365] width 35 height 35
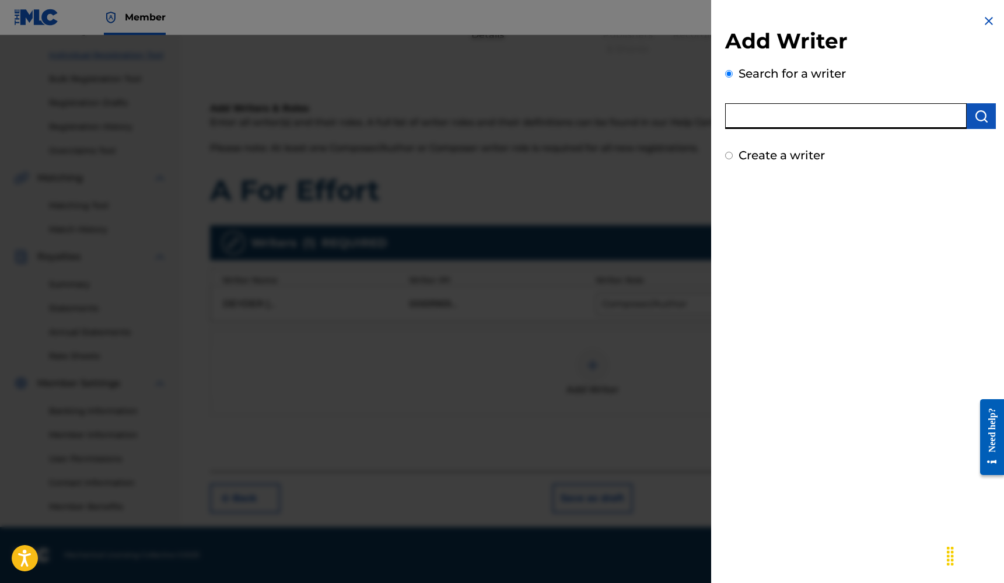
click at [765, 107] on input "text" at bounding box center [845, 116] width 241 height 26
type input "frederic kaye"
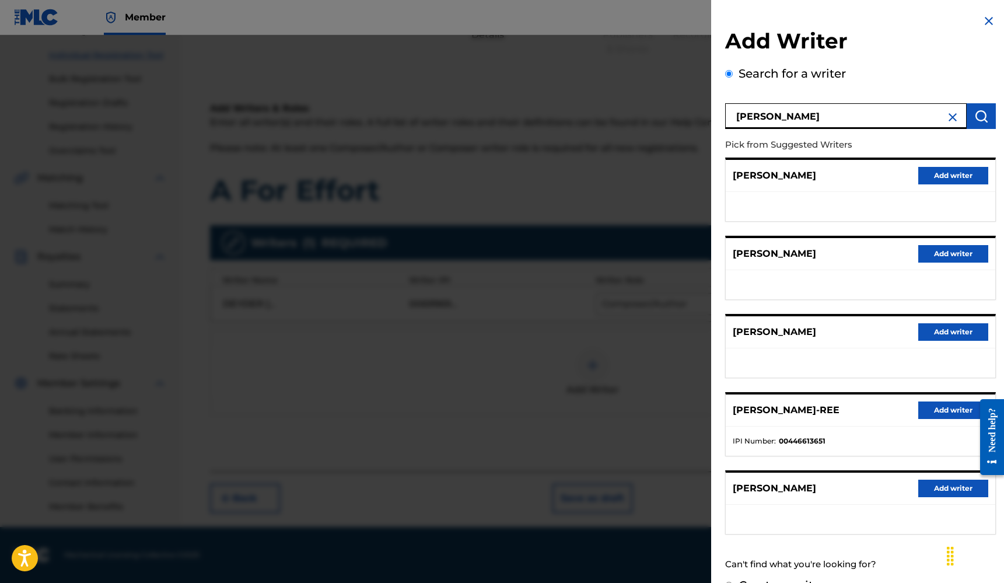
scroll to position [24, 0]
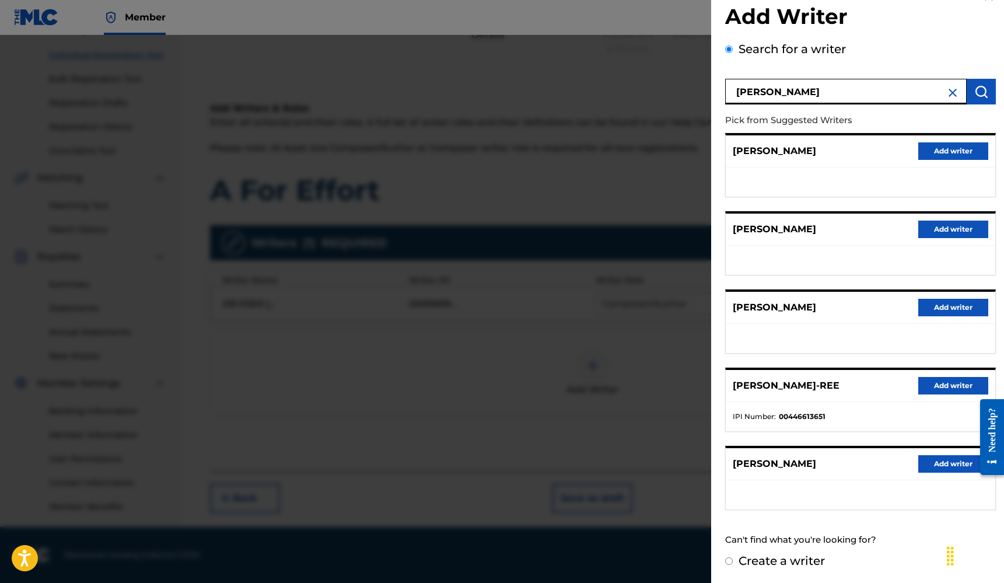
click at [777, 560] on label "Create a writer" at bounding box center [781, 560] width 86 height 14
radio input "true"
click at [733, 560] on input "Create a writer" at bounding box center [729, 561] width 8 height 8
radio input "false"
radio input "true"
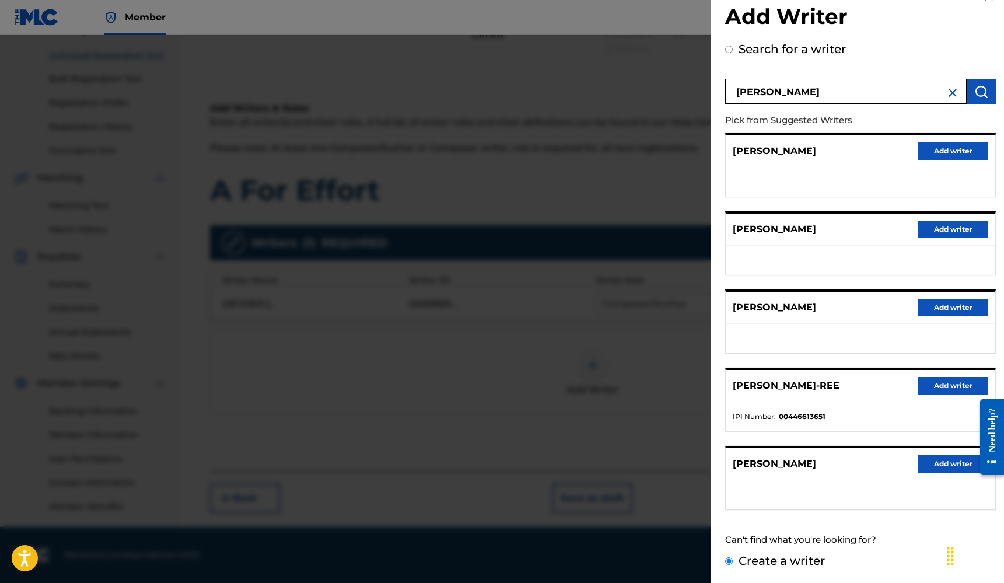
scroll to position [0, 0]
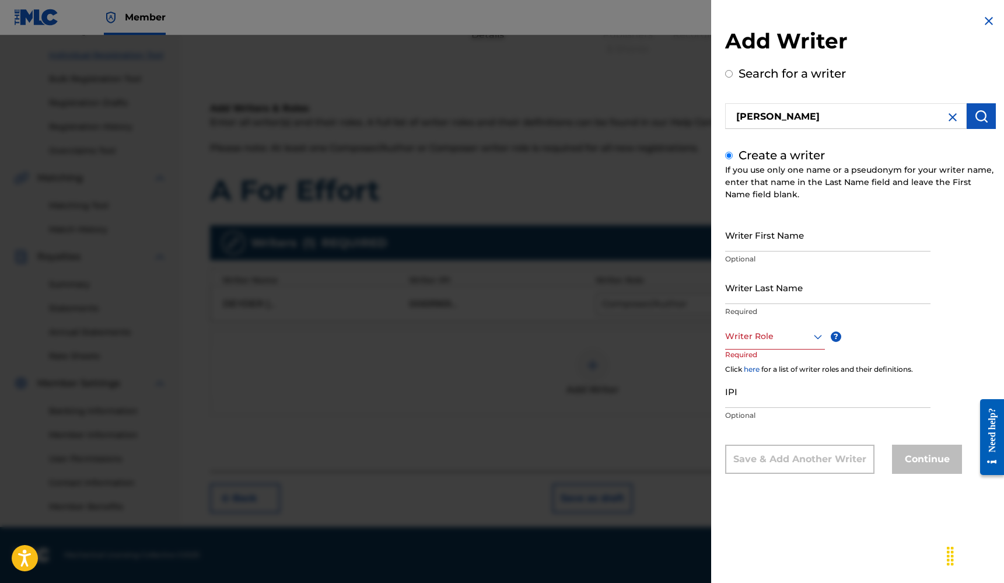
click at [776, 229] on input "Writer First Name" at bounding box center [827, 234] width 205 height 33
type input "Frederic"
click at [749, 298] on input "Writer Last Name" at bounding box center [827, 287] width 205 height 33
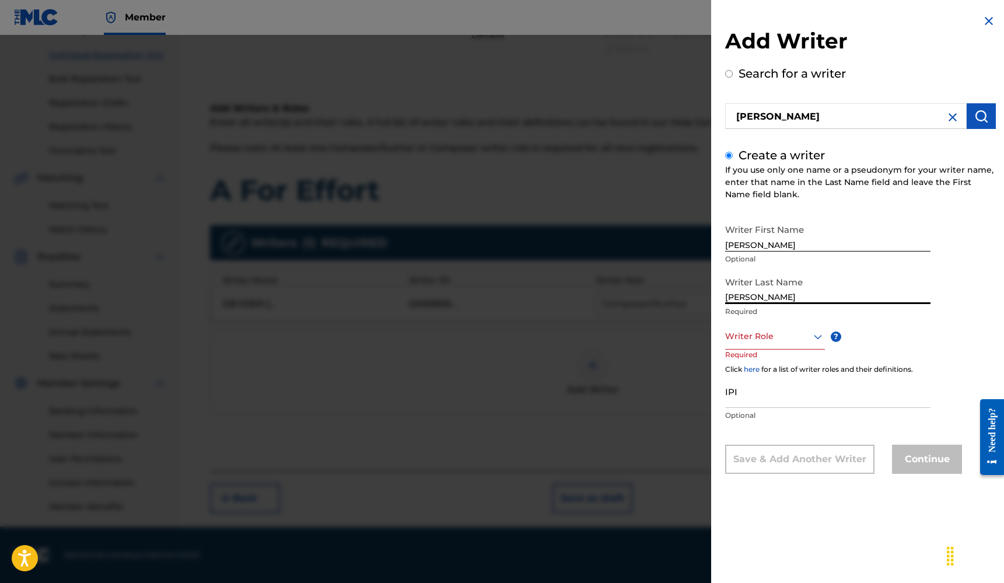
type input "Kaye"
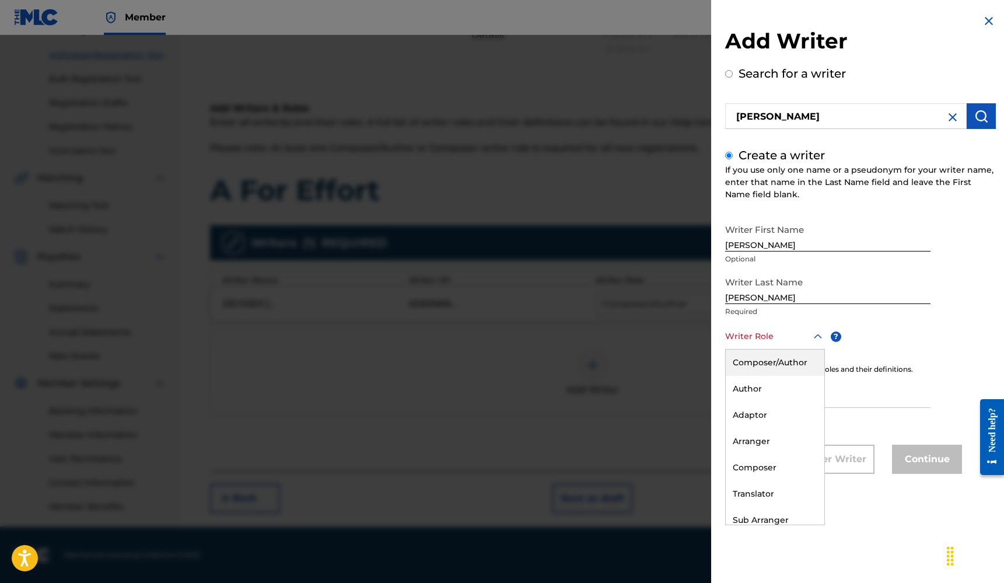
click at [750, 335] on div at bounding box center [775, 336] width 100 height 15
click at [756, 352] on div "Composer/Author" at bounding box center [775, 362] width 99 height 26
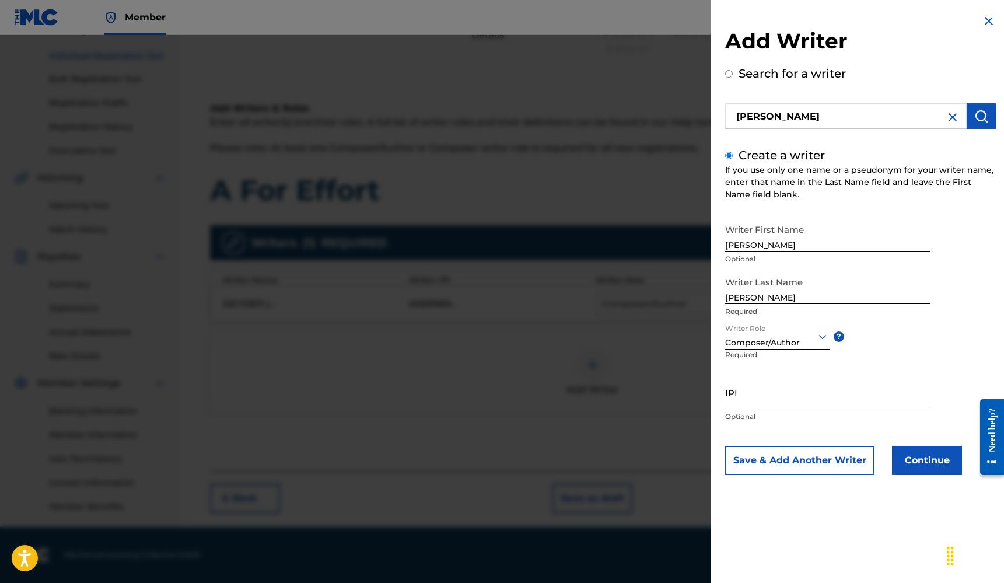
click at [753, 400] on input "IPI" at bounding box center [827, 392] width 205 height 33
paste input "1255586821"
type input "1255586821"
click at [838, 460] on button "Save & Add Another Writer" at bounding box center [799, 460] width 149 height 29
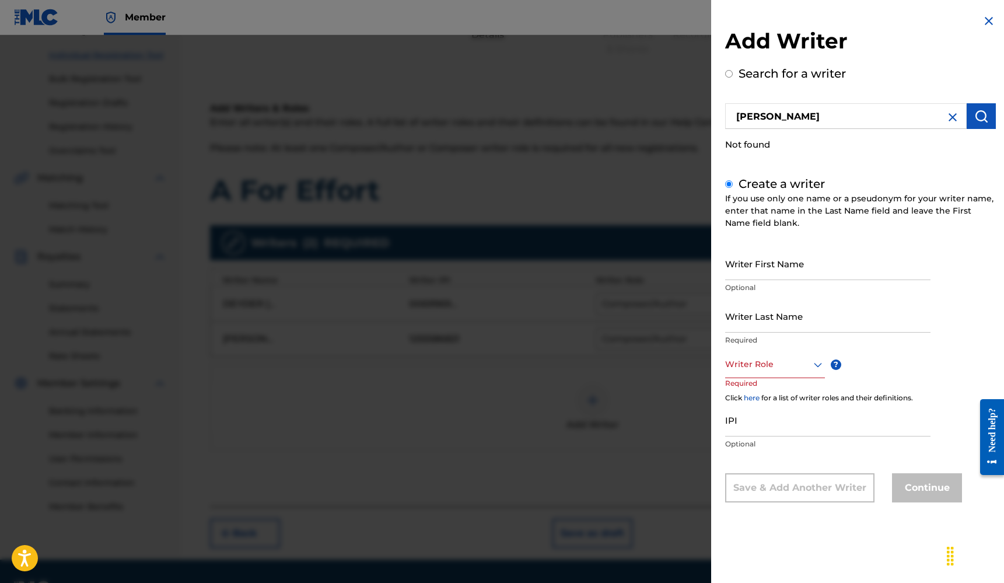
click at [787, 272] on input "Writer First Name" at bounding box center [827, 263] width 205 height 33
type input "Jacob"
click at [854, 326] on input "Writer Last Name" at bounding box center [827, 315] width 205 height 33
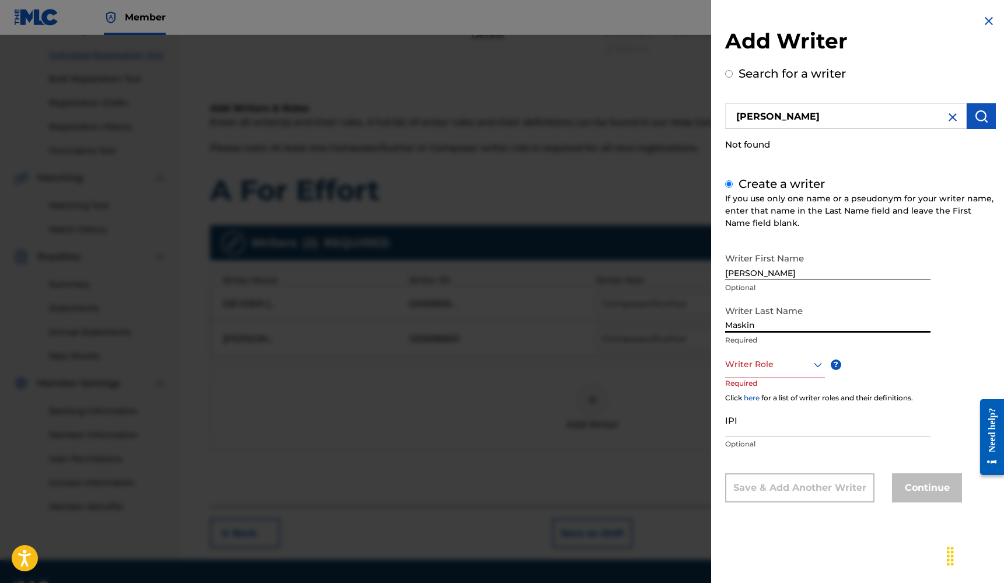
type input "Maskin"
click at [742, 363] on div at bounding box center [775, 364] width 100 height 15
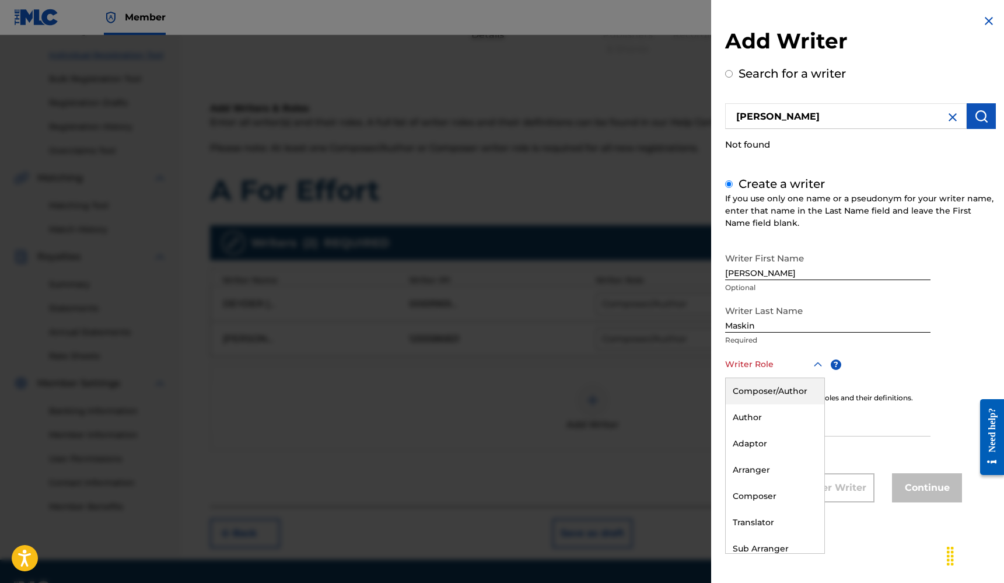
click at [759, 397] on div "Composer/Author" at bounding box center [775, 391] width 99 height 26
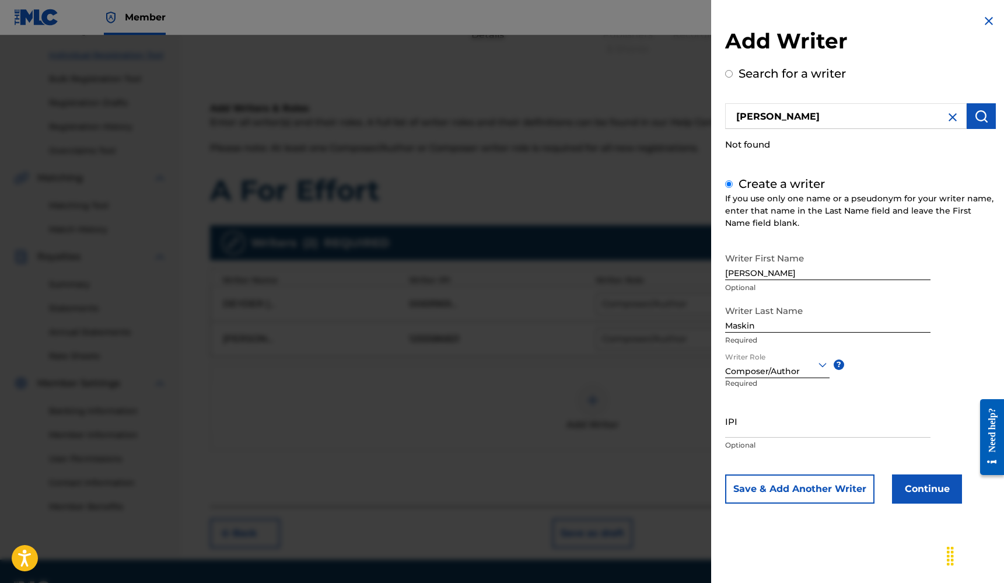
click at [766, 420] on input "IPI" at bounding box center [827, 420] width 205 height 33
paste input "1256814246"
type input "1256814246"
click at [906, 489] on button "Continue" at bounding box center [927, 488] width 70 height 29
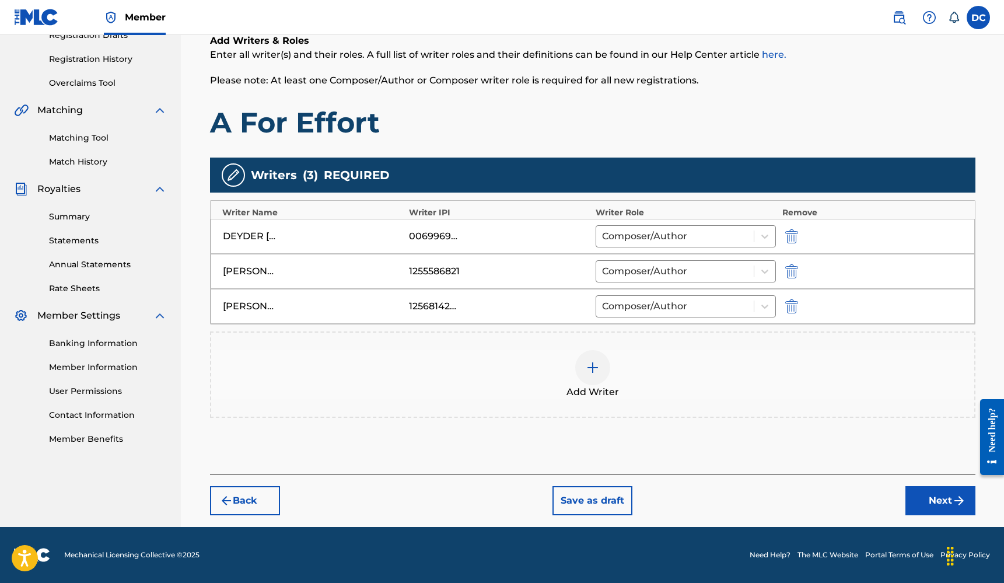
click at [933, 505] on button "Next" at bounding box center [940, 500] width 70 height 29
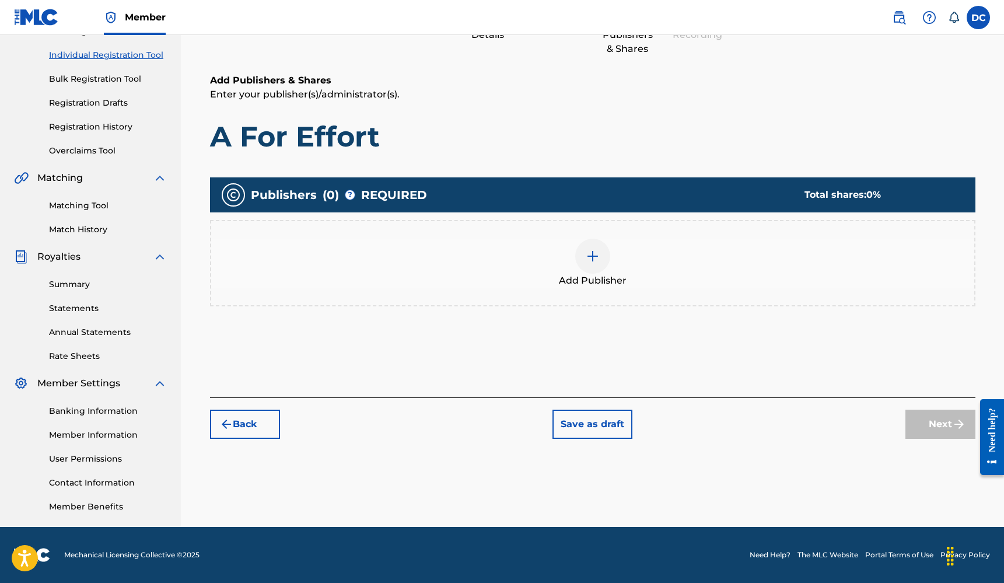
scroll to position [141, 0]
click at [602, 254] on div at bounding box center [592, 256] width 35 height 35
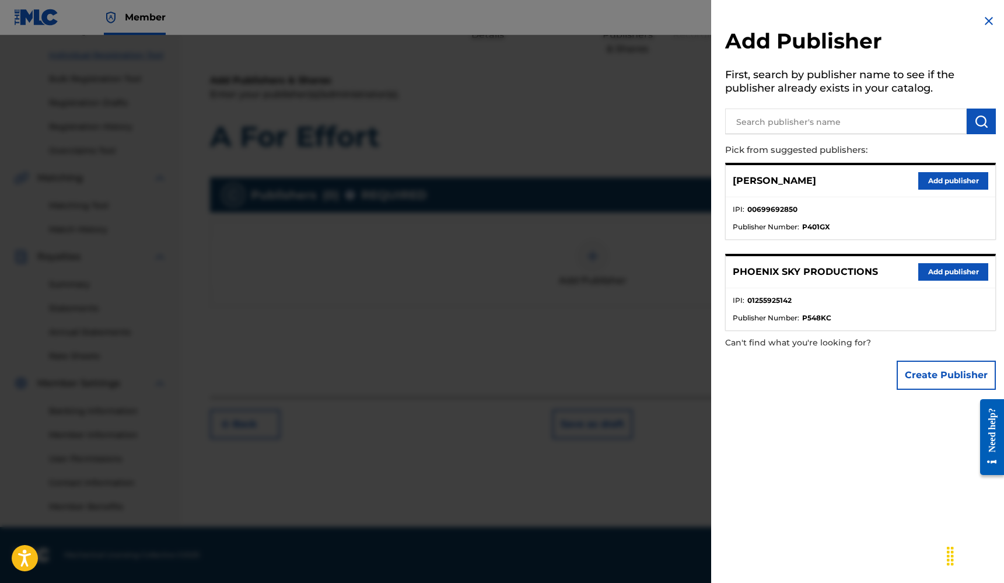
click at [957, 183] on button "Add publisher" at bounding box center [953, 180] width 70 height 17
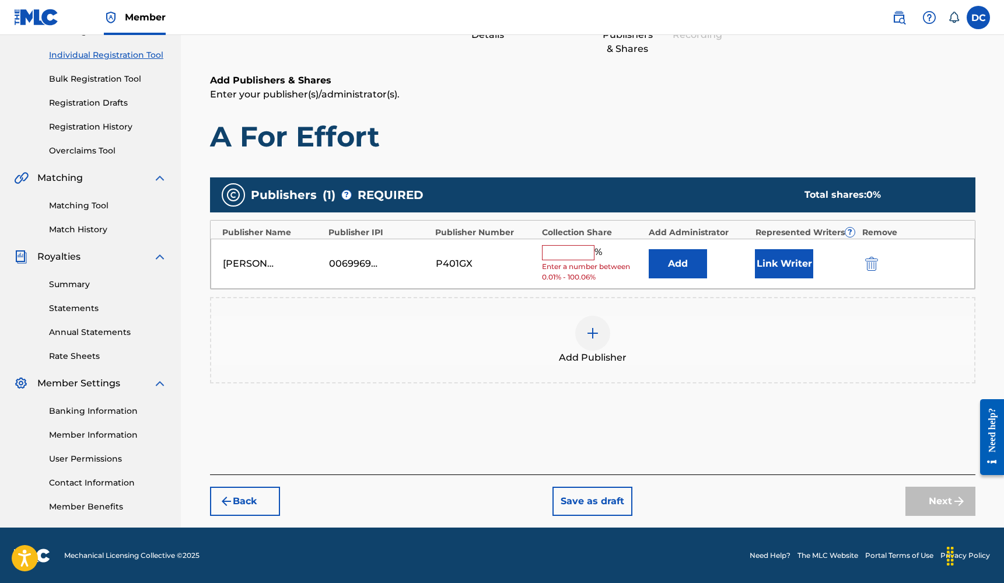
click at [577, 250] on input "text" at bounding box center [568, 252] width 52 height 15
click at [786, 260] on button "Link Writer" at bounding box center [784, 263] width 58 height 29
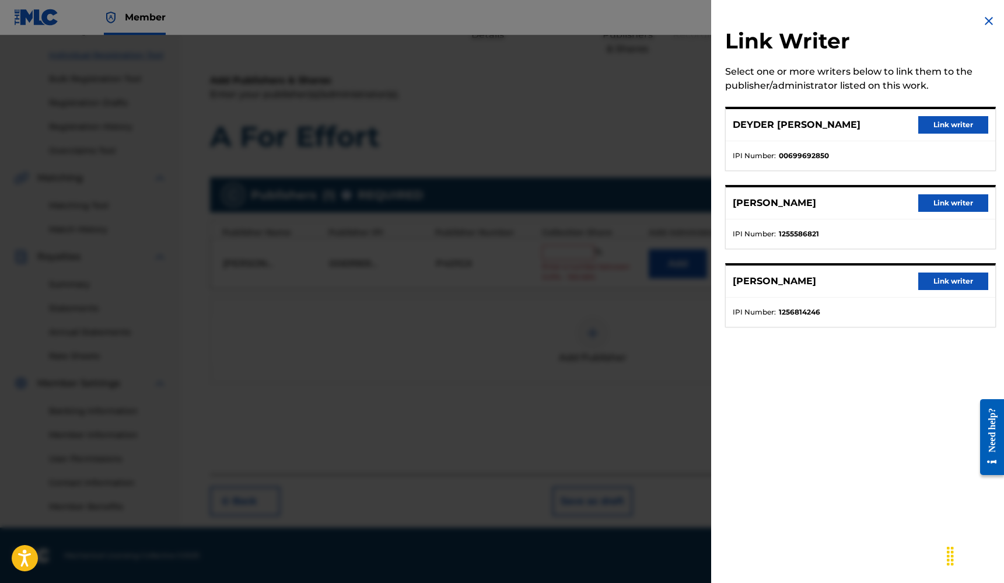
click at [820, 127] on p "DEYDER [PERSON_NAME]" at bounding box center [797, 125] width 128 height 14
click at [934, 120] on button "Link writer" at bounding box center [953, 124] width 70 height 17
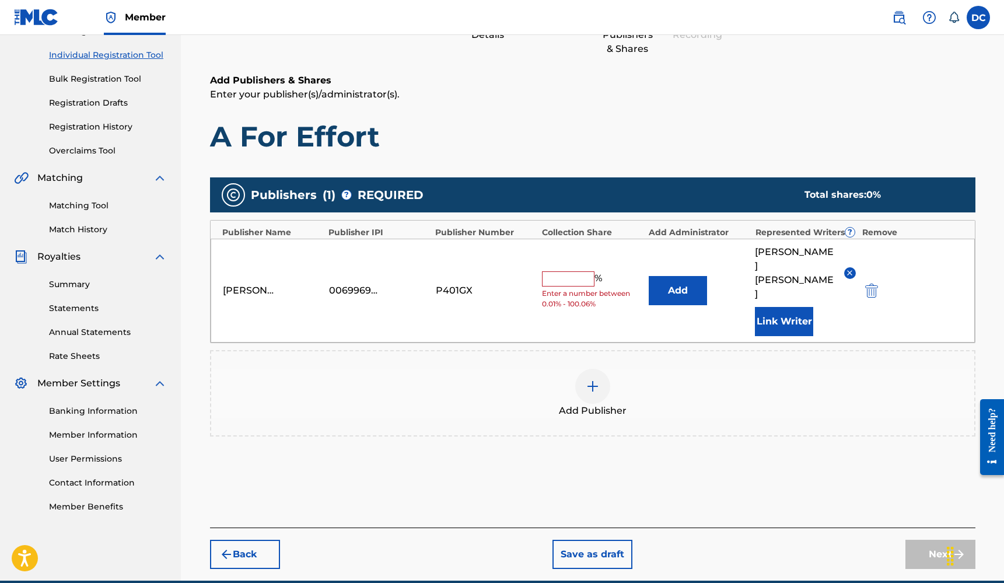
click at [554, 272] on input "text" at bounding box center [568, 278] width 52 height 15
type input "13"
click at [831, 352] on div "Add Publisher" at bounding box center [592, 393] width 765 height 86
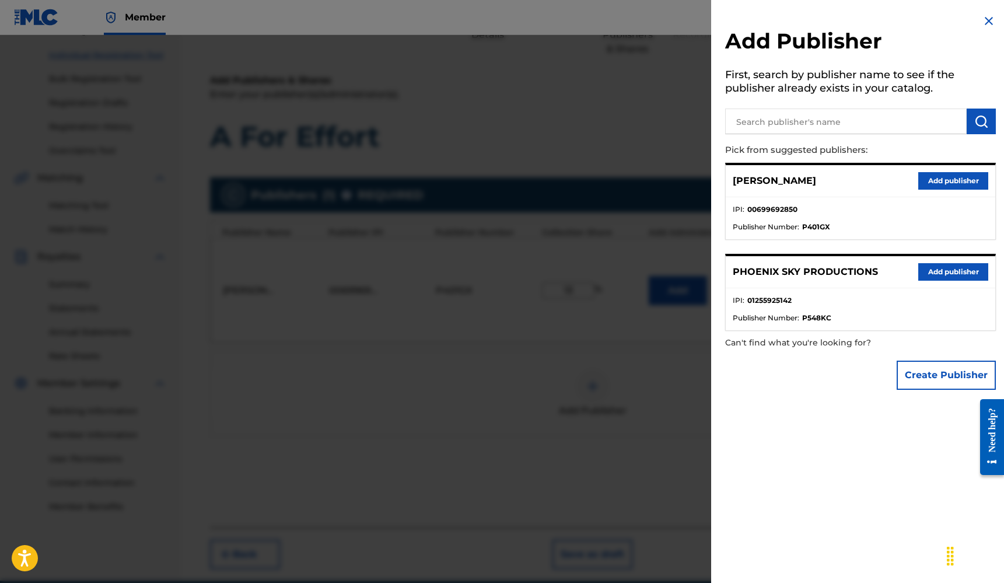
click at [652, 388] on div at bounding box center [502, 326] width 1004 height 583
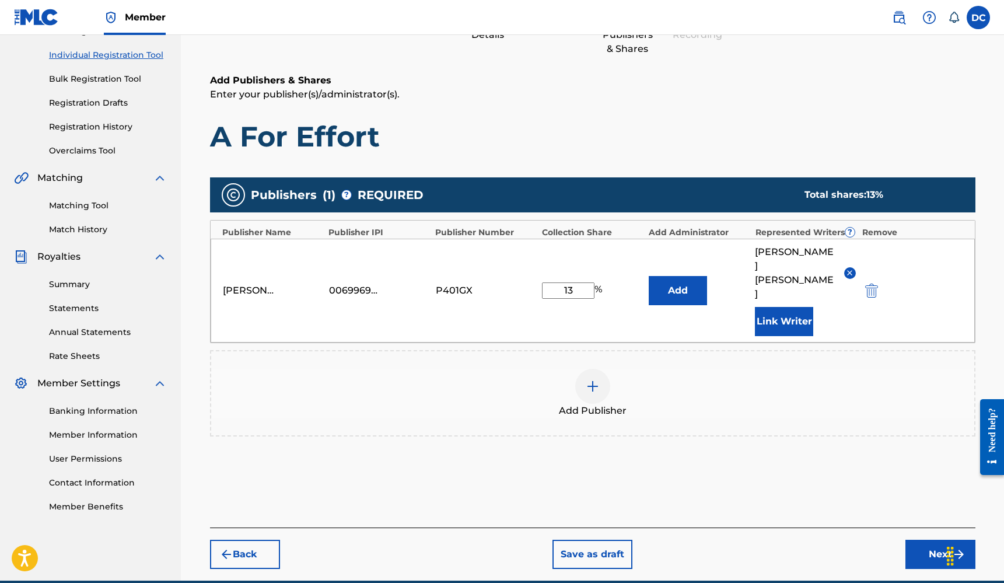
click at [924, 539] on button "Next" at bounding box center [940, 553] width 70 height 29
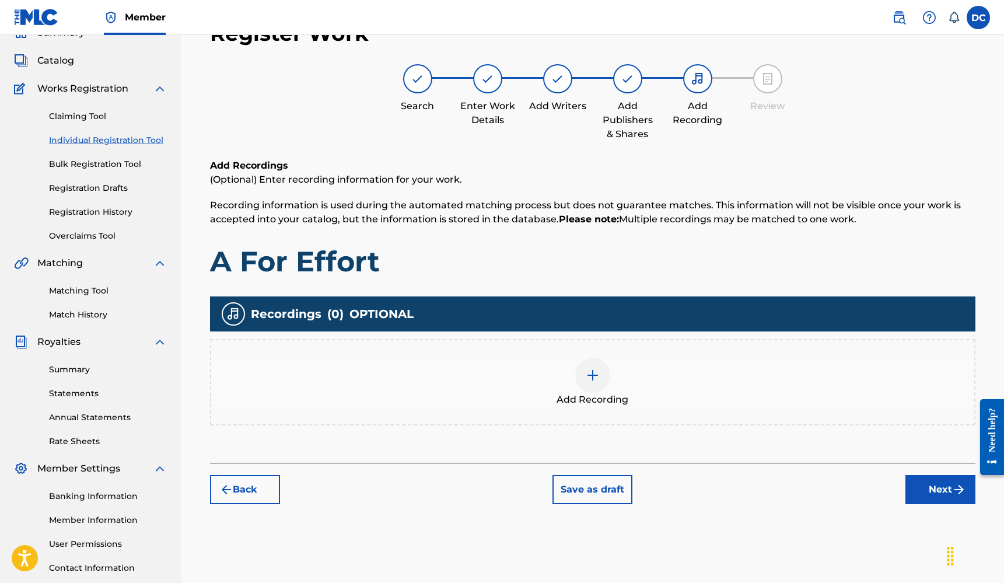
scroll to position [52, 0]
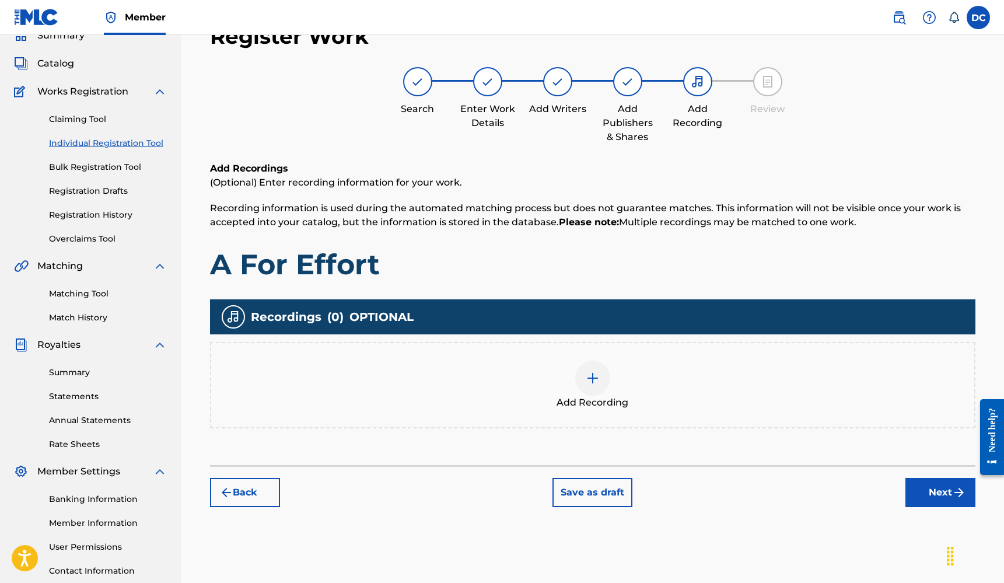
click at [619, 381] on div "Add Recording" at bounding box center [592, 384] width 763 height 49
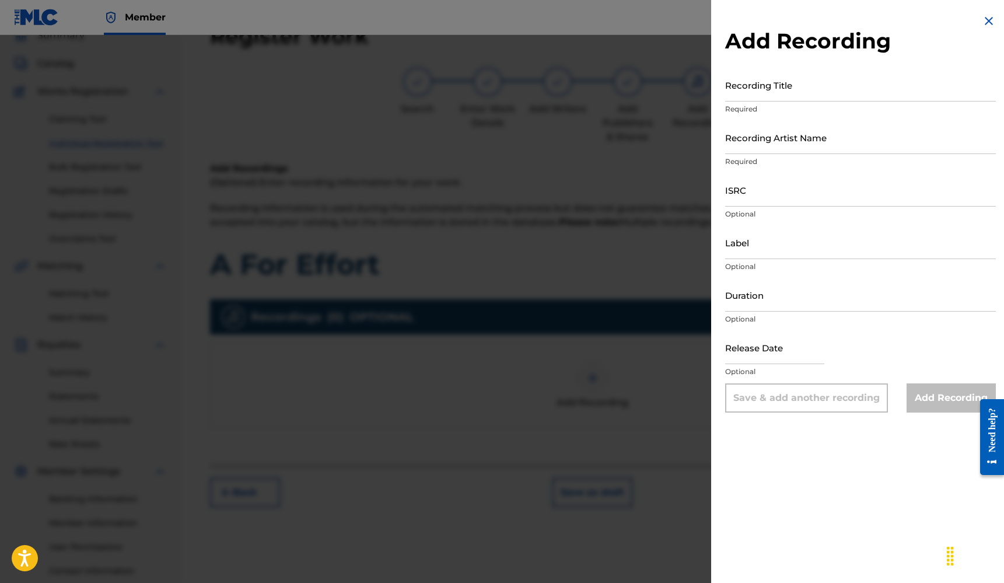
click at [770, 95] on input "Recording Title" at bounding box center [860, 84] width 271 height 33
type input "A For Effort"
click at [769, 141] on input "Recording Artist Name" at bounding box center [860, 137] width 271 height 33
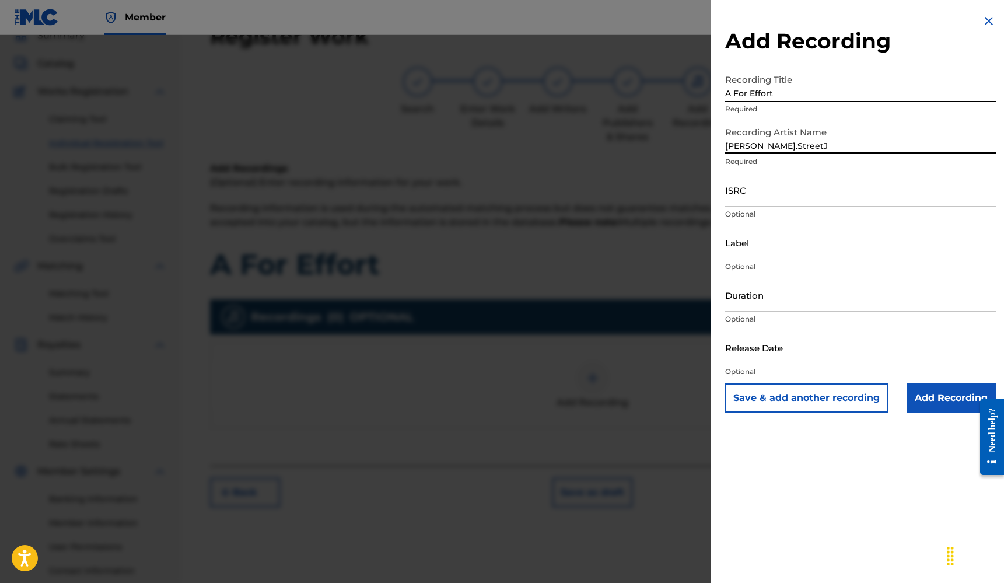
type input "[PERSON_NAME].StreetJ"
click at [757, 199] on input "ISRC" at bounding box center [860, 189] width 271 height 33
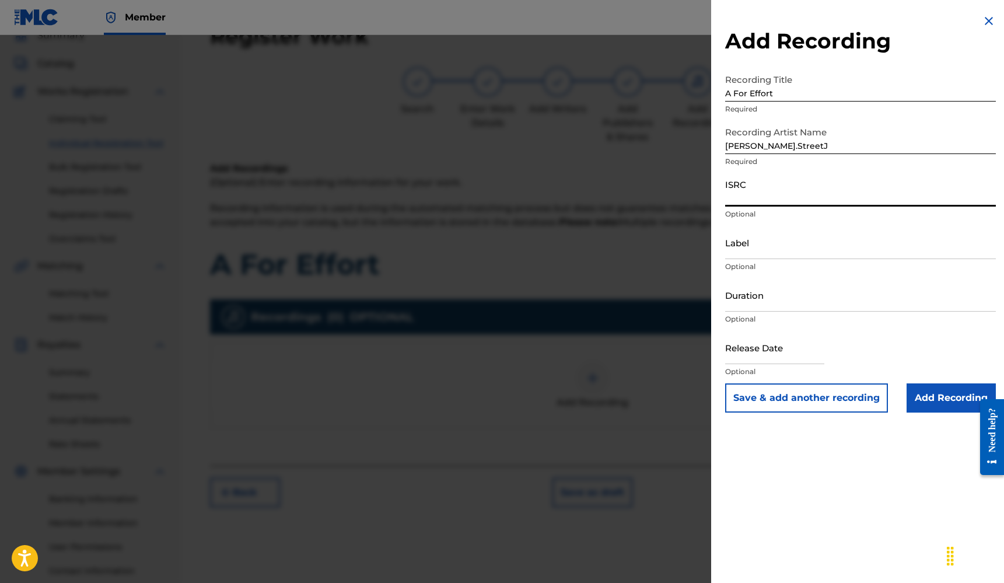
paste input "QZNWZ2594147"
type input "QZNWZ2594147"
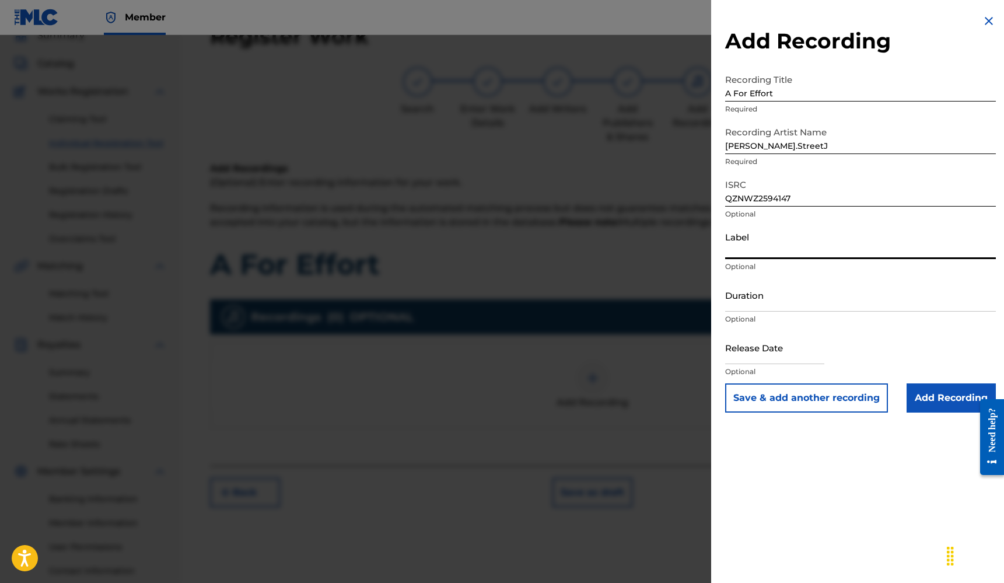
click at [765, 250] on input "Label" at bounding box center [860, 242] width 271 height 33
type input "Naked-Proton"
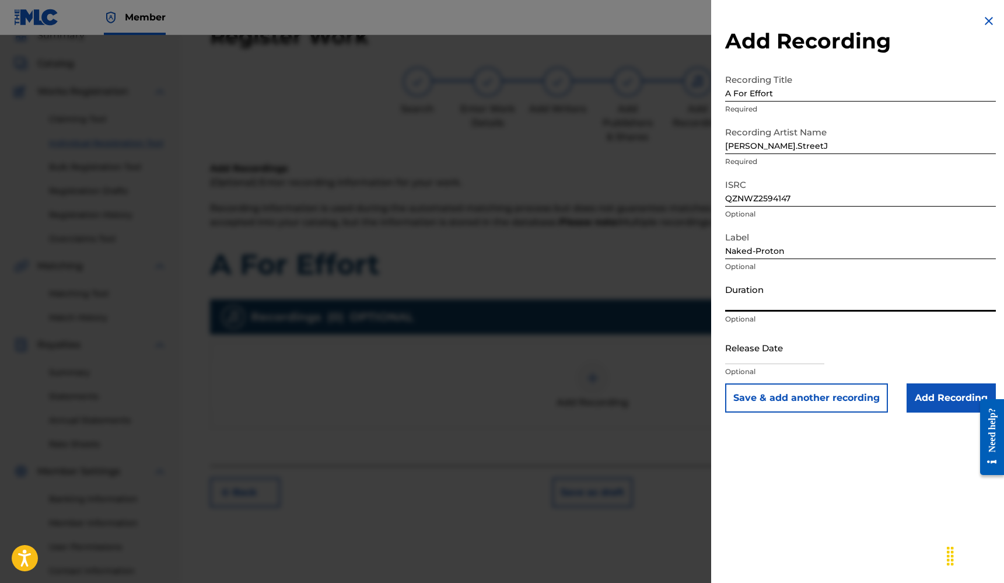
click at [749, 297] on input "Duration" at bounding box center [860, 294] width 271 height 33
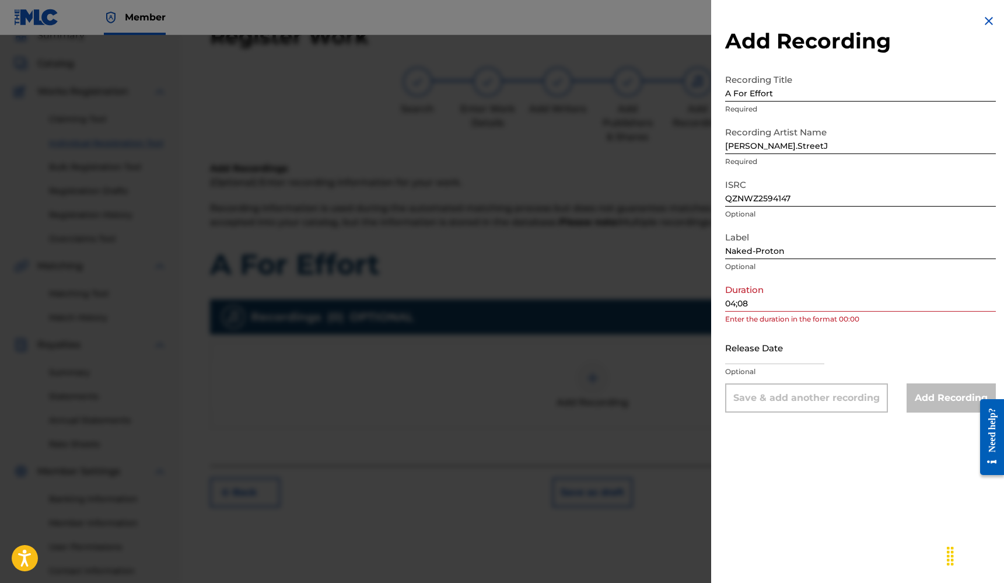
click at [844, 327] on div "Duration 04;08 Enter the duration in the format 00:00" at bounding box center [860, 304] width 271 height 52
click at [854, 302] on input "04;08" at bounding box center [860, 294] width 271 height 33
click at [739, 303] on input "04;08" at bounding box center [860, 294] width 271 height 33
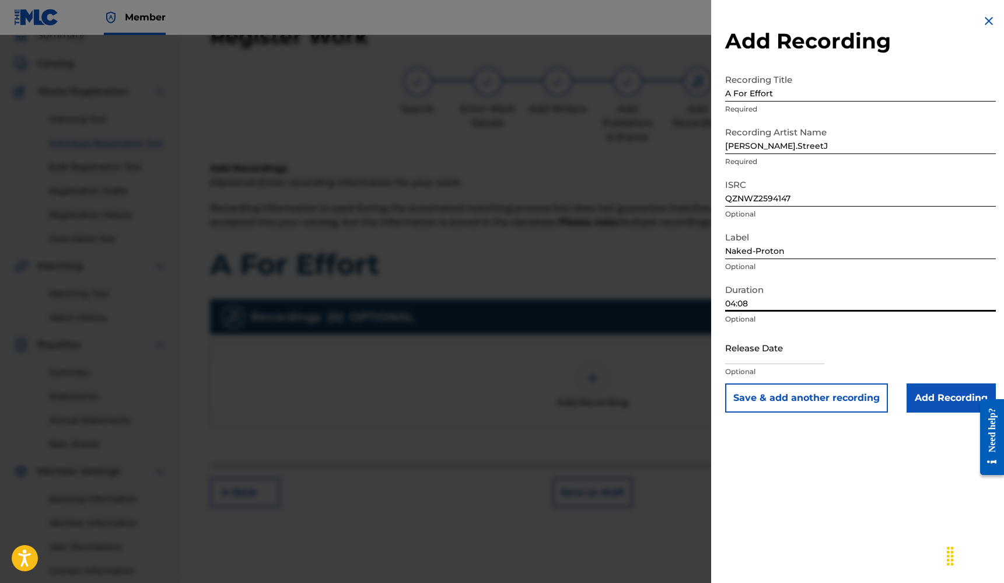
type input "04:08"
click at [779, 356] on input "text" at bounding box center [774, 347] width 99 height 33
select select "7"
select select "2025"
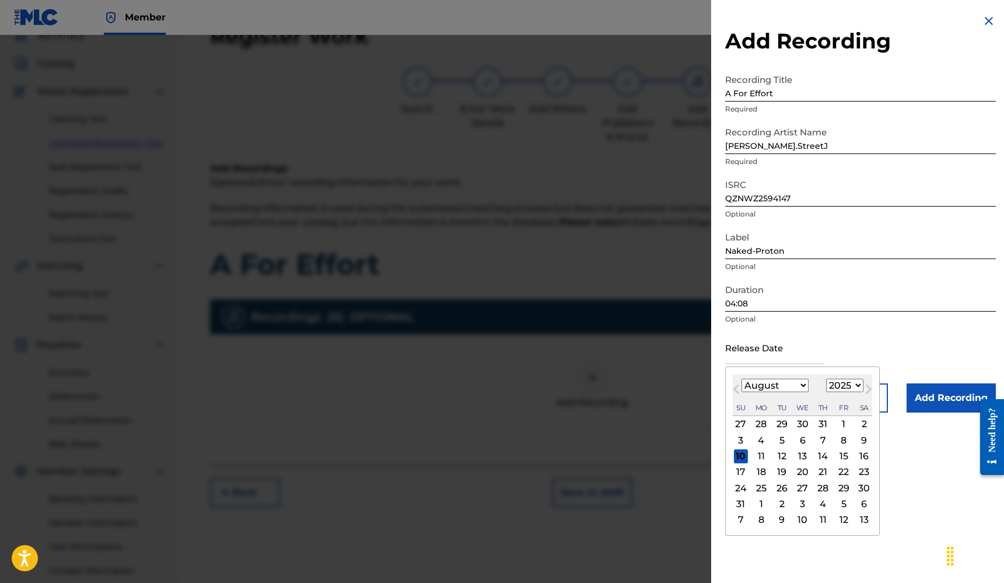
click at [738, 383] on button "Previous Month" at bounding box center [736, 391] width 19 height 19
select select "4"
click at [796, 457] on div "14" at bounding box center [803, 456] width 14 height 14
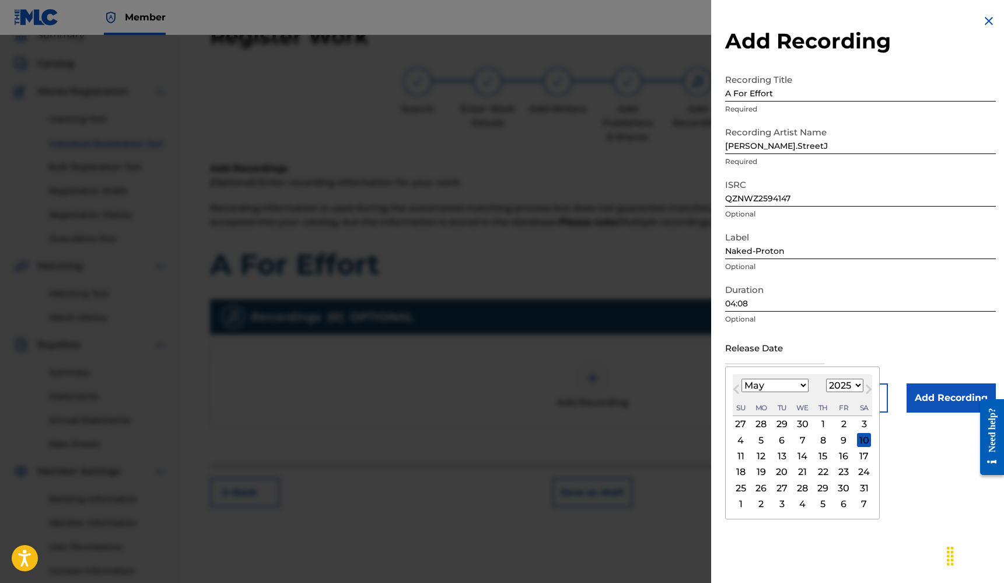
type input "May 14 2025"
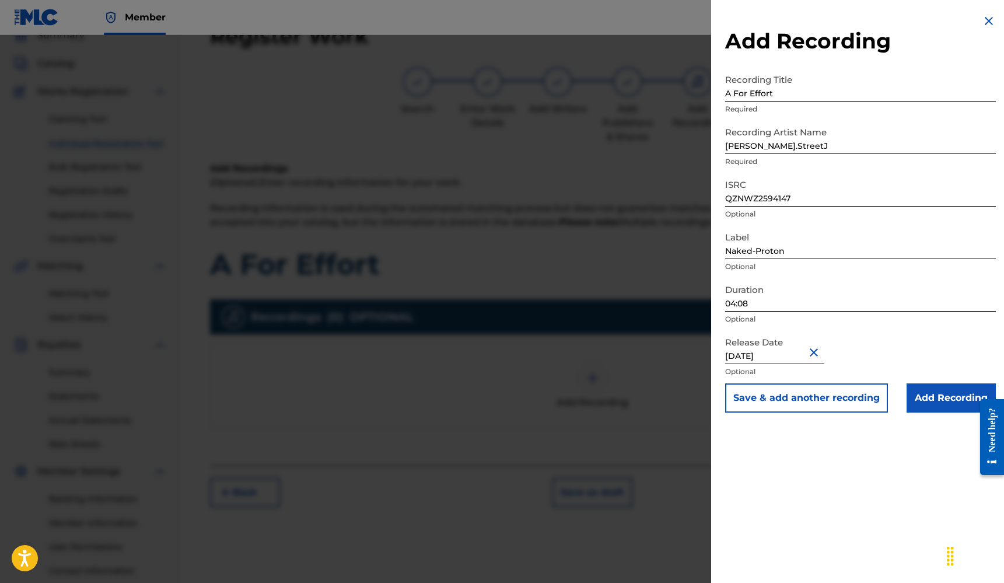
click at [936, 401] on input "Add Recording" at bounding box center [950, 397] width 89 height 29
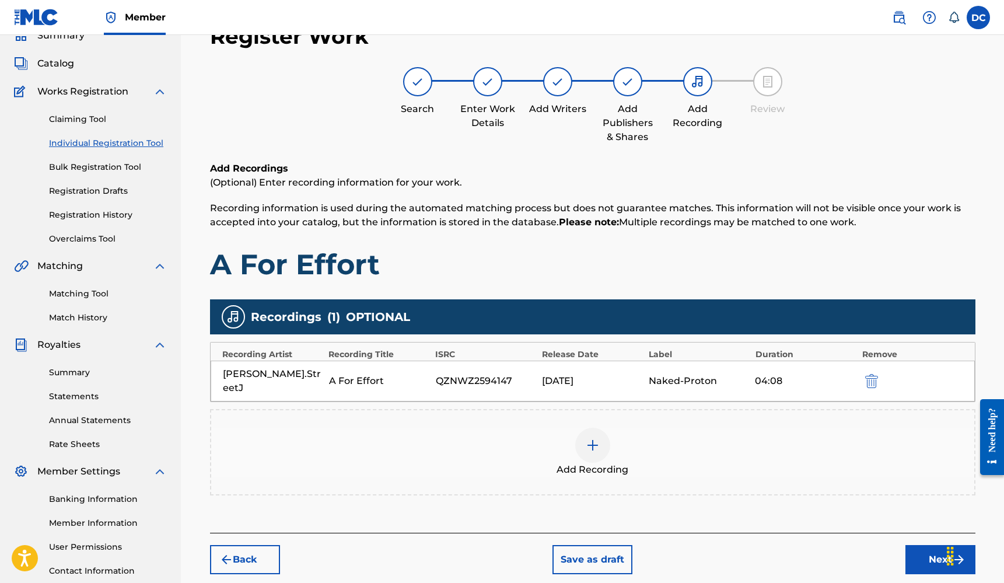
click at [934, 545] on button "Next" at bounding box center [940, 559] width 70 height 29
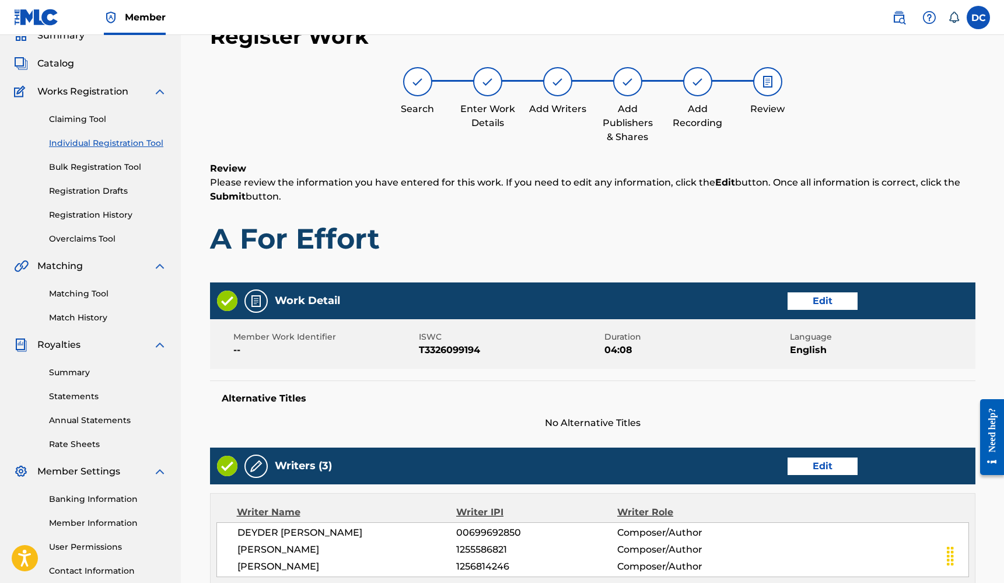
scroll to position [467, 0]
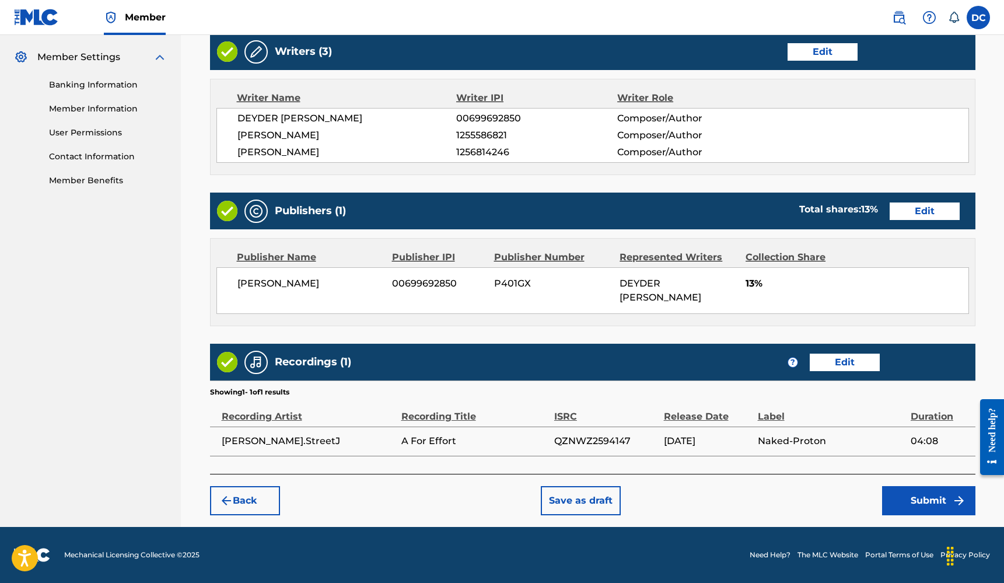
click at [948, 493] on button "Submit" at bounding box center [928, 500] width 93 height 29
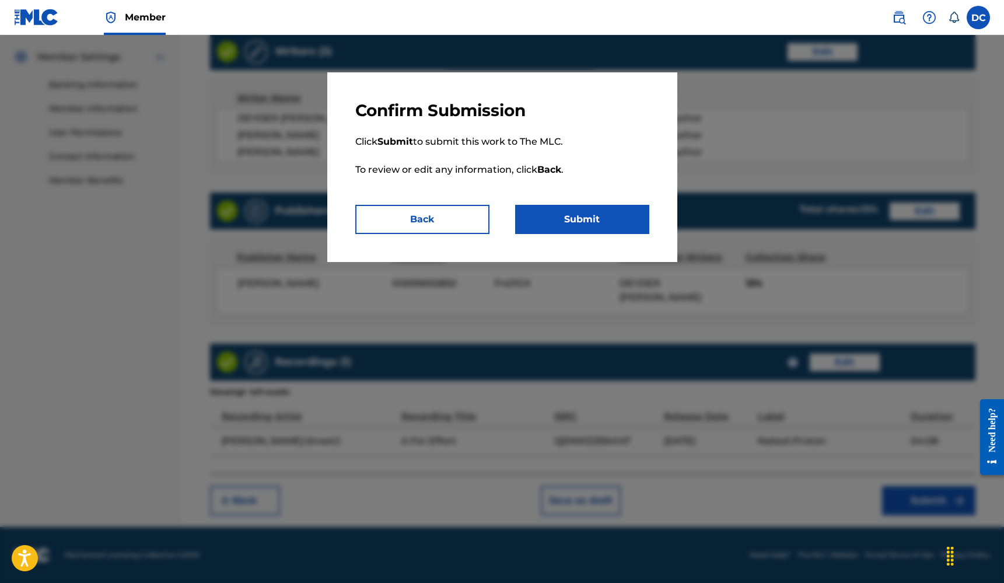
click at [629, 218] on button "Submit" at bounding box center [582, 219] width 134 height 29
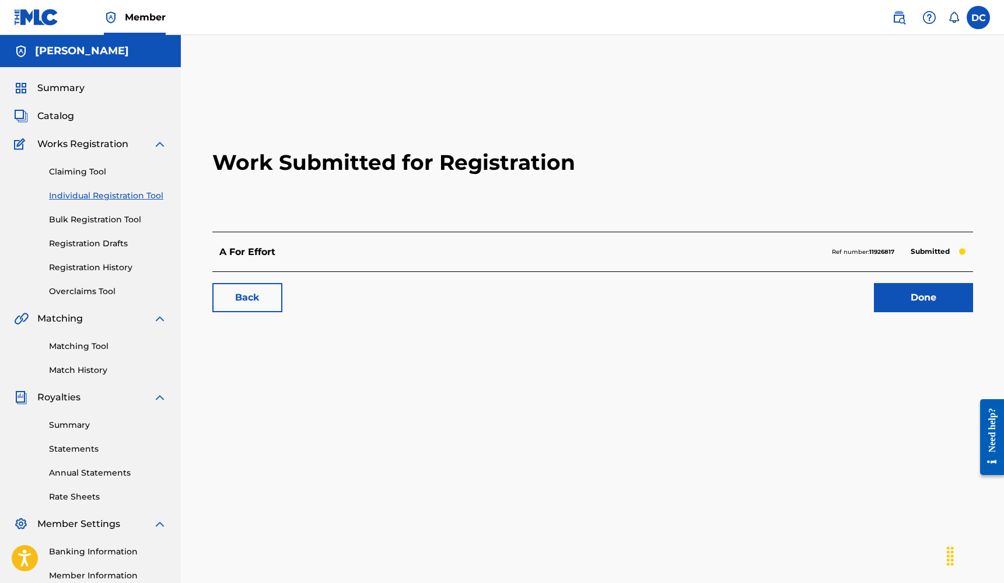
click at [895, 294] on link "Done" at bounding box center [923, 297] width 99 height 29
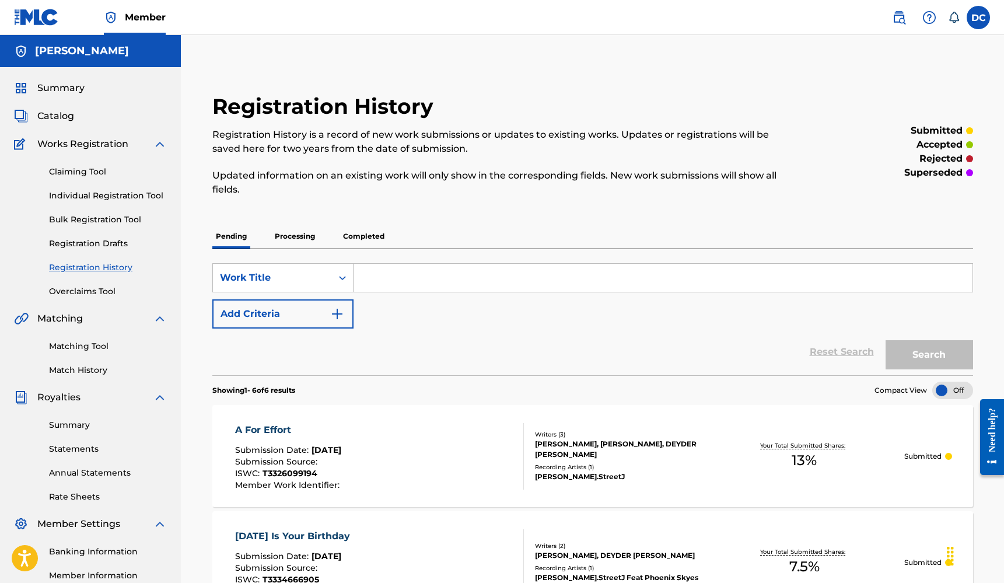
click at [698, 346] on div "Reset Search Search" at bounding box center [592, 351] width 761 height 47
click at [48, 123] on div "Summary Catalog Works Registration Claiming Tool Individual Registration Tool B…" at bounding box center [90, 367] width 181 height 600
click at [73, 111] on span "Catalog" at bounding box center [55, 116] width 37 height 14
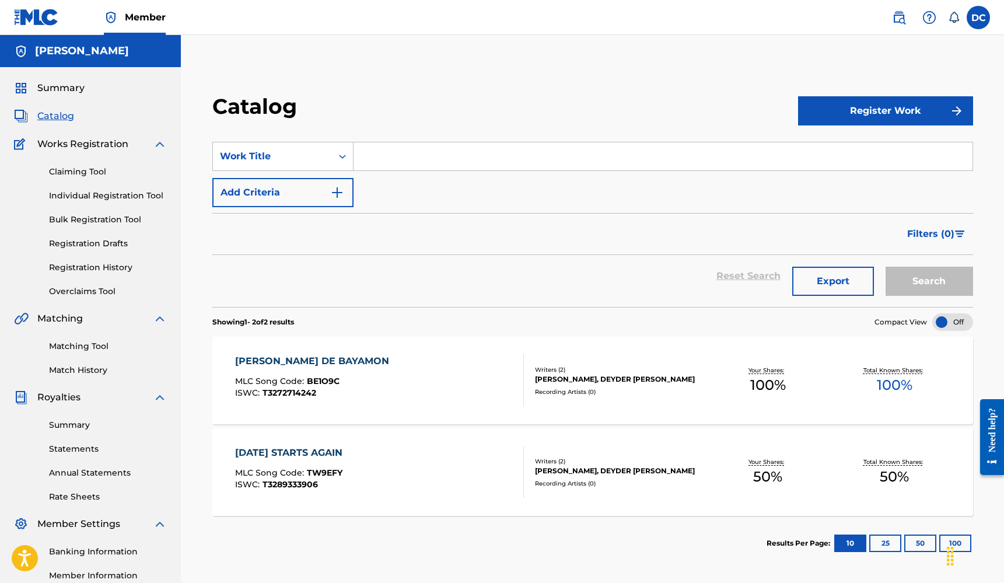
click at [876, 110] on button "Register Work" at bounding box center [885, 110] width 175 height 29
click at [846, 145] on link "Individual" at bounding box center [885, 149] width 175 height 28
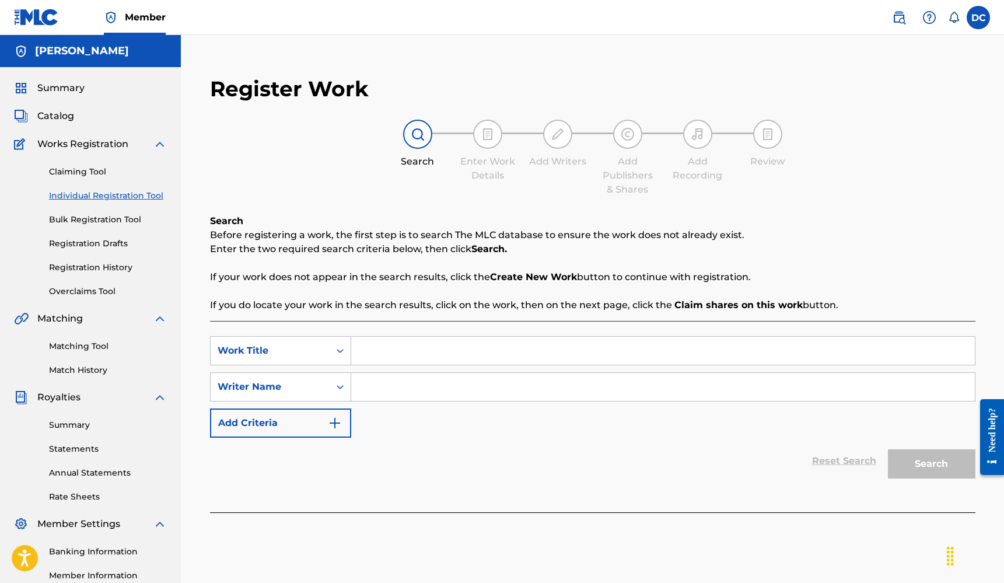
click at [391, 351] on input "Search Form" at bounding box center [662, 351] width 623 height 28
type input "Bagazo Busca Sombra"
click at [412, 376] on input "Search Form" at bounding box center [662, 387] width 623 height 28
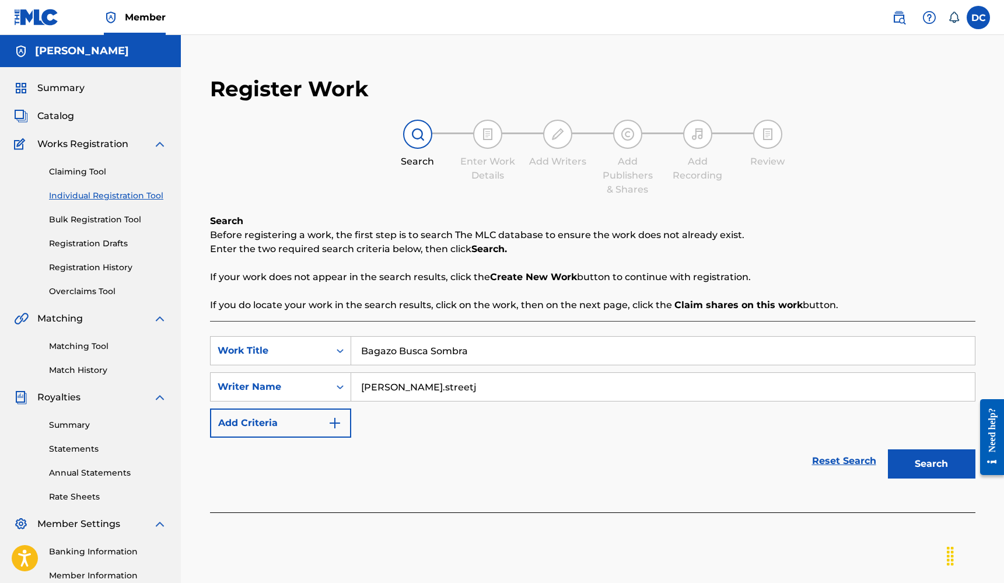
type input "Freddy.streetj"
click at [931, 464] on button "Search" at bounding box center [931, 463] width 87 height 29
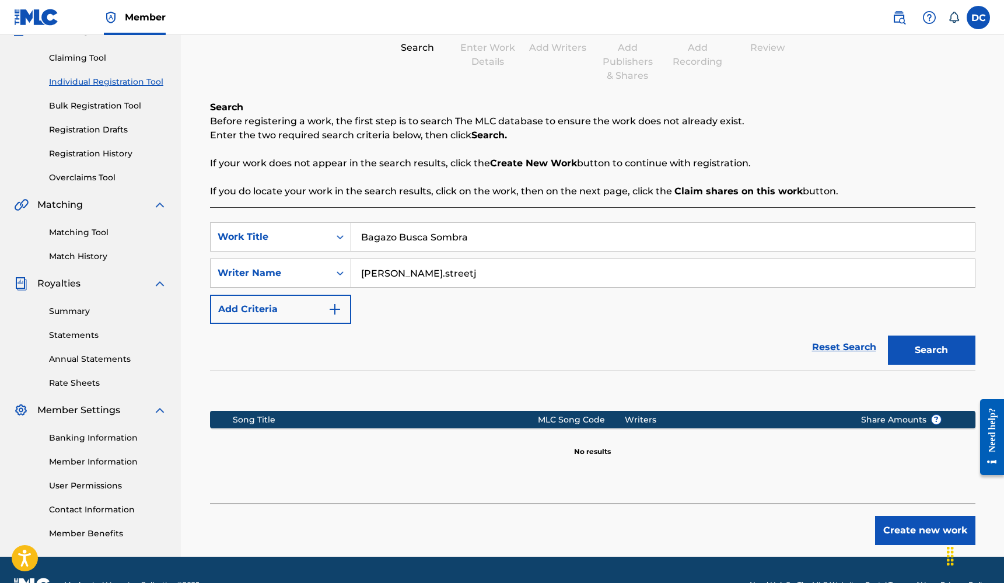
scroll to position [143, 0]
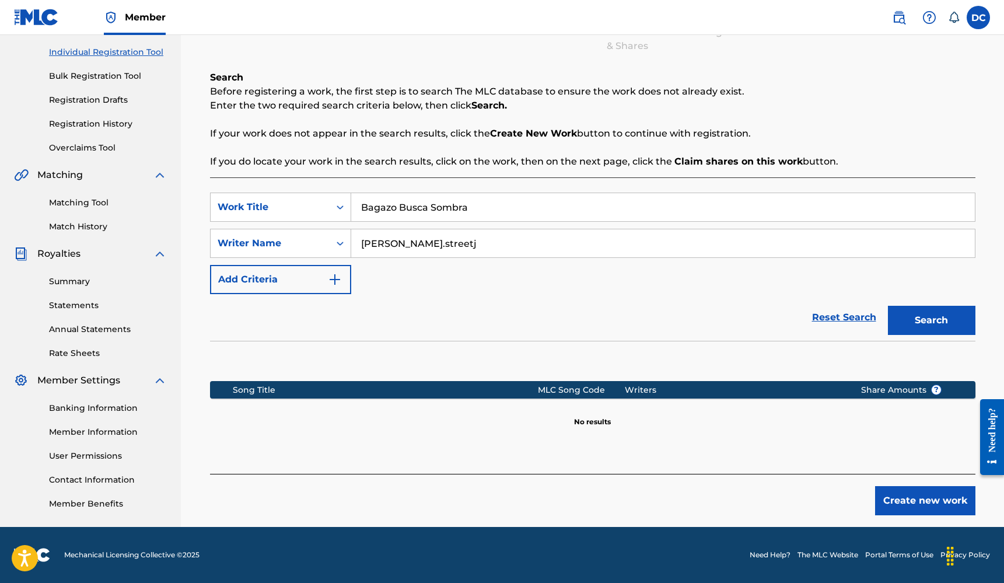
click at [920, 496] on button "Create new work" at bounding box center [925, 500] width 100 height 29
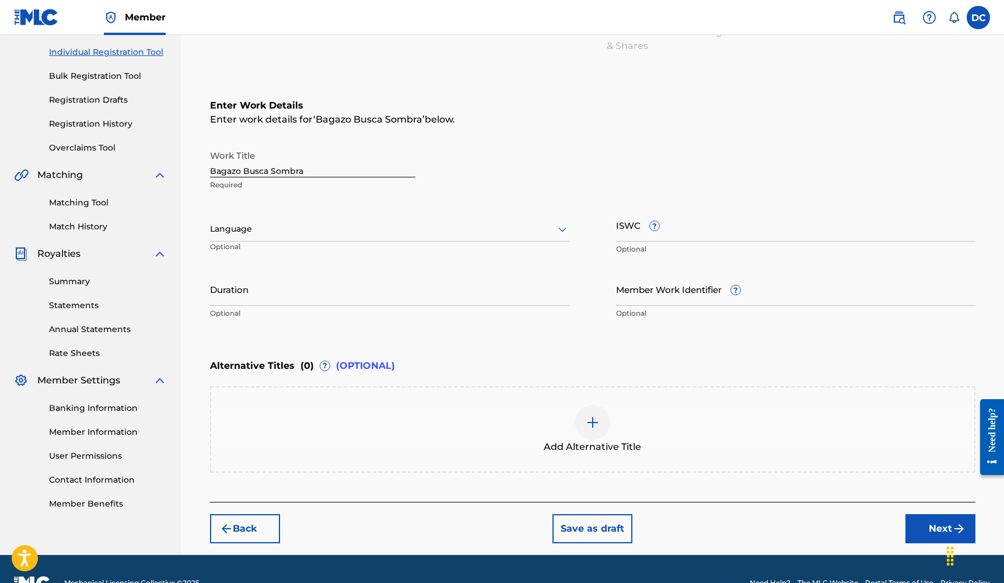
click at [259, 230] on div at bounding box center [389, 229] width 359 height 15
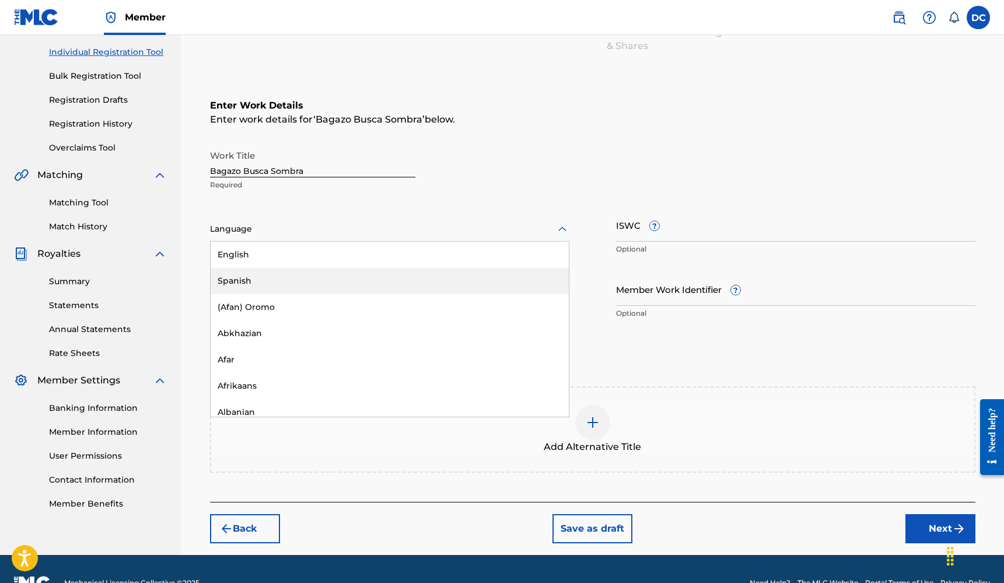
click at [260, 281] on div "Spanish" at bounding box center [390, 281] width 358 height 26
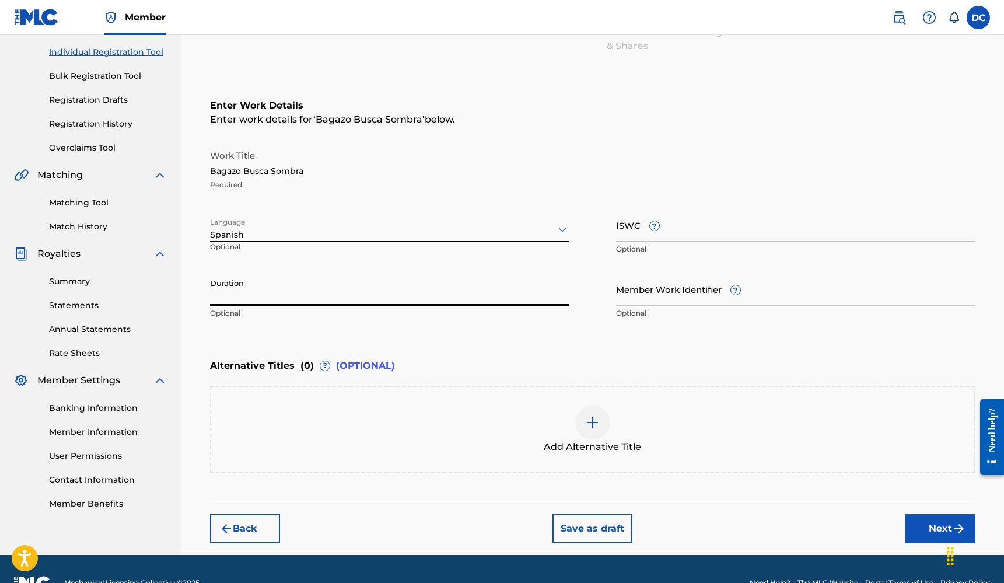
click at [340, 293] on input "Duration" at bounding box center [389, 288] width 359 height 33
type input "05:26"
click at [618, 226] on input "ISWC ?" at bounding box center [795, 224] width 359 height 33
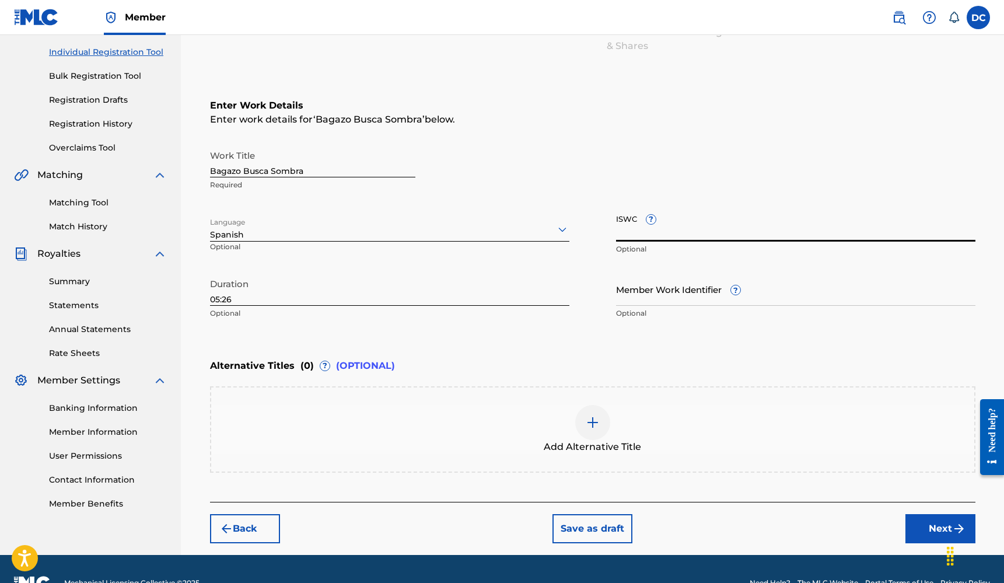
paste input "T3326099570"
type input "T3326099570"
click at [915, 523] on button "Next" at bounding box center [940, 528] width 70 height 29
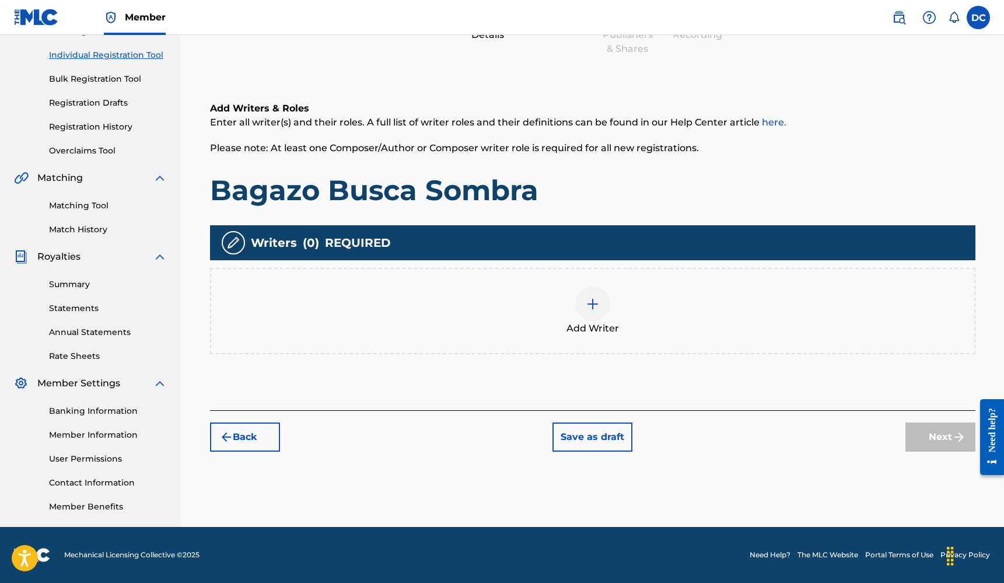
scroll to position [141, 0]
click at [581, 303] on div at bounding box center [592, 303] width 35 height 35
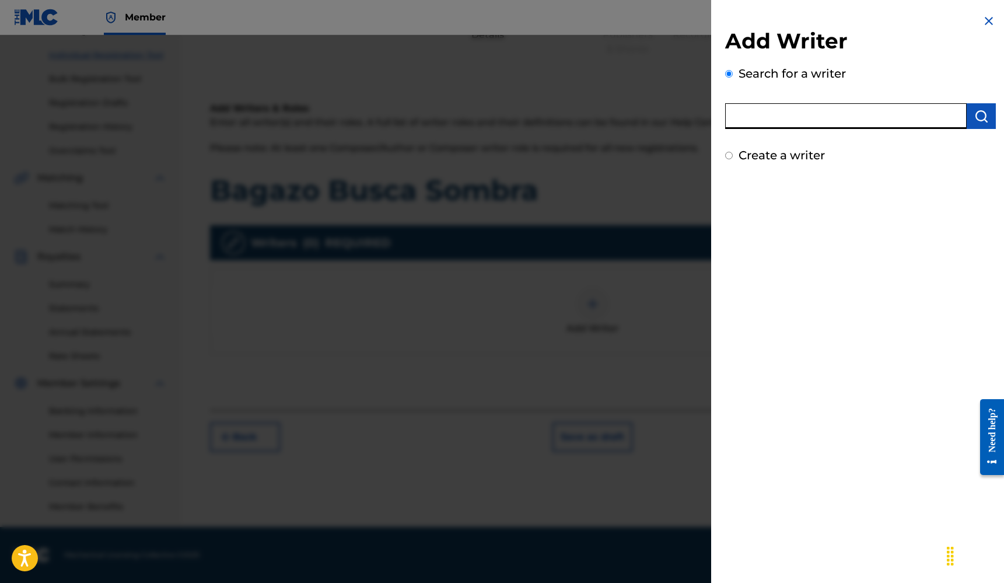
click at [775, 117] on input "text" at bounding box center [845, 116] width 241 height 26
type input "deyder"
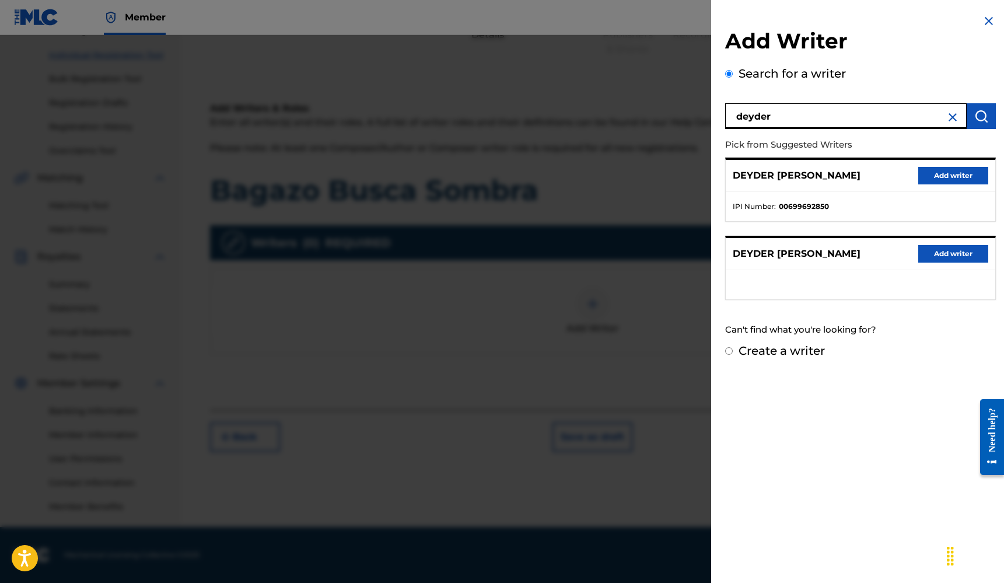
click at [945, 176] on button "Add writer" at bounding box center [953, 175] width 70 height 17
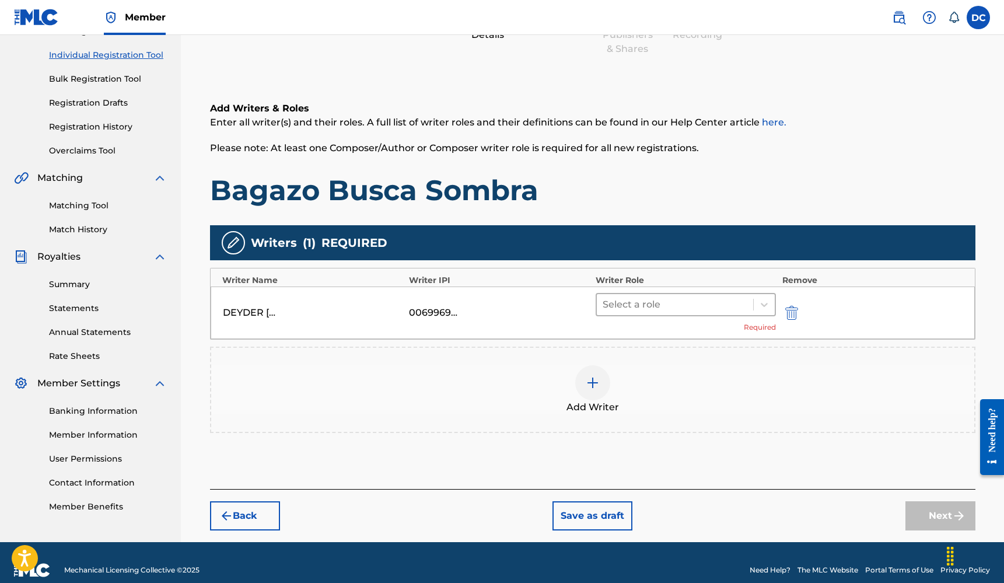
click at [653, 311] on div at bounding box center [674, 304] width 145 height 16
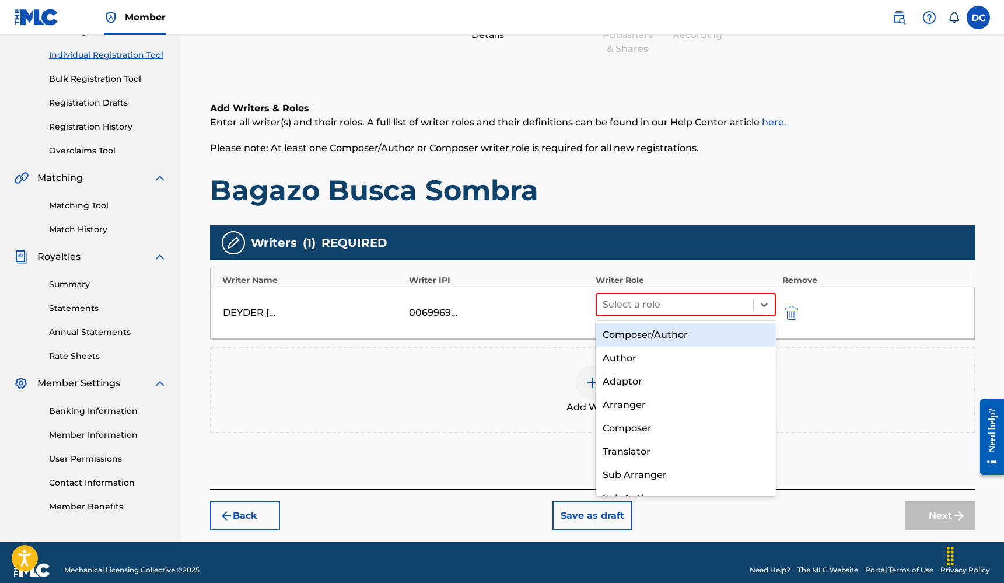
click at [639, 328] on div "Composer/Author" at bounding box center [685, 334] width 181 height 23
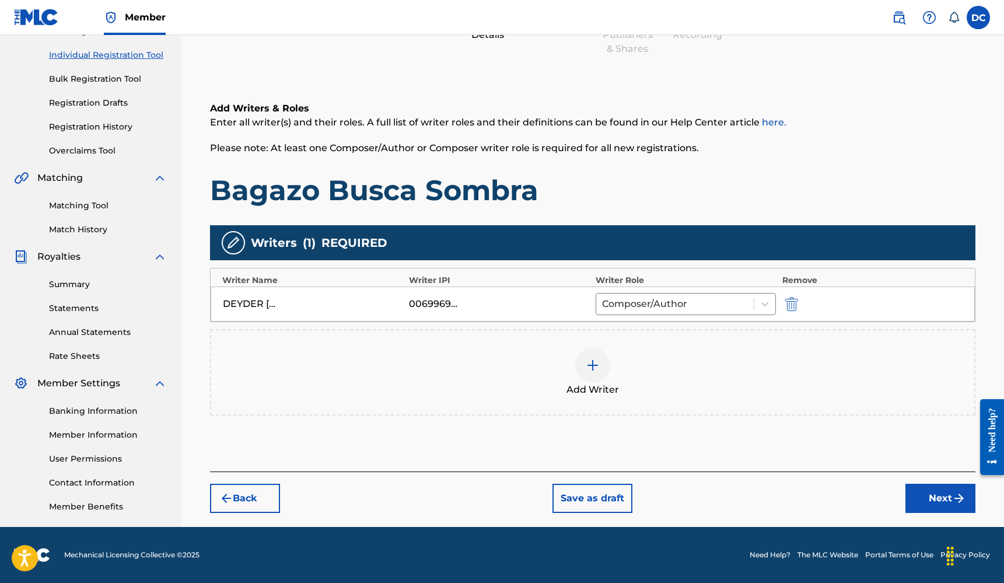
click at [600, 367] on div at bounding box center [592, 365] width 35 height 35
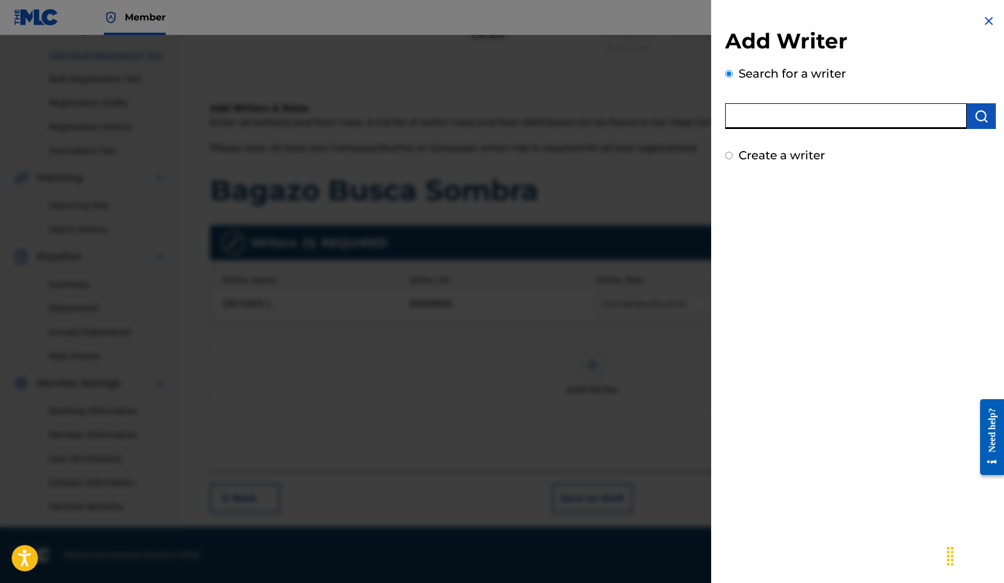
click at [793, 110] on input "text" at bounding box center [845, 116] width 241 height 26
type input "Frederic Kaye"
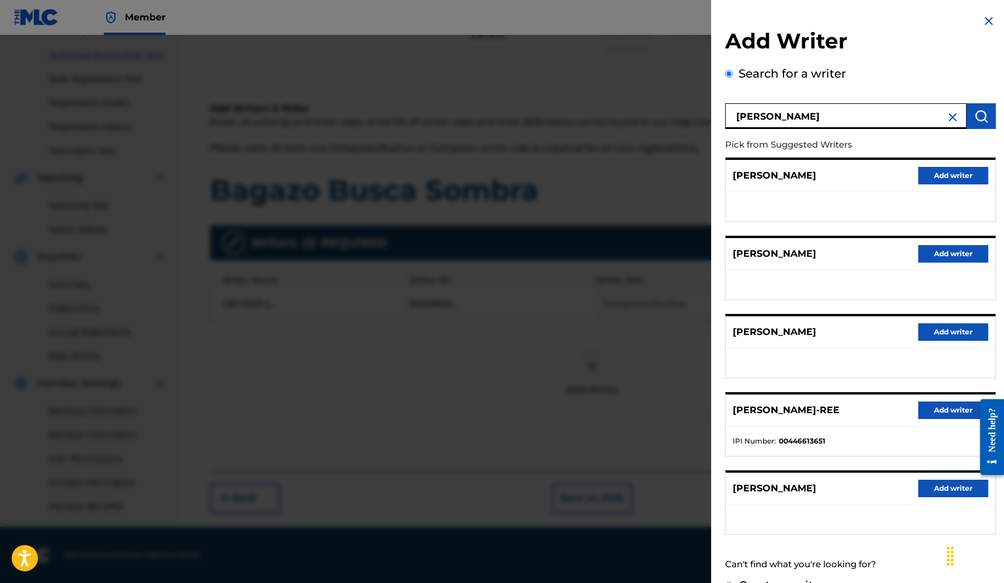
scroll to position [24, 0]
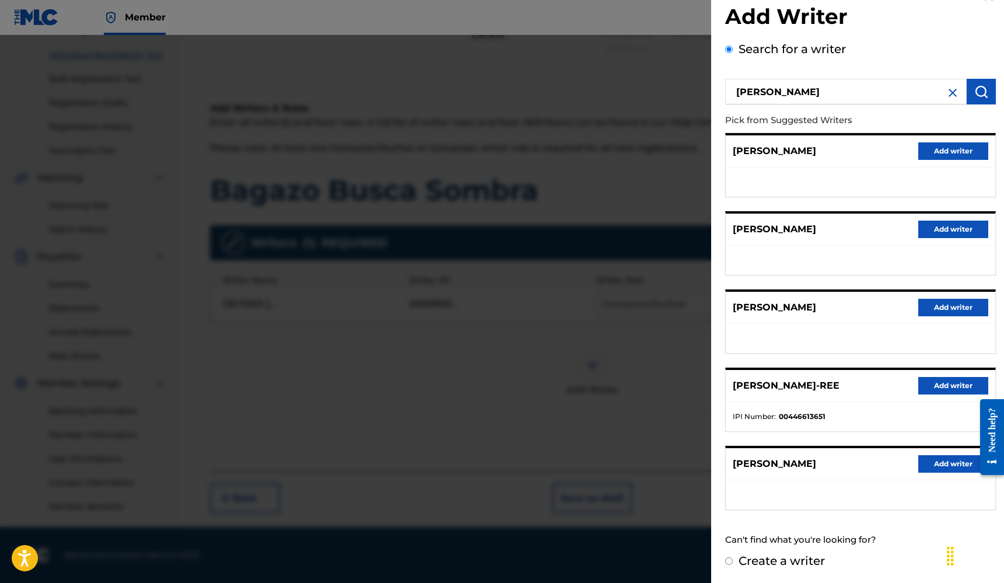
click at [783, 555] on label "Create a writer" at bounding box center [781, 560] width 86 height 14
radio input "true"
click at [733, 557] on input "Create a writer" at bounding box center [729, 561] width 8 height 8
radio input "false"
radio input "true"
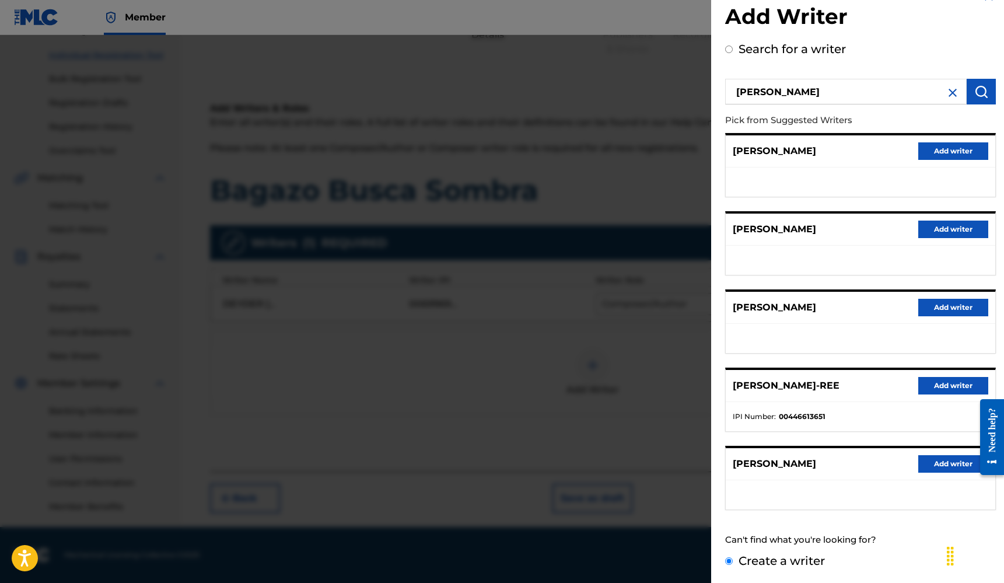
scroll to position [0, 0]
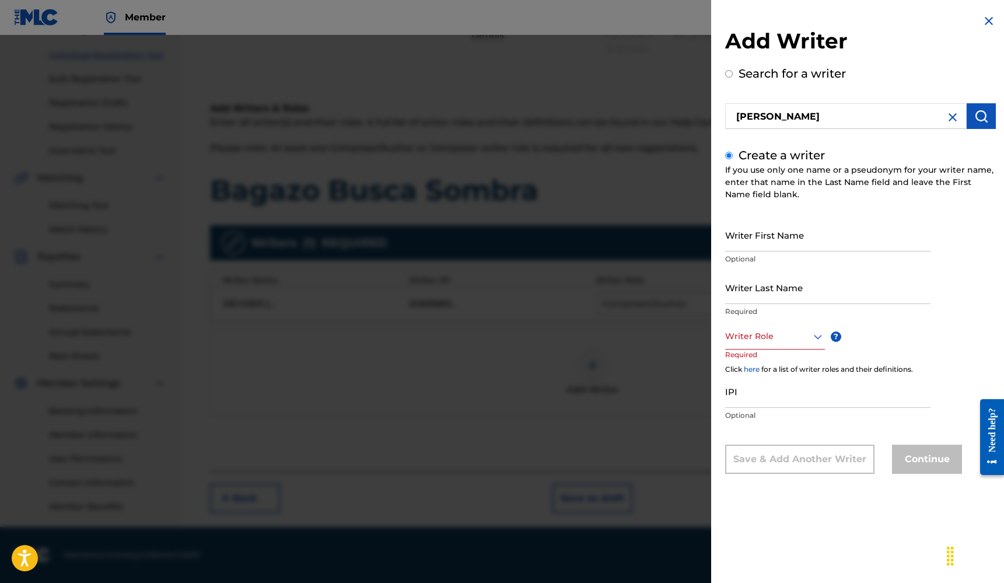
click at [789, 238] on input "Writer First Name" at bounding box center [827, 234] width 205 height 33
type input "Frederic"
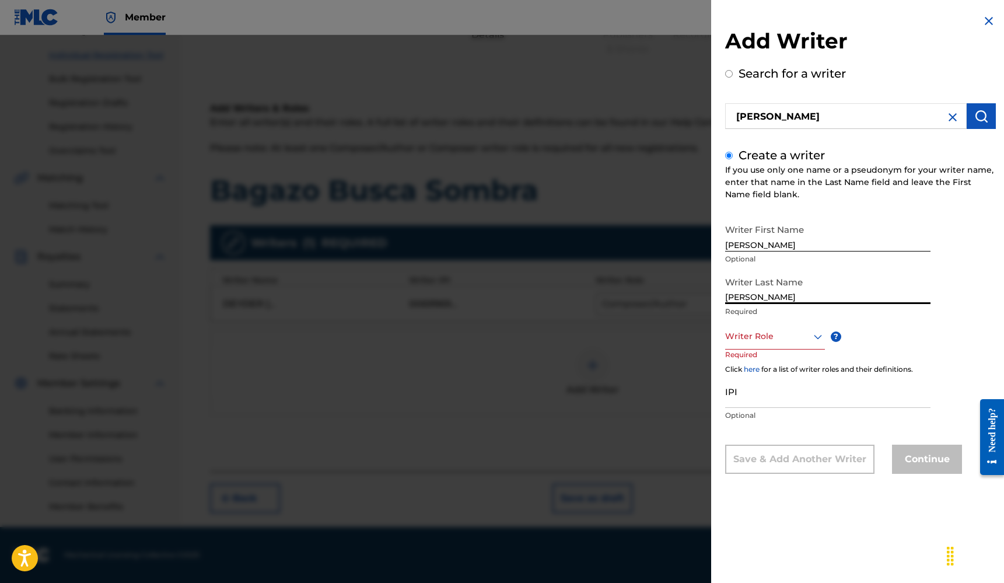
paste input "1255586821"
type input "Kaye"
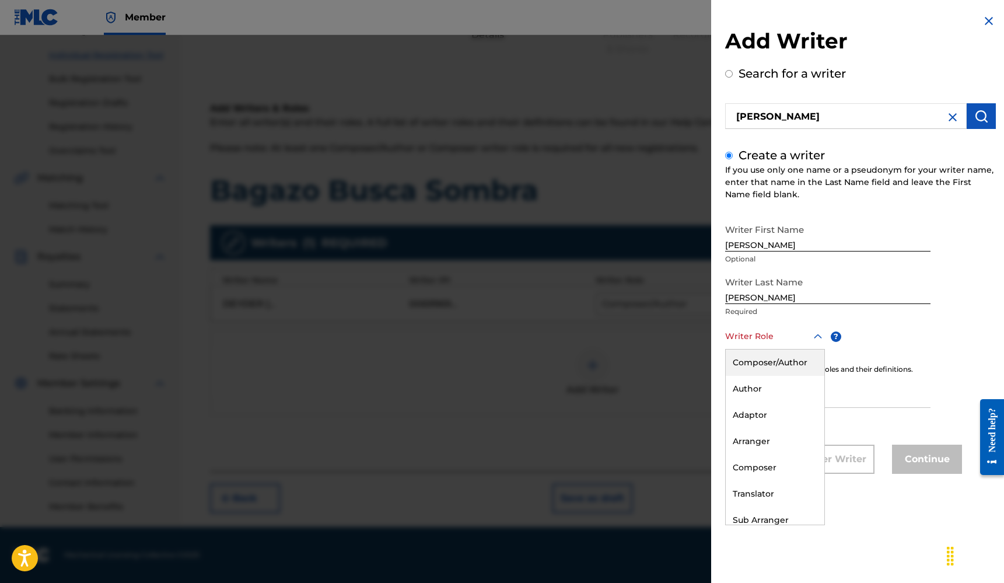
click at [765, 334] on div at bounding box center [775, 336] width 100 height 15
click at [762, 352] on div "Composer/Author" at bounding box center [775, 362] width 99 height 26
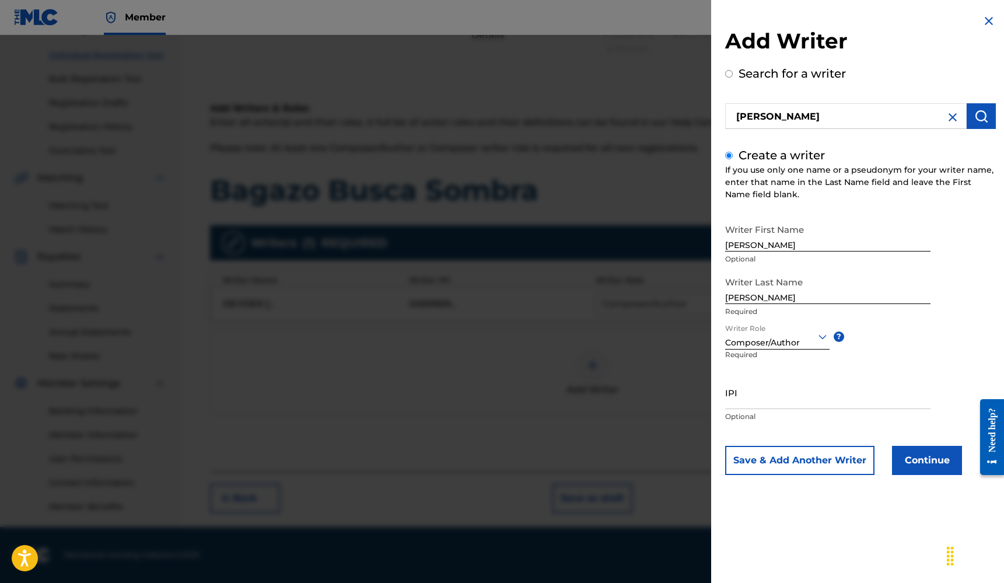
click at [755, 395] on input "IPI" at bounding box center [827, 392] width 205 height 33
paste input "1255586821"
type input "1255586821"
click at [915, 462] on button "Continue" at bounding box center [927, 460] width 70 height 29
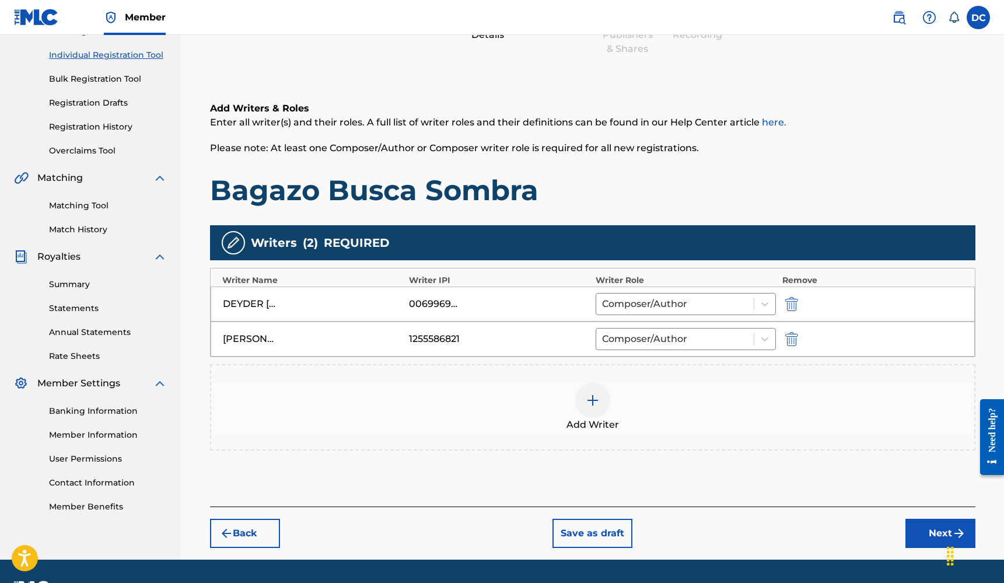
click at [601, 391] on div at bounding box center [592, 400] width 35 height 35
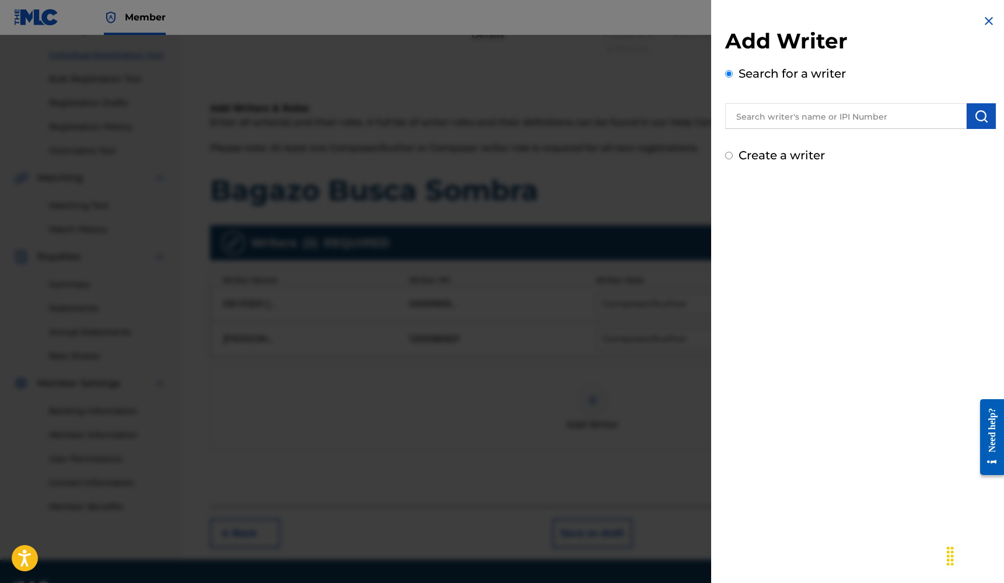
click at [775, 162] on label "Create a writer" at bounding box center [781, 155] width 86 height 14
radio input "true"
click at [733, 159] on input "Create a writer" at bounding box center [729, 156] width 8 height 8
radio input "false"
radio input "true"
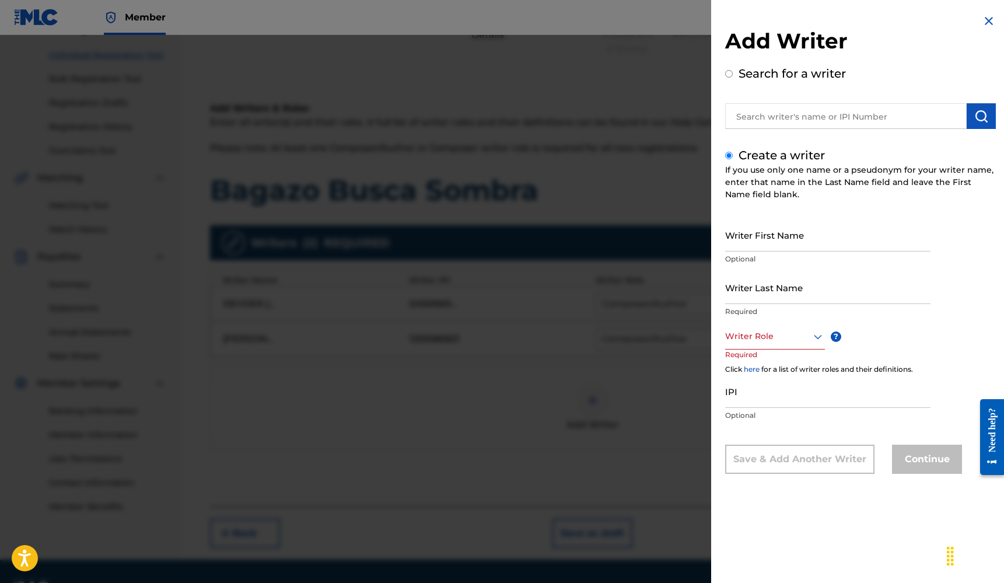
click at [775, 239] on input "Writer First Name" at bounding box center [827, 234] width 205 height 33
type input "Jacob"
type input "Maskin"
click at [785, 339] on div at bounding box center [775, 336] width 100 height 15
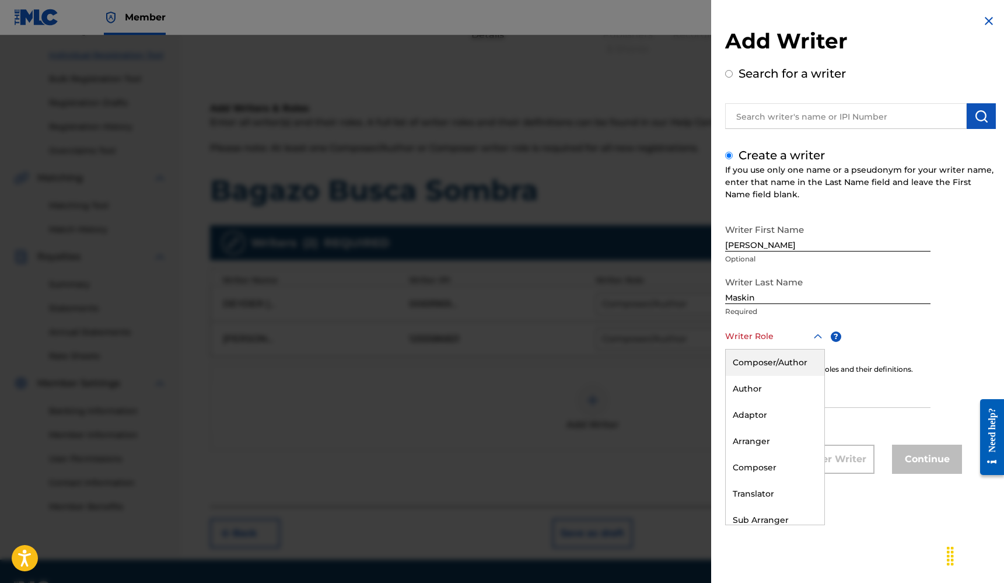
click at [772, 362] on div "Composer/Author" at bounding box center [775, 362] width 99 height 26
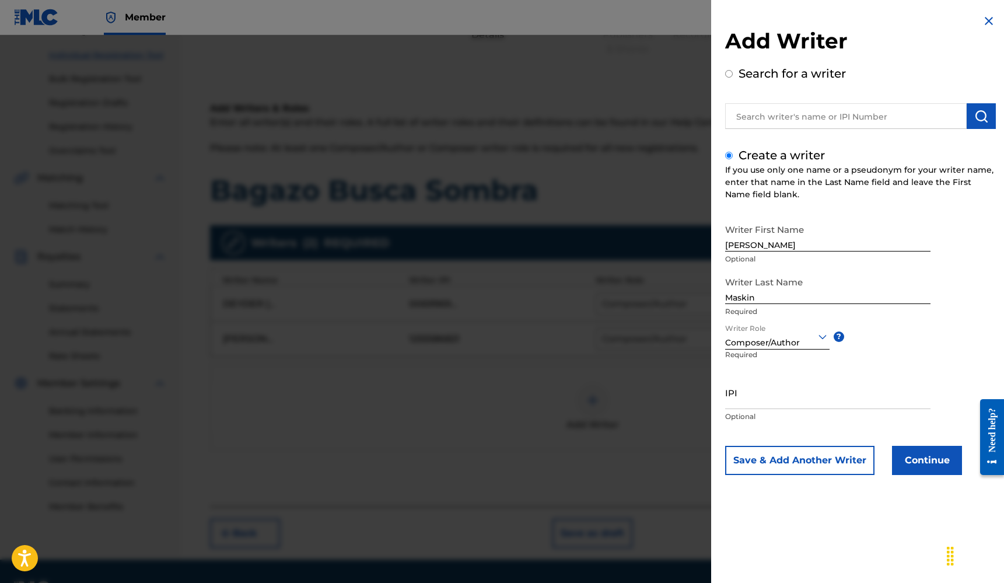
drag, startPoint x: 764, startPoint y: 412, endPoint x: 766, endPoint y: 404, distance: 8.5
click at [764, 412] on p "Optional" at bounding box center [827, 416] width 205 height 10
click at [768, 394] on input "IPI" at bounding box center [827, 392] width 205 height 33
paste input "1256814246"
type input "1256814246"
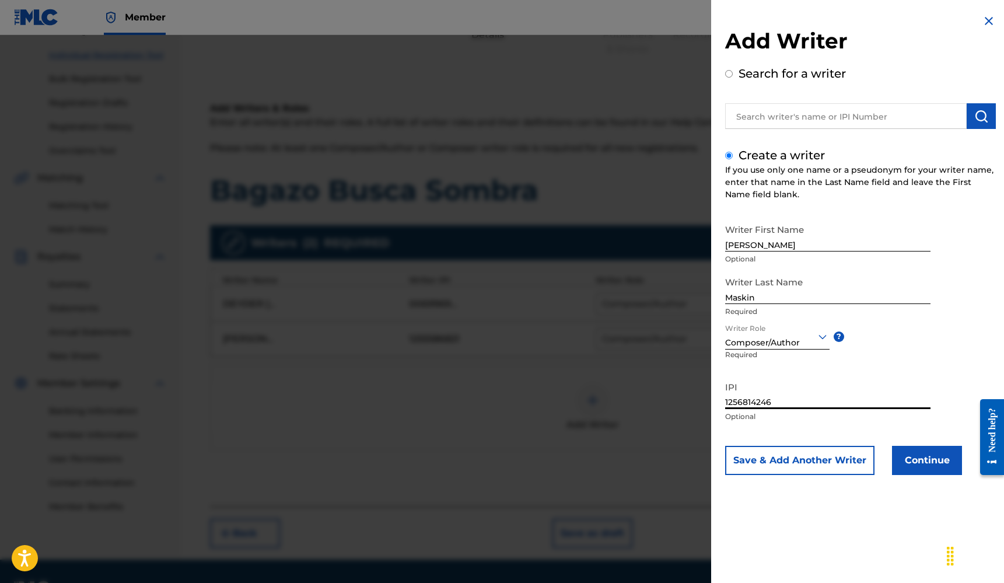
click at [909, 460] on button "Continue" at bounding box center [927, 460] width 70 height 29
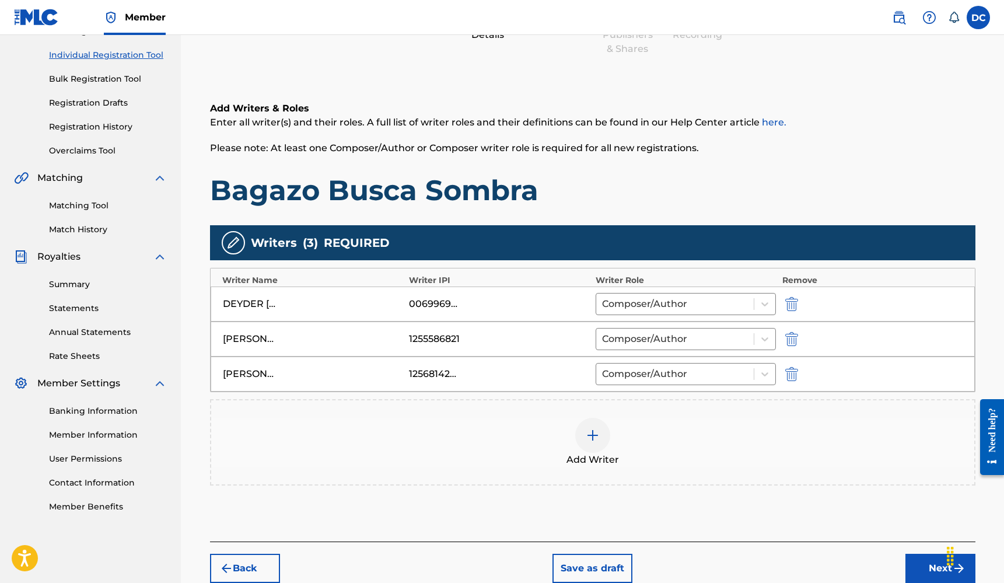
click at [913, 559] on button "Next" at bounding box center [940, 567] width 70 height 29
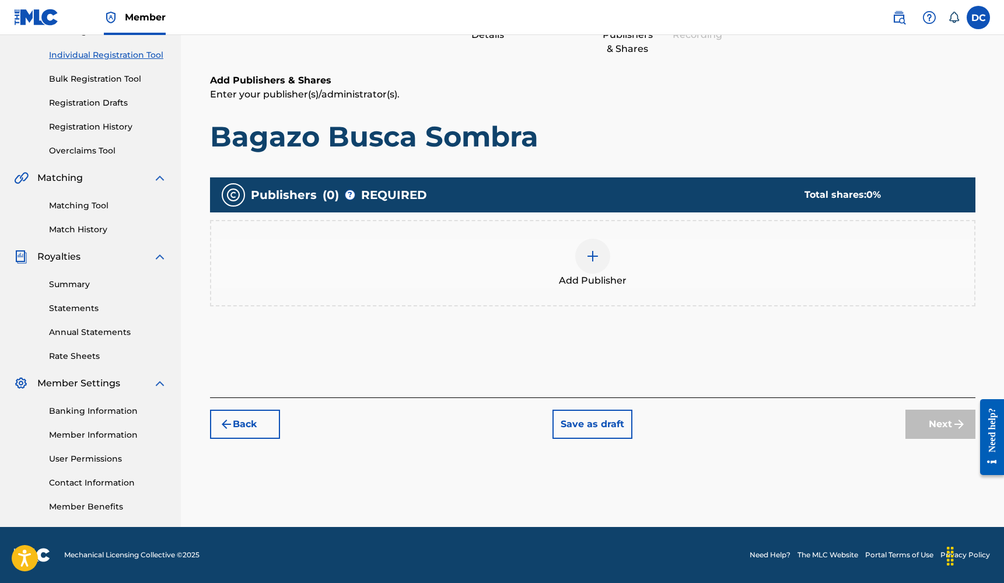
scroll to position [52, 0]
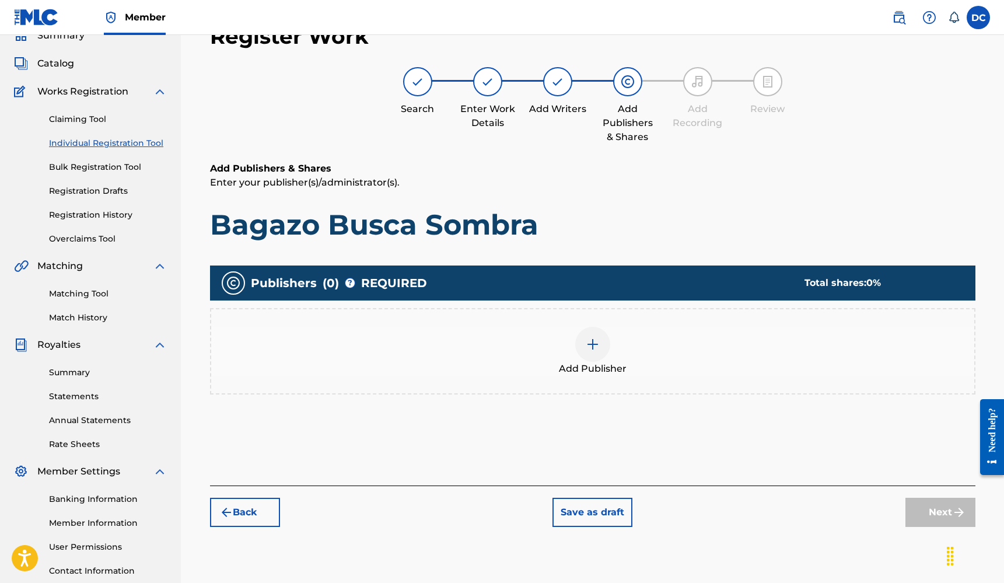
click at [591, 341] on img at bounding box center [593, 344] width 14 height 14
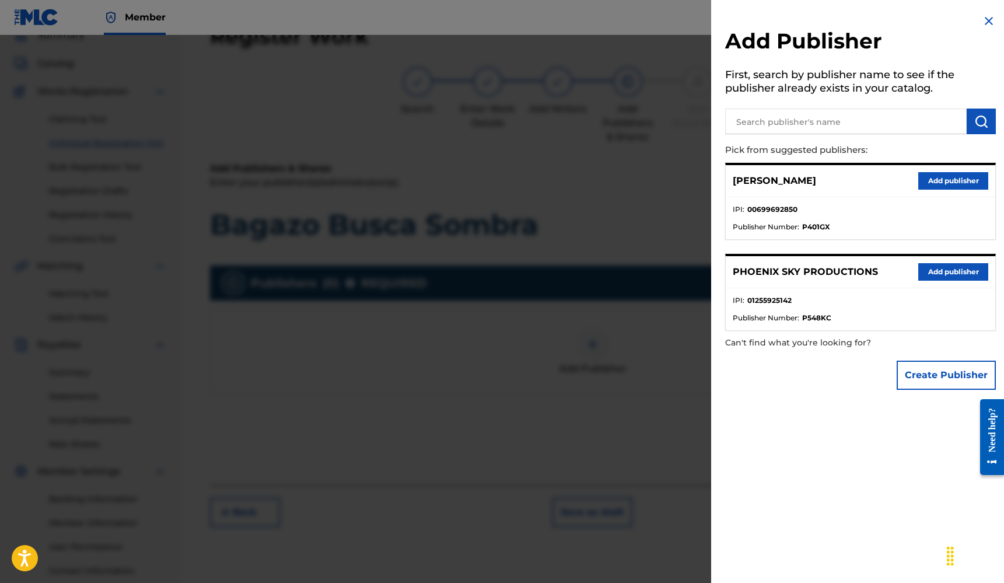
click at [959, 278] on button "Add publisher" at bounding box center [953, 271] width 70 height 17
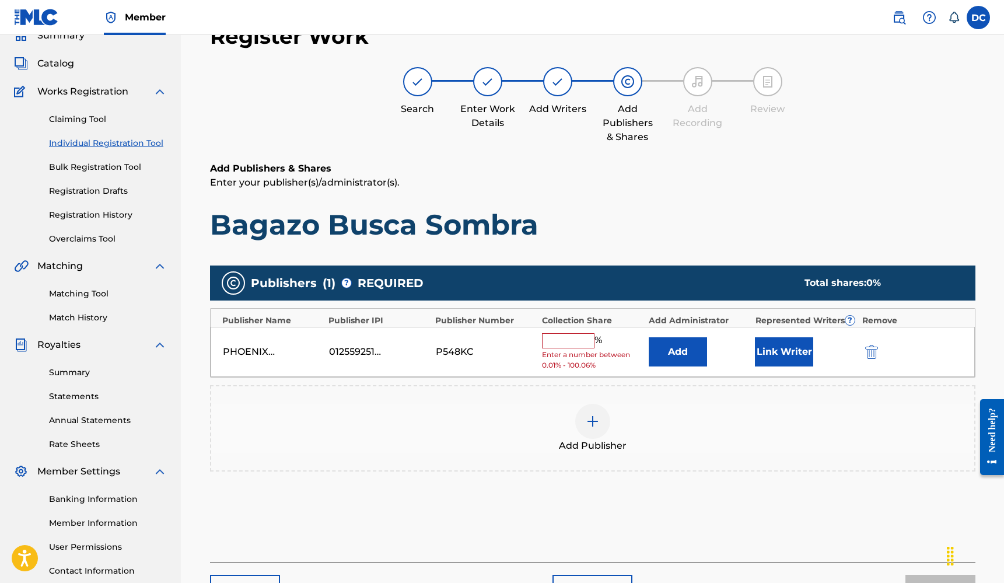
click at [774, 344] on button "Link Writer" at bounding box center [784, 351] width 58 height 29
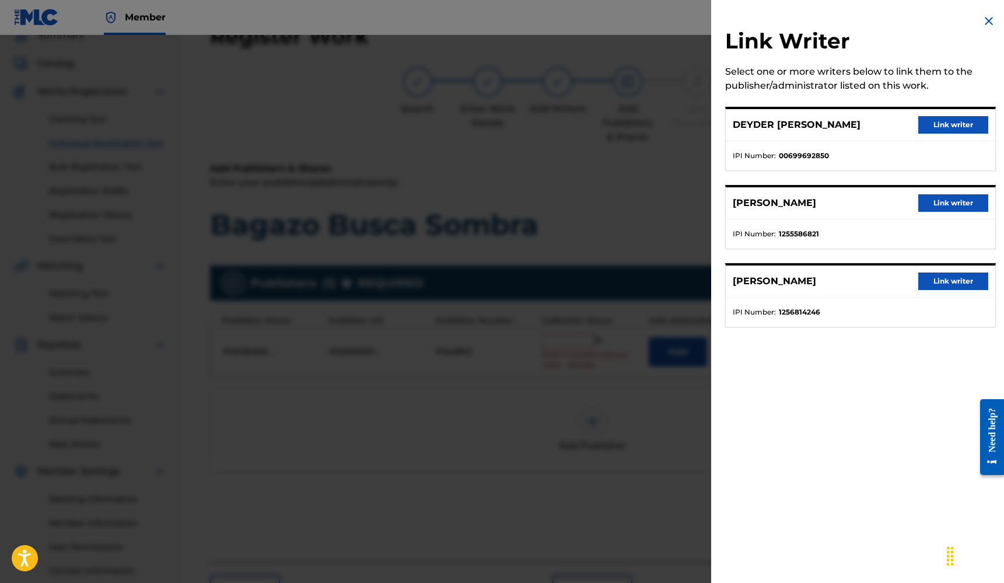
click at [955, 117] on button "Link writer" at bounding box center [953, 124] width 70 height 17
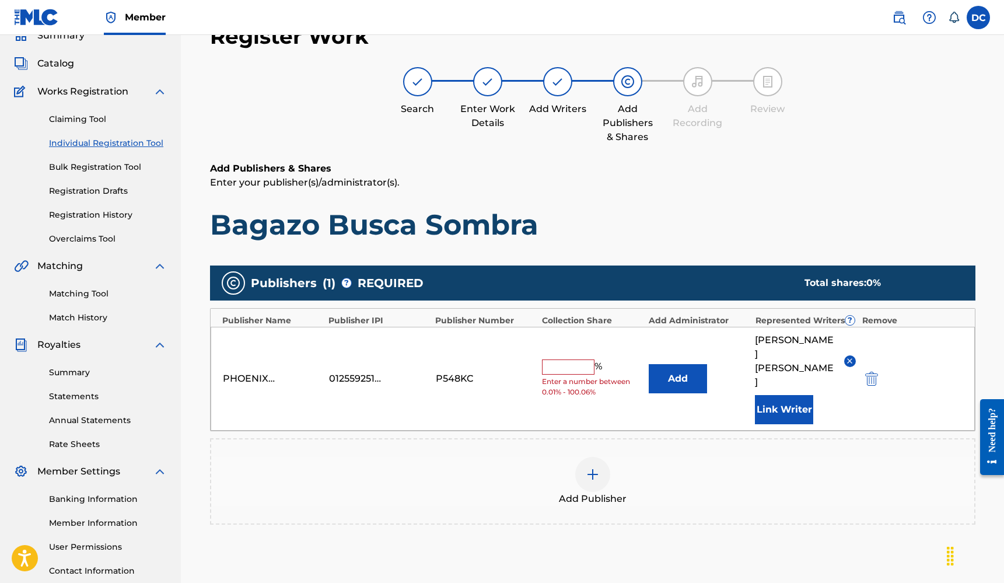
click at [558, 359] on input "text" at bounding box center [568, 366] width 52 height 15
click at [569, 353] on div "PHOENIX SKY PRODUCTIONS 01255925142 P548KC % Enter a number between 0.01% - 100…" at bounding box center [593, 379] width 764 height 104
click at [570, 359] on input "text" at bounding box center [568, 366] width 52 height 15
type input "10"
click at [810, 465] on div "Add Publisher" at bounding box center [592, 481] width 763 height 49
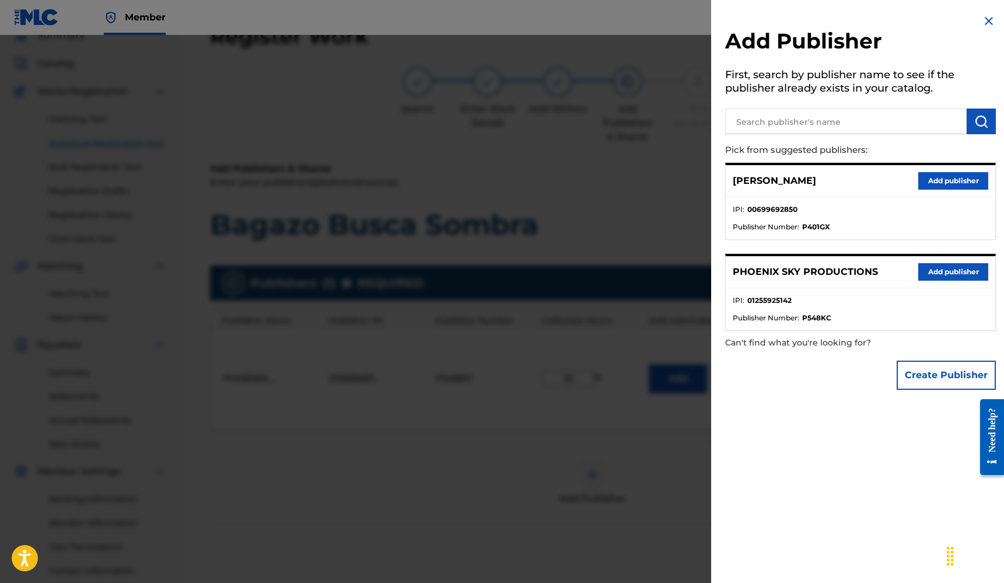
scroll to position [180, 0]
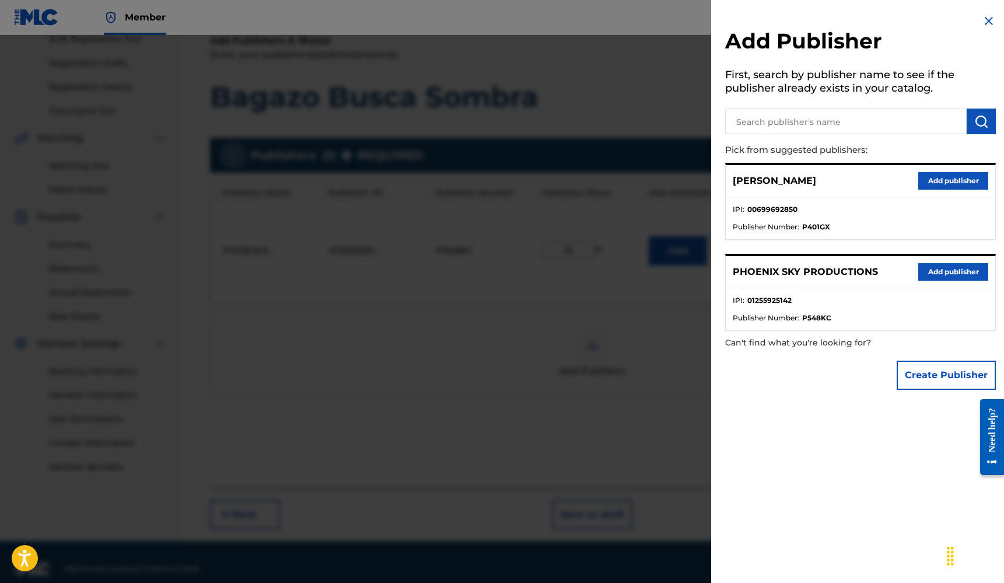
click at [651, 390] on div at bounding box center [502, 326] width 1004 height 583
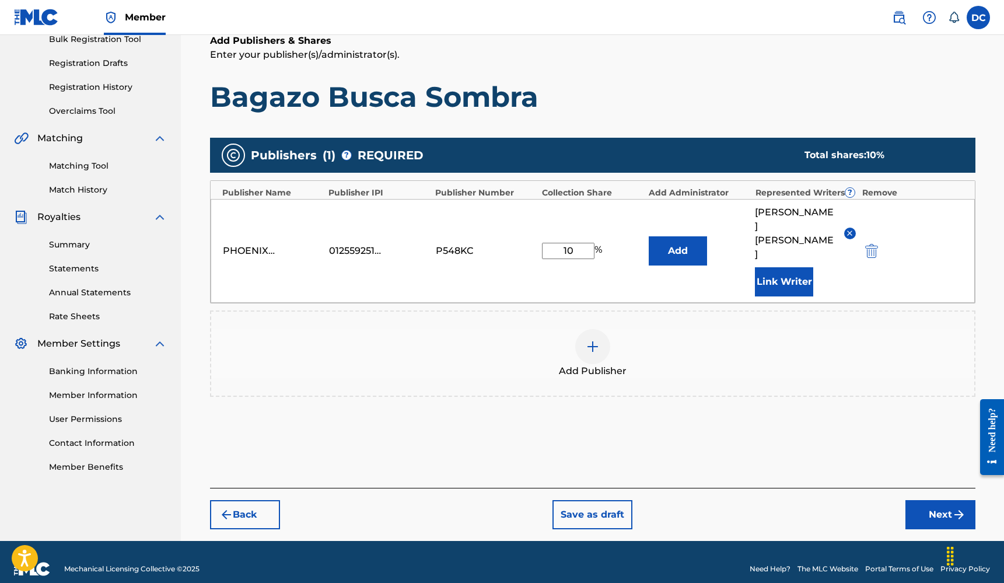
click at [916, 500] on button "Next" at bounding box center [940, 514] width 70 height 29
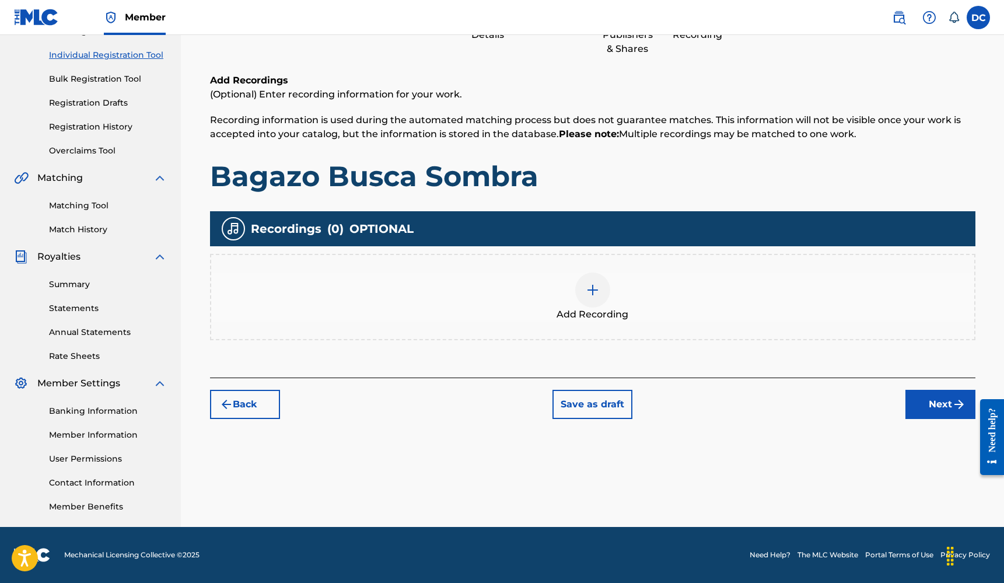
scroll to position [141, 0]
click at [603, 290] on div at bounding box center [592, 289] width 35 height 35
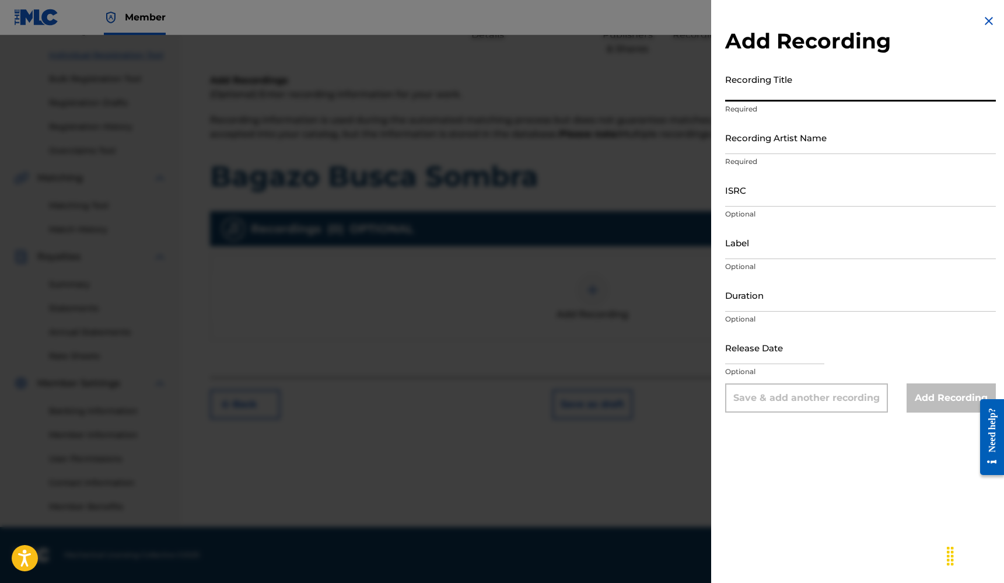
click at [793, 94] on input "Recording Title" at bounding box center [860, 84] width 271 height 33
type input "Bagazo Busca Sombra"
click at [769, 147] on input "Recording Artist Name" at bounding box center [860, 137] width 271 height 33
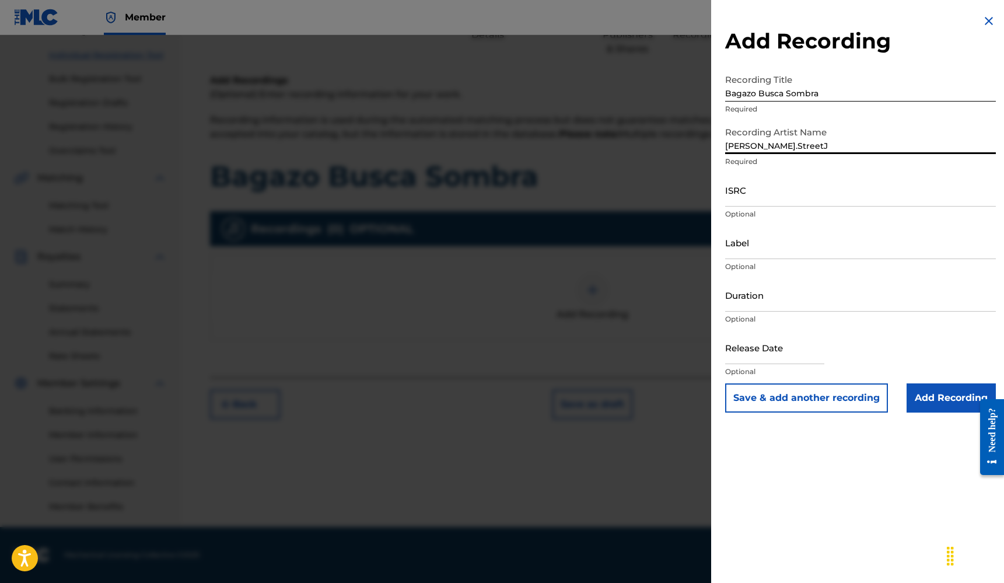
type input "[PERSON_NAME].StreetJ"
click at [744, 193] on input "ISRC" at bounding box center [860, 189] width 271 height 33
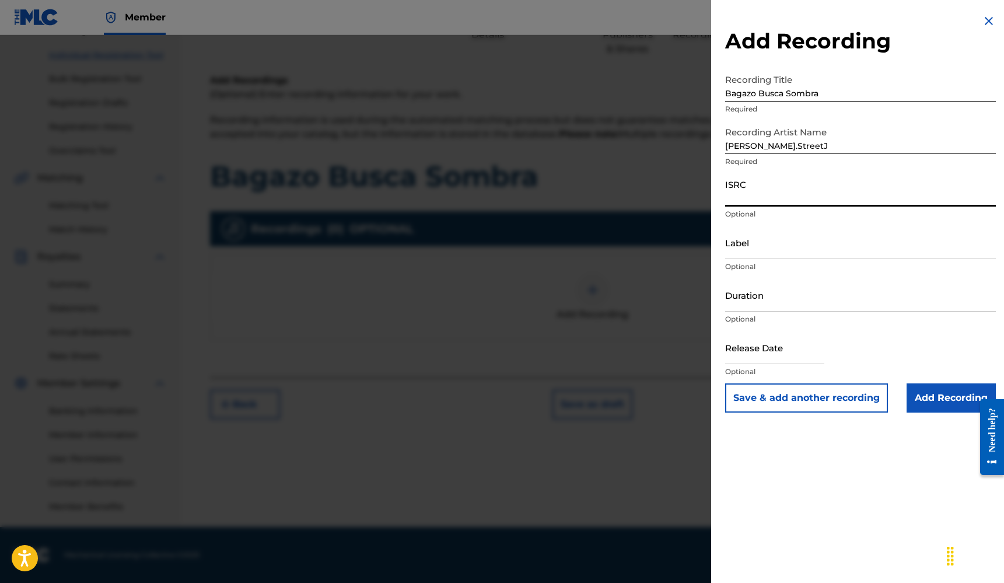
paste input "QZDA42545132"
type input "QZDA42545132"
click at [758, 244] on input "Label" at bounding box center [860, 242] width 271 height 33
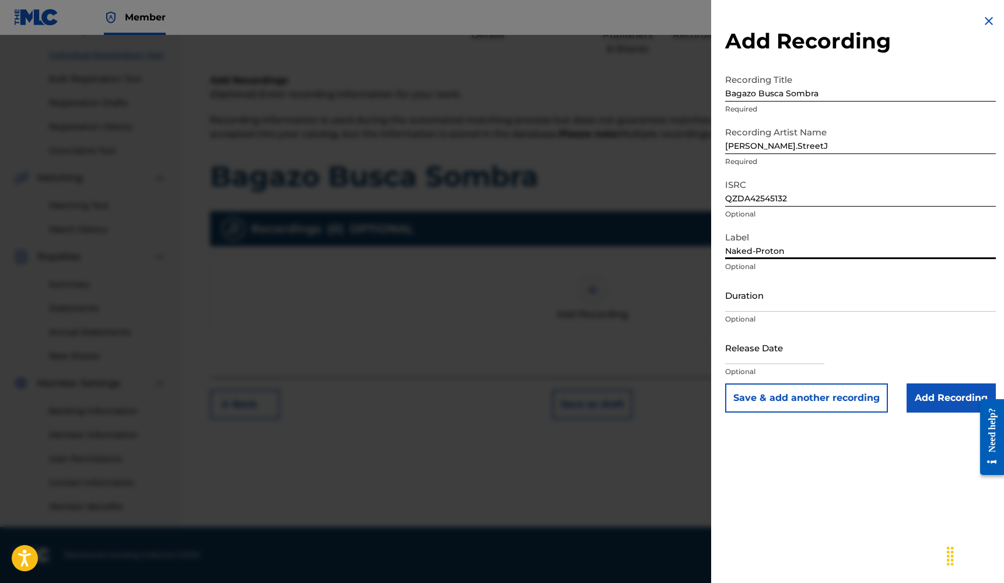
type input "Naked-Proton"
click at [818, 293] on input "Duration" at bounding box center [860, 294] width 271 height 33
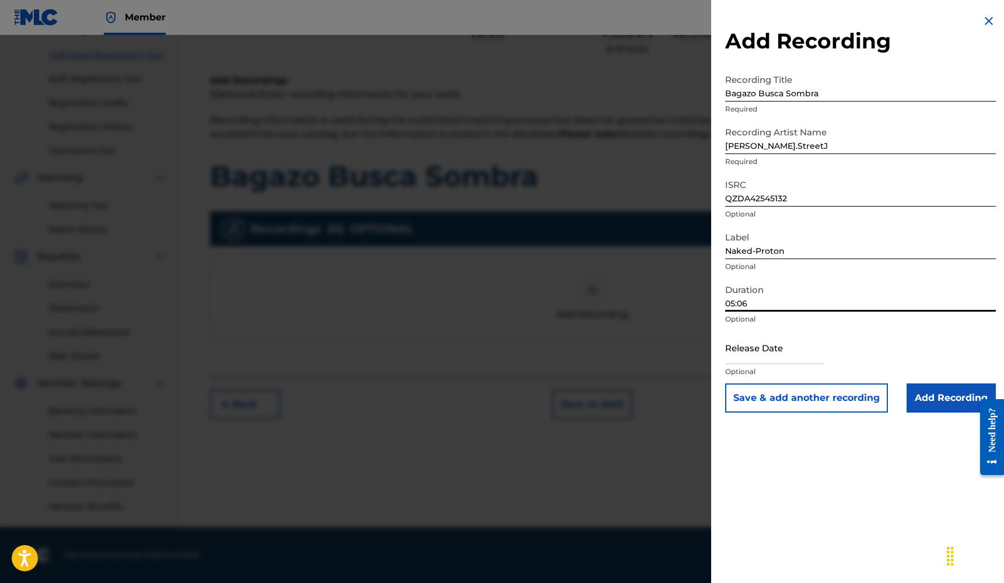
type input "05:06"
click at [763, 362] on input "text" at bounding box center [774, 347] width 99 height 33
select select "7"
select select "2025"
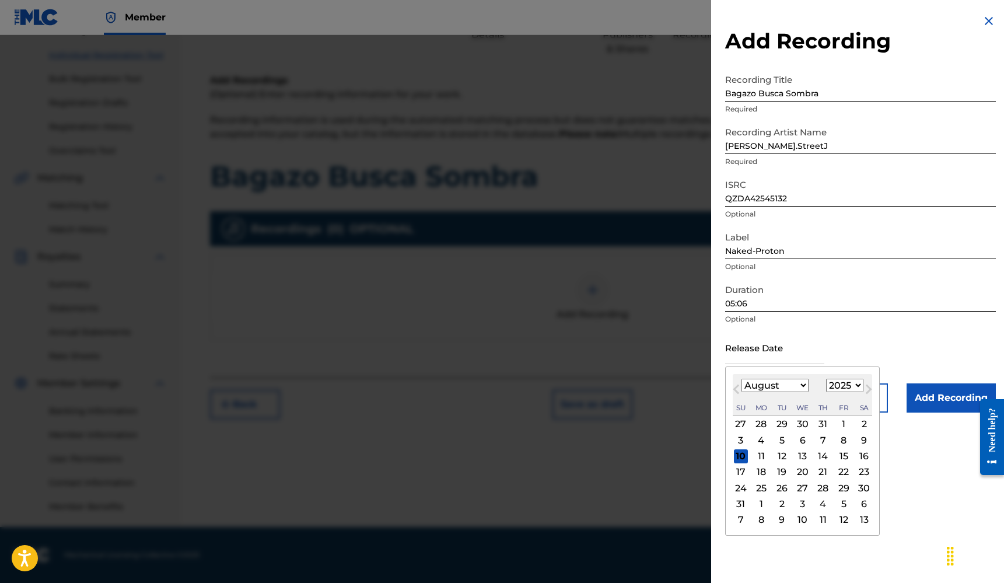
click at [737, 385] on button "Previous Month" at bounding box center [736, 391] width 19 height 19
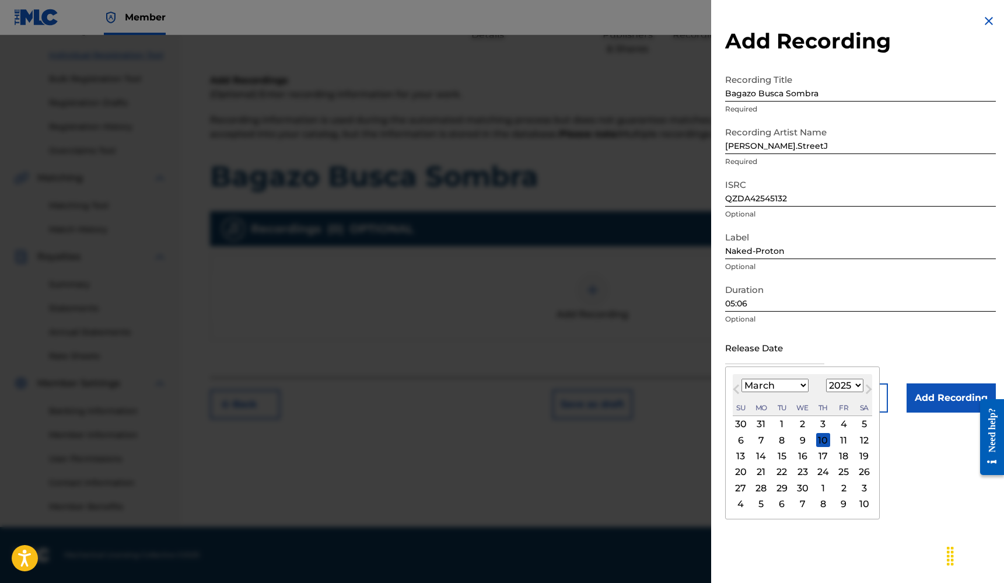
click at [737, 385] on button "Previous Month" at bounding box center [736, 391] width 19 height 19
select select "0"
click at [777, 468] on div "21" at bounding box center [782, 472] width 14 height 14
type input "January 21 2025"
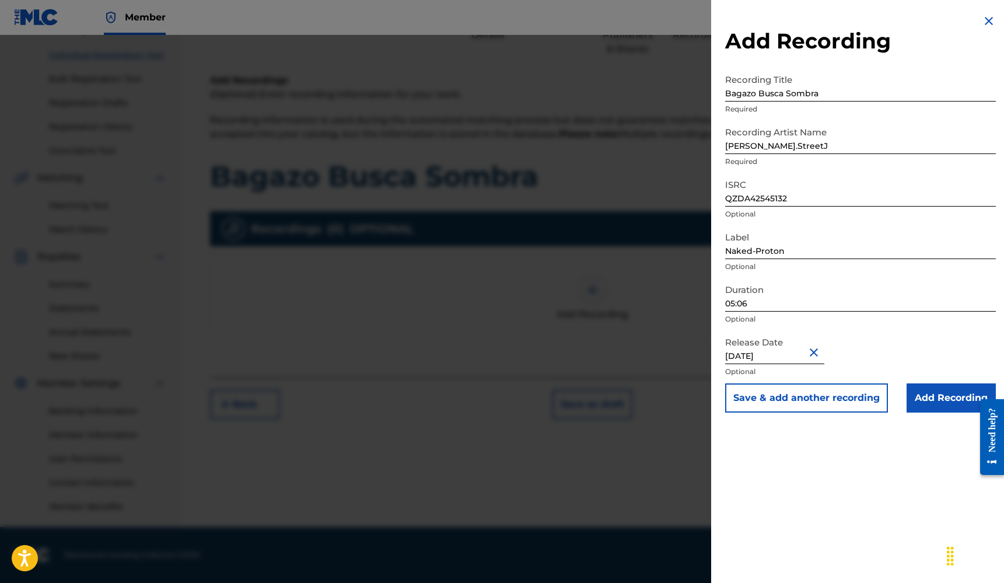
click at [945, 404] on input "Add Recording" at bounding box center [950, 397] width 89 height 29
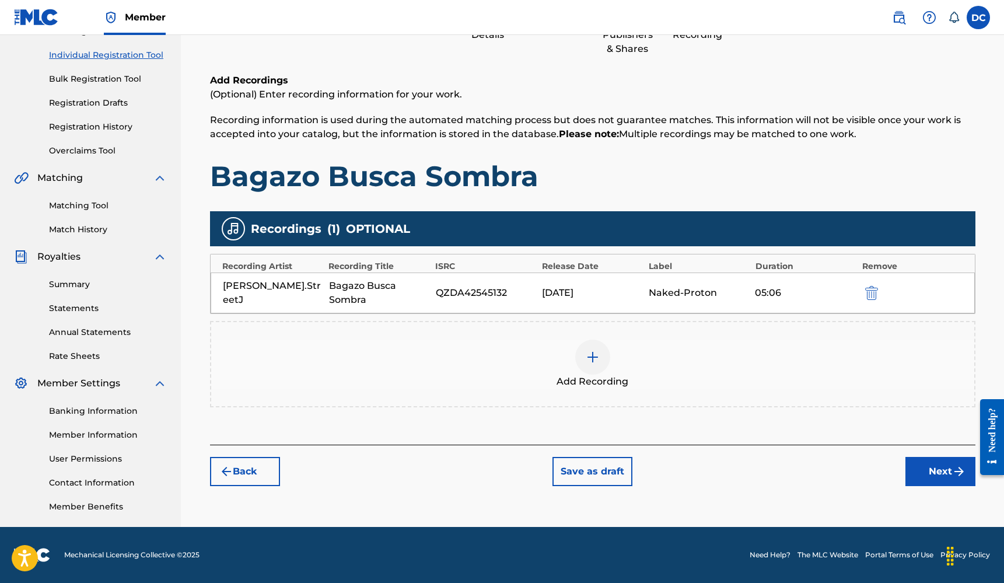
click at [928, 467] on button "Next" at bounding box center [940, 471] width 70 height 29
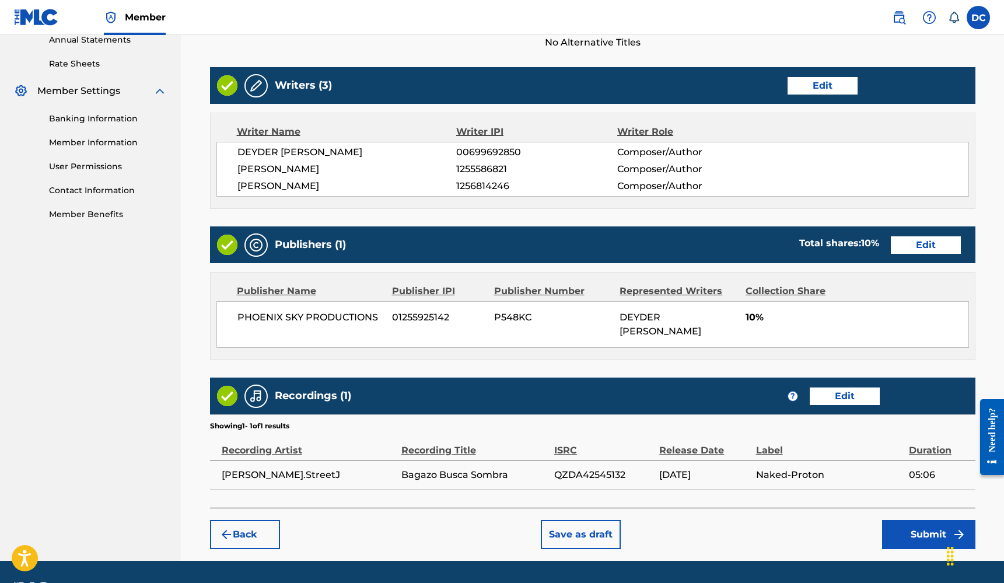
scroll to position [467, 0]
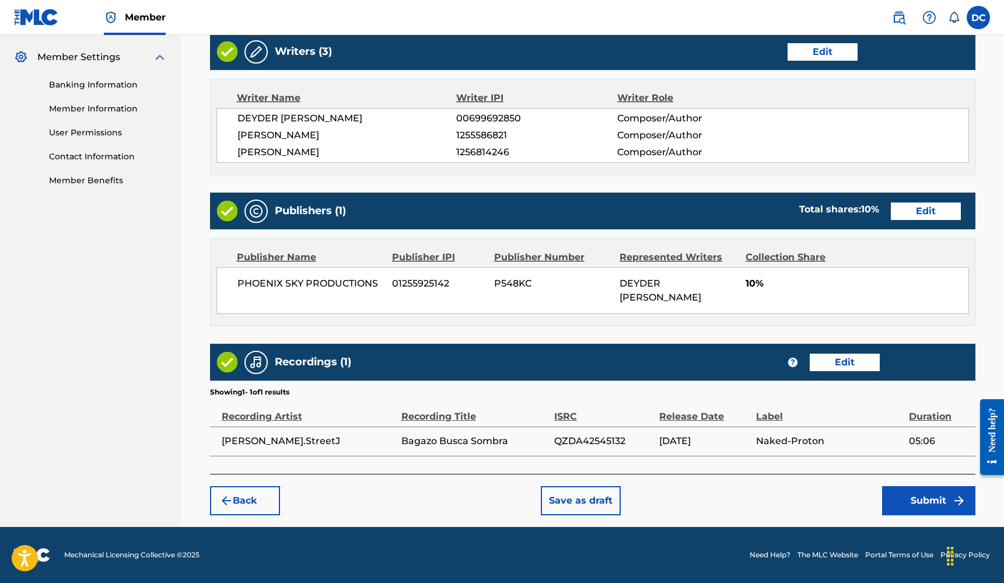
click at [915, 490] on button "Submit" at bounding box center [928, 500] width 93 height 29
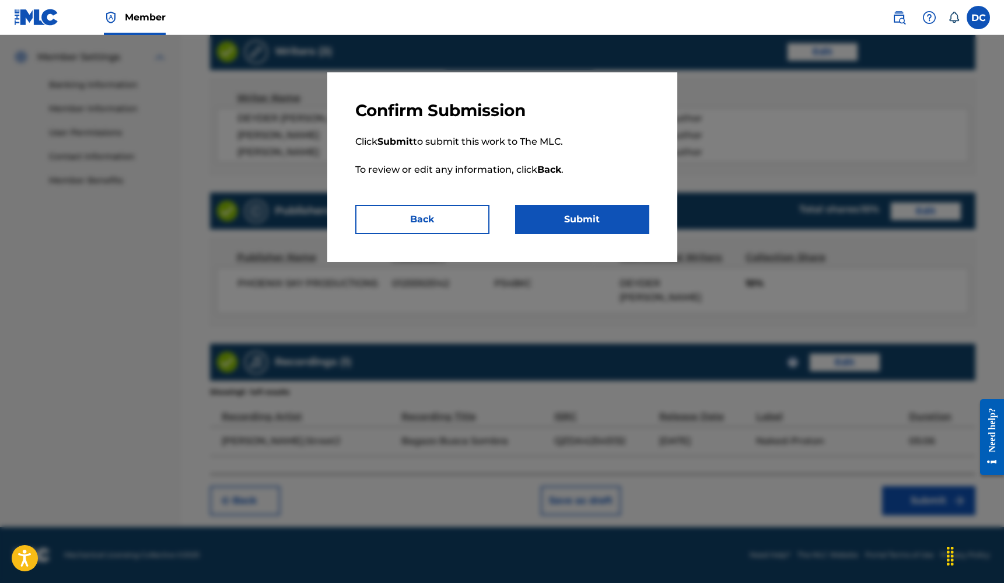
click at [611, 212] on button "Submit" at bounding box center [582, 219] width 134 height 29
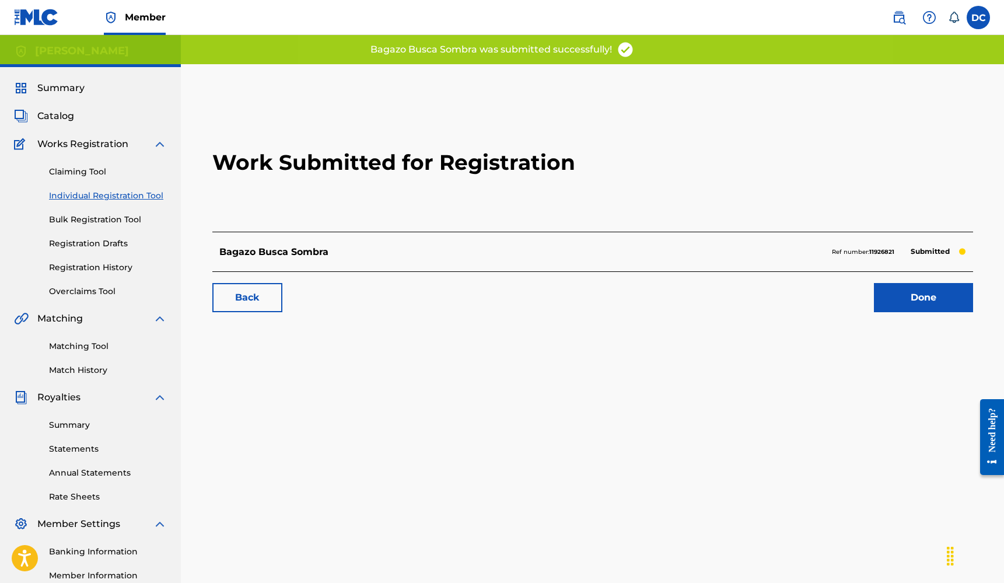
click at [943, 293] on link "Done" at bounding box center [923, 297] width 99 height 29
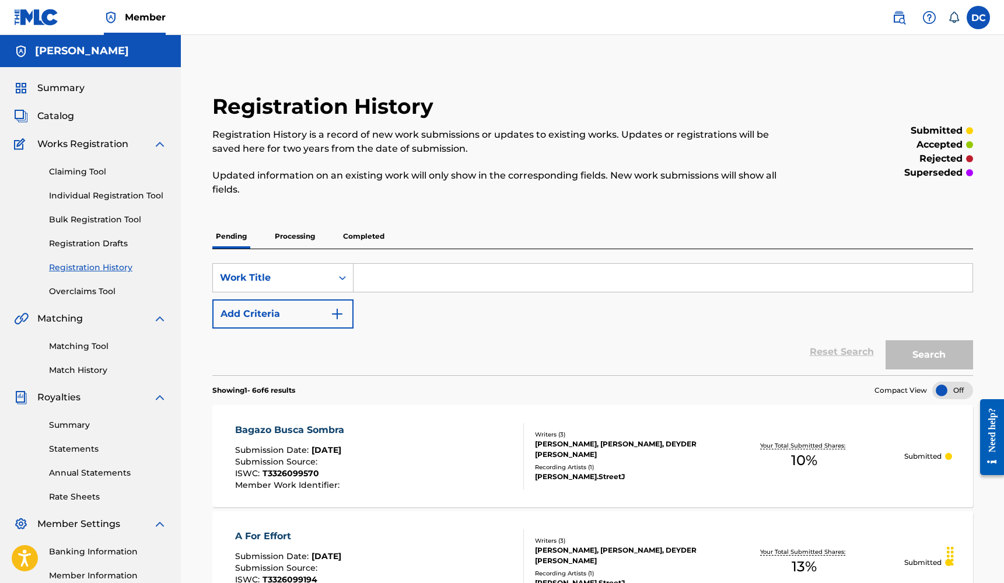
click at [50, 114] on span "Catalog" at bounding box center [55, 116] width 37 height 14
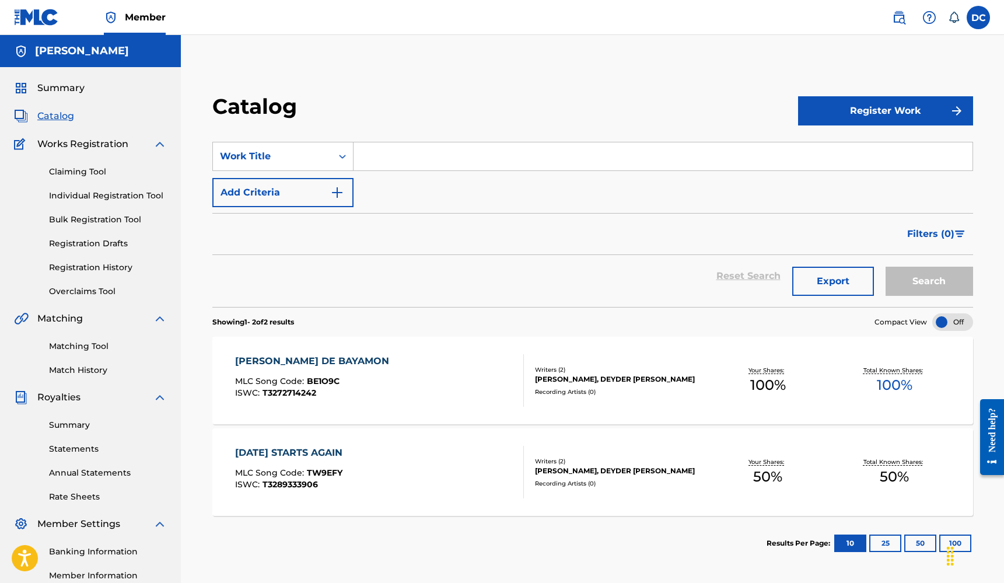
click at [859, 110] on button "Register Work" at bounding box center [885, 110] width 175 height 29
click at [838, 153] on link "Individual" at bounding box center [885, 149] width 175 height 28
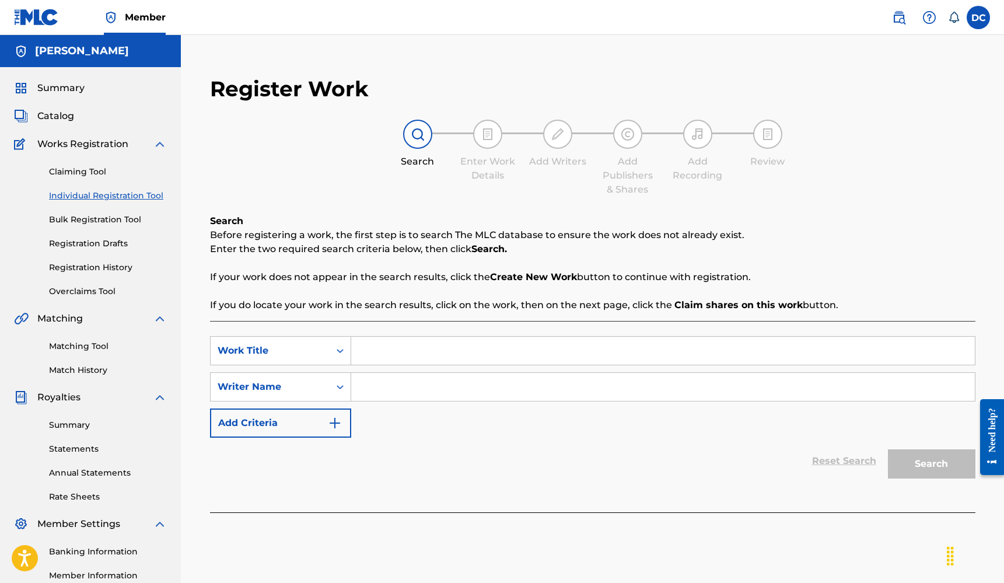
click at [391, 346] on input "Search Form" at bounding box center [662, 351] width 623 height 28
type input "Tango El Fanguito"
click at [440, 386] on input "Search Form" at bounding box center [662, 387] width 623 height 28
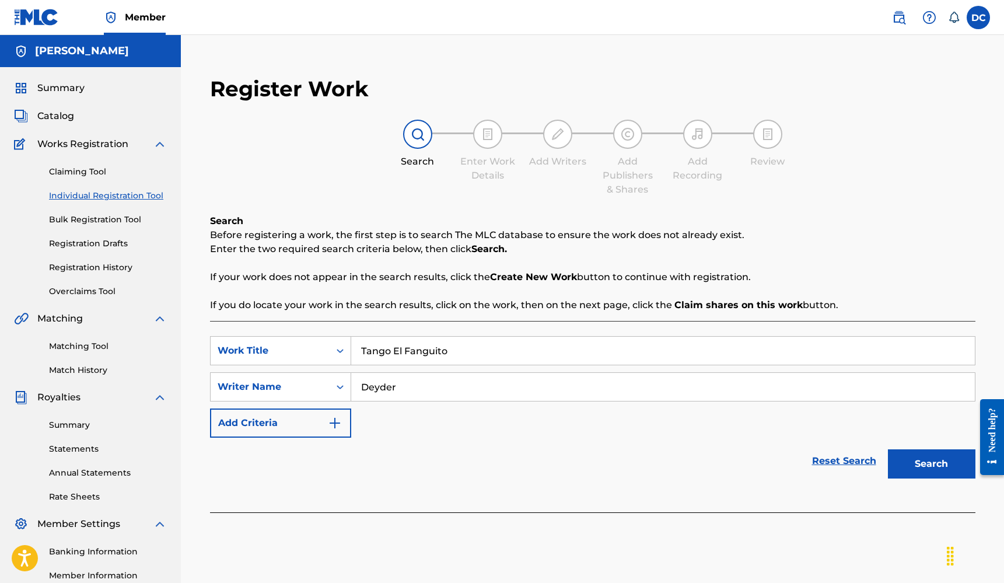
type input "Deyder"
click at [931, 464] on button "Search" at bounding box center [931, 463] width 87 height 29
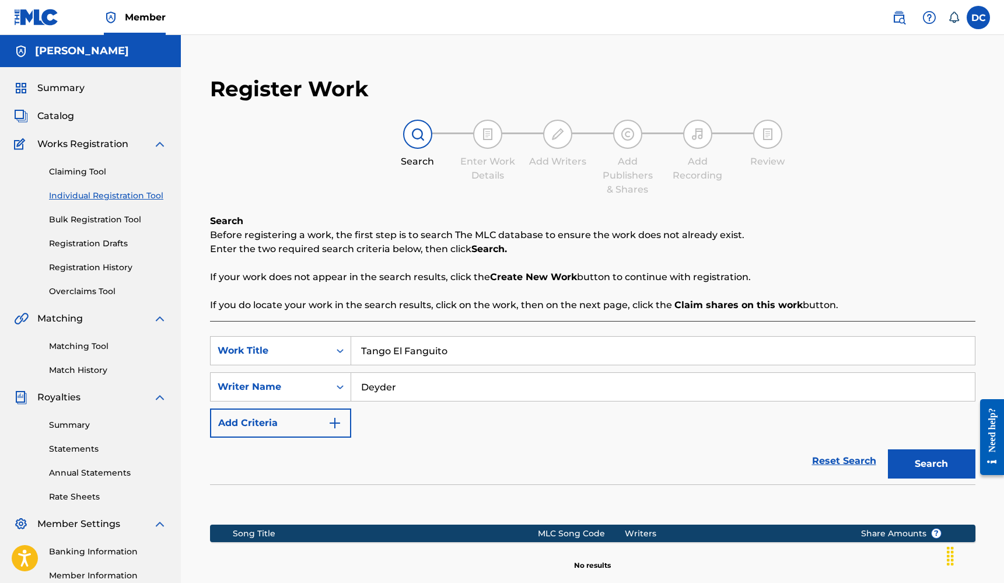
scroll to position [101, 0]
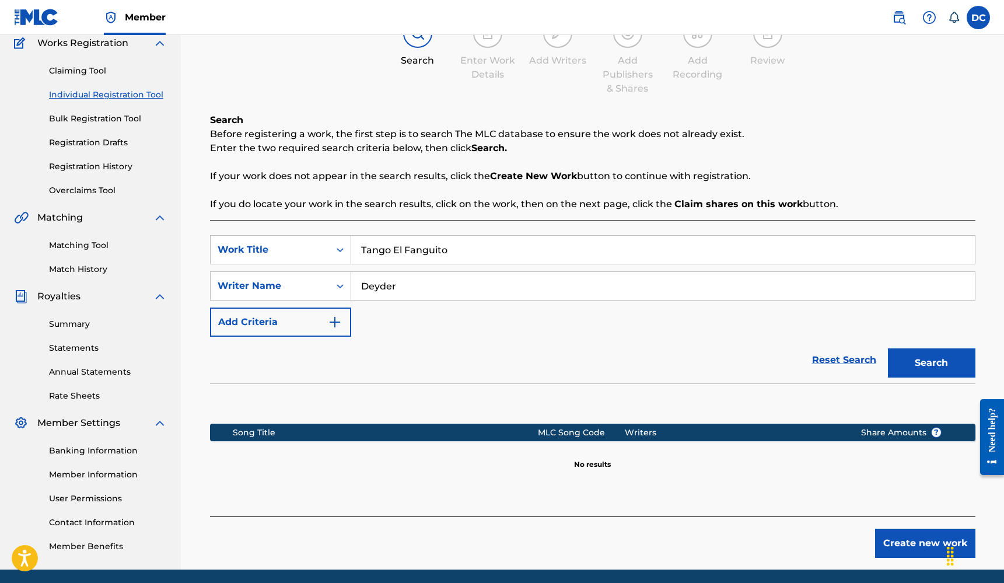
click at [924, 541] on button "Create new work" at bounding box center [925, 542] width 100 height 29
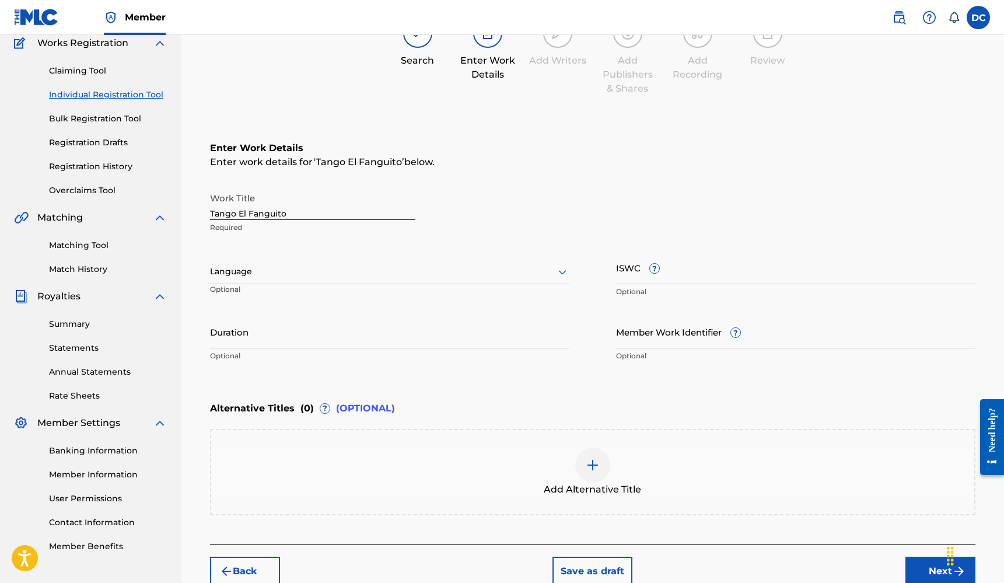
click at [243, 271] on div at bounding box center [389, 271] width 359 height 15
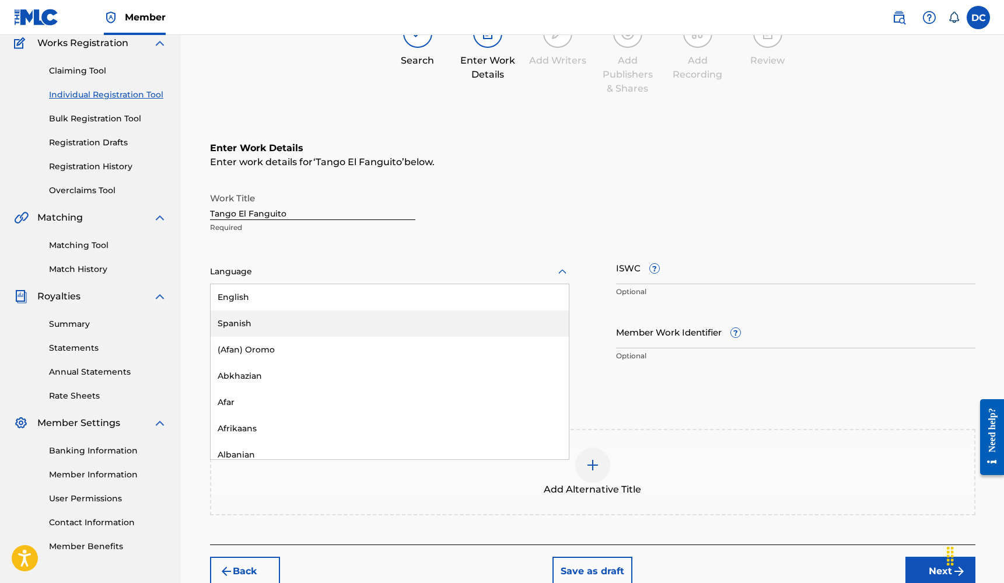
click at [250, 319] on div "Spanish" at bounding box center [390, 323] width 358 height 26
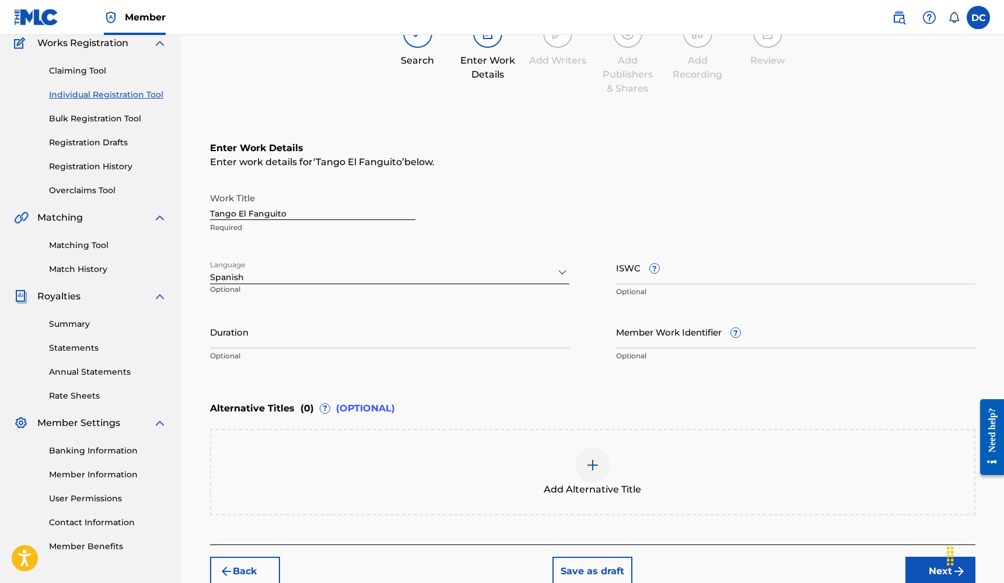
click at [236, 325] on input "Duration" at bounding box center [389, 331] width 359 height 33
type input "04:47"
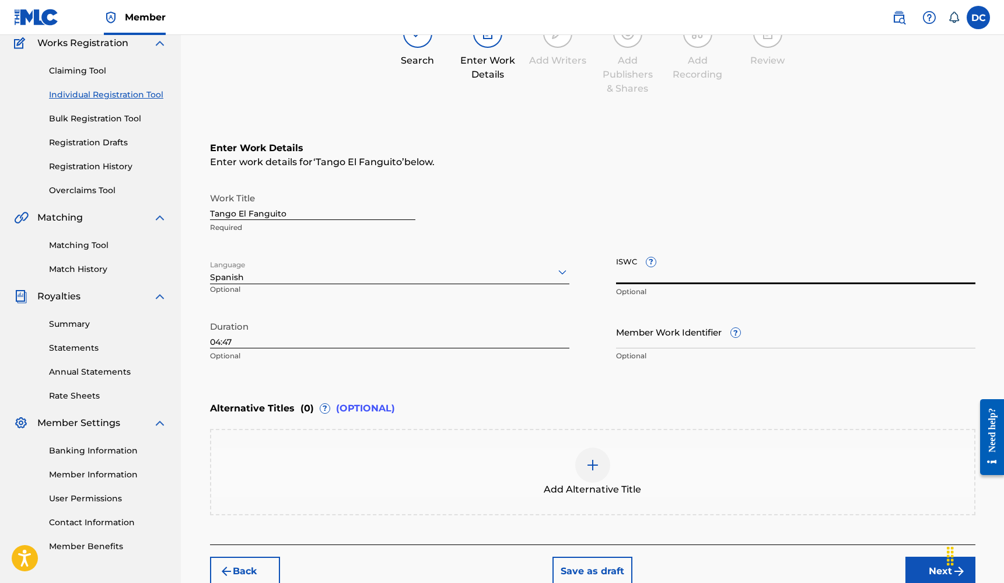
click at [625, 265] on input "ISWC ?" at bounding box center [795, 267] width 359 height 33
paste input "T3326099489"
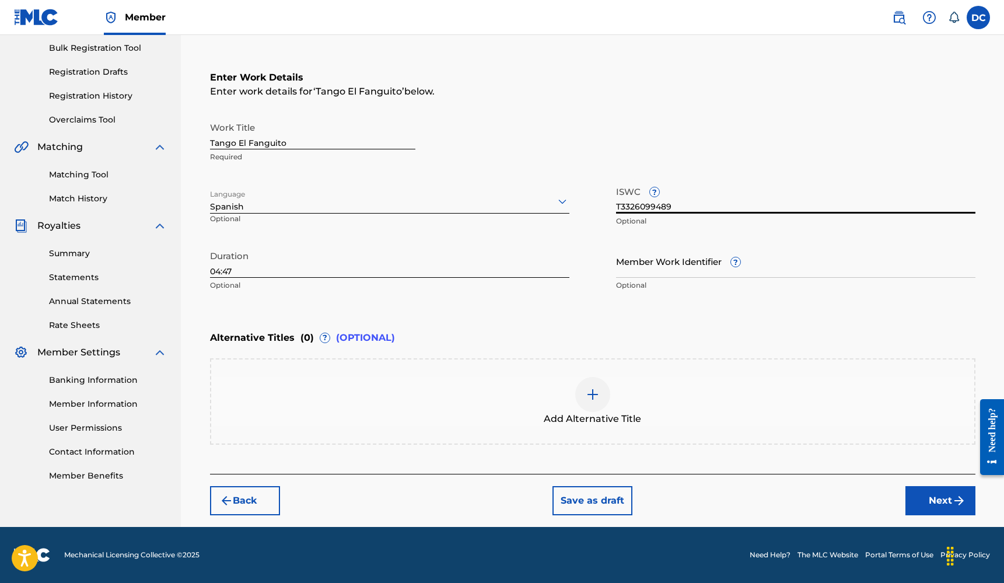
type input "T3326099489"
click at [919, 499] on button "Next" at bounding box center [940, 500] width 70 height 29
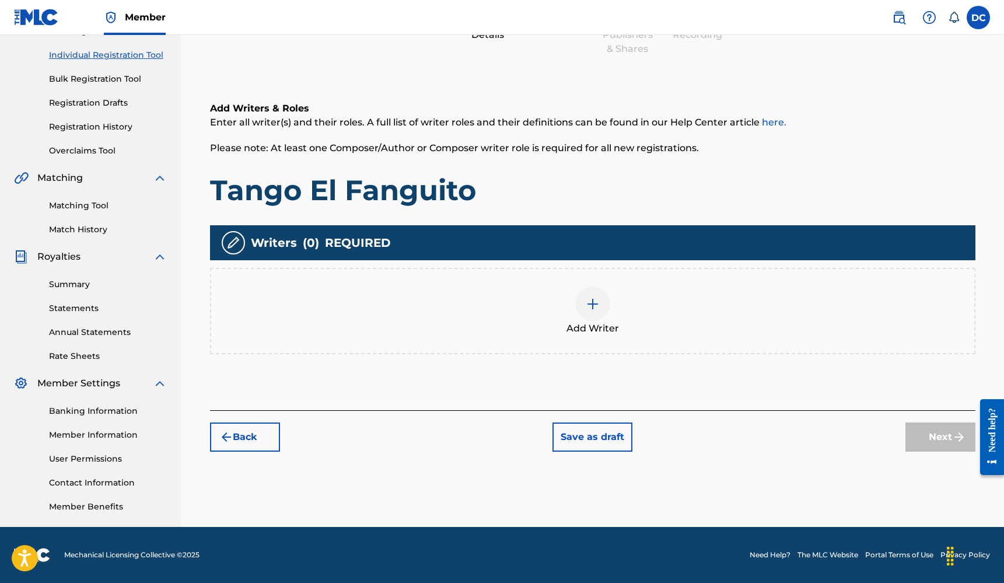
scroll to position [141, 0]
click at [594, 315] on div at bounding box center [592, 303] width 35 height 35
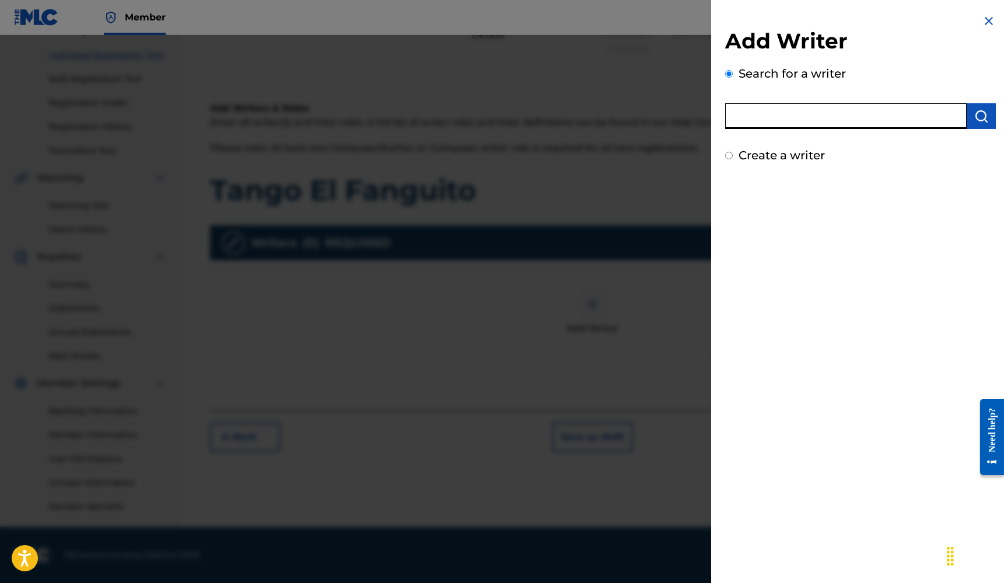
click at [768, 122] on input "text" at bounding box center [845, 116] width 241 height 26
type input "Deyder"
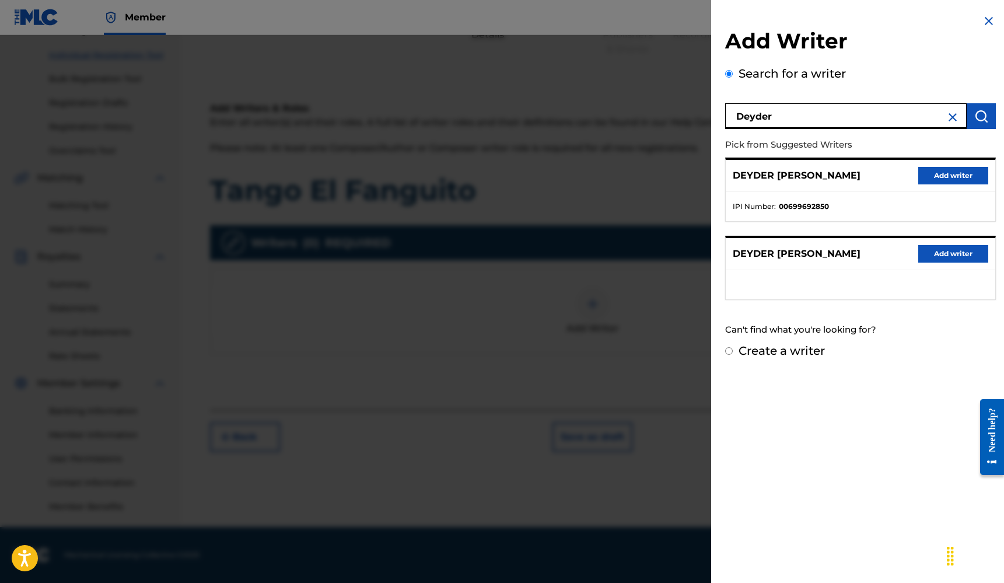
click at [942, 168] on button "Add writer" at bounding box center [953, 175] width 70 height 17
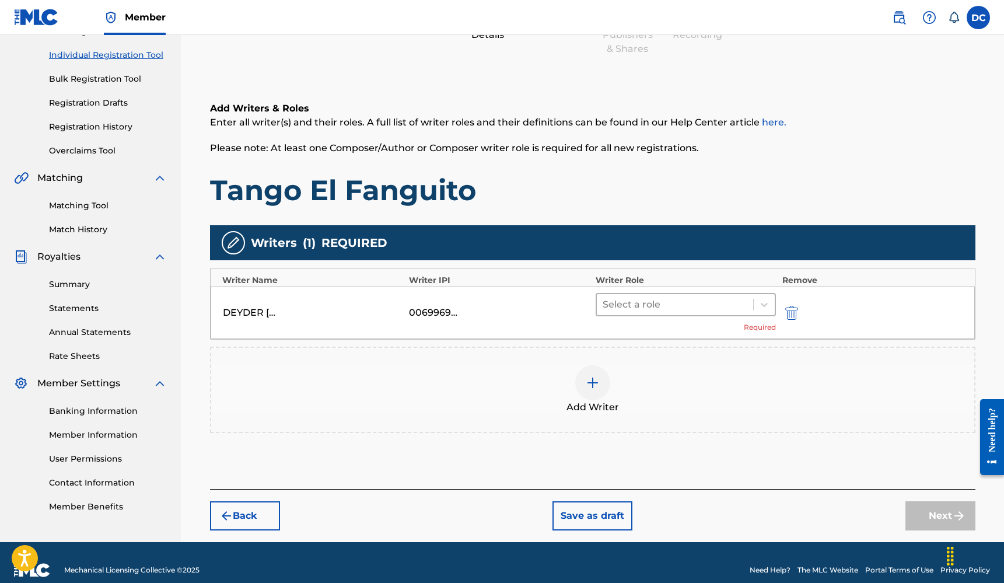
drag, startPoint x: 670, startPoint y: 306, endPoint x: 665, endPoint y: 309, distance: 6.3
click at [670, 306] on div at bounding box center [674, 304] width 145 height 16
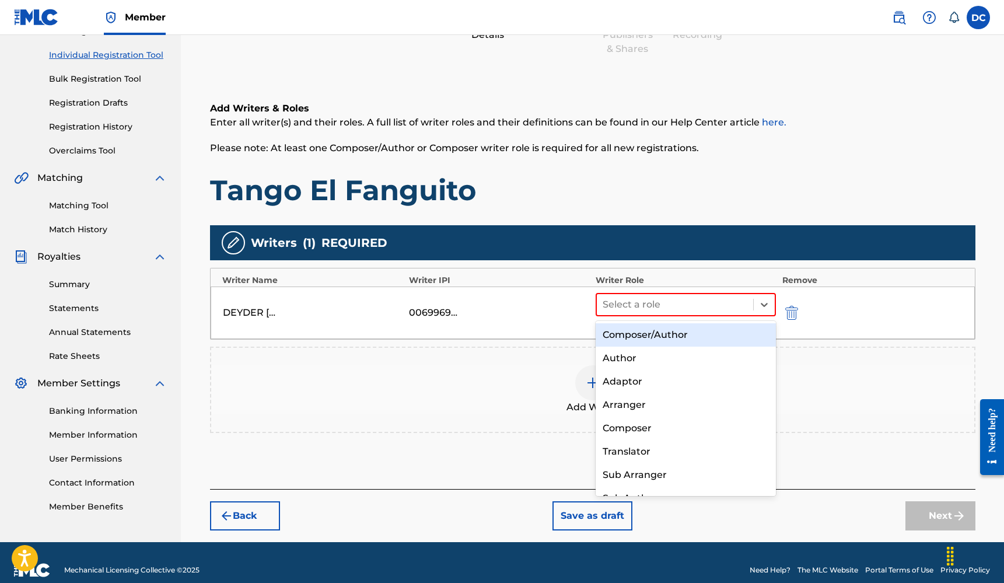
click at [648, 330] on div "Composer/Author" at bounding box center [685, 334] width 181 height 23
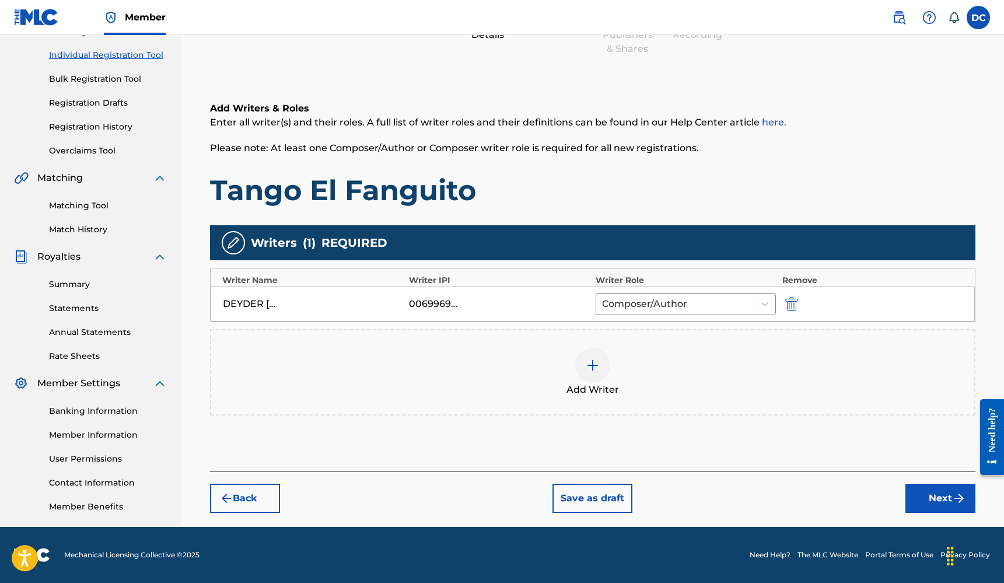
click at [595, 365] on img at bounding box center [593, 365] width 14 height 14
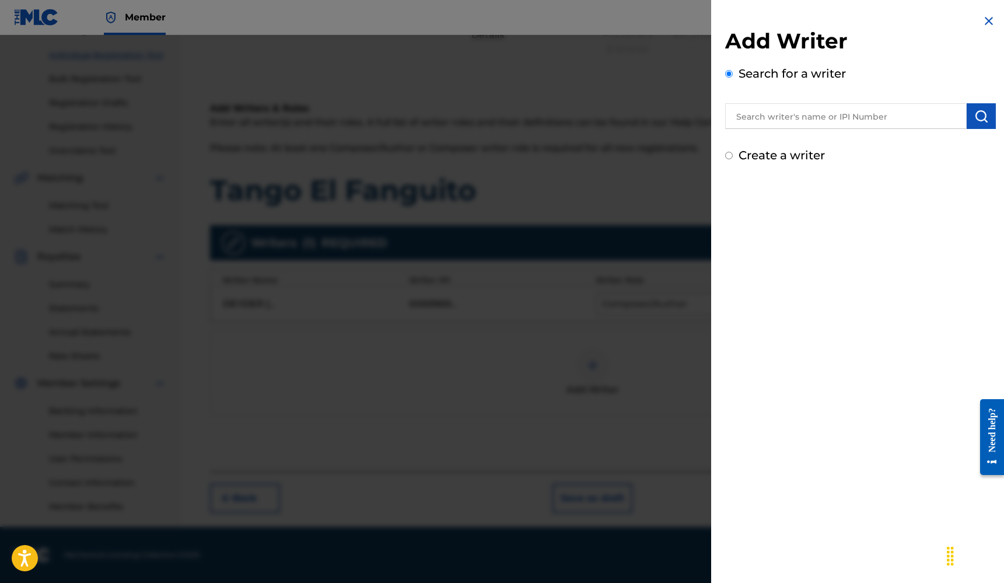
click at [787, 108] on input "text" at bounding box center [845, 116] width 241 height 26
type input "Frederic Kaye"
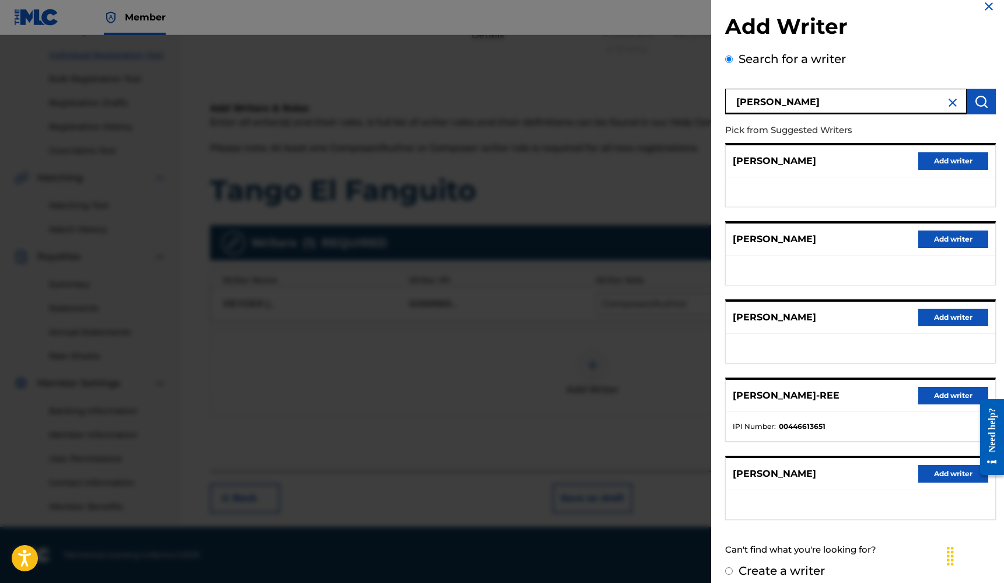
scroll to position [24, 0]
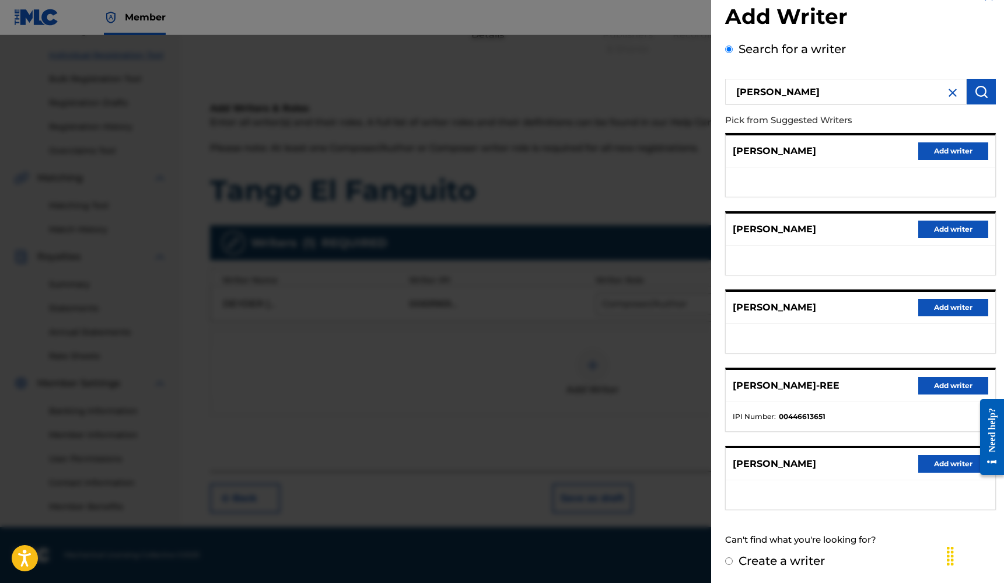
click at [777, 558] on label "Create a writer" at bounding box center [781, 560] width 86 height 14
radio input "true"
click at [733, 558] on input "Create a writer" at bounding box center [729, 561] width 8 height 8
radio input "false"
radio input "true"
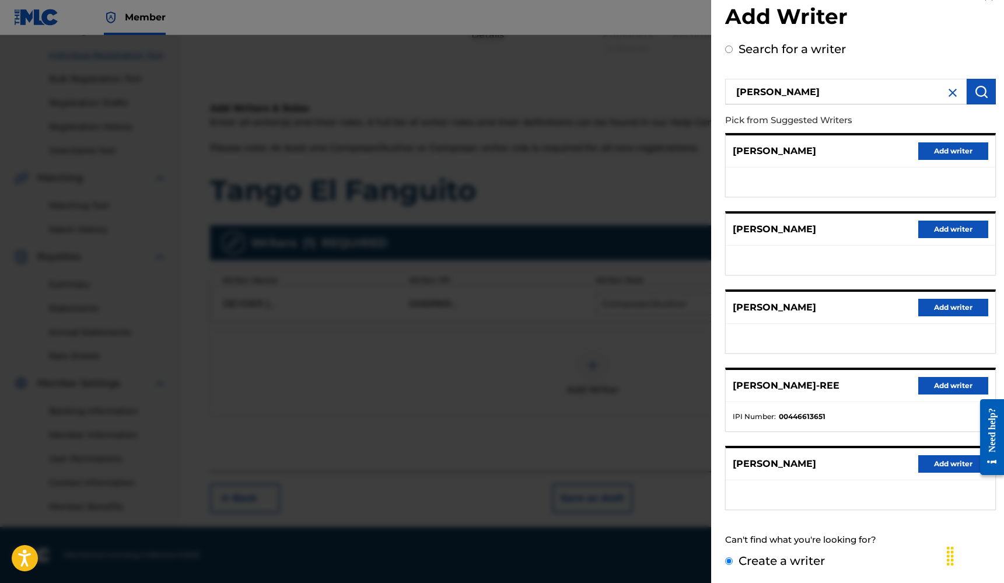
scroll to position [0, 0]
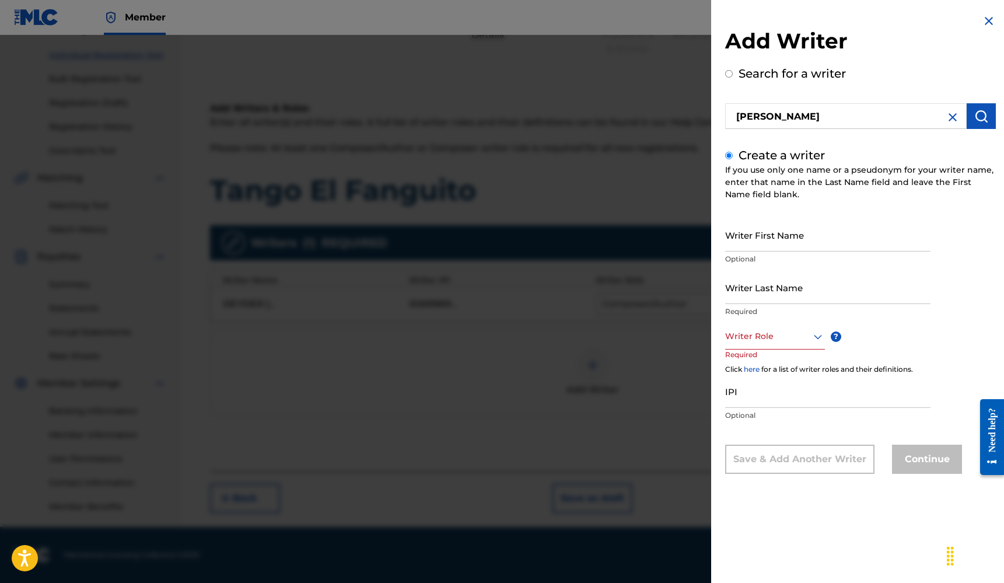
click at [782, 244] on input "Writer First Name" at bounding box center [827, 234] width 205 height 33
type input "Frederic"
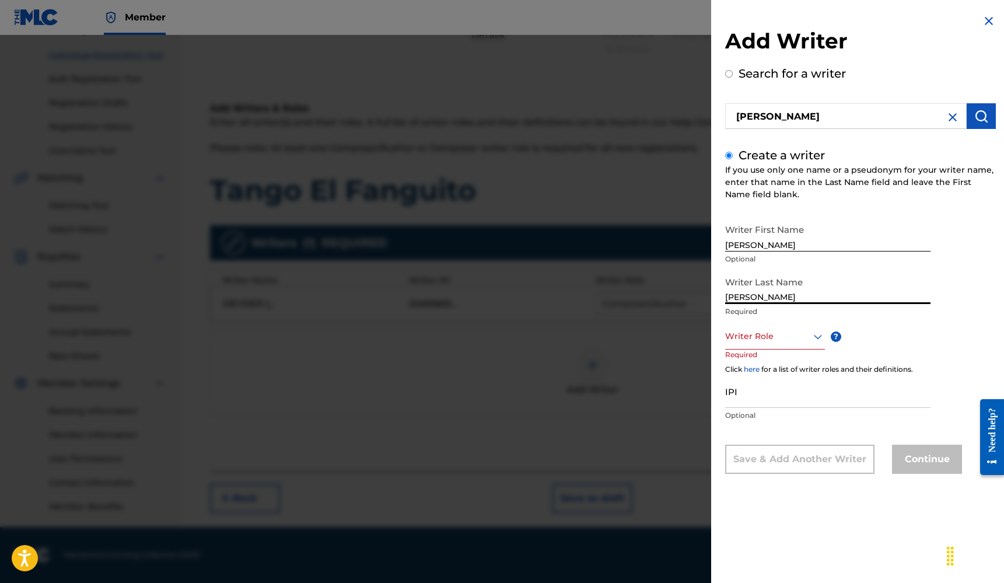
type input "Kaye"
click at [734, 330] on div at bounding box center [775, 336] width 100 height 15
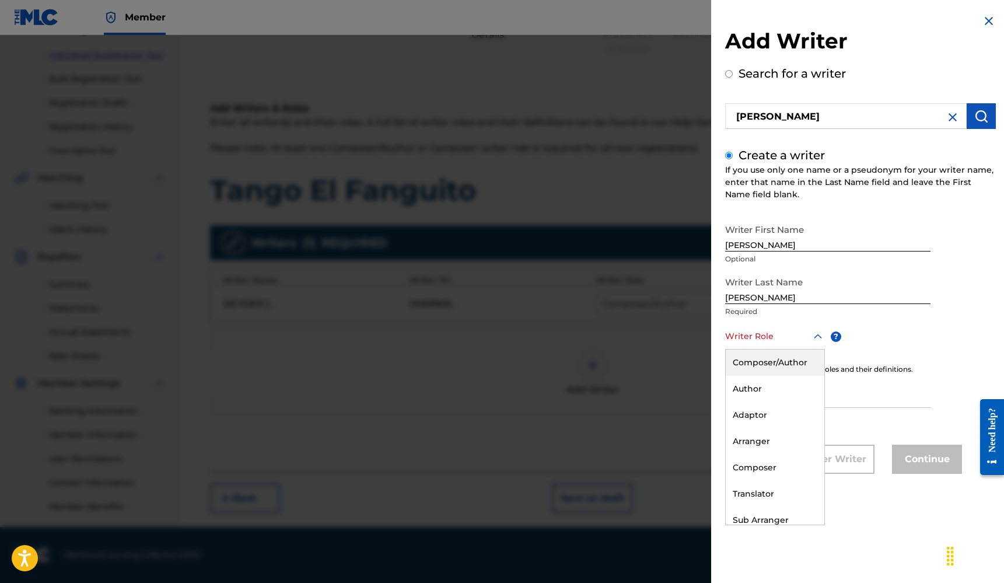
click at [737, 349] on div "Writer Role" at bounding box center [775, 336] width 100 height 26
click at [776, 337] on div at bounding box center [775, 336] width 100 height 15
click at [772, 356] on div "Composer/Author" at bounding box center [775, 362] width 99 height 26
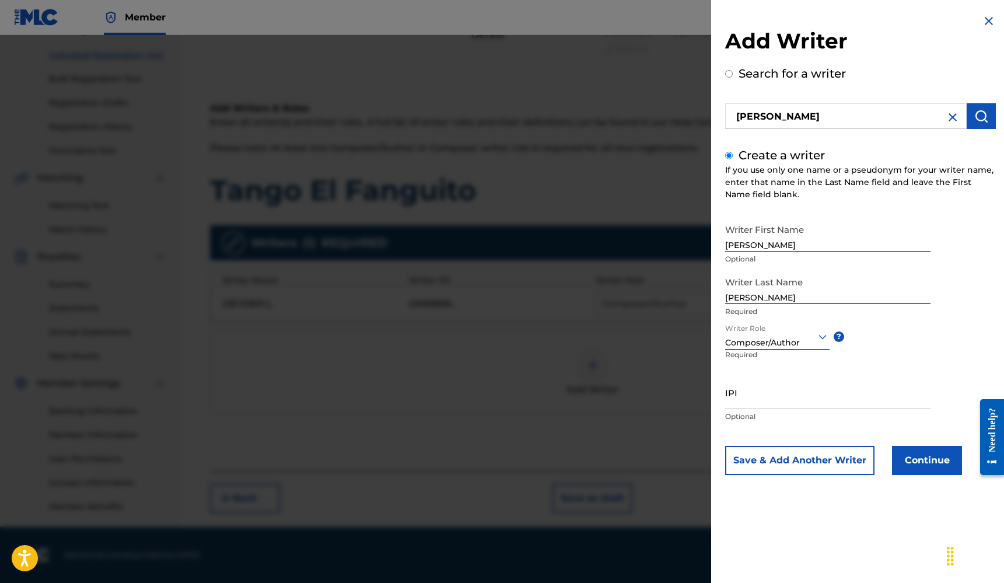
click at [758, 399] on input "IPI" at bounding box center [827, 392] width 205 height 33
paste input "1255586821"
type input "1255586821"
click at [794, 457] on button "Save & Add Another Writer" at bounding box center [799, 460] width 149 height 29
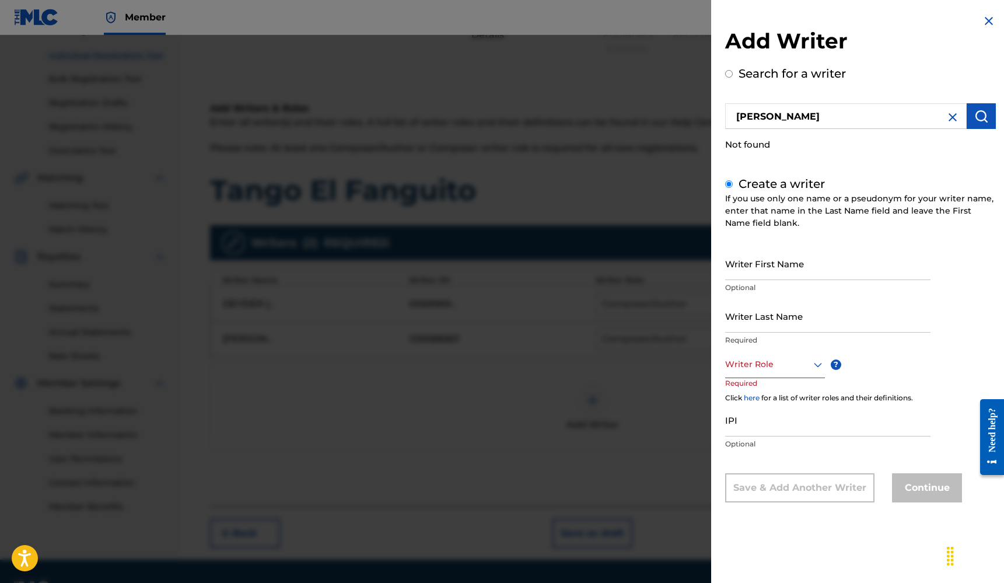
click at [747, 268] on input "Writer First Name" at bounding box center [827, 263] width 205 height 33
type input "Jacob"
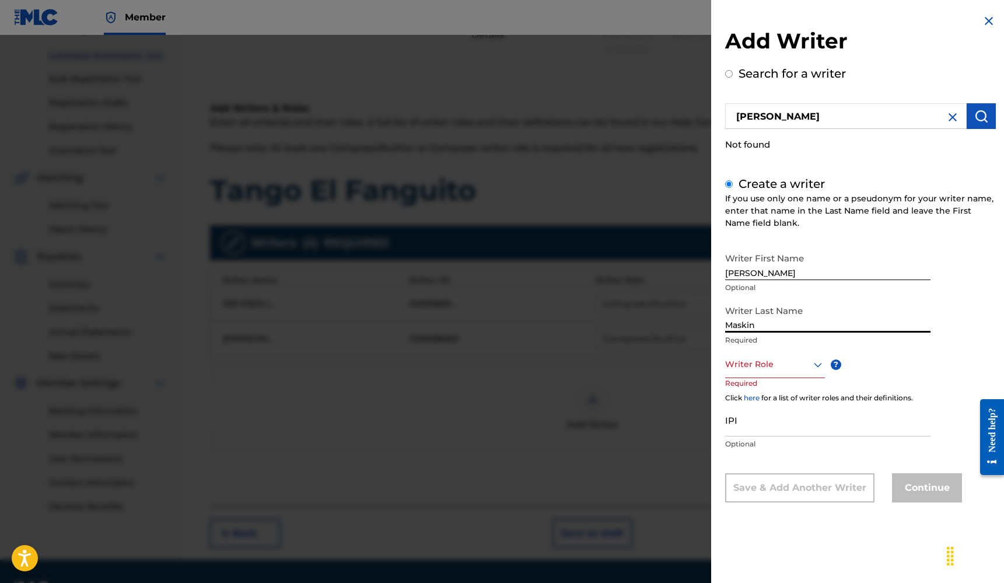
type input "Maskin"
click at [784, 366] on div at bounding box center [775, 364] width 100 height 15
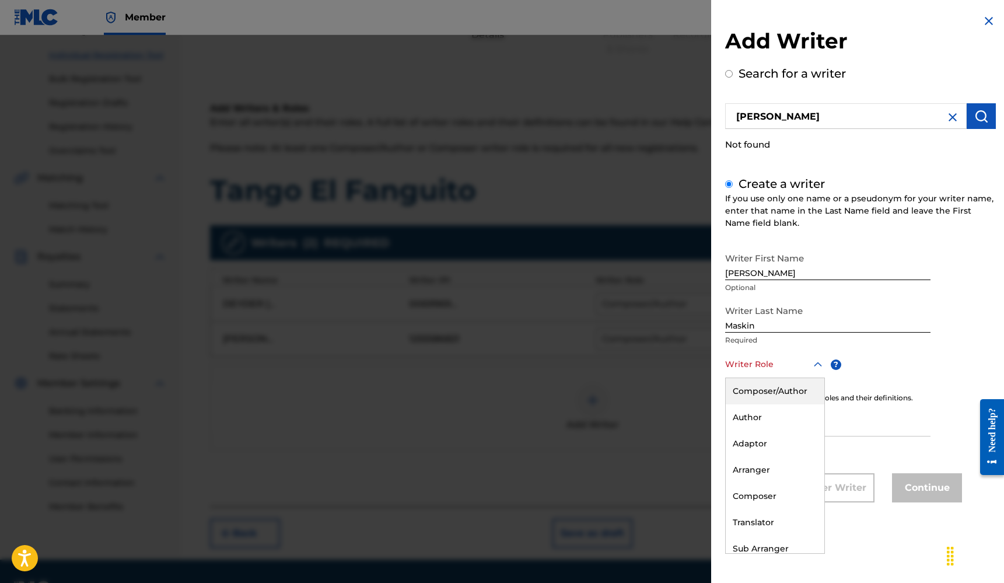
click at [750, 379] on div "Composer/Author" at bounding box center [775, 391] width 99 height 26
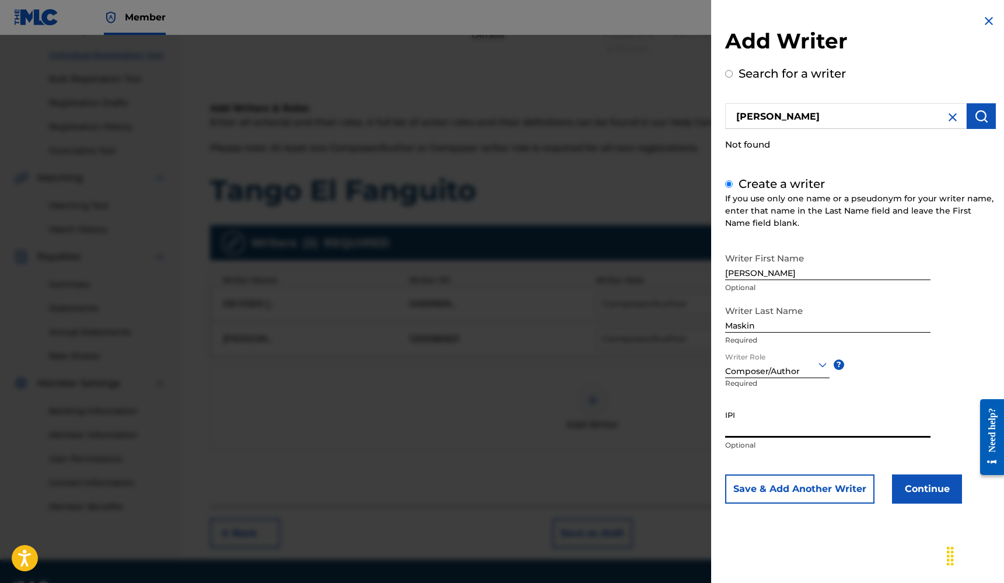
click at [756, 426] on input "IPI" at bounding box center [827, 420] width 205 height 33
paste input "1256814246"
type input "1256814246"
click at [794, 486] on button "Save & Add Another Writer" at bounding box center [799, 488] width 149 height 29
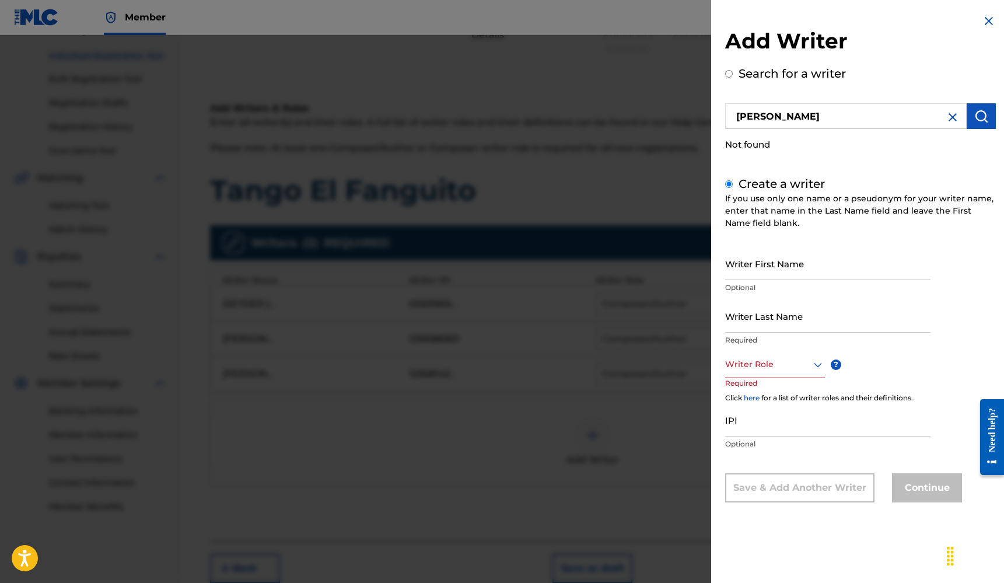
click at [988, 17] on img at bounding box center [989, 21] width 14 height 14
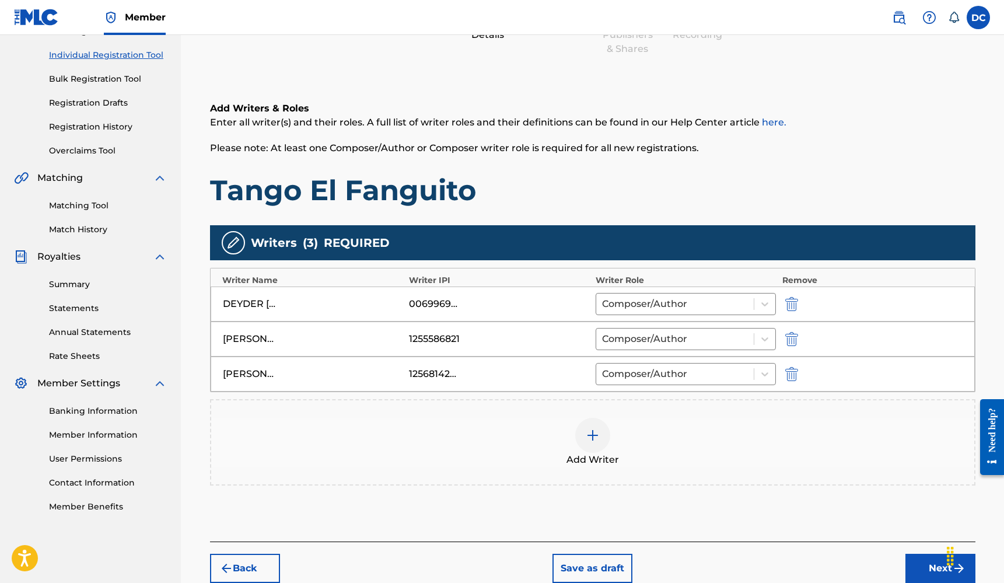
click at [933, 572] on button "Next" at bounding box center [940, 567] width 70 height 29
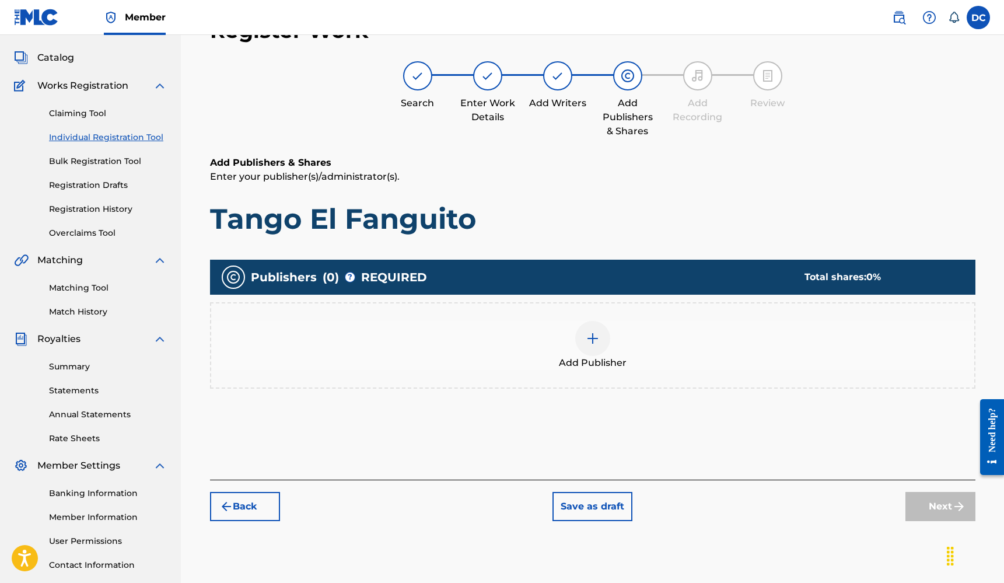
scroll to position [52, 0]
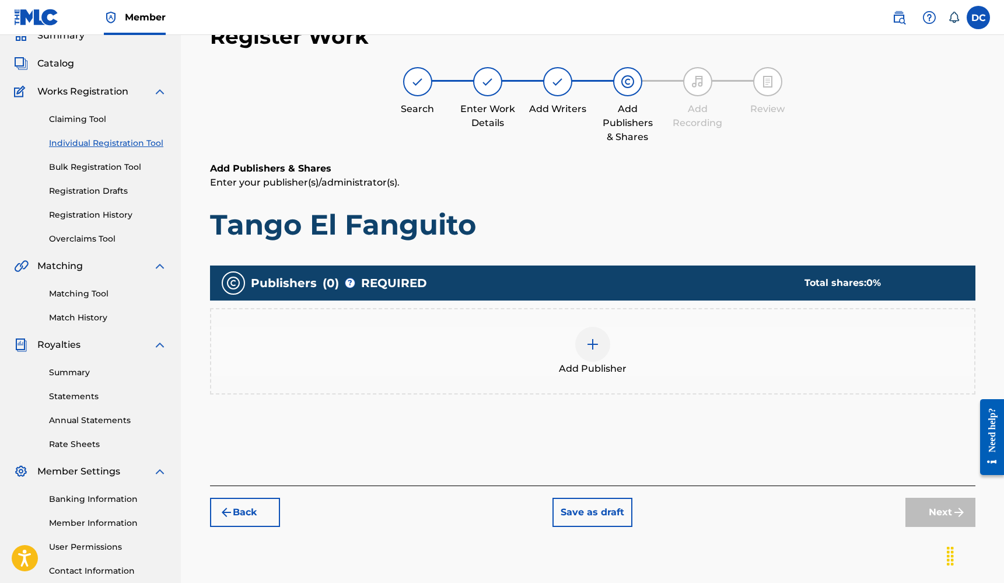
click at [593, 353] on div at bounding box center [592, 344] width 35 height 35
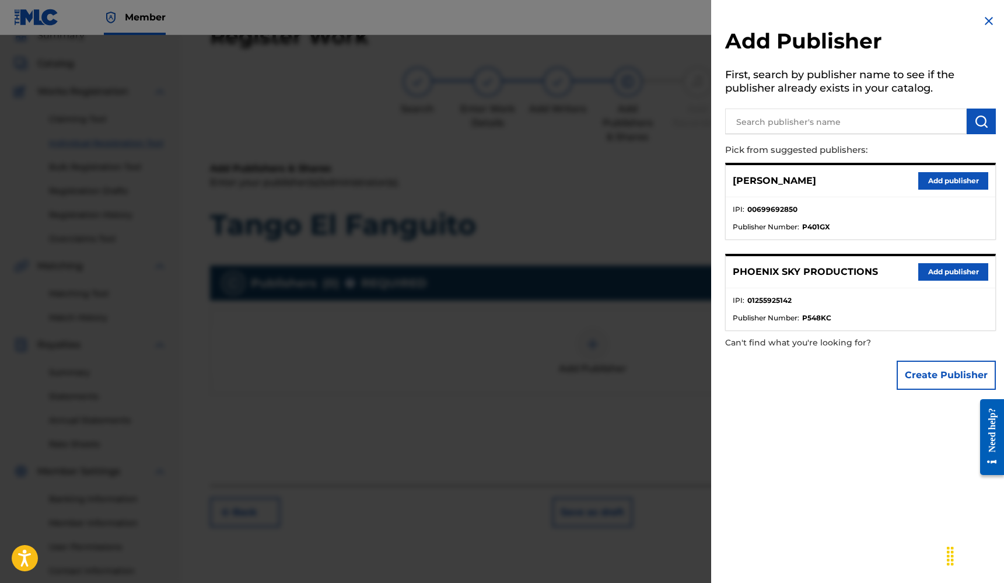
click at [935, 269] on button "Add publisher" at bounding box center [953, 271] width 70 height 17
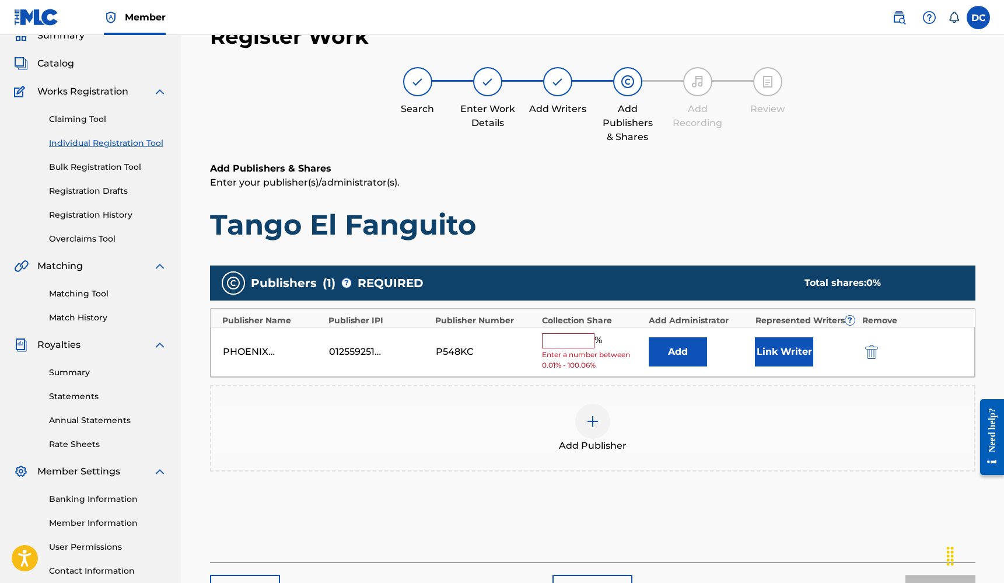
click at [803, 344] on button "Link Writer" at bounding box center [784, 351] width 58 height 29
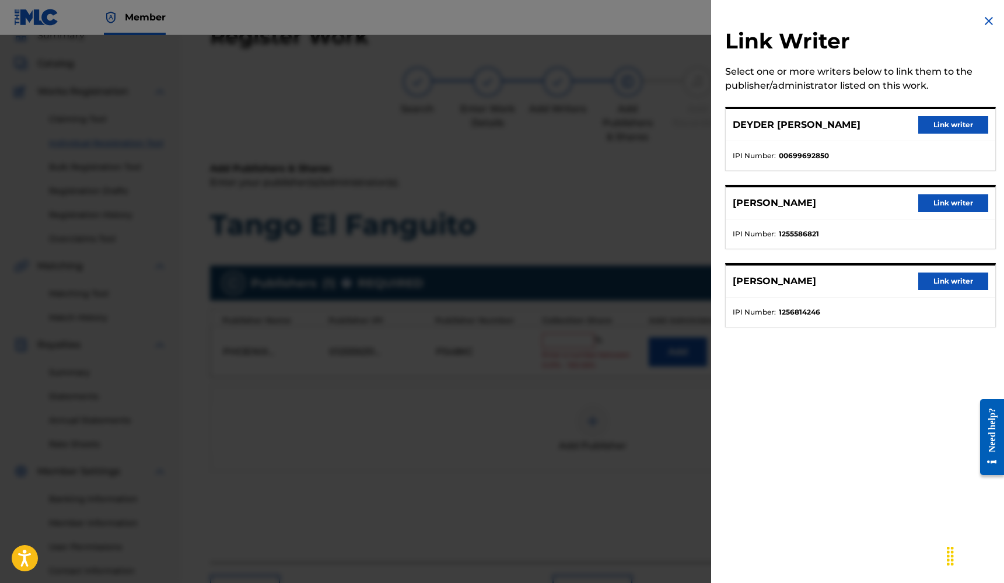
click at [931, 121] on button "Link writer" at bounding box center [953, 124] width 70 height 17
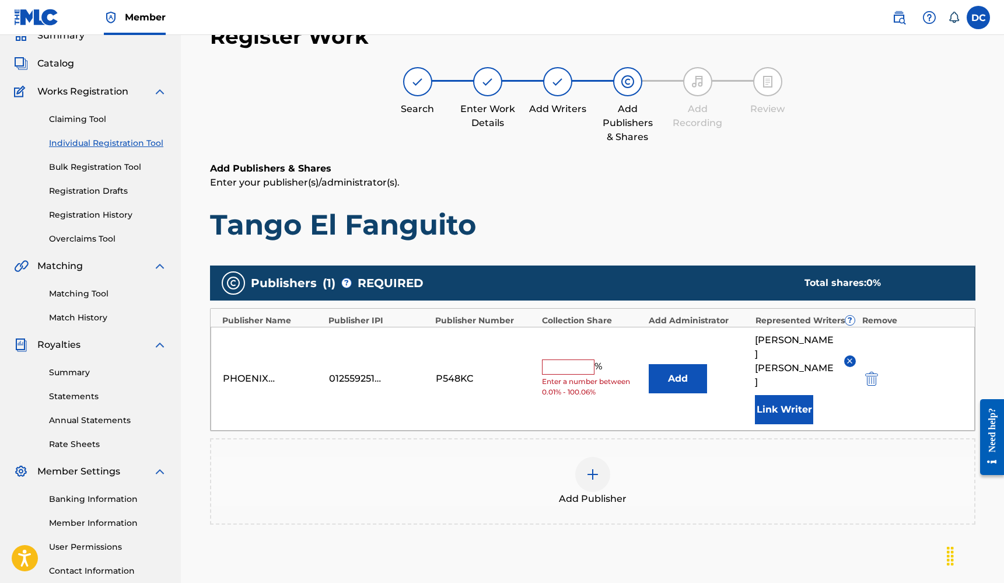
click at [579, 362] on input "text" at bounding box center [568, 366] width 52 height 15
type input "13"
click at [749, 440] on div "Add Publisher" at bounding box center [592, 481] width 765 height 86
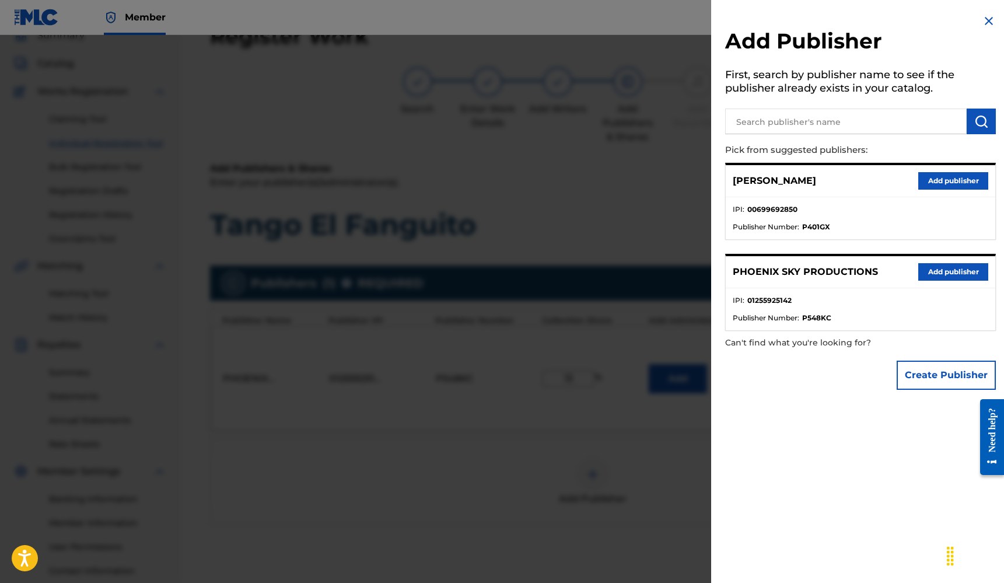
click at [676, 434] on div at bounding box center [502, 326] width 1004 height 583
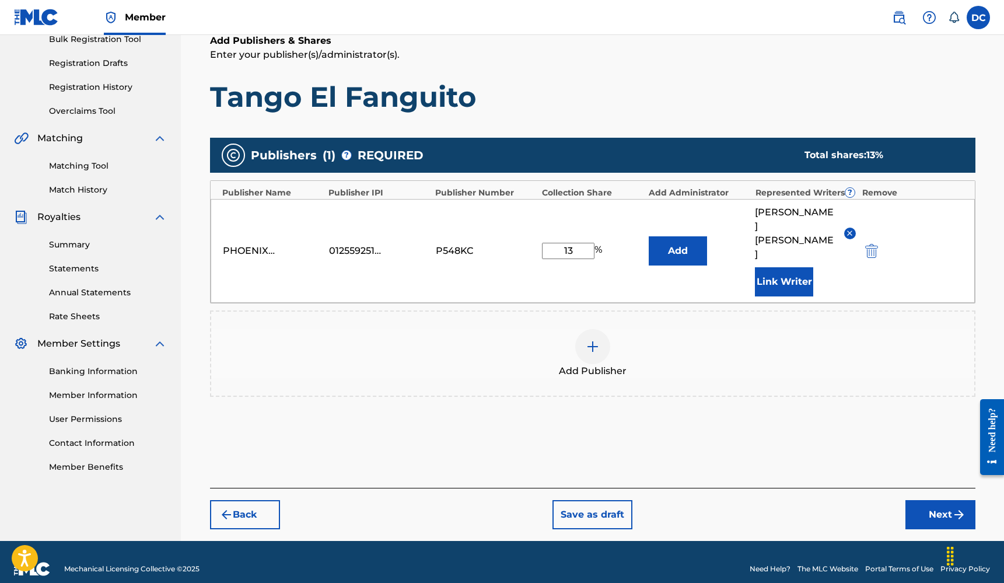
click at [923, 502] on button "Next" at bounding box center [940, 514] width 70 height 29
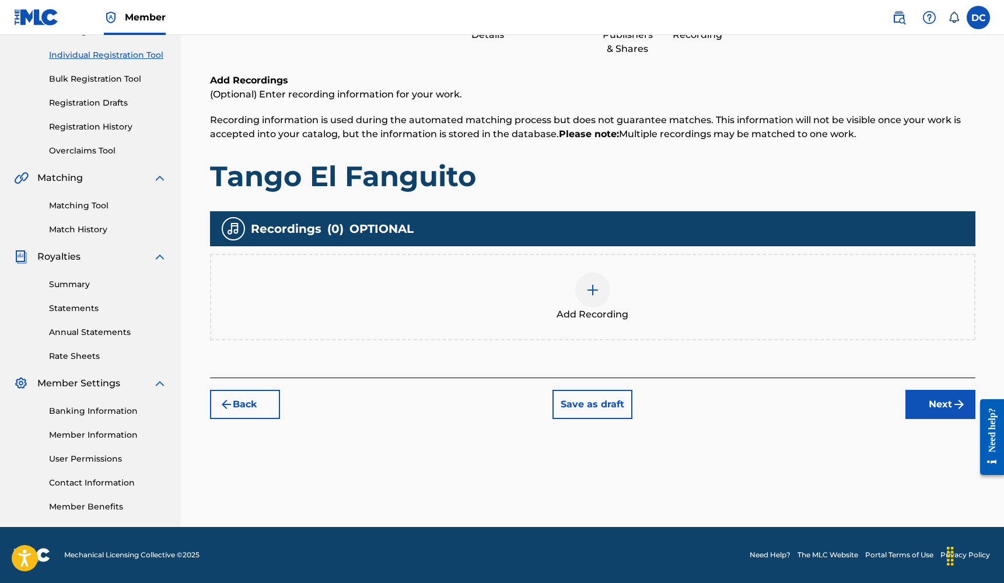
click at [584, 289] on div at bounding box center [592, 289] width 35 height 35
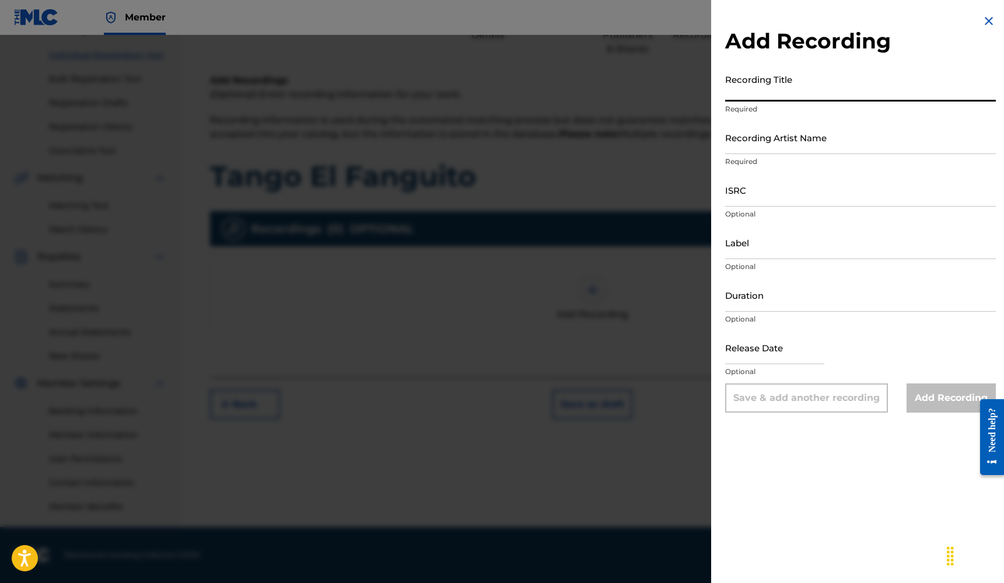
click at [807, 85] on input "Recording Title" at bounding box center [860, 84] width 271 height 33
type input "Tango El Fanguito"
click at [775, 144] on input "Recording Artist Name" at bounding box center [860, 137] width 271 height 33
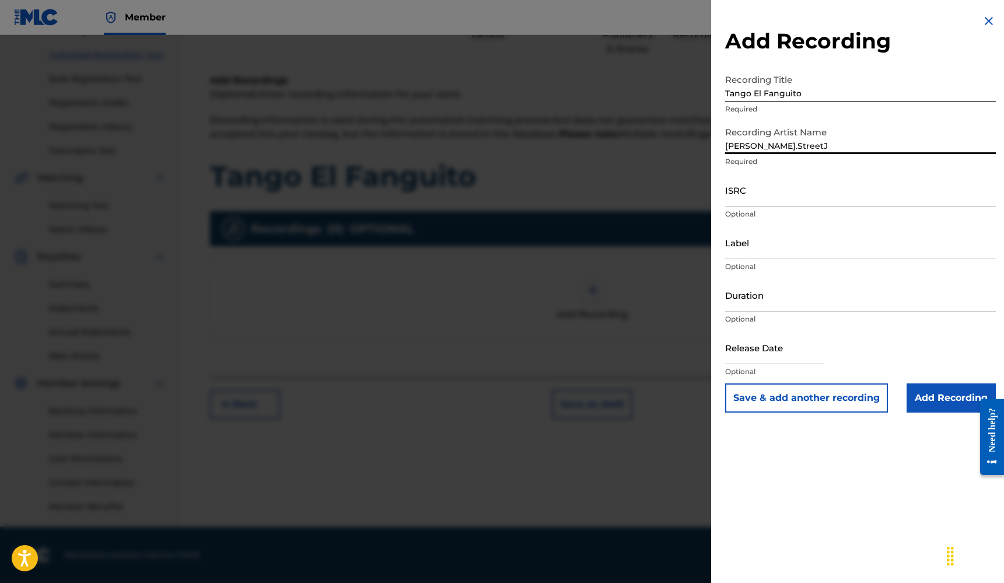
type input "[PERSON_NAME].StreetJ"
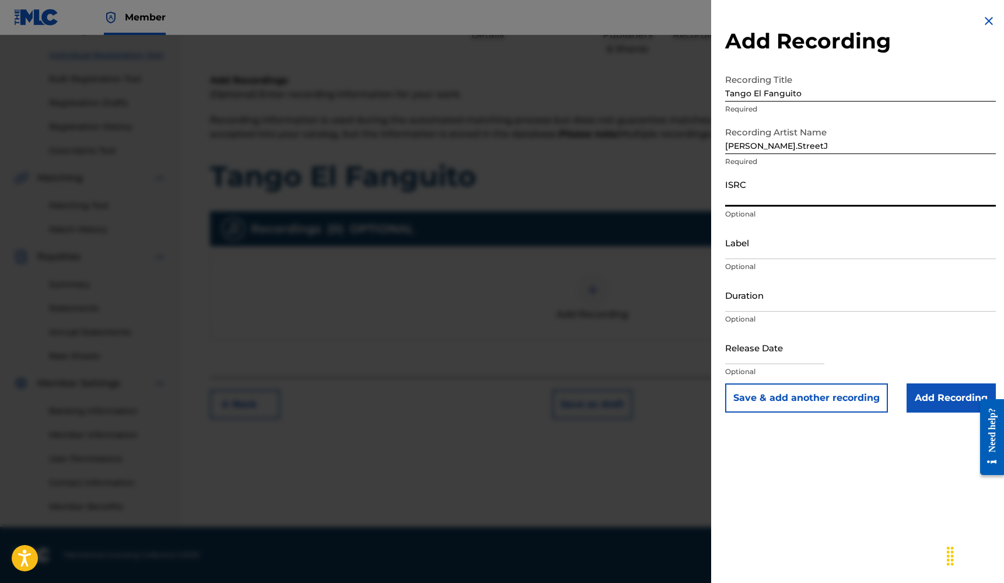
paste input "QZNWX2593033"
type input "QZNWX2593033"
click at [767, 253] on input "Label" at bounding box center [860, 242] width 271 height 33
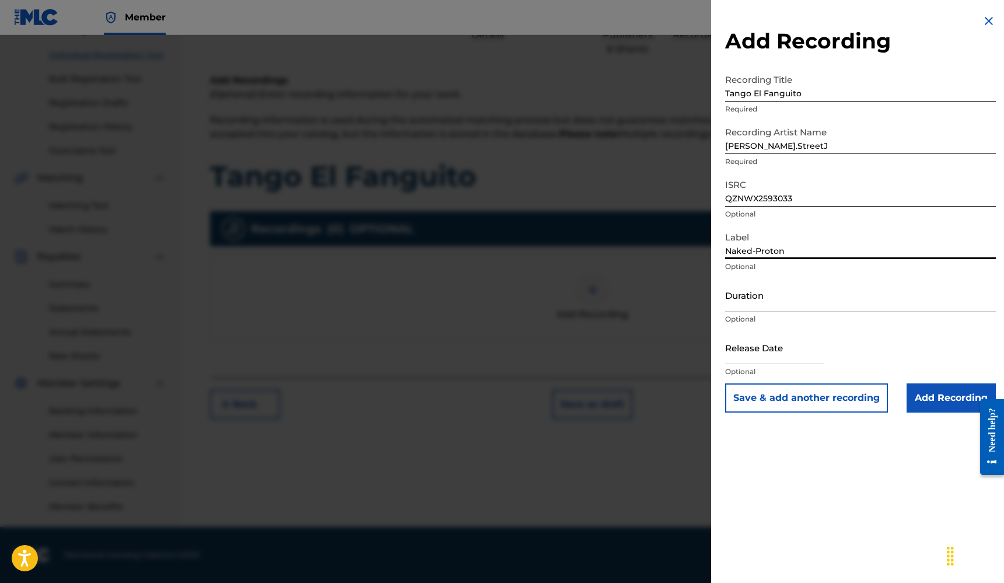
type input "Naked-Proton"
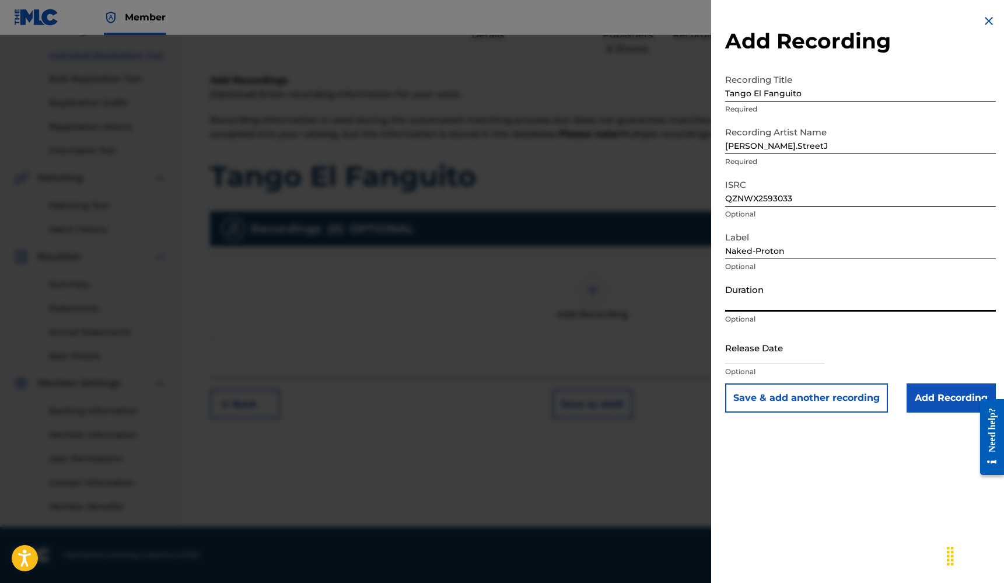
click at [767, 299] on input "Duration" at bounding box center [860, 294] width 271 height 33
type input "04:47"
click at [756, 352] on input "text" at bounding box center [774, 347] width 99 height 33
select select "7"
select select "2025"
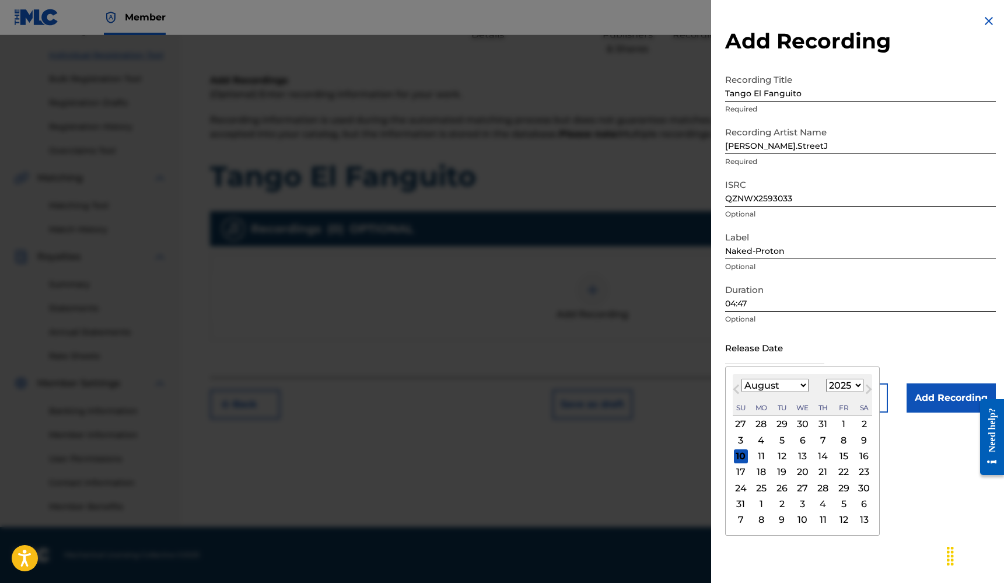
click at [737, 388] on span "Previous Month" at bounding box center [737, 390] width 0 height 17
select select "4"
click at [836, 438] on div "9" at bounding box center [843, 440] width 14 height 14
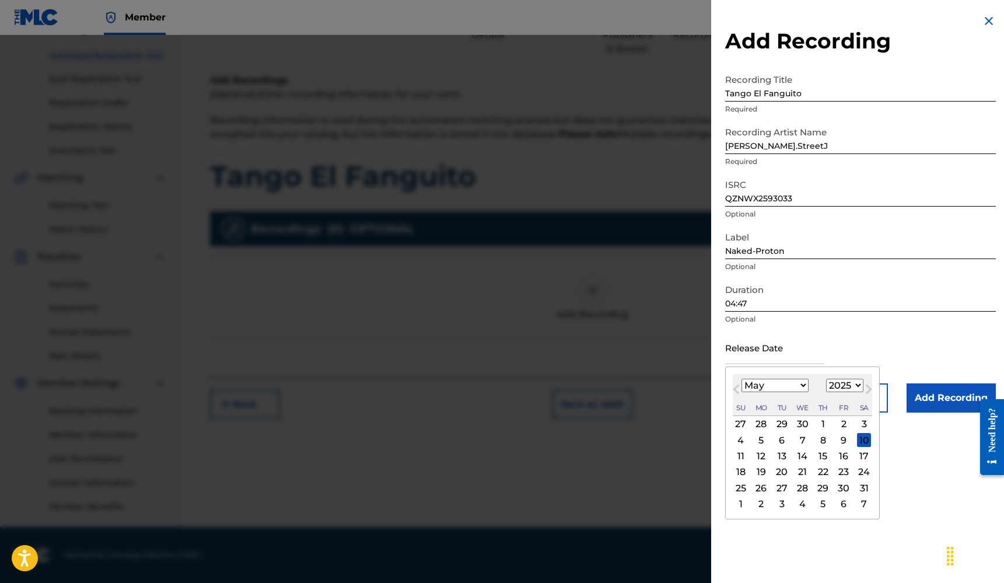
type input "May 9 2025"
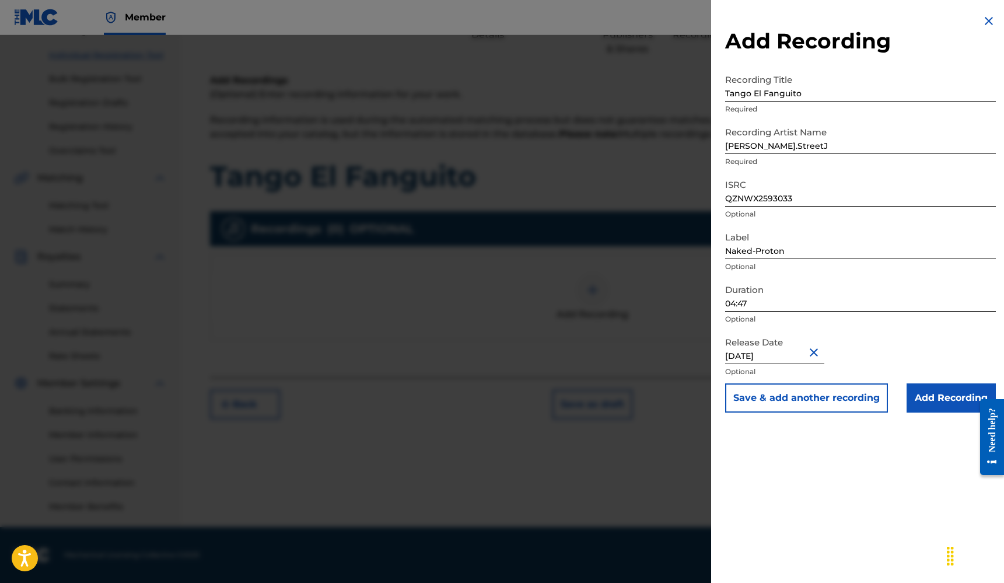
click at [944, 397] on input "Add Recording" at bounding box center [950, 397] width 89 height 29
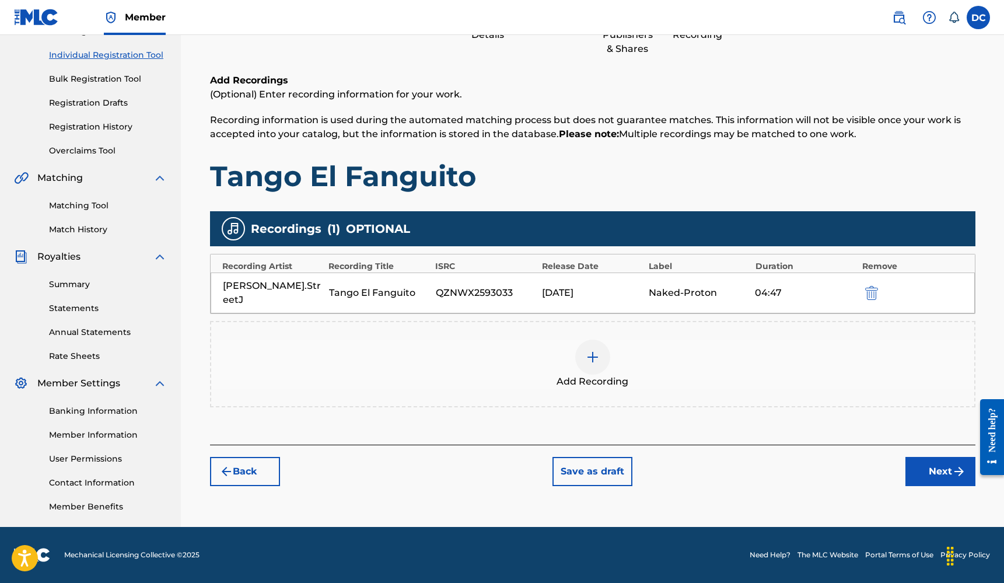
click at [917, 460] on button "Next" at bounding box center [940, 471] width 70 height 29
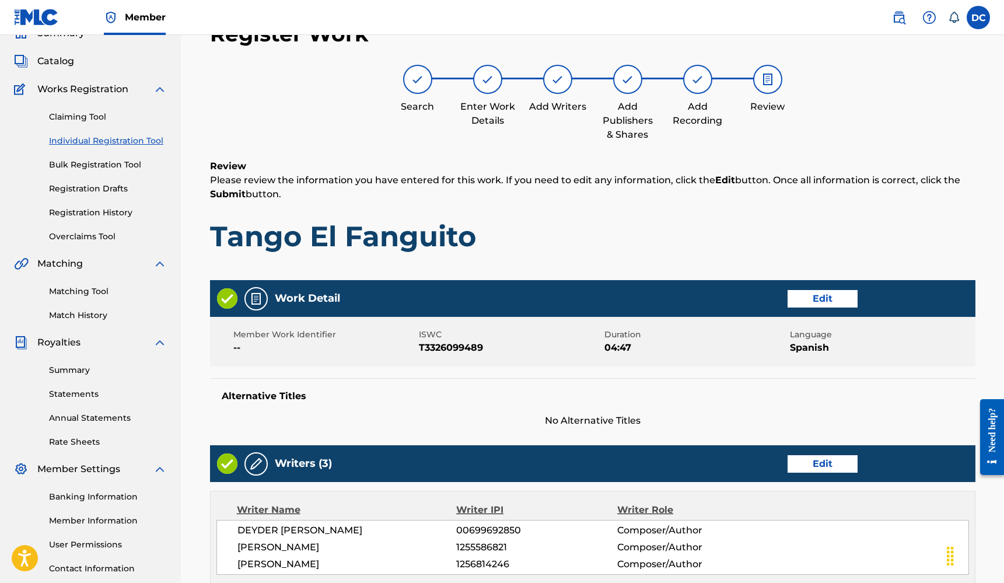
scroll to position [467, 0]
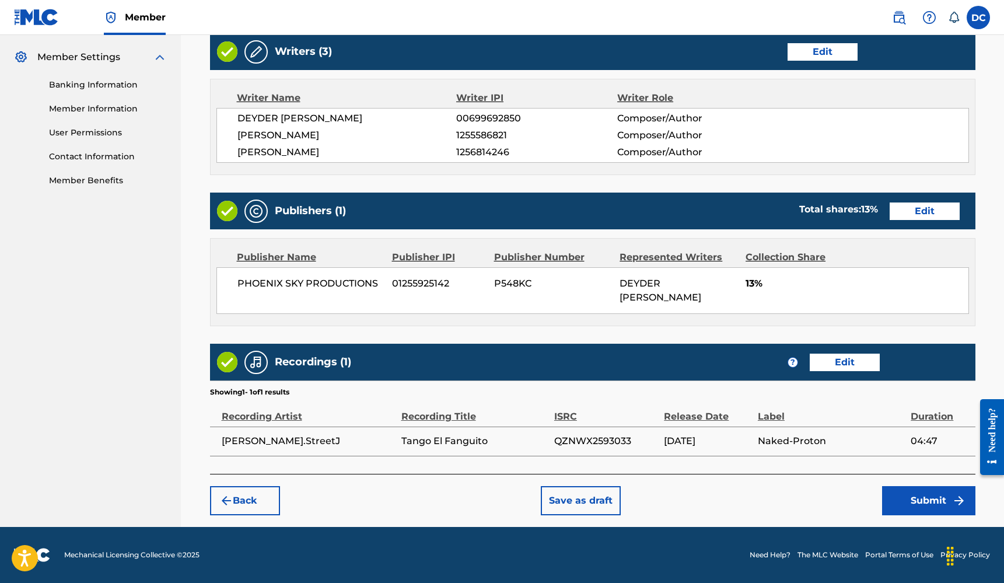
click at [901, 493] on button "Submit" at bounding box center [928, 500] width 93 height 29
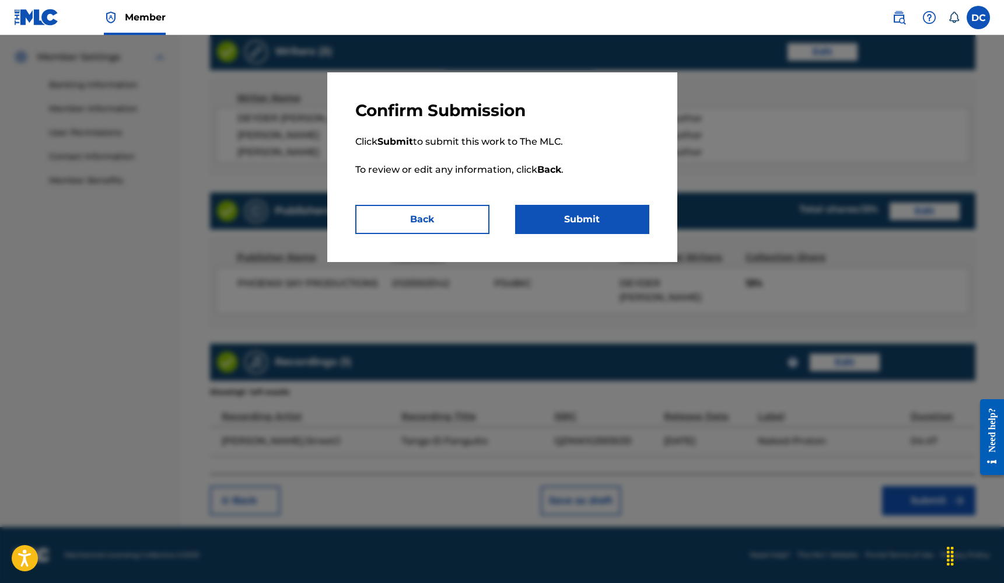
click at [580, 218] on button "Submit" at bounding box center [582, 219] width 134 height 29
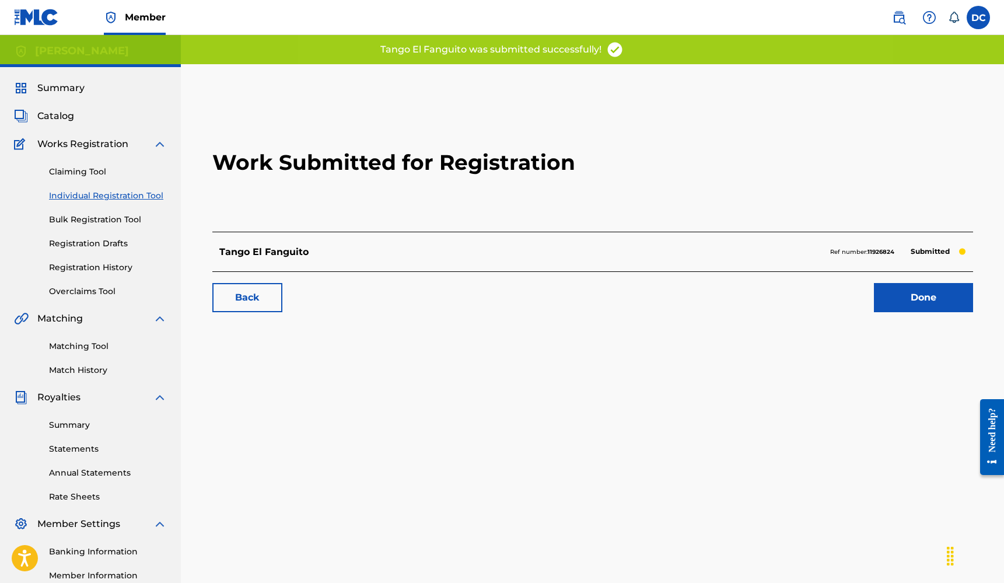
click at [948, 300] on link "Done" at bounding box center [923, 297] width 99 height 29
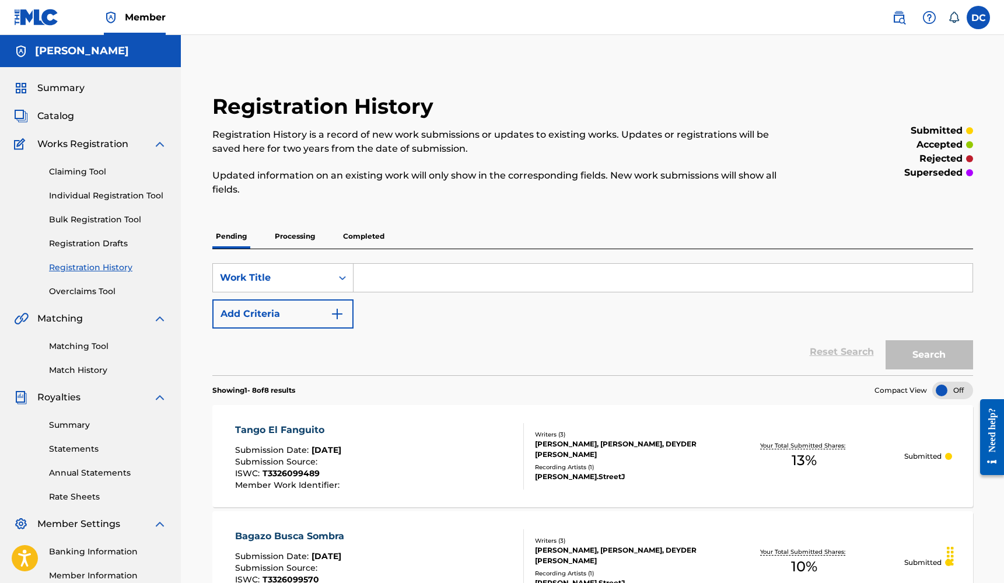
click at [58, 115] on span "Catalog" at bounding box center [55, 116] width 37 height 14
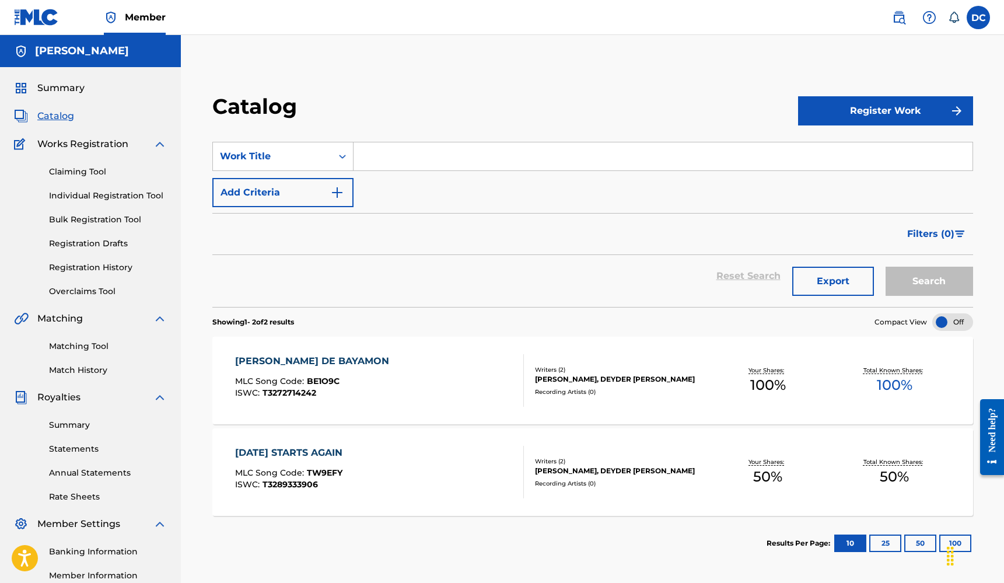
click at [56, 111] on span "Catalog" at bounding box center [55, 116] width 37 height 14
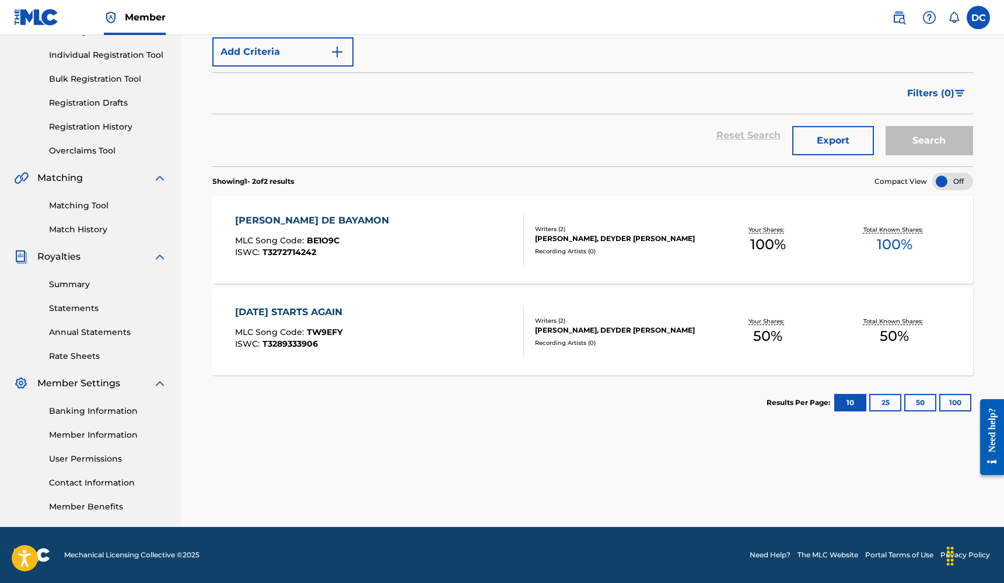
click at [72, 355] on link "Rate Sheets" at bounding box center [108, 356] width 118 height 12
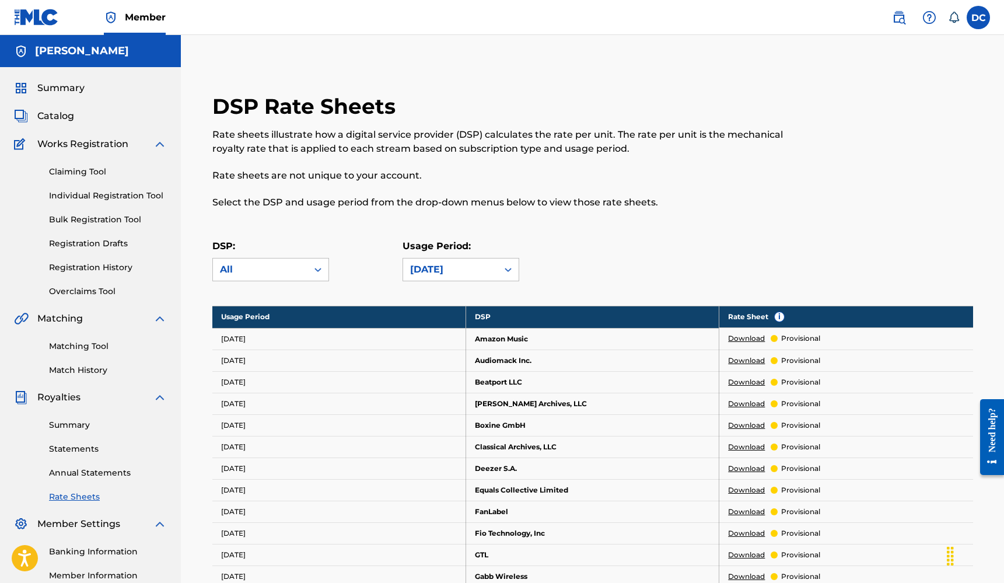
click at [73, 446] on link "Statements" at bounding box center [108, 449] width 118 height 12
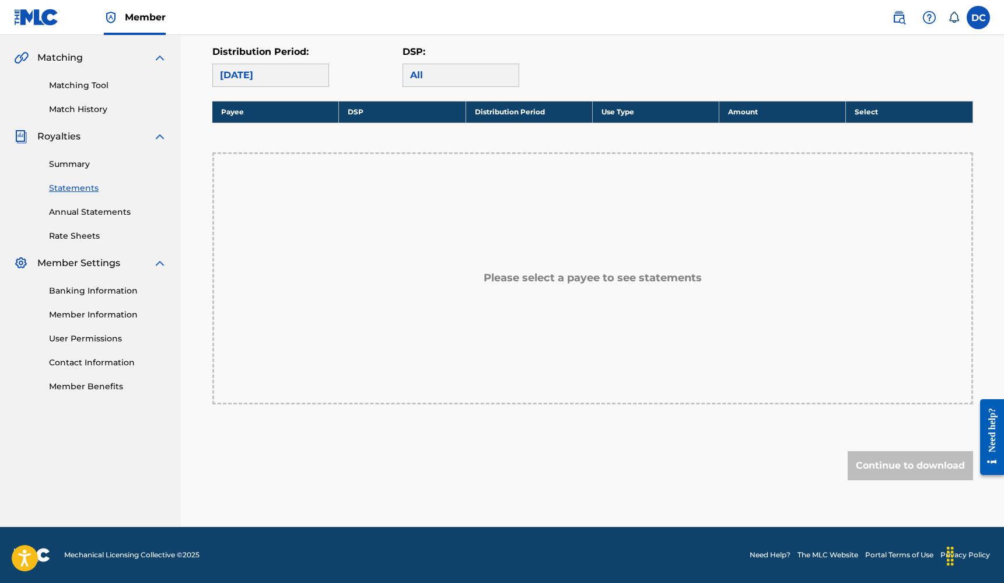
scroll to position [198, 0]
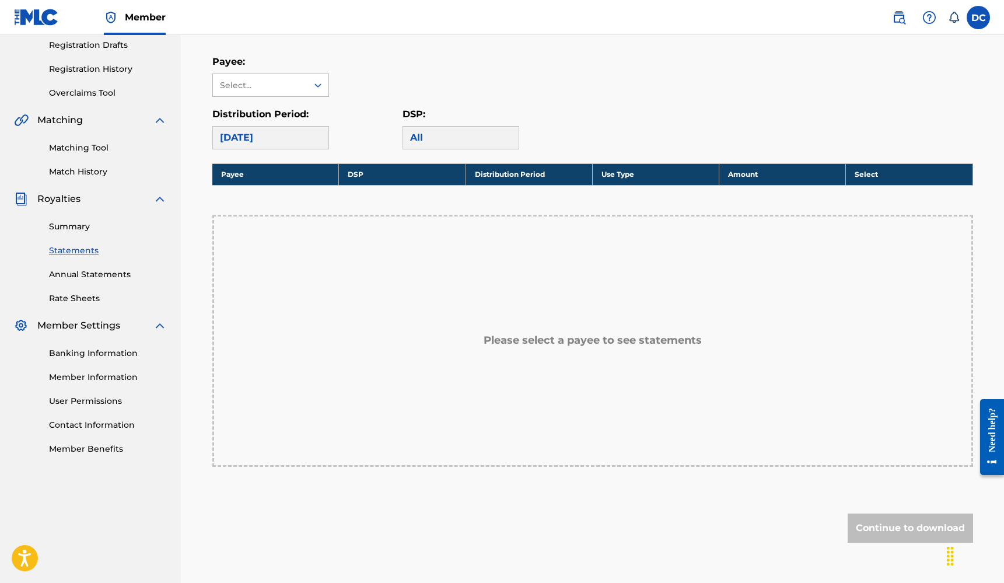
click at [243, 86] on div "Select..." at bounding box center [259, 85] width 79 height 12
click at [269, 124] on div "[PERSON_NAME]" at bounding box center [270, 111] width 115 height 29
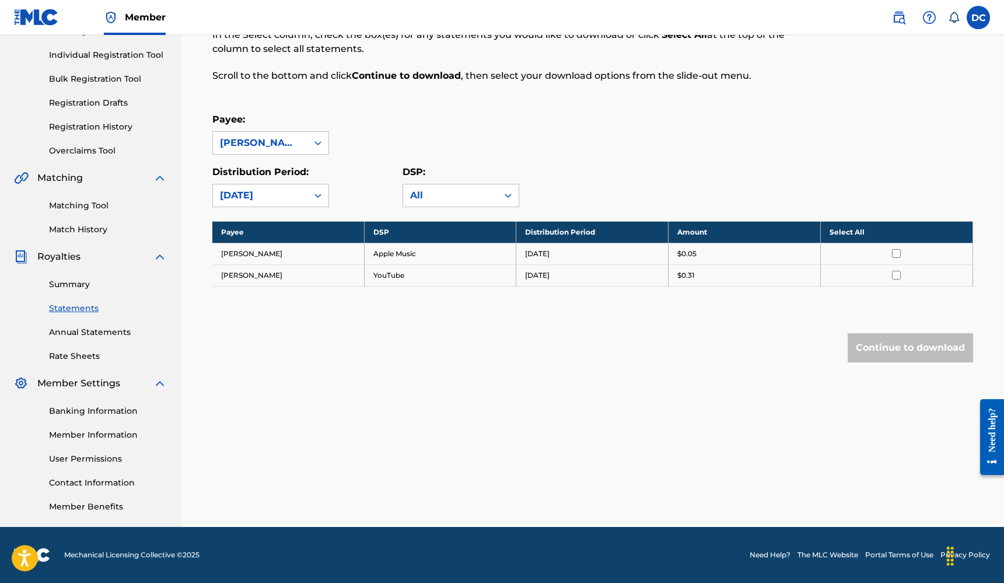
scroll to position [0, 0]
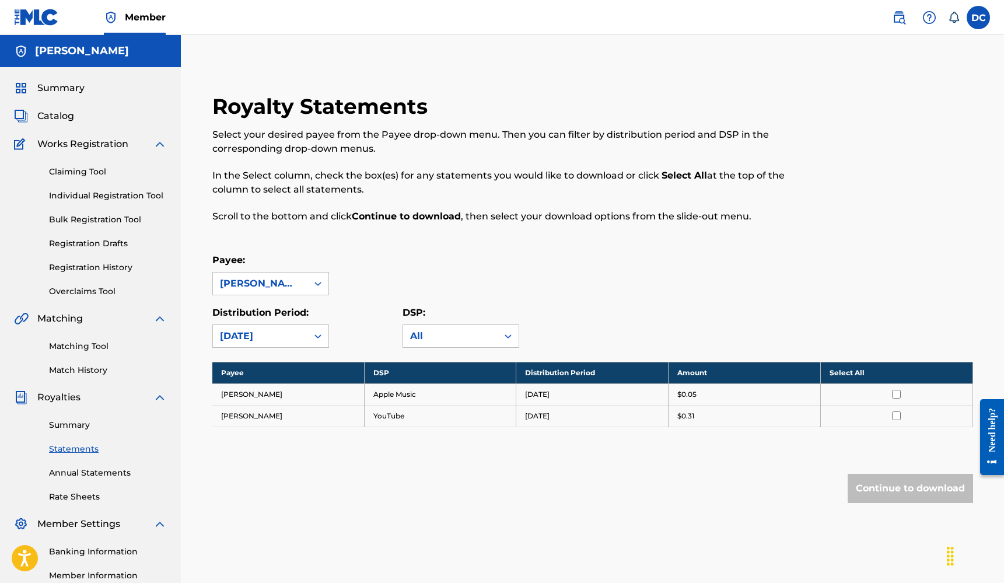
click at [62, 85] on span "Summary" at bounding box center [60, 88] width 47 height 14
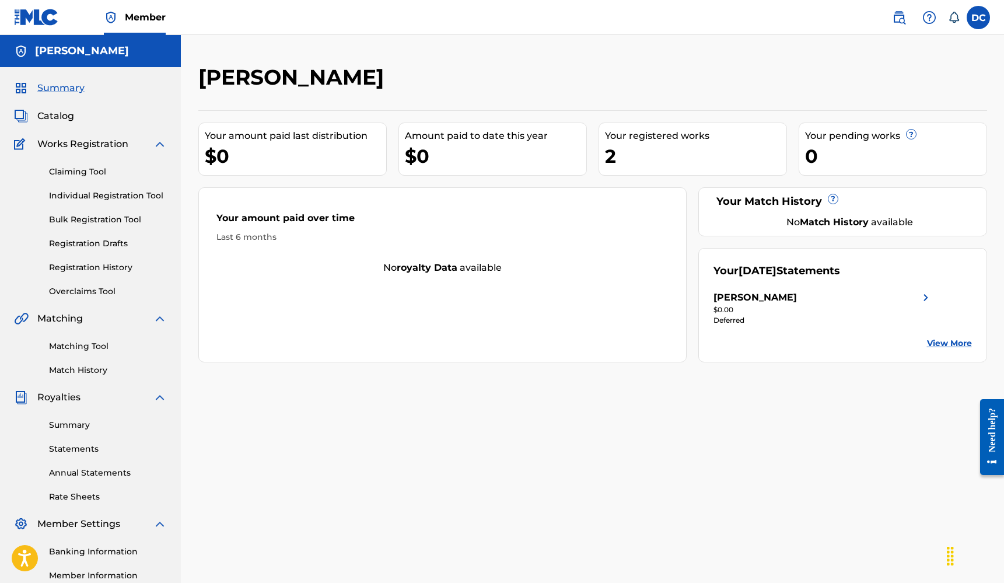
click at [500, 26] on nav "Member DC DC Deyder Cintron deyder@me.com Notification Preferences Profile Log …" at bounding box center [502, 17] width 1004 height 35
